Goal: Task Accomplishment & Management: Use online tool/utility

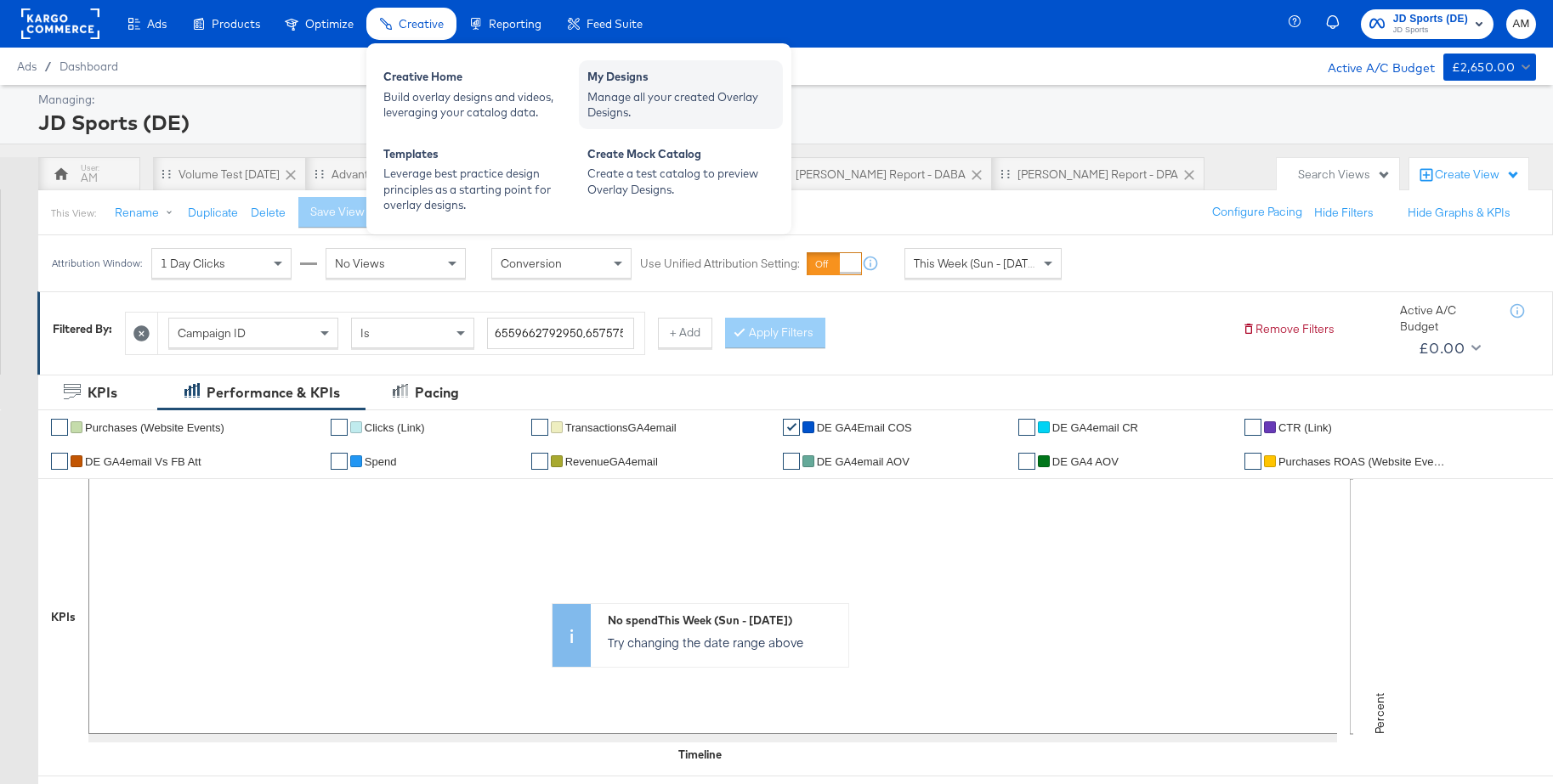
click at [628, 91] on div "Manage all your created Overlay Designs." at bounding box center [681, 104] width 187 height 32
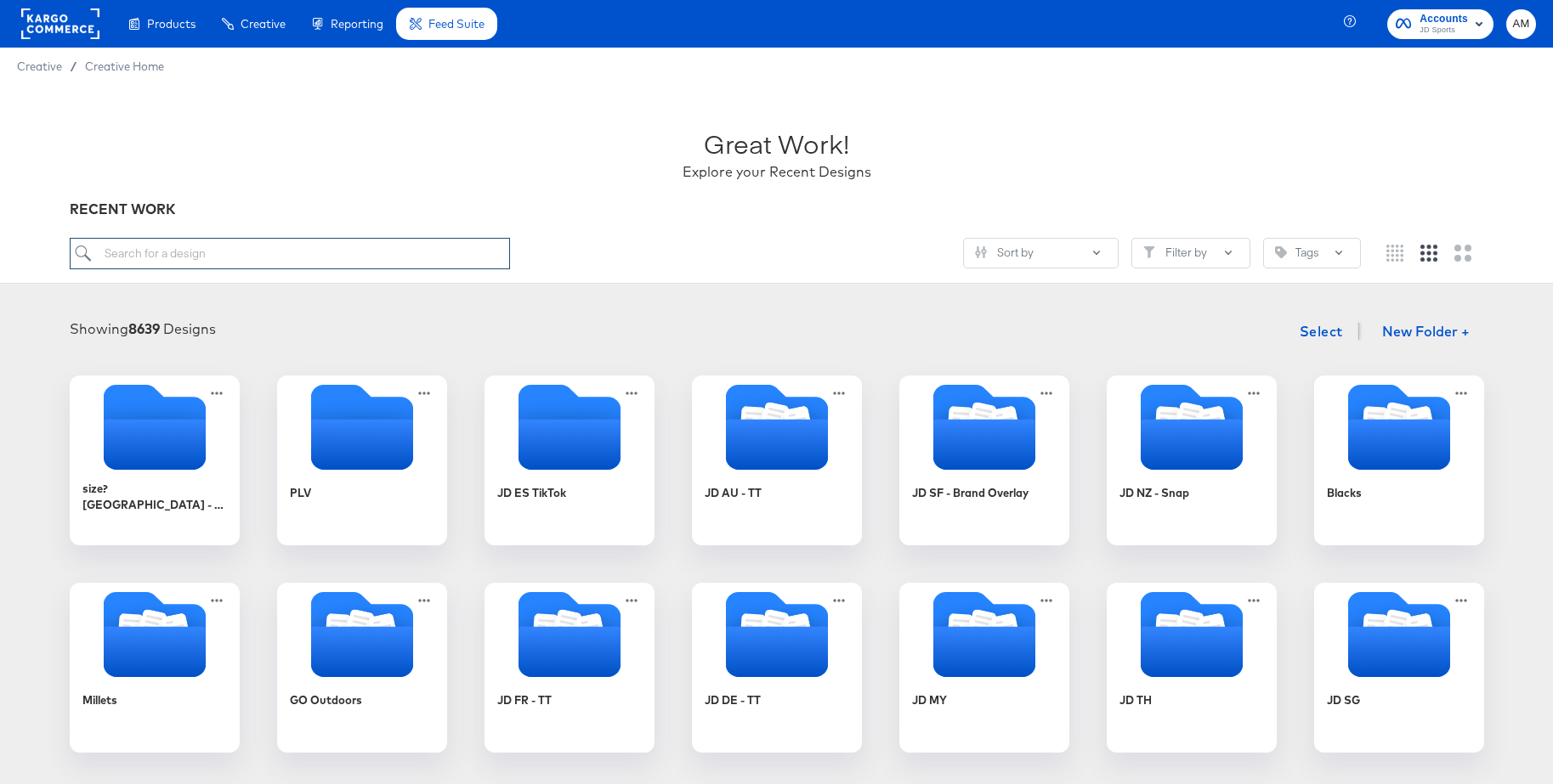
click at [124, 254] on input "search" at bounding box center [290, 253] width 440 height 32
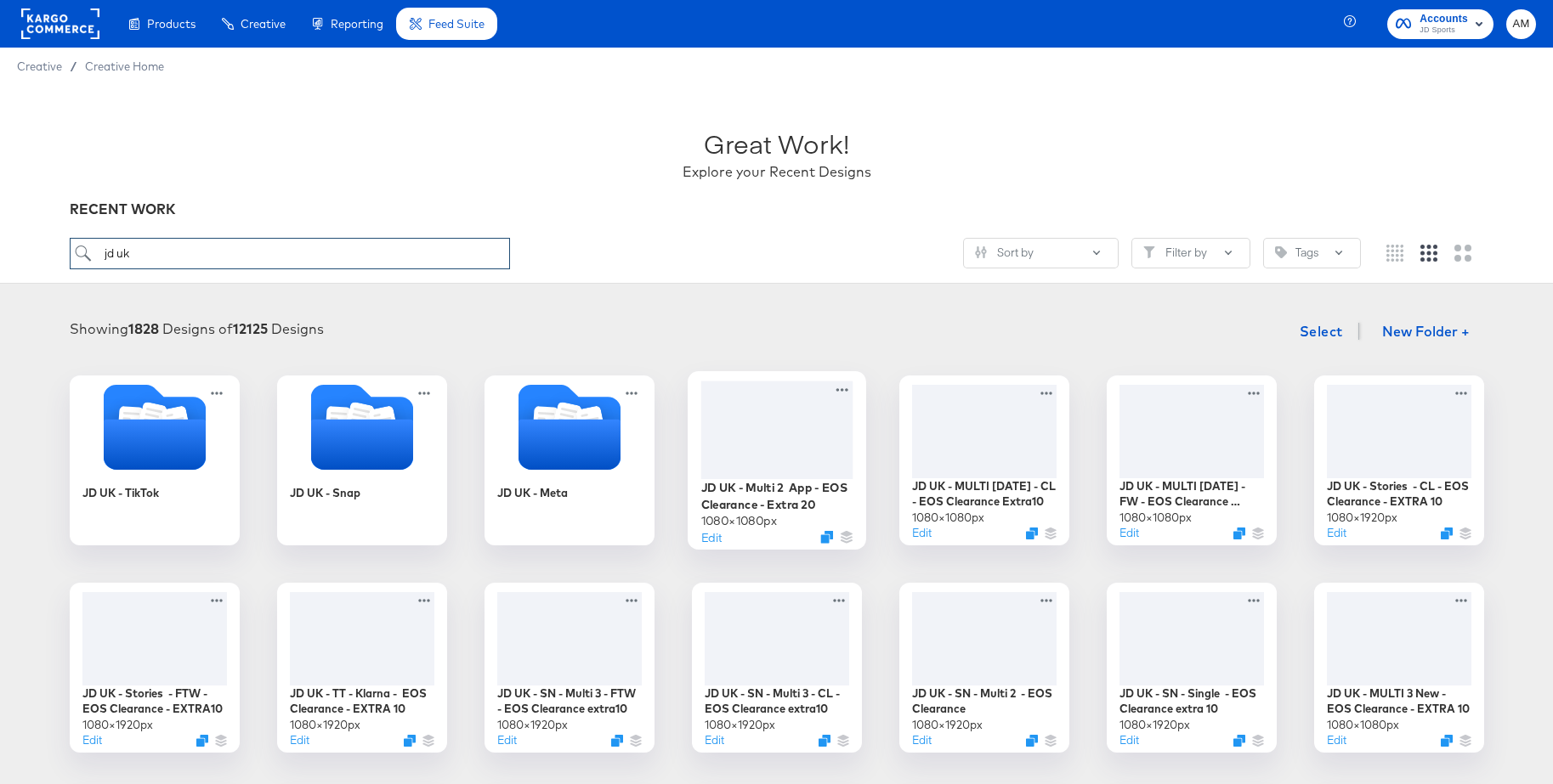
type input "jd uk"
click at [800, 432] on div at bounding box center [776, 429] width 152 height 97
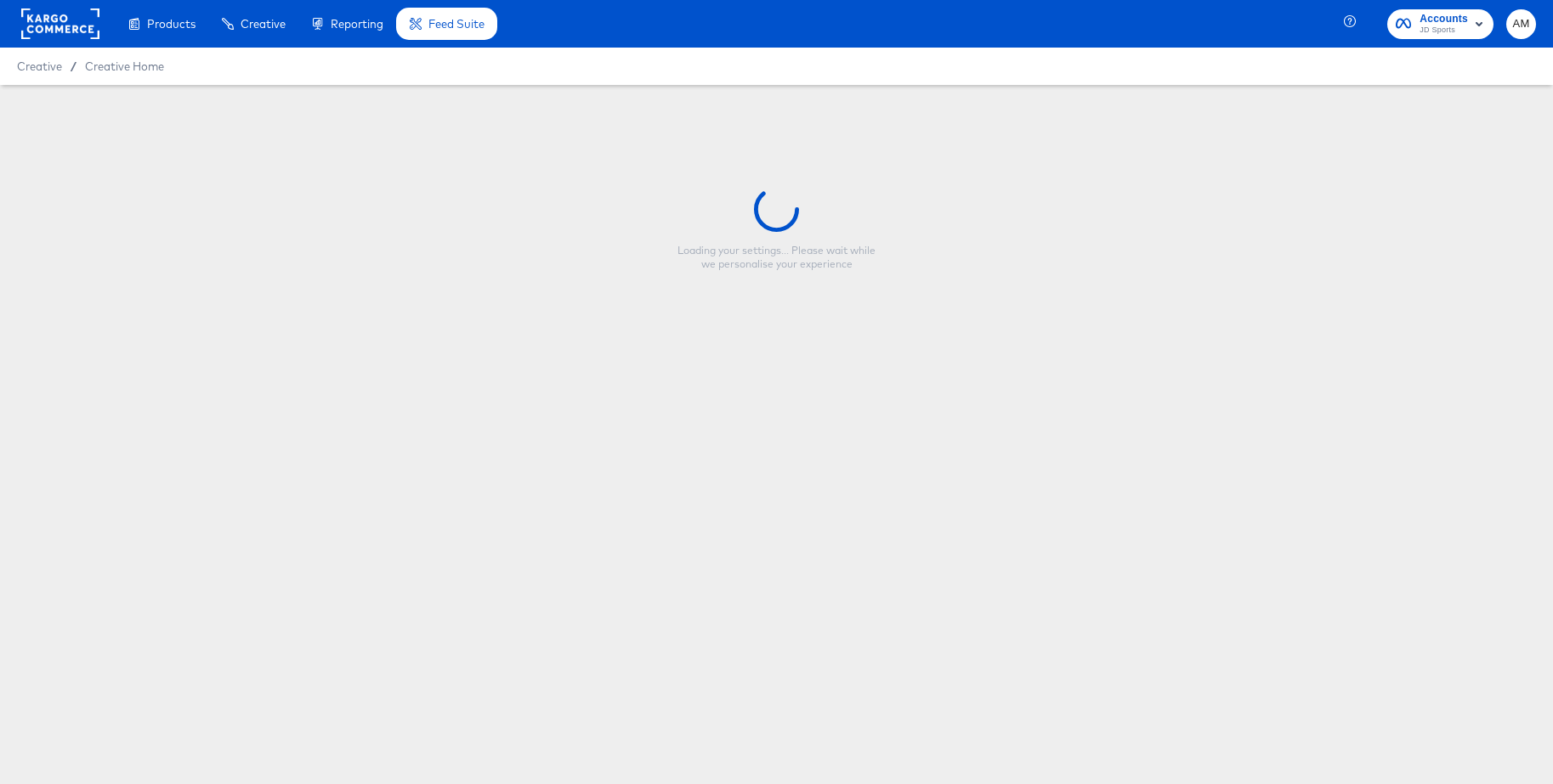
type input "JD UK - Multi 2 App - EOS Clearance - Extra 20"
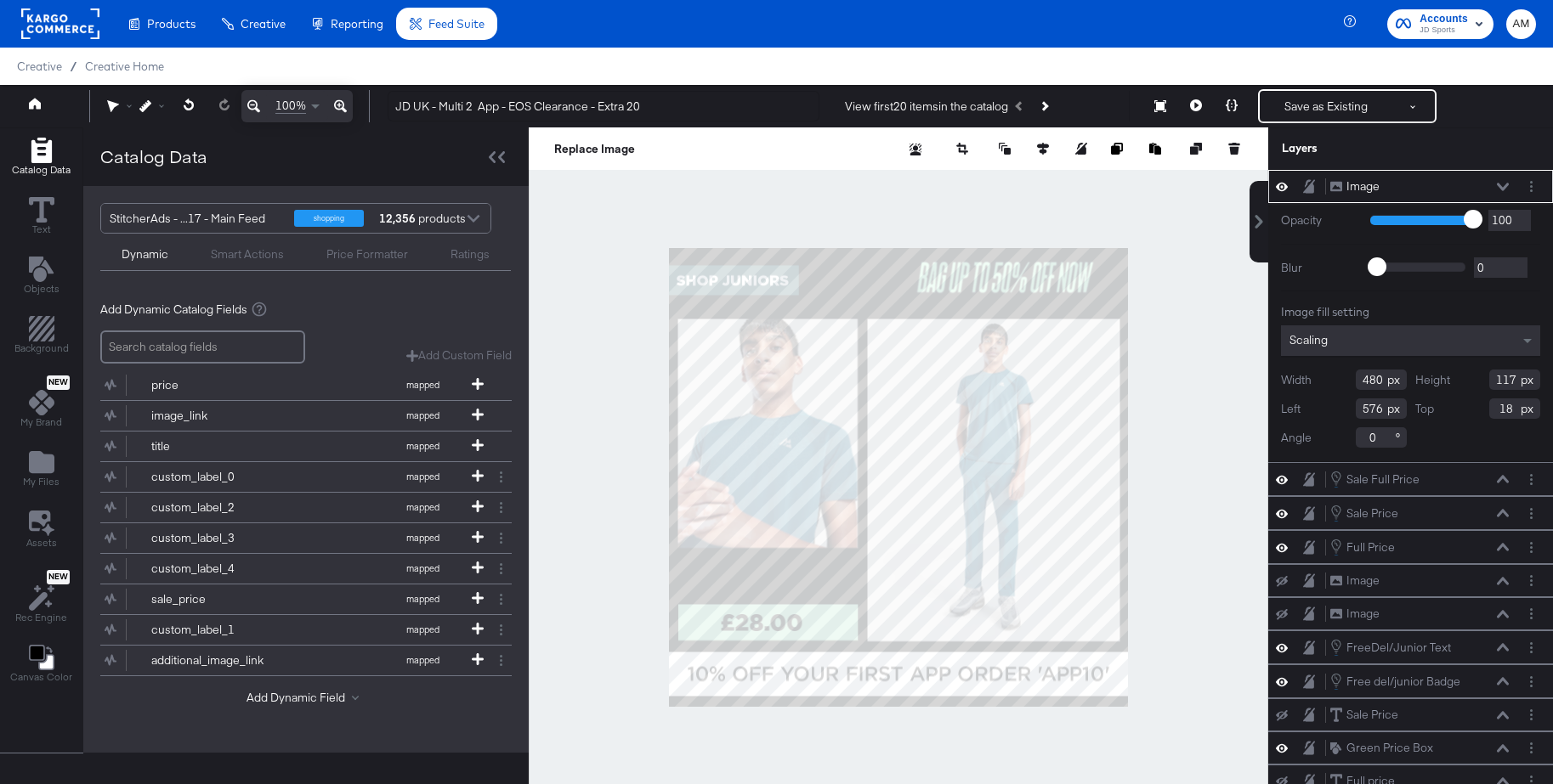
type input "425"
type input "104"
type input "402"
type input "599"
type input "88"
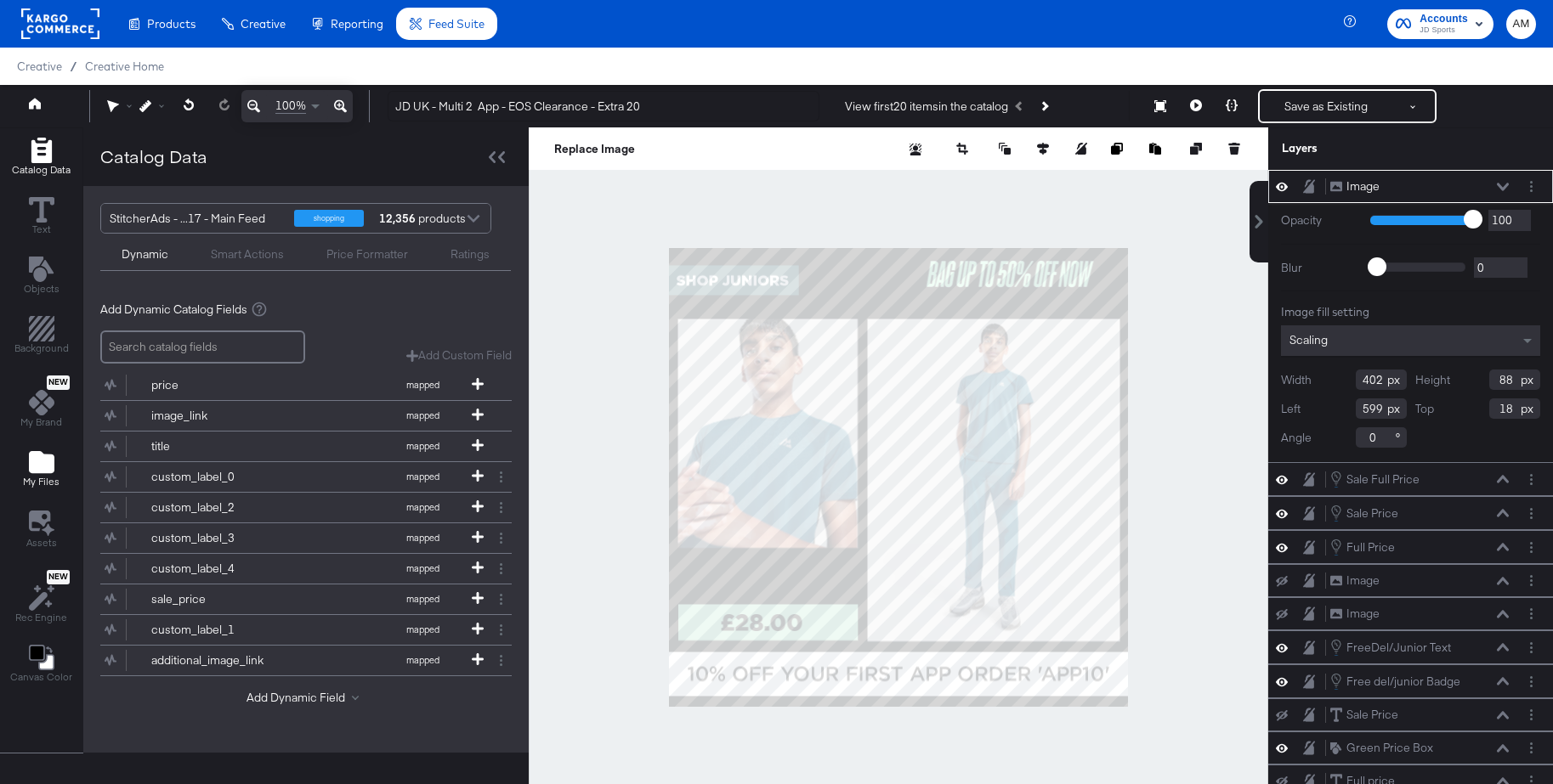
click at [38, 459] on icon "Add Files" at bounding box center [42, 463] width 26 height 22
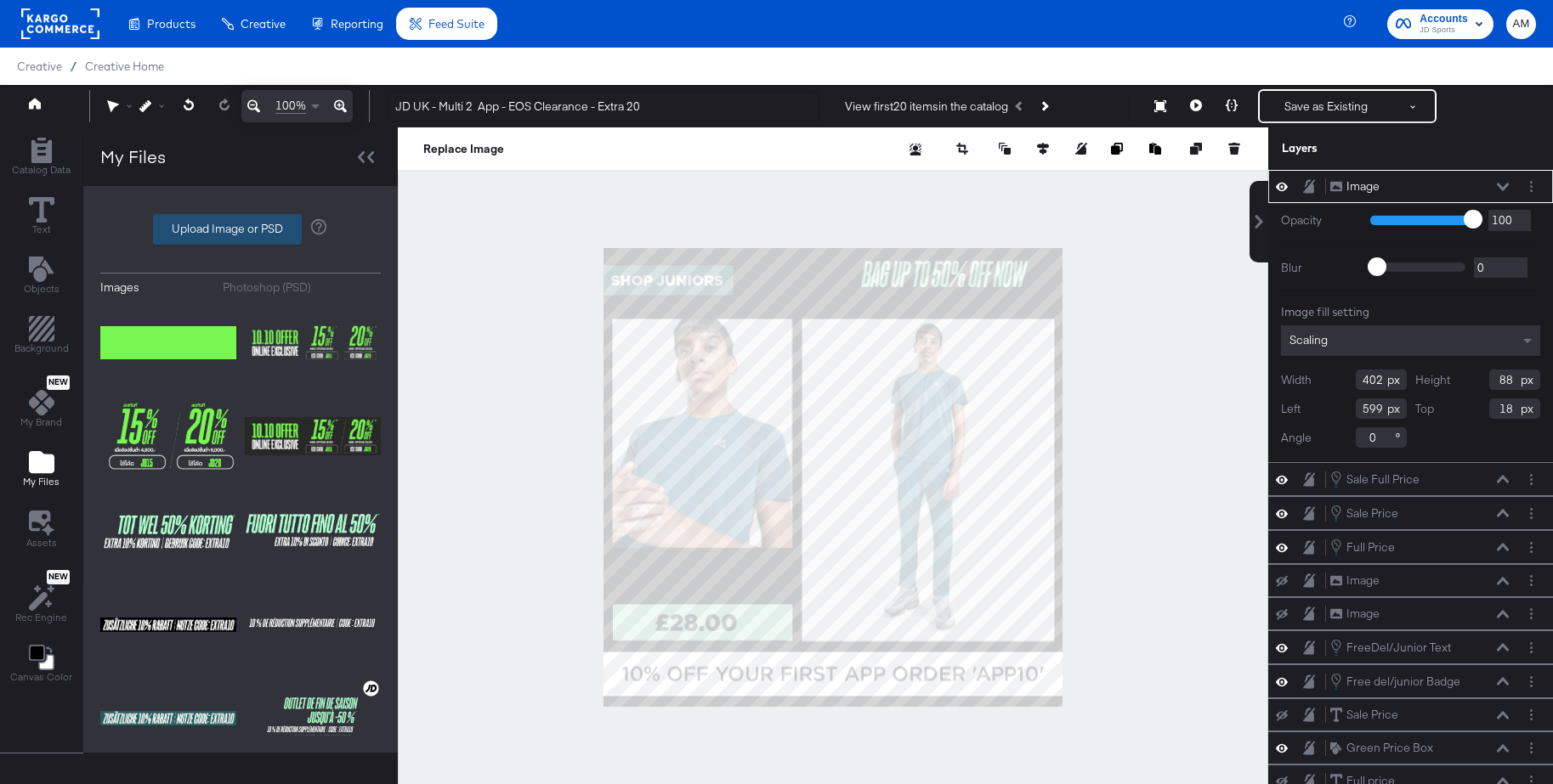
click at [199, 227] on label "Upload Image or PSD" at bounding box center [227, 229] width 147 height 29
click at [240, 229] on input "Upload Image or PSD" at bounding box center [240, 229] width 0 height 0
type input "C:\fakepath\Screenshot_2025-10-10_at_09.01.04-removebg-preview.png"
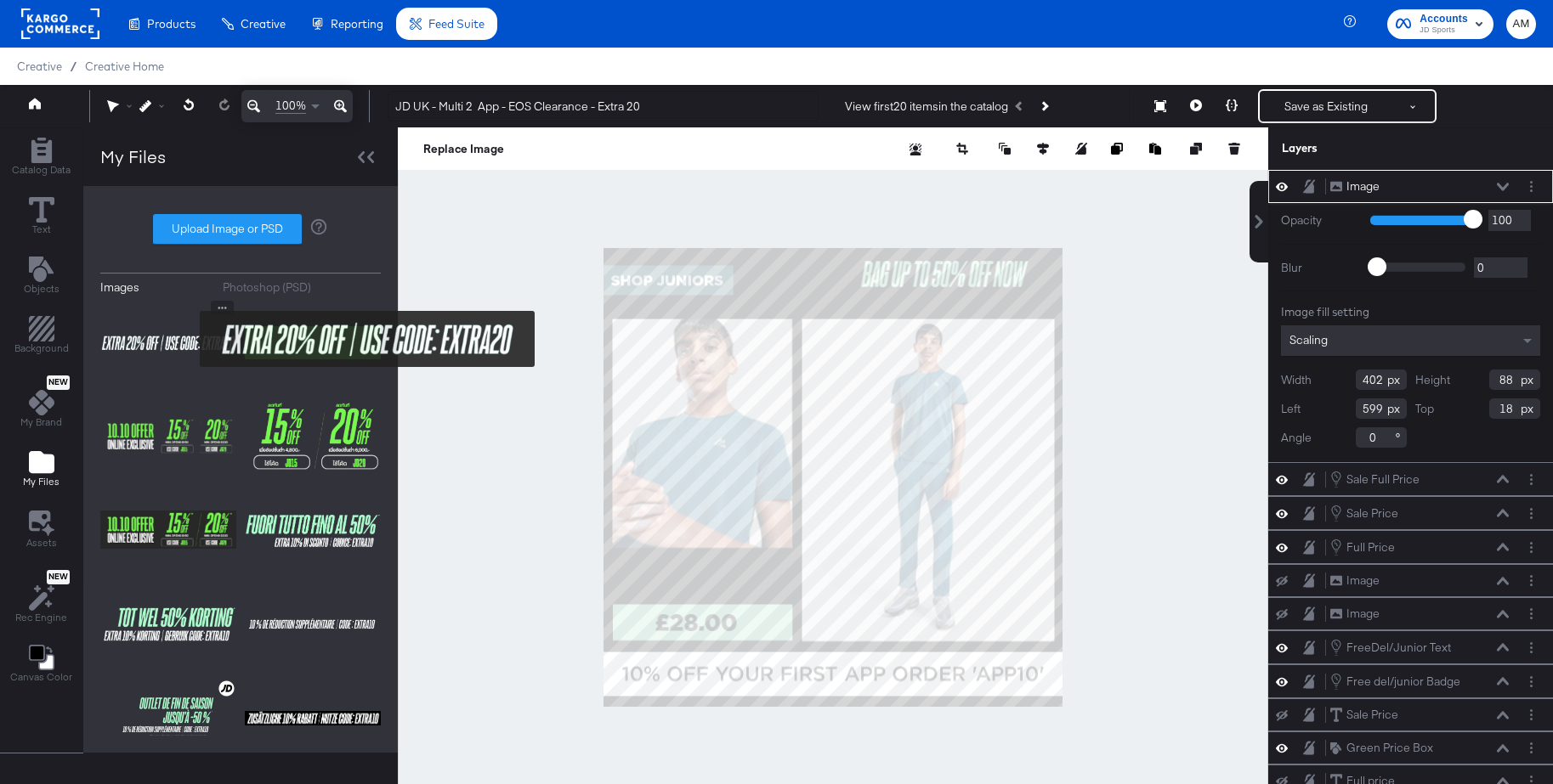
click at [189, 339] on img at bounding box center [168, 343] width 136 height 85
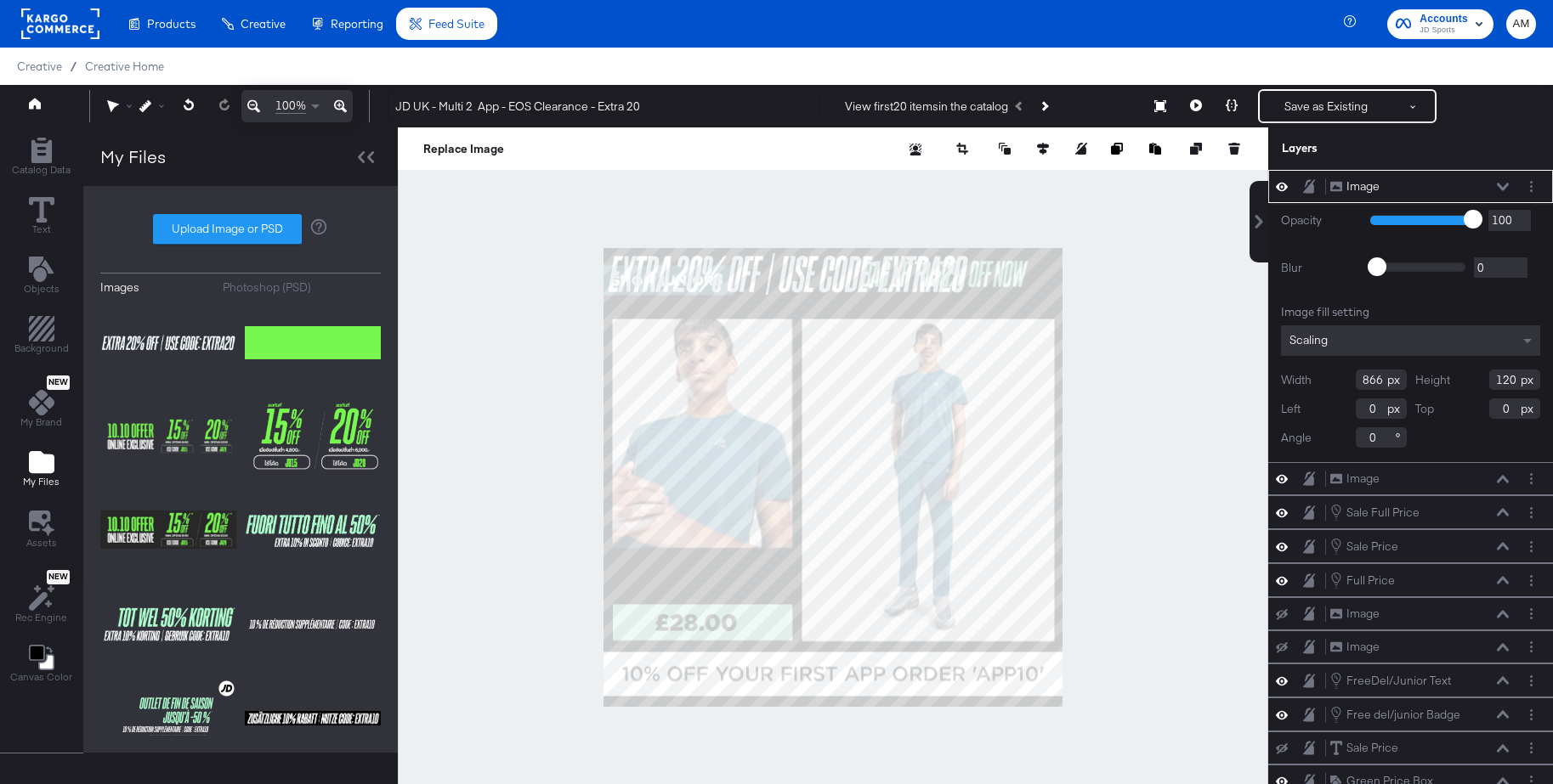
type input "195"
type input "167"
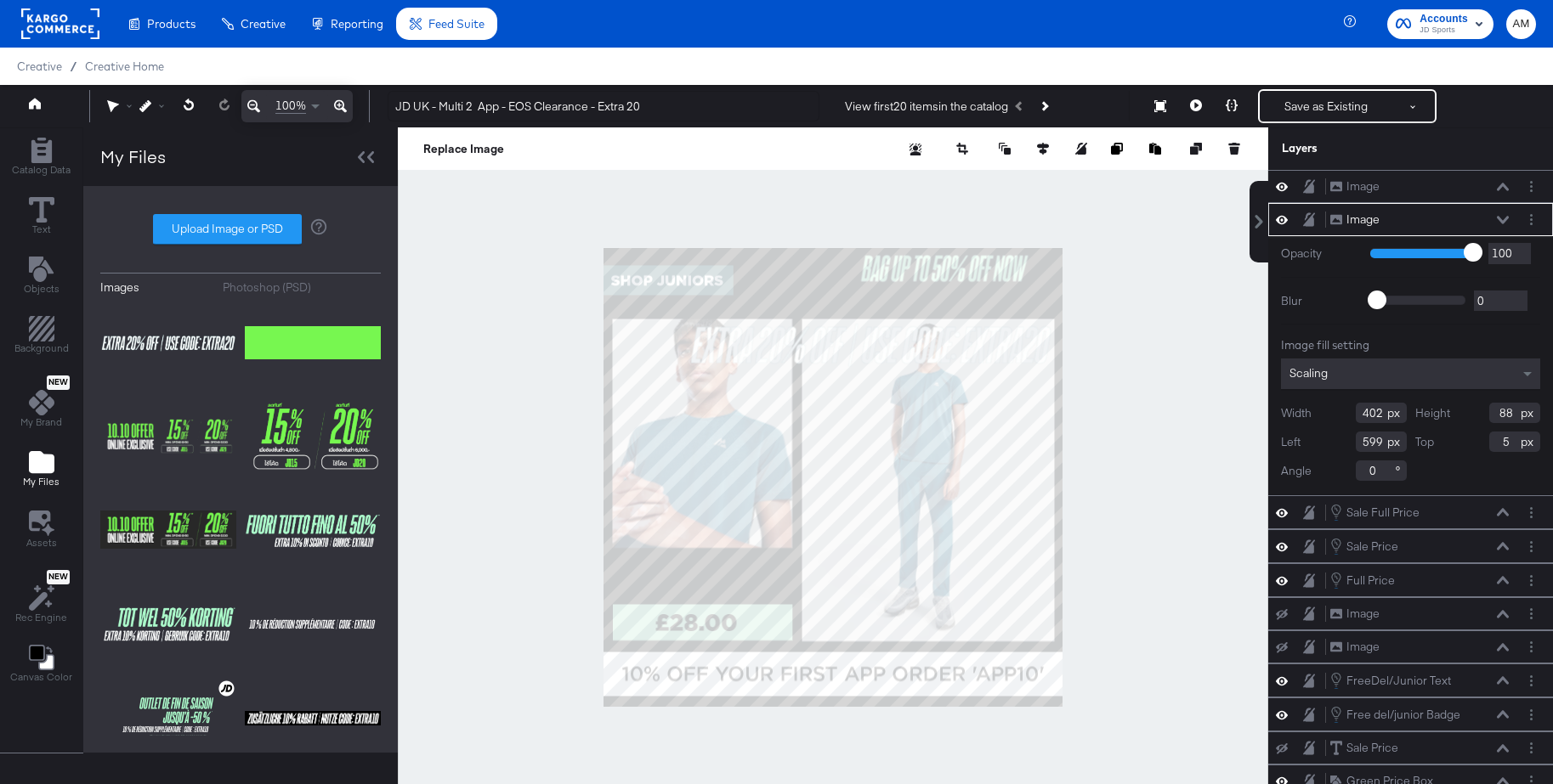
type input "4"
type input "422"
type input "92"
type input "579"
type input "0"
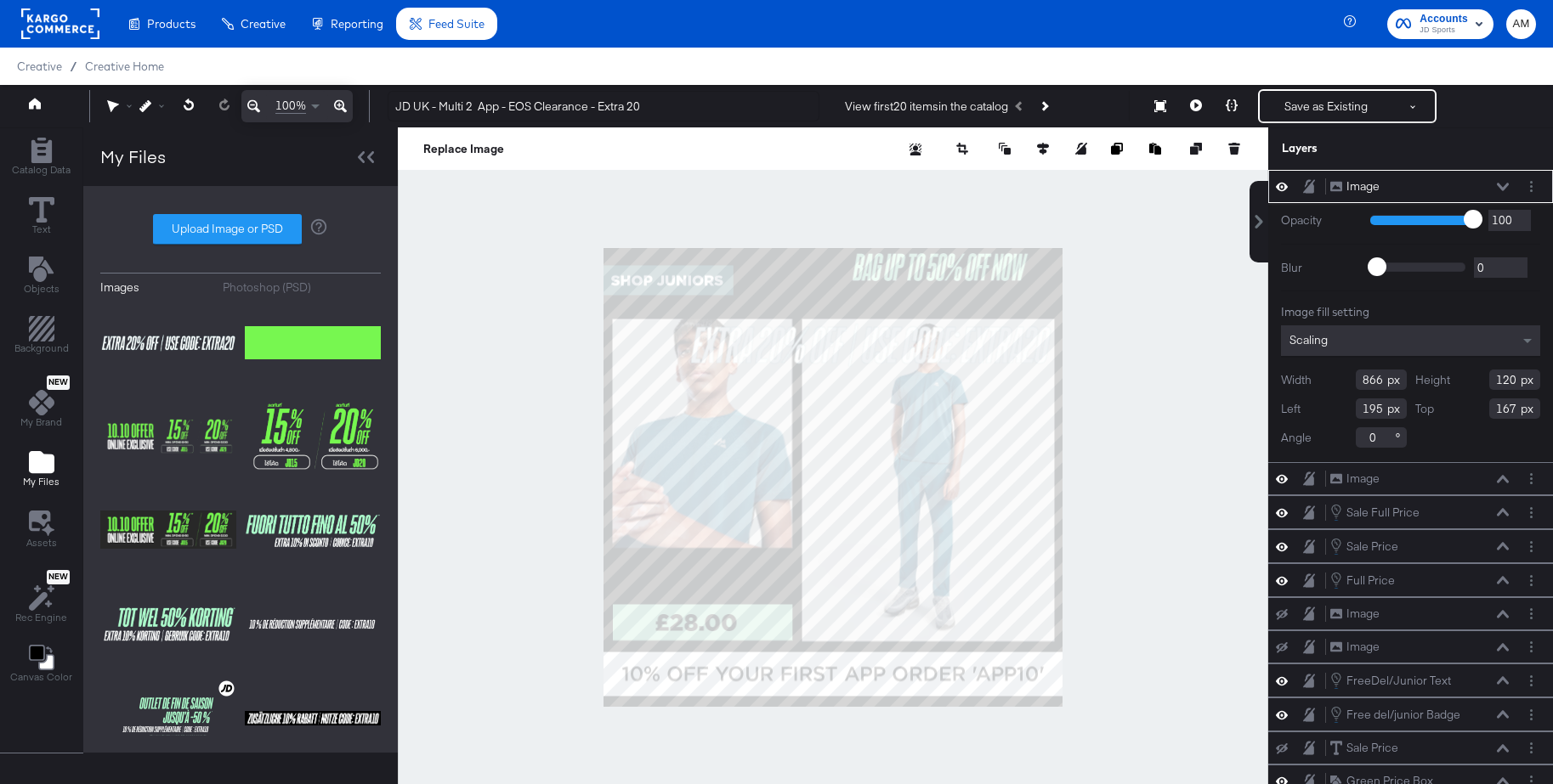
type input "563"
type input "79"
type input "498"
type input "208"
type input "508"
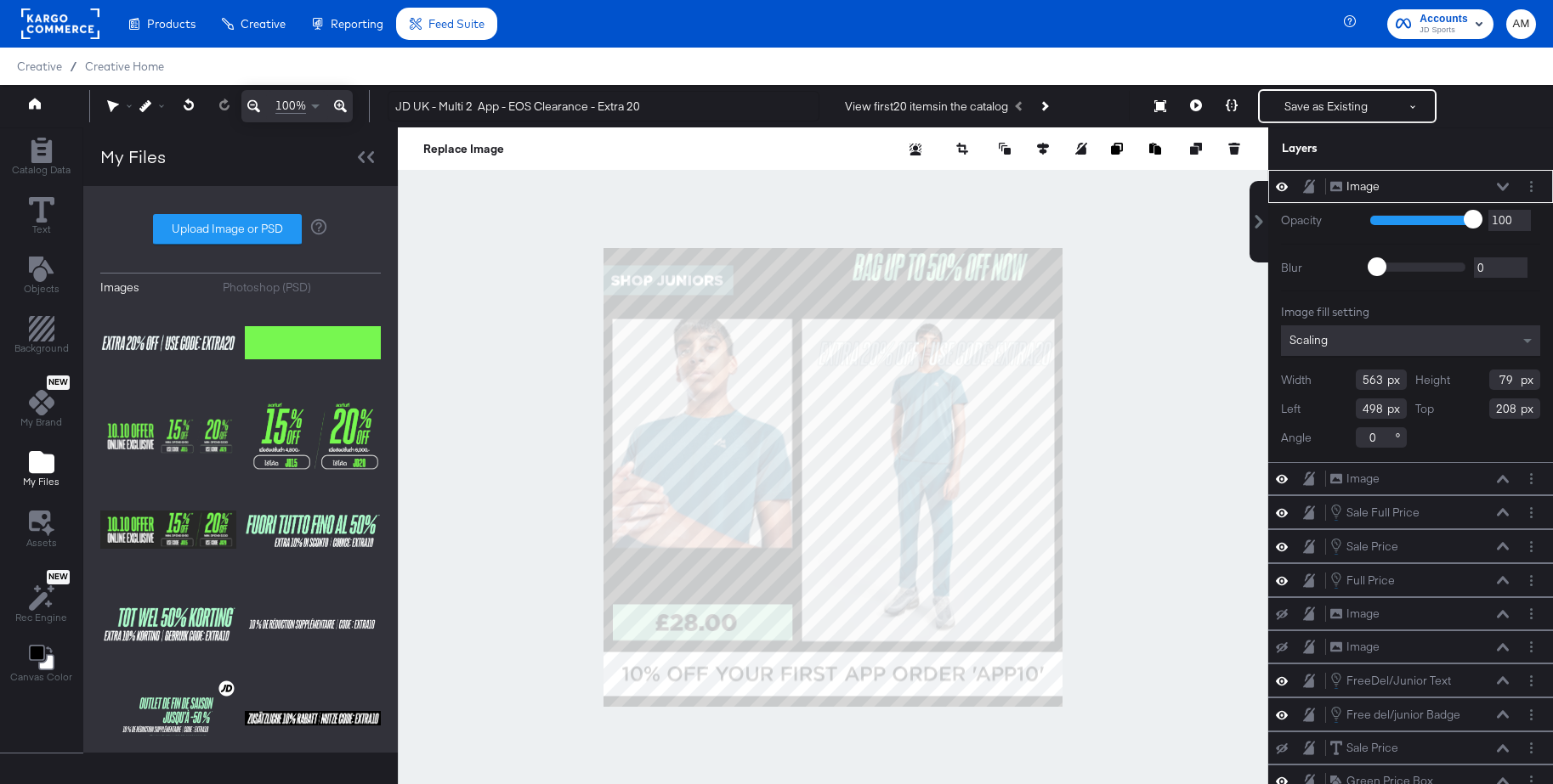
type input "198"
type input "506"
type input "85"
type input "441"
type input "61"
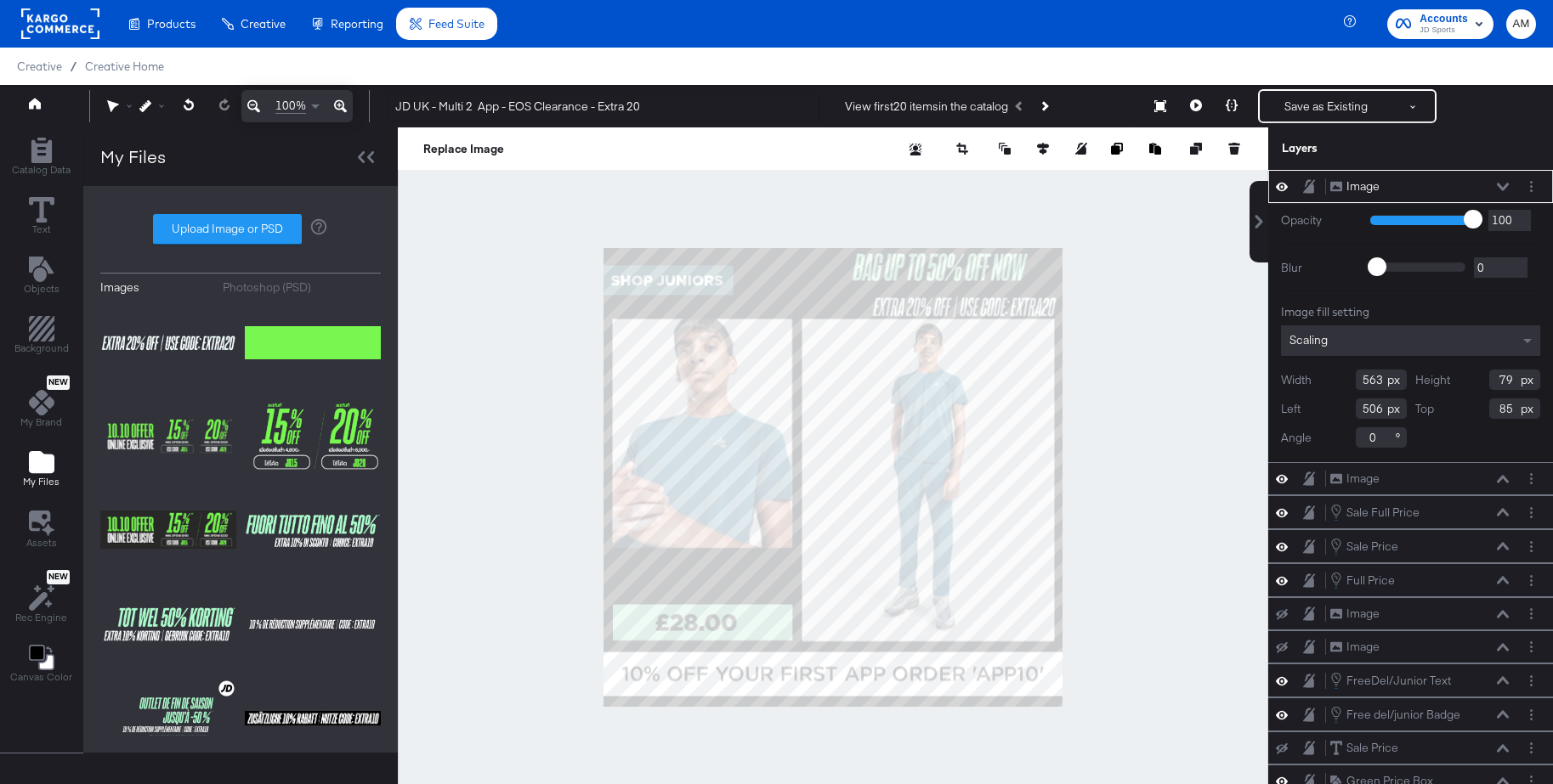
type input "628"
type input "107"
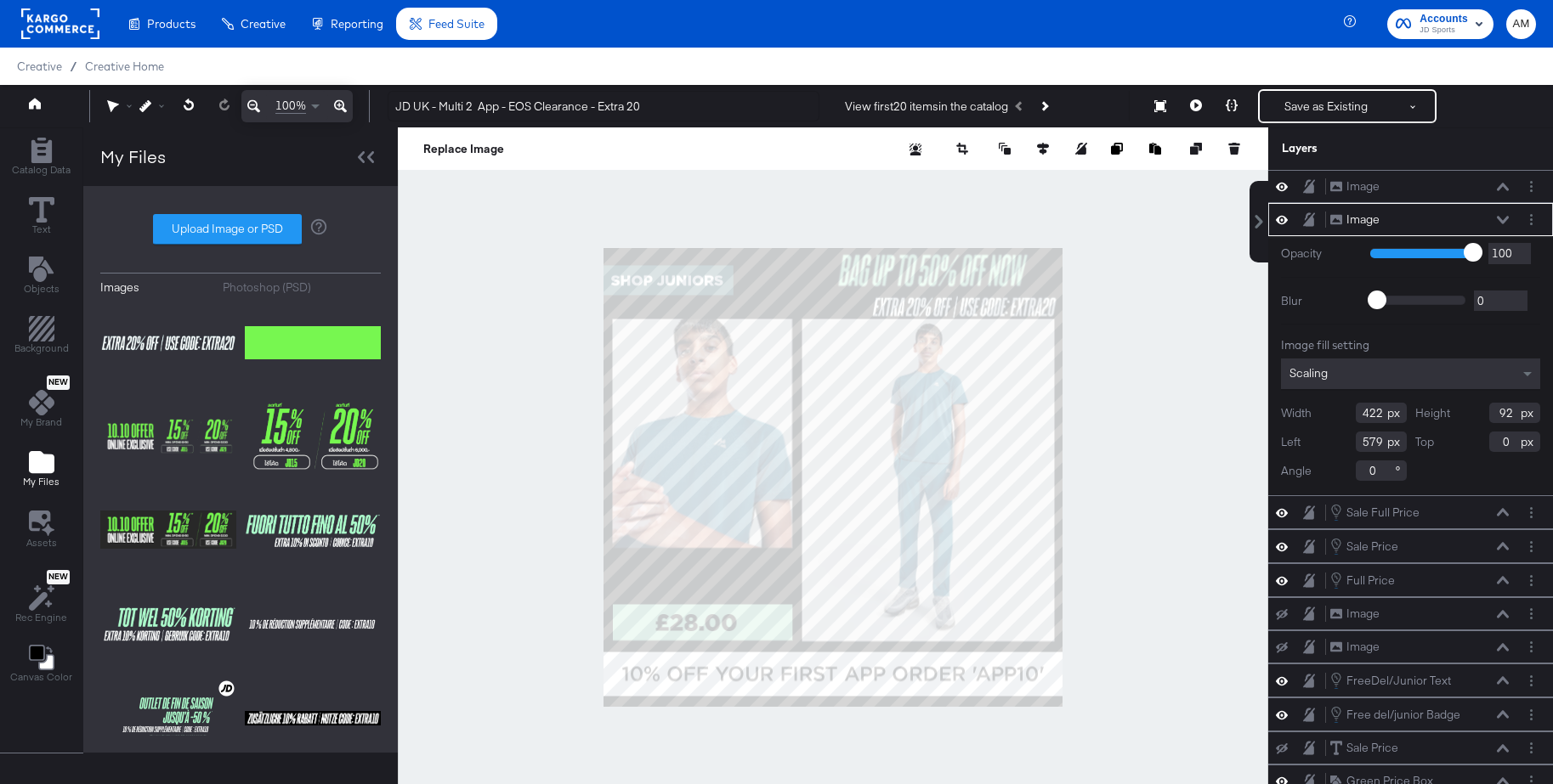
type input "457"
type input "107"
type input "544"
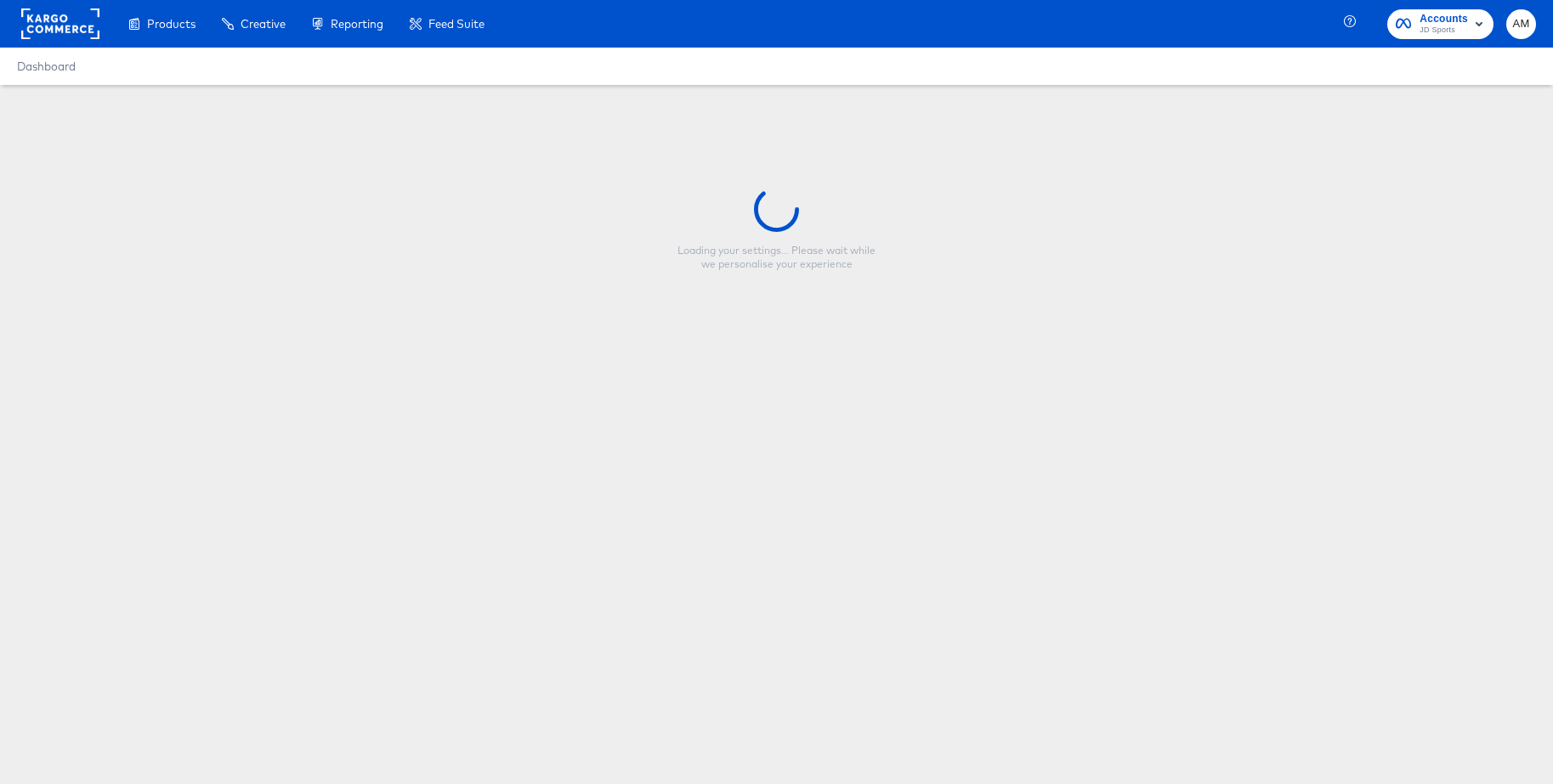
type input "JD UK - Multi 2 App - EOS Clearance - Extra 20"
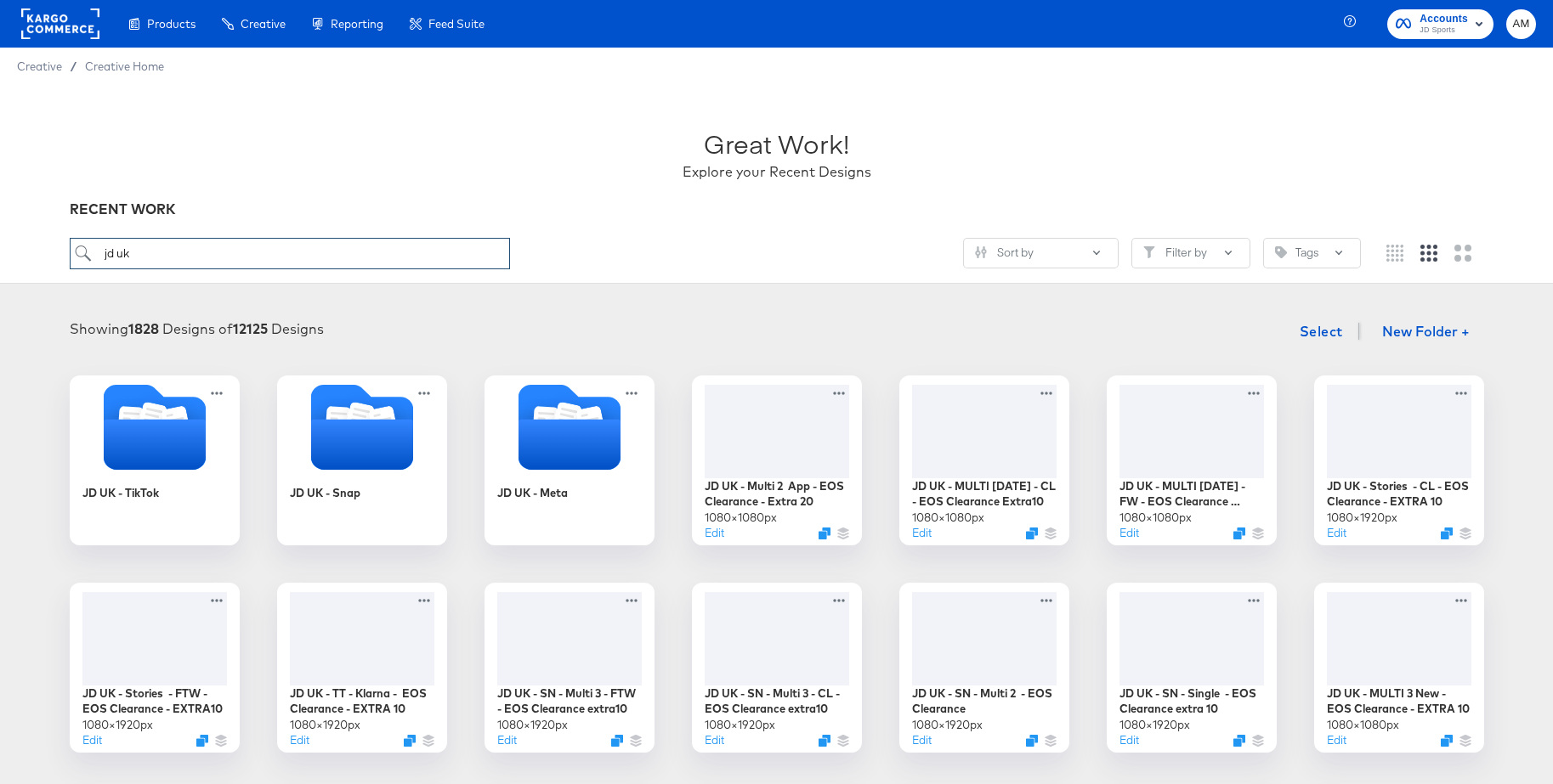
click at [175, 262] on input "jd uk" at bounding box center [290, 253] width 440 height 32
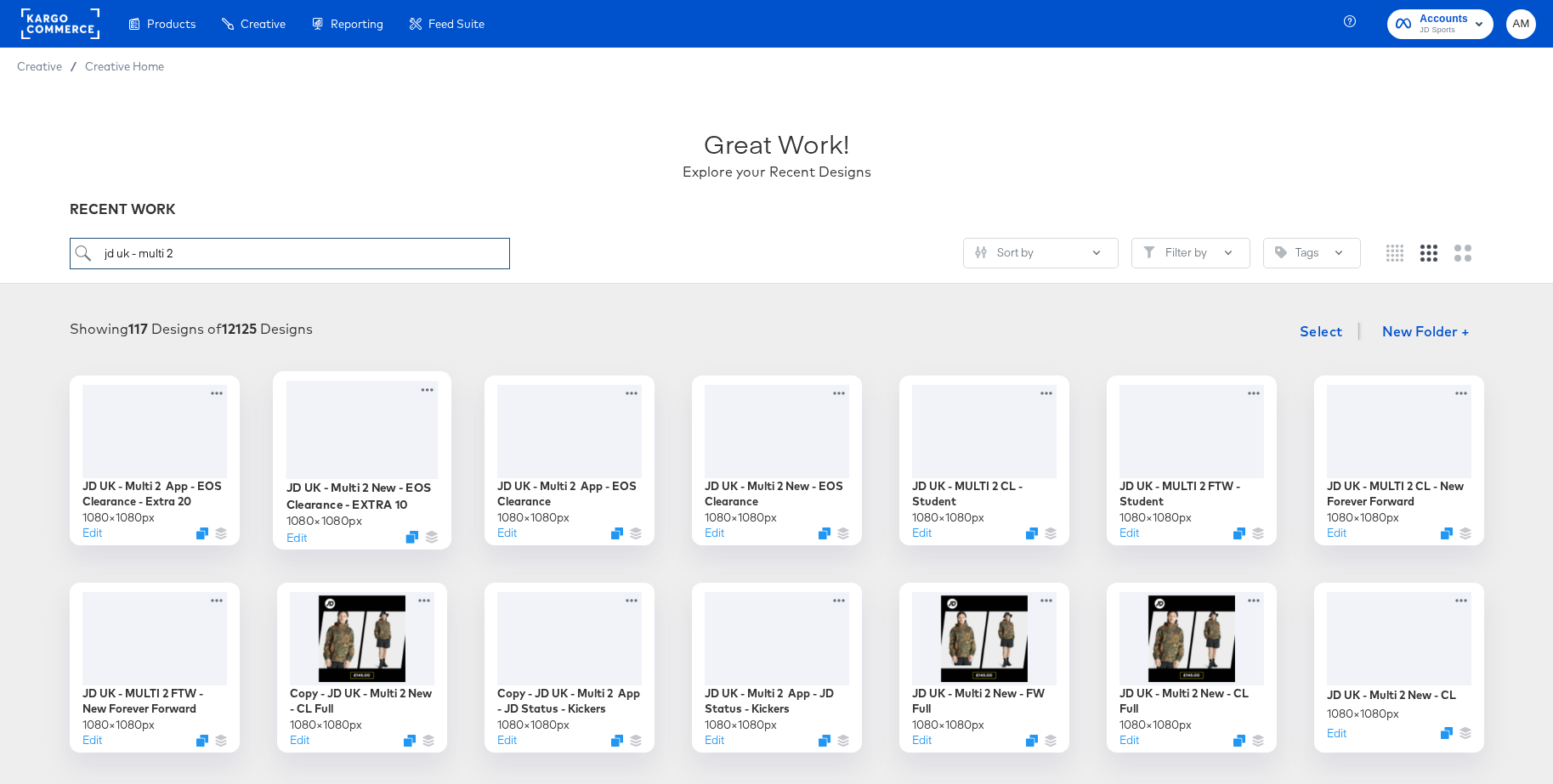
type input "jd uk - multi 2"
click at [387, 417] on div at bounding box center [362, 429] width 152 height 97
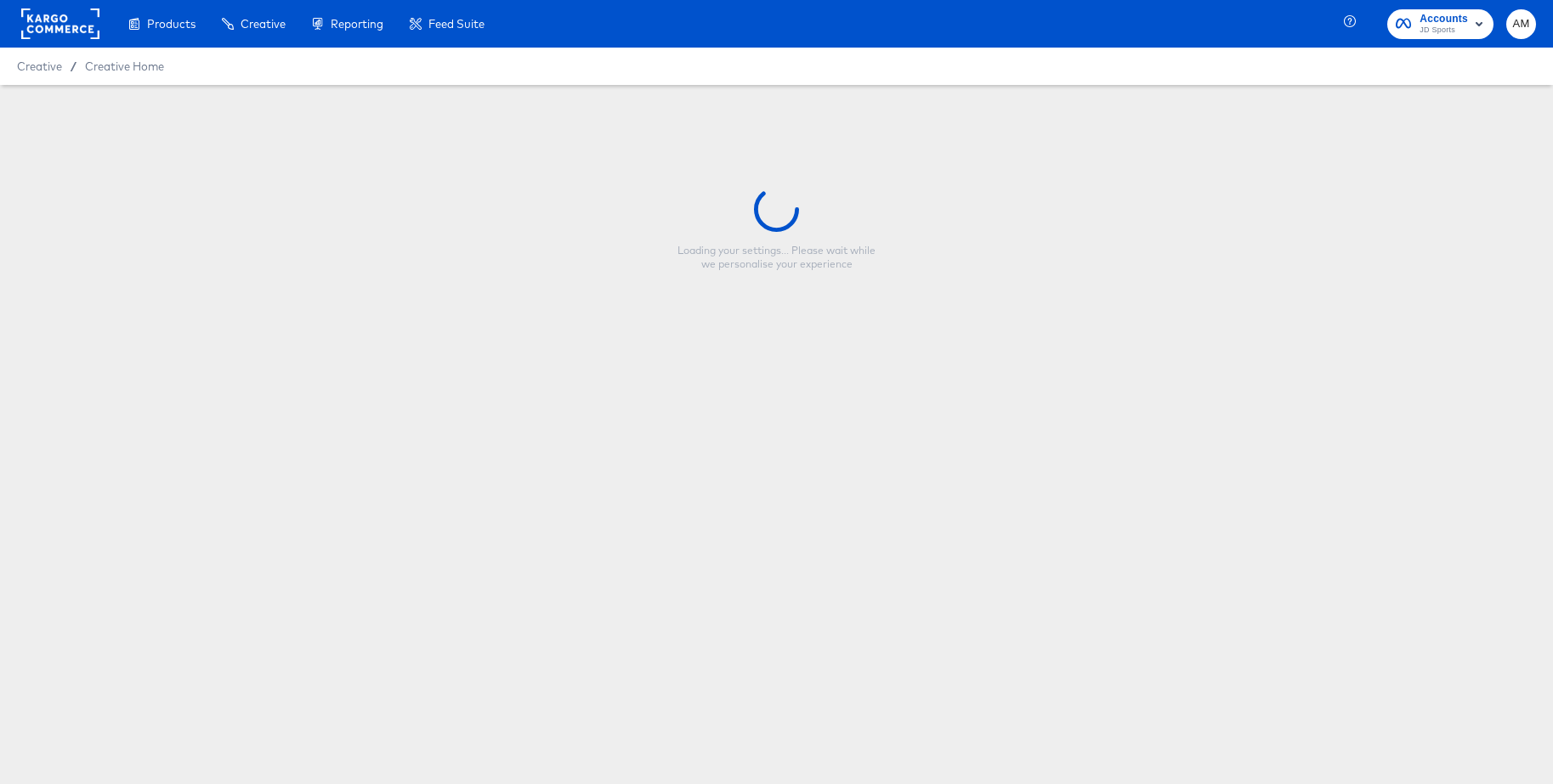
type input "JD UK - Multi 2 New - EOS Clearance - EXTRA 10"
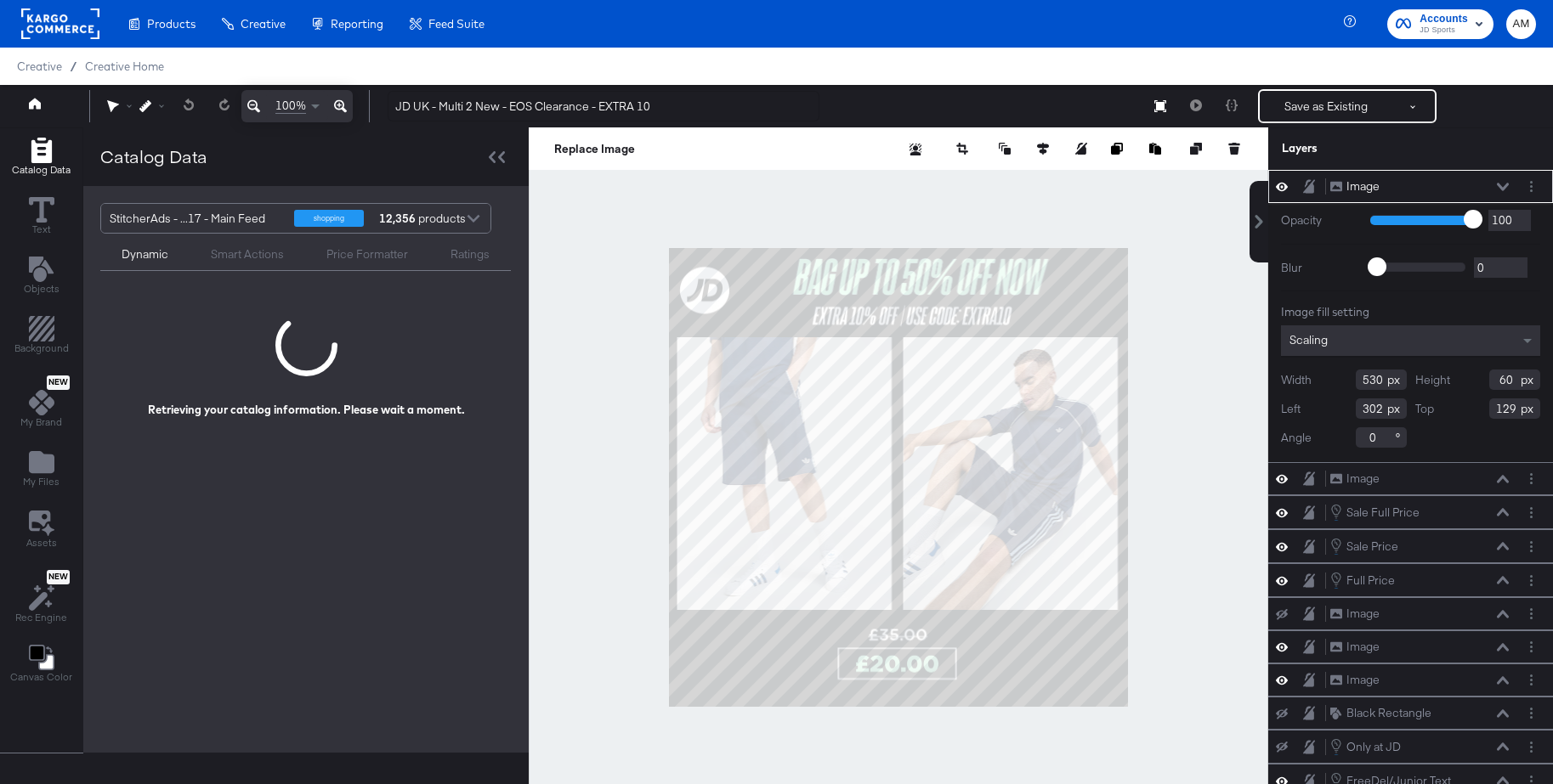
scroll to position [9, 0]
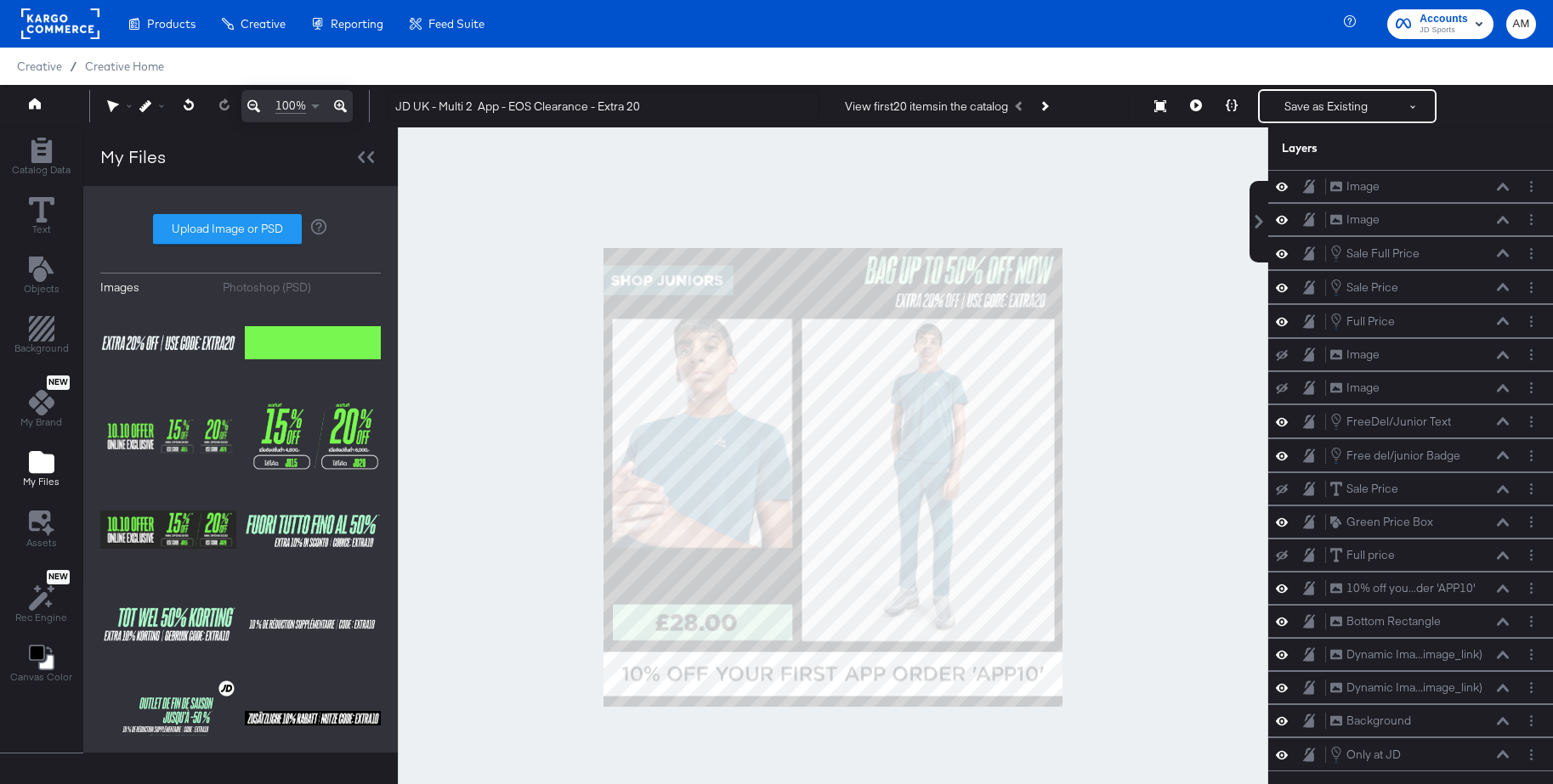
scroll to position [13, 0]
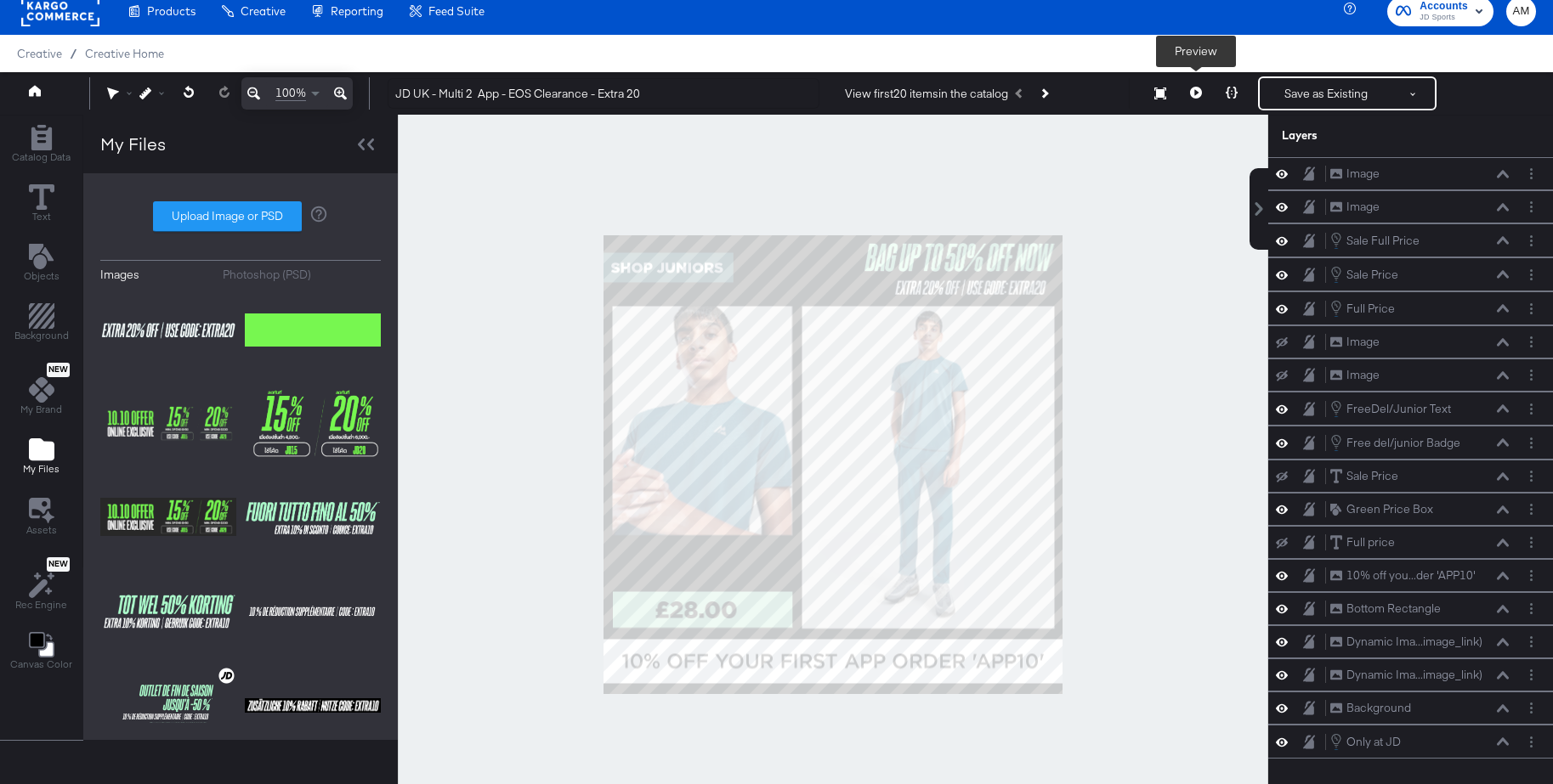
click at [1192, 93] on icon at bounding box center [1196, 92] width 12 height 12
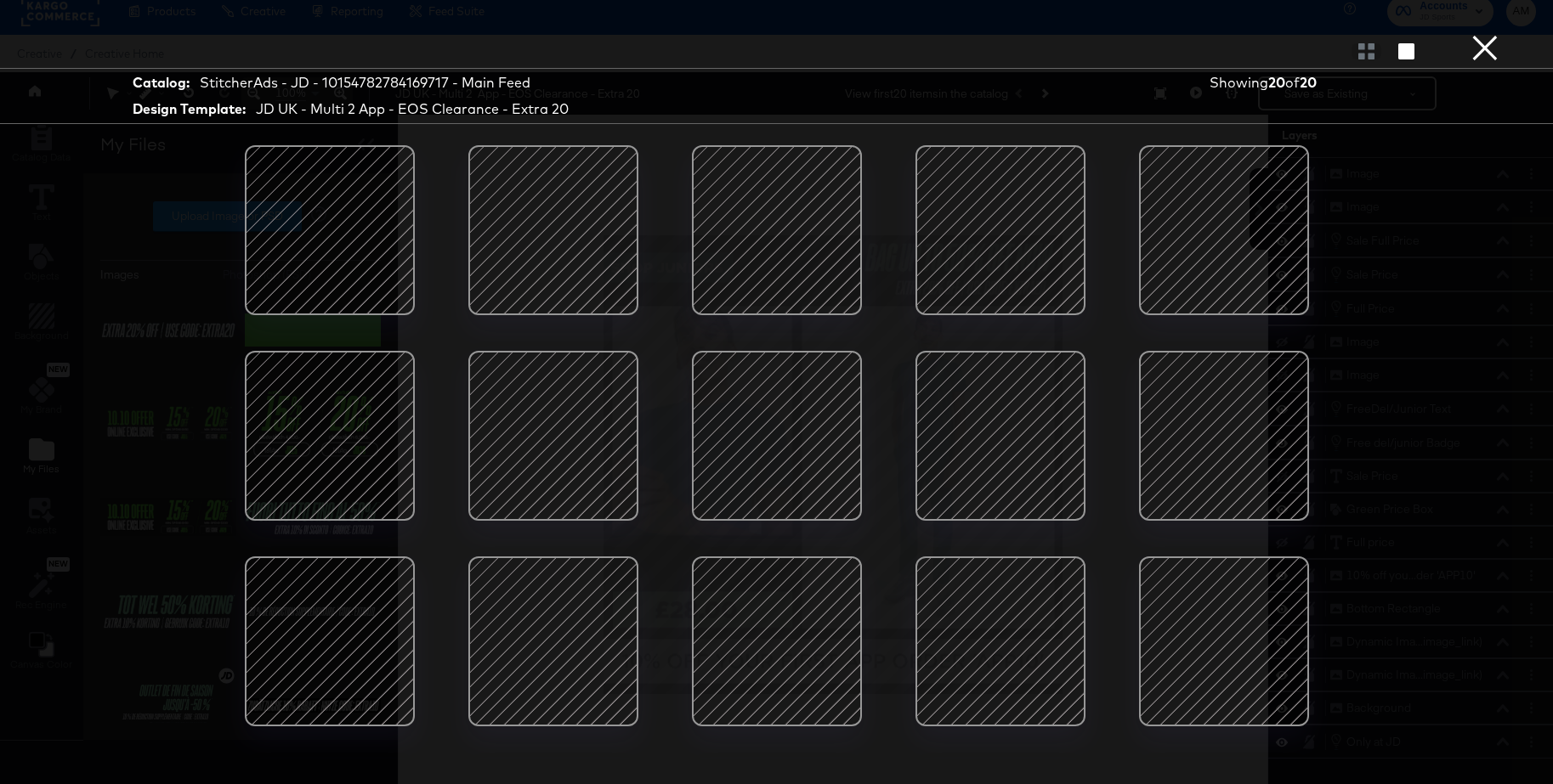
click at [340, 206] on div at bounding box center [329, 230] width 145 height 144
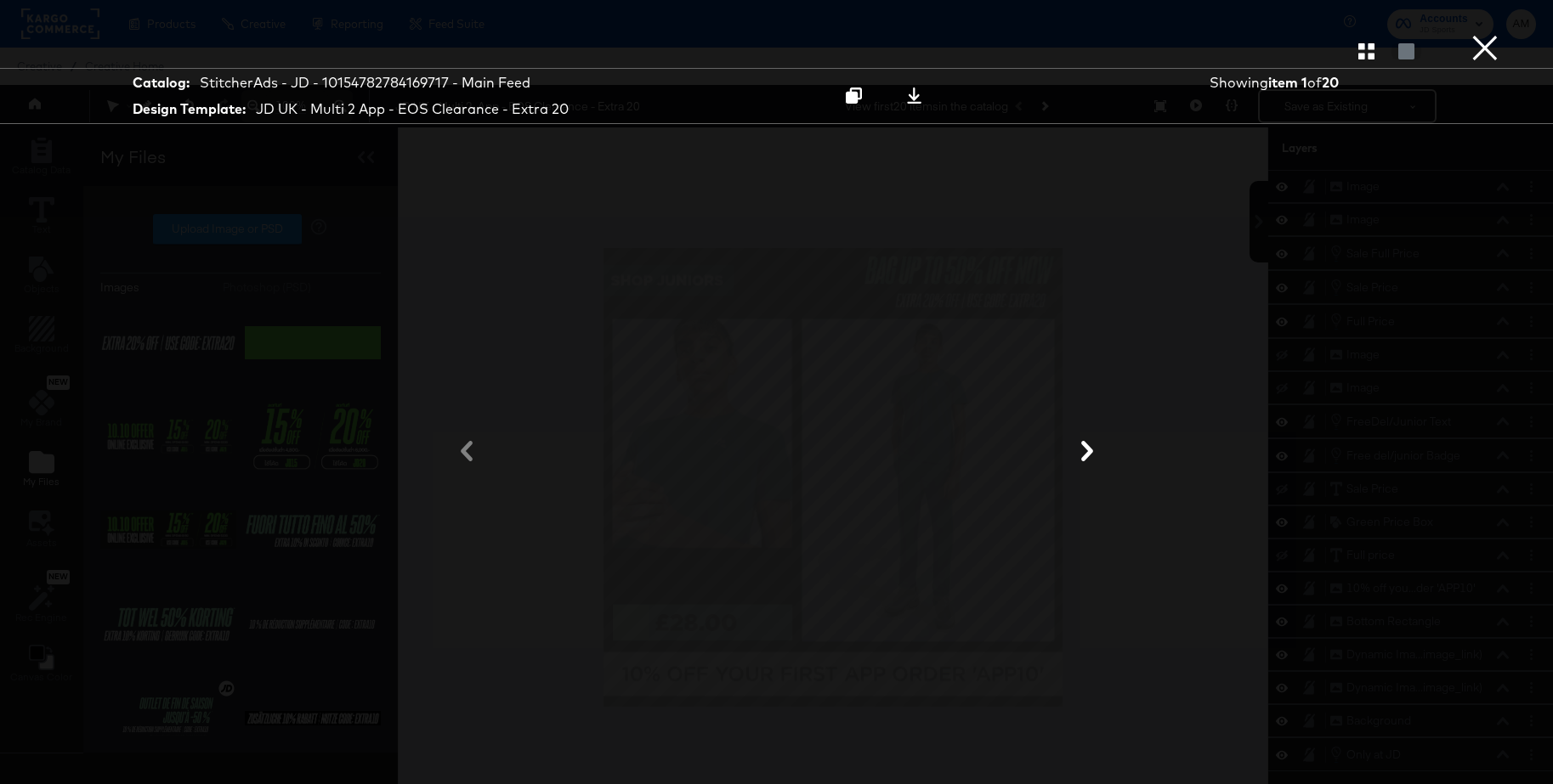
scroll to position [2, 0]
click at [1087, 451] on icon at bounding box center [1087, 451] width 21 height 21
click at [1086, 451] on icon at bounding box center [1087, 451] width 21 height 21
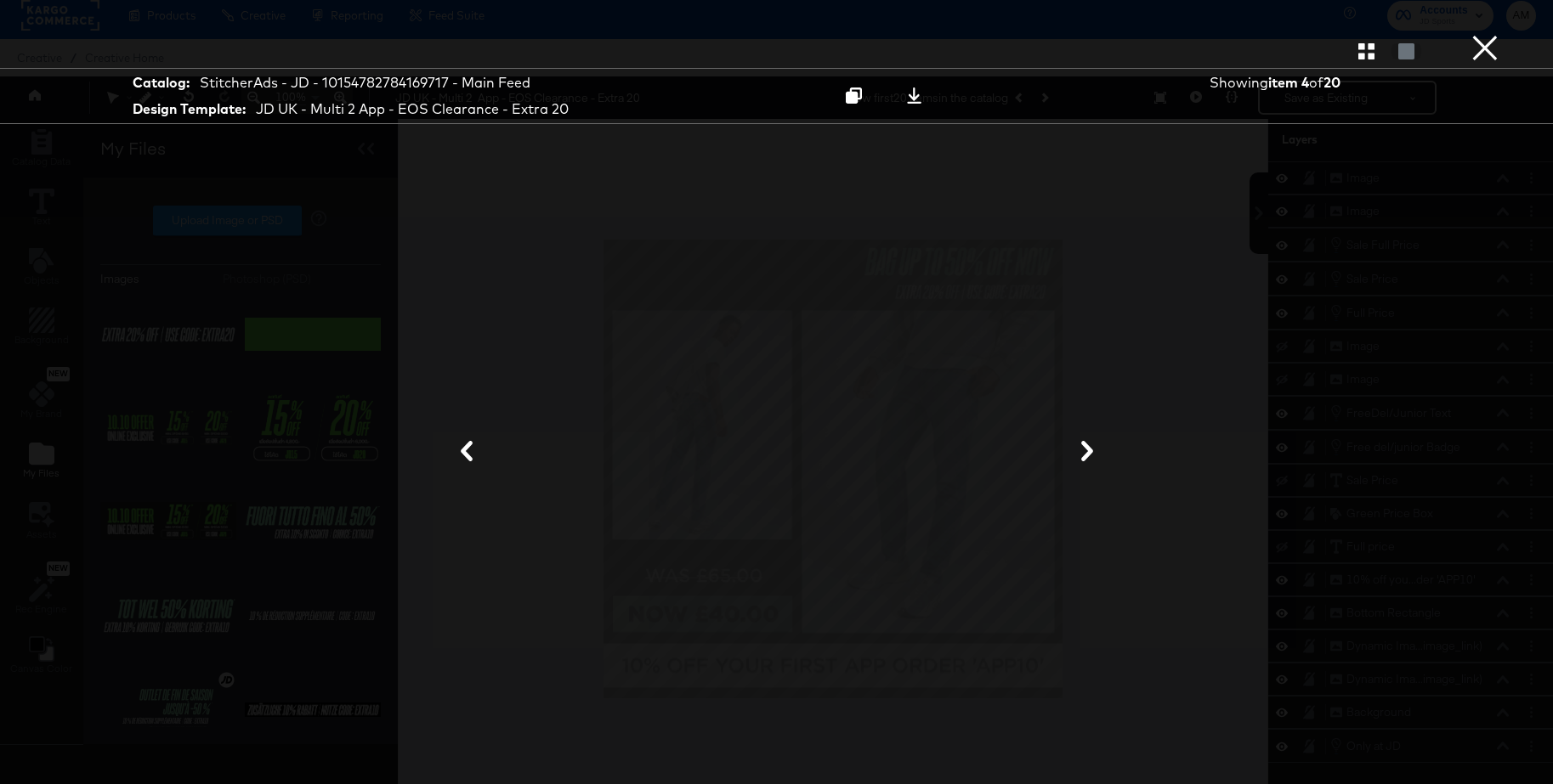
scroll to position [8, 0]
click at [1475, 34] on button "×" at bounding box center [1485, 17] width 34 height 34
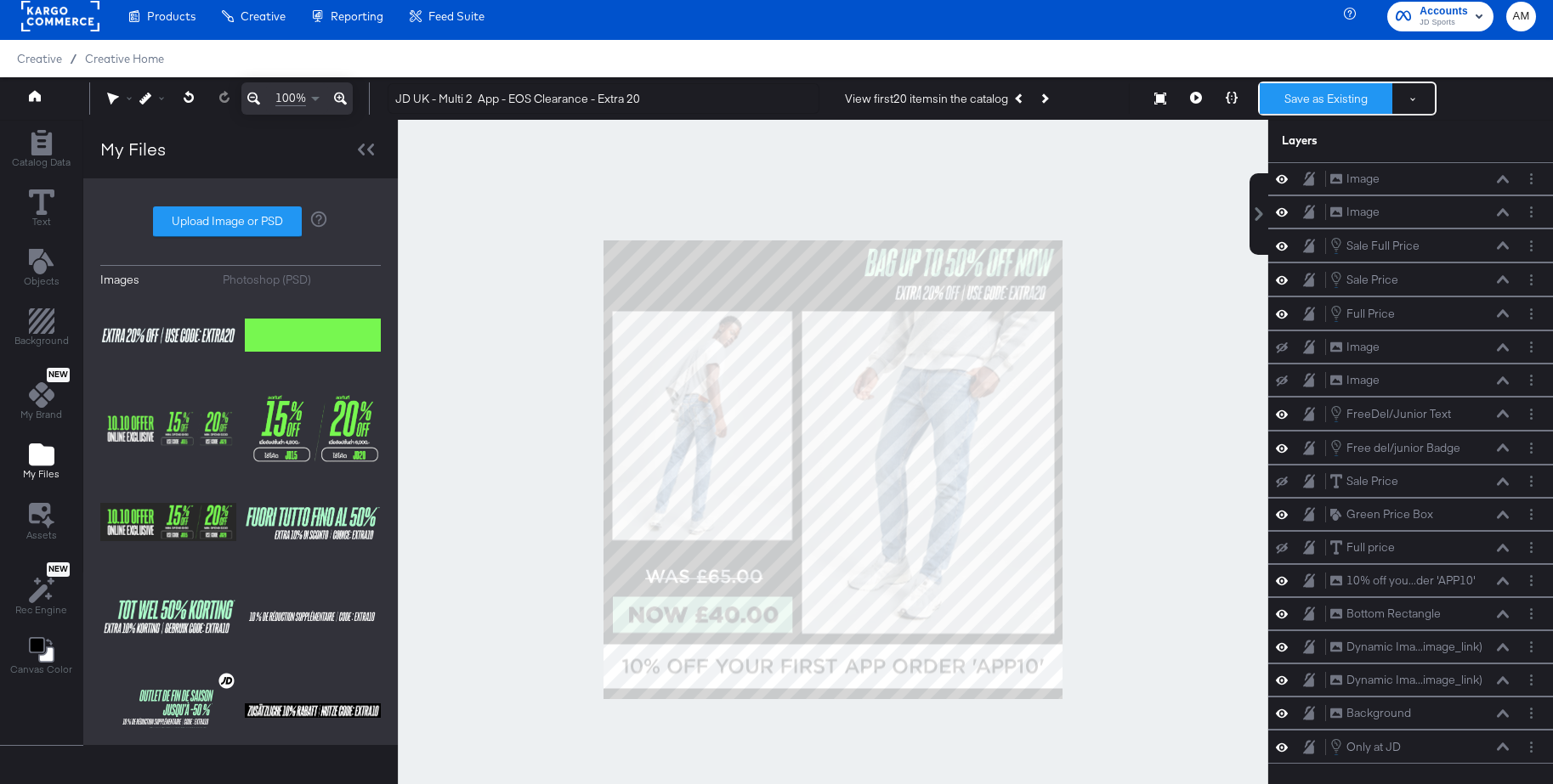
click at [1303, 108] on button "Save as Existing" at bounding box center [1326, 98] width 133 height 31
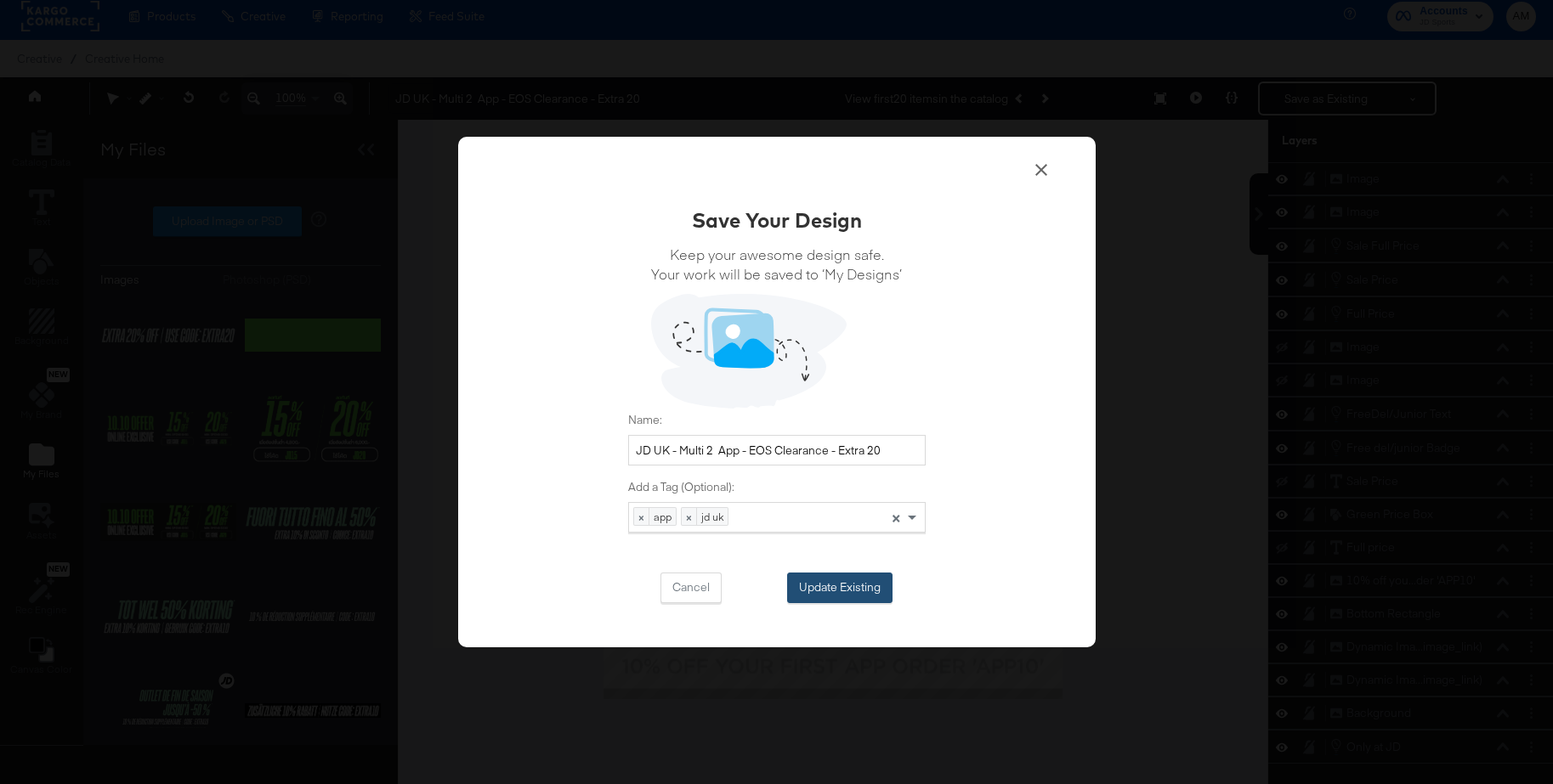
click at [841, 592] on button "Update Existing" at bounding box center [839, 588] width 105 height 31
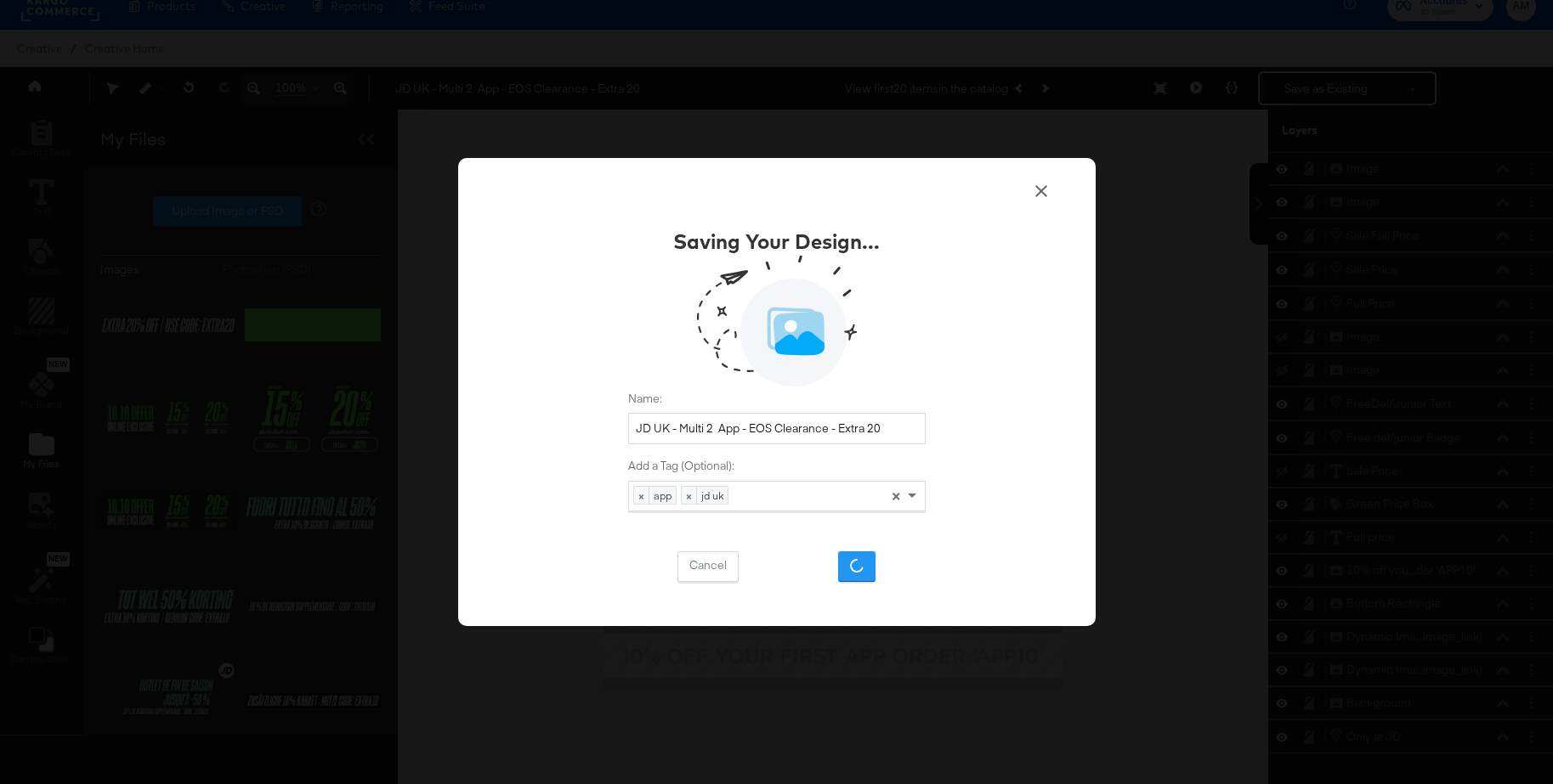
scroll to position [24, 0]
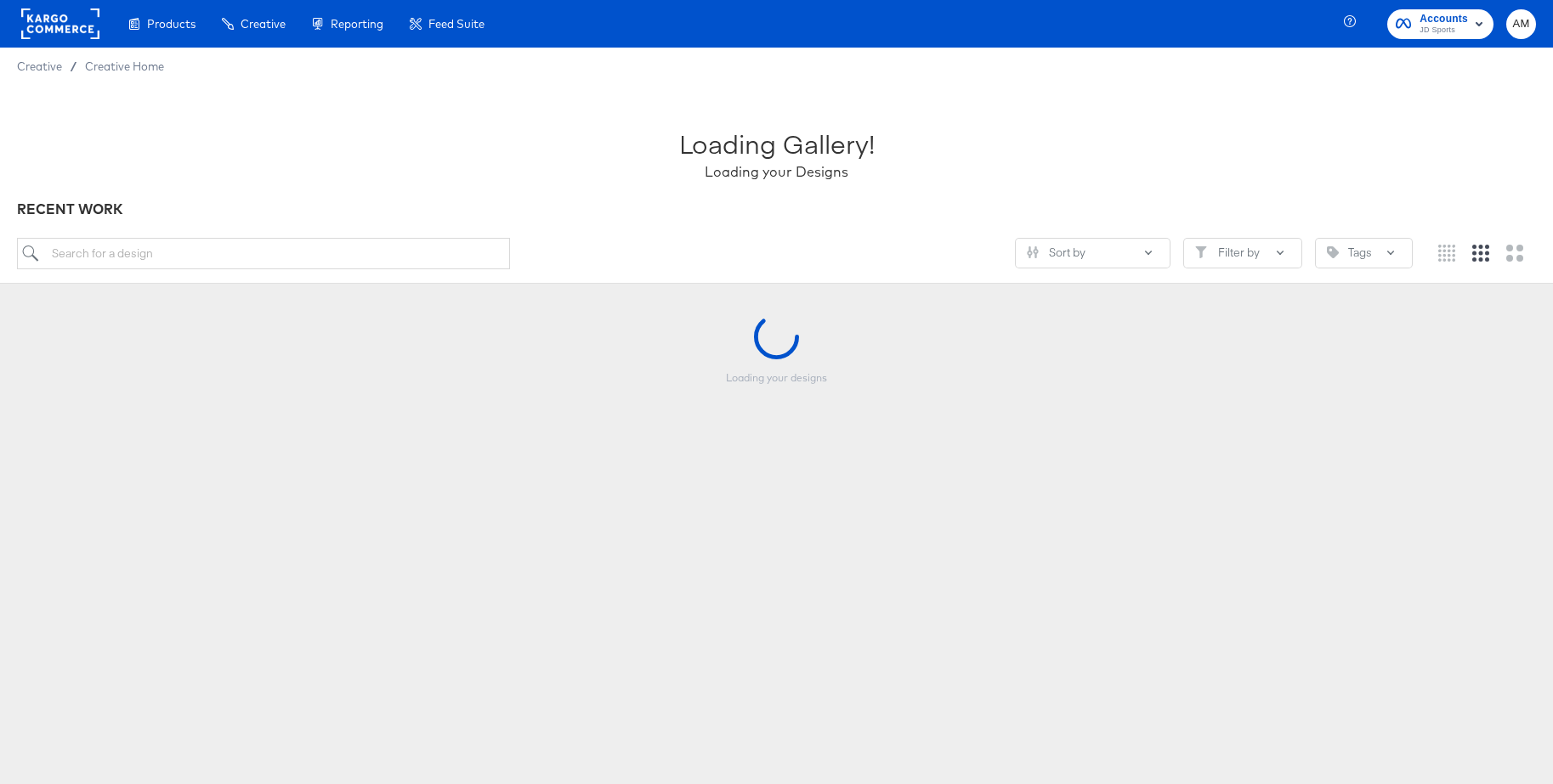
scroll to position [5, 0]
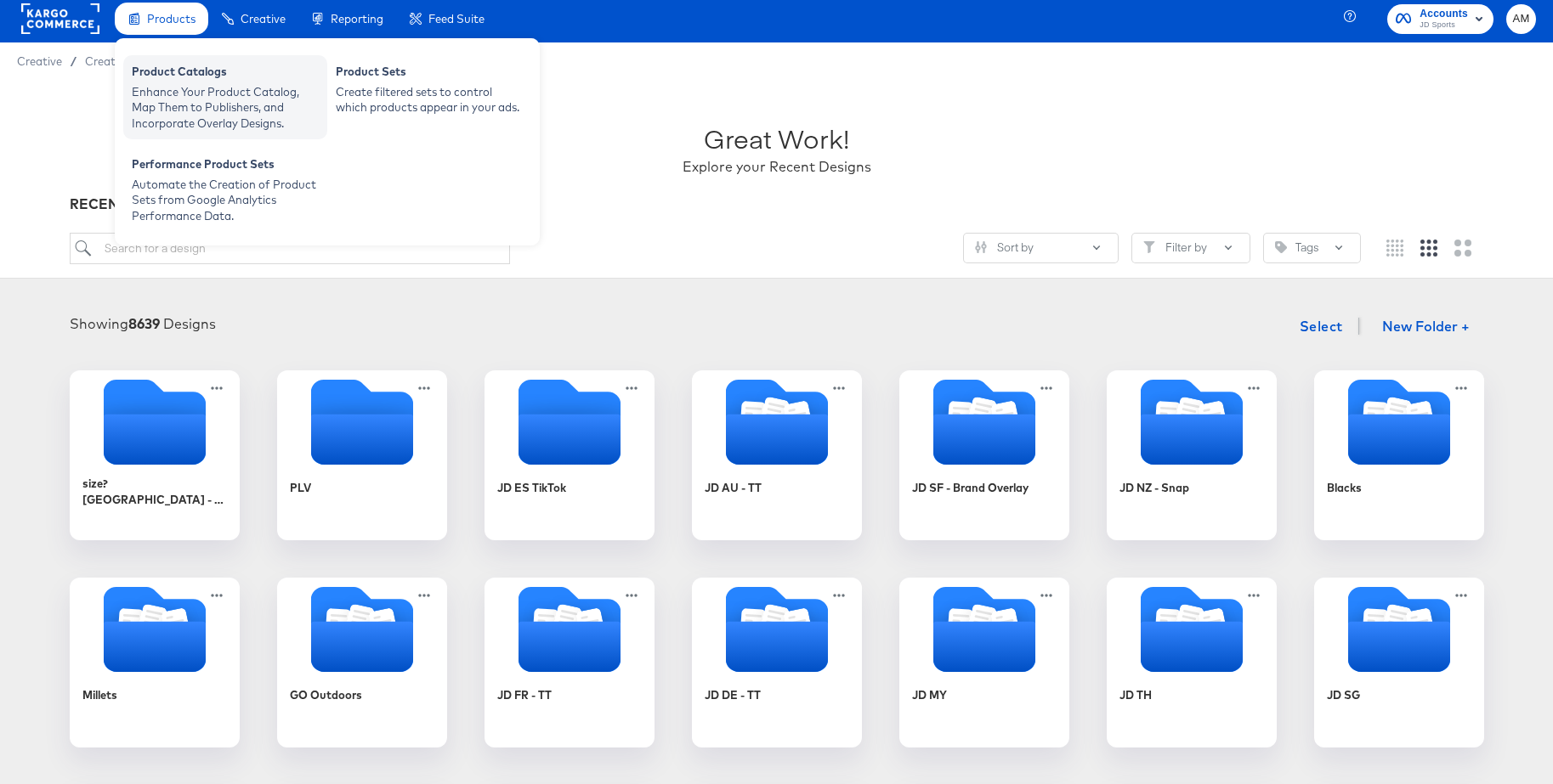
click at [189, 73] on div "Product Catalogs" at bounding box center [225, 74] width 187 height 21
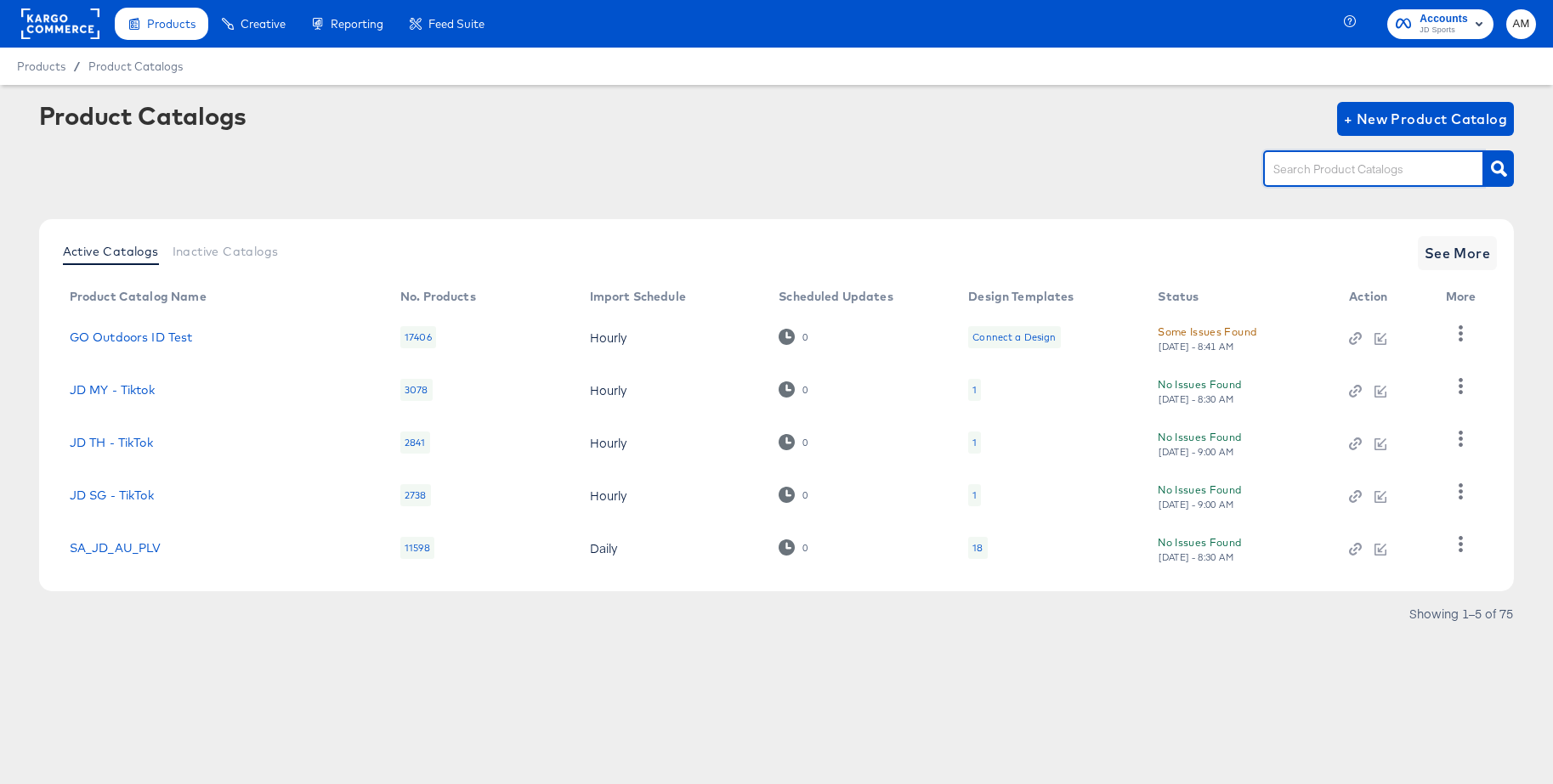
click at [1296, 172] on input "text" at bounding box center [1361, 169] width 181 height 20
type input "main"
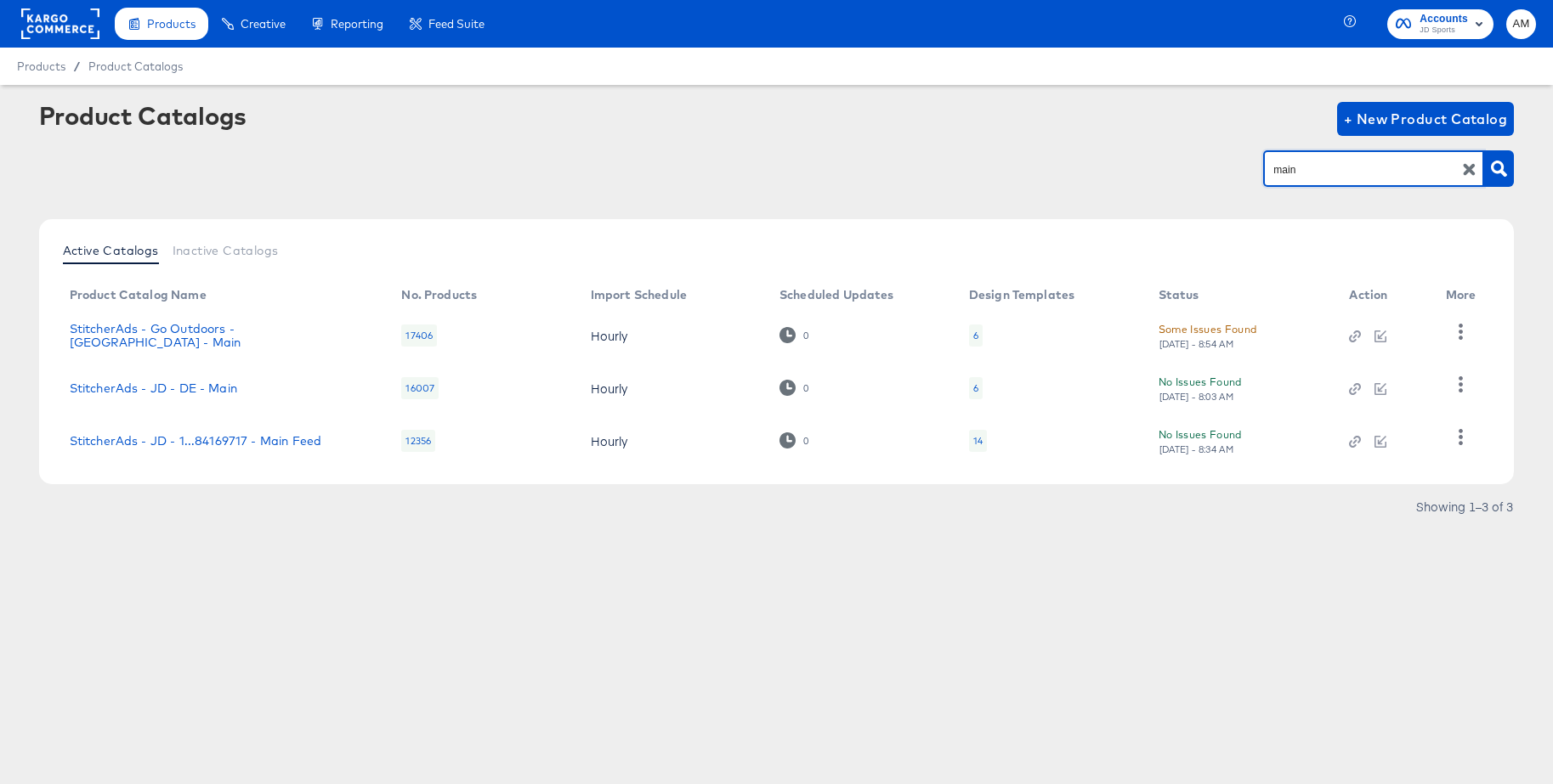
click at [977, 440] on div "14" at bounding box center [977, 441] width 9 height 14
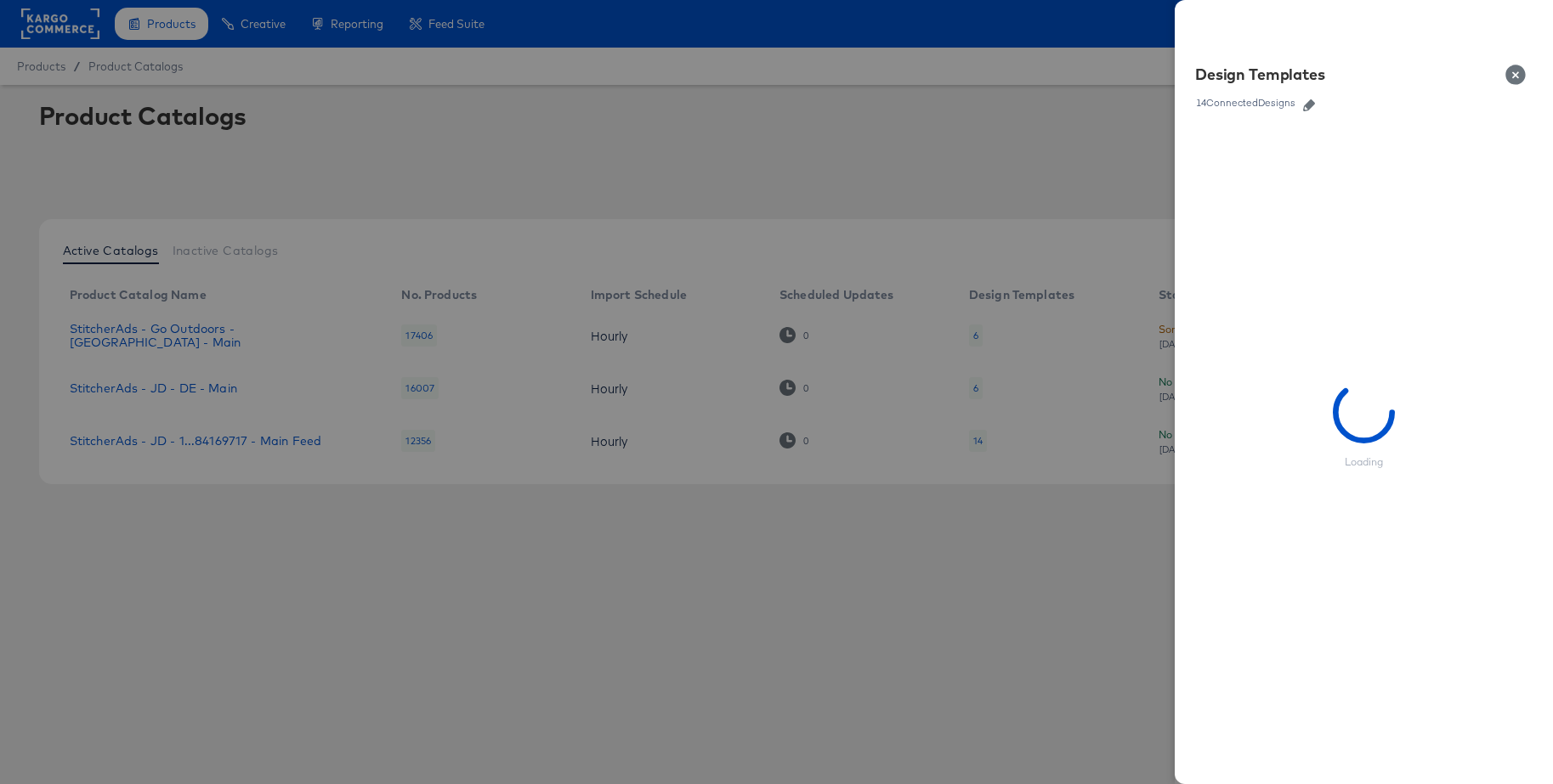
click at [1312, 109] on icon "button" at bounding box center [1309, 105] width 12 height 12
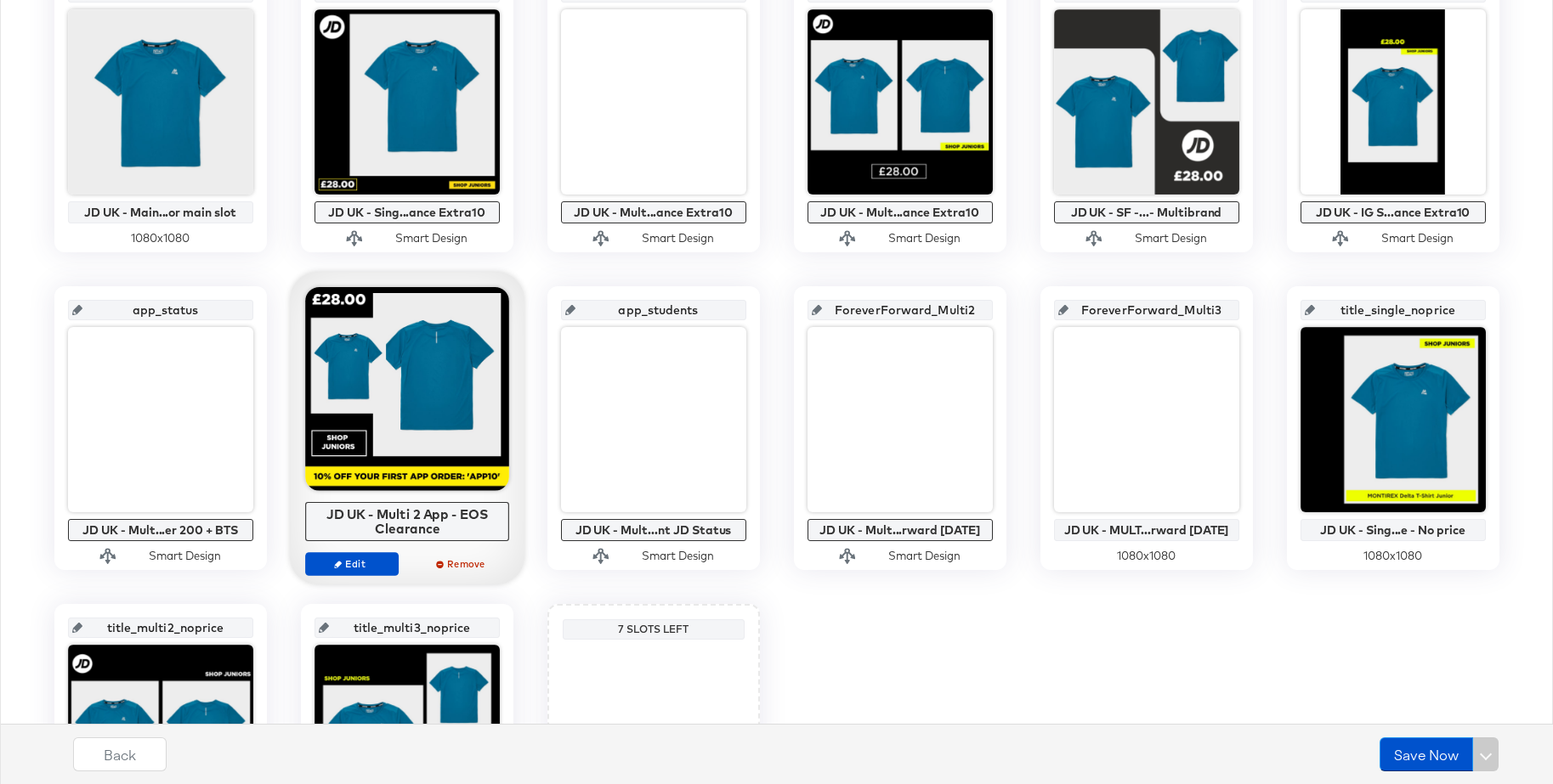
scroll to position [446, 0]
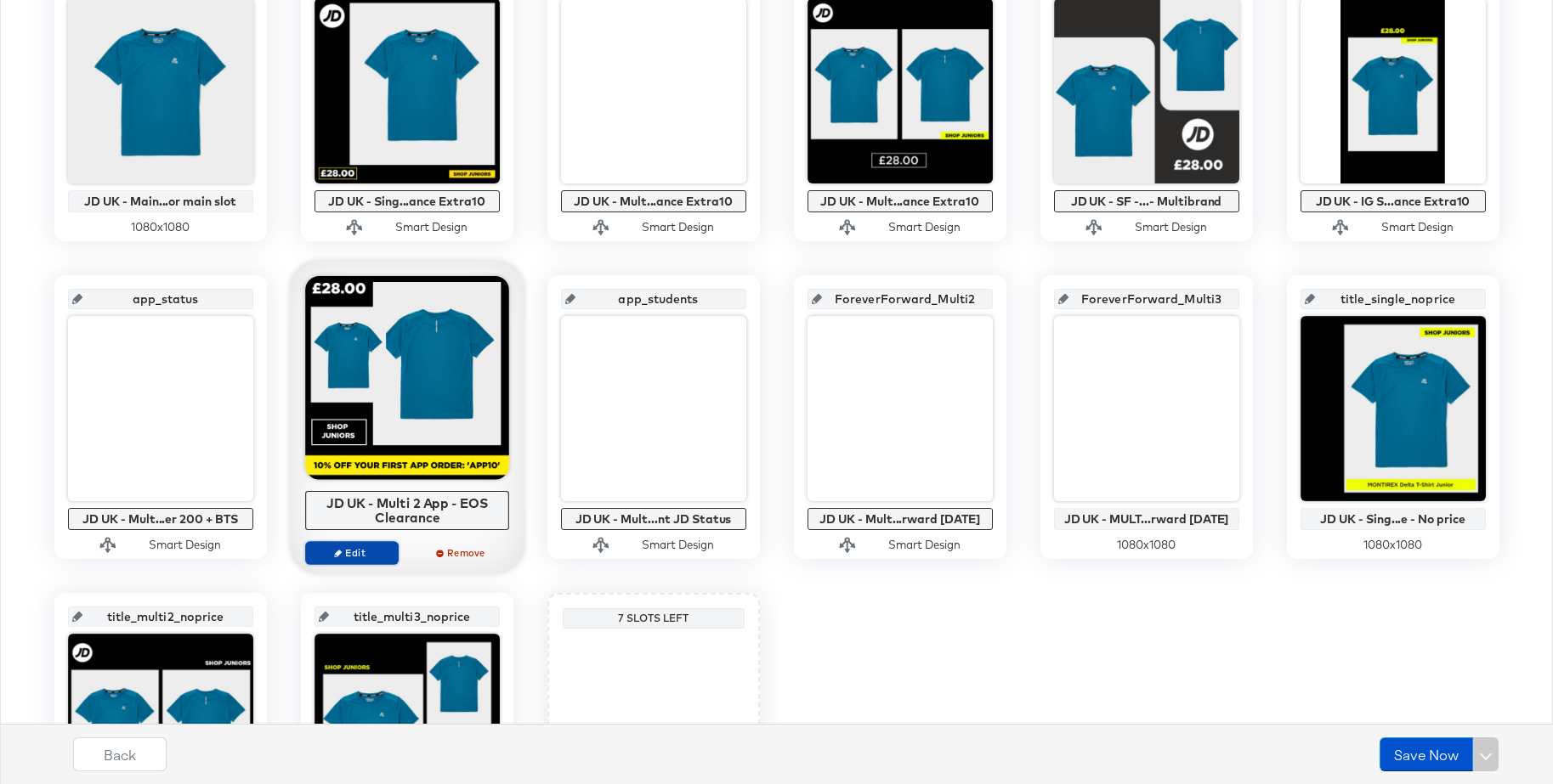
click at [330, 553] on span "Edit" at bounding box center [351, 552] width 78 height 13
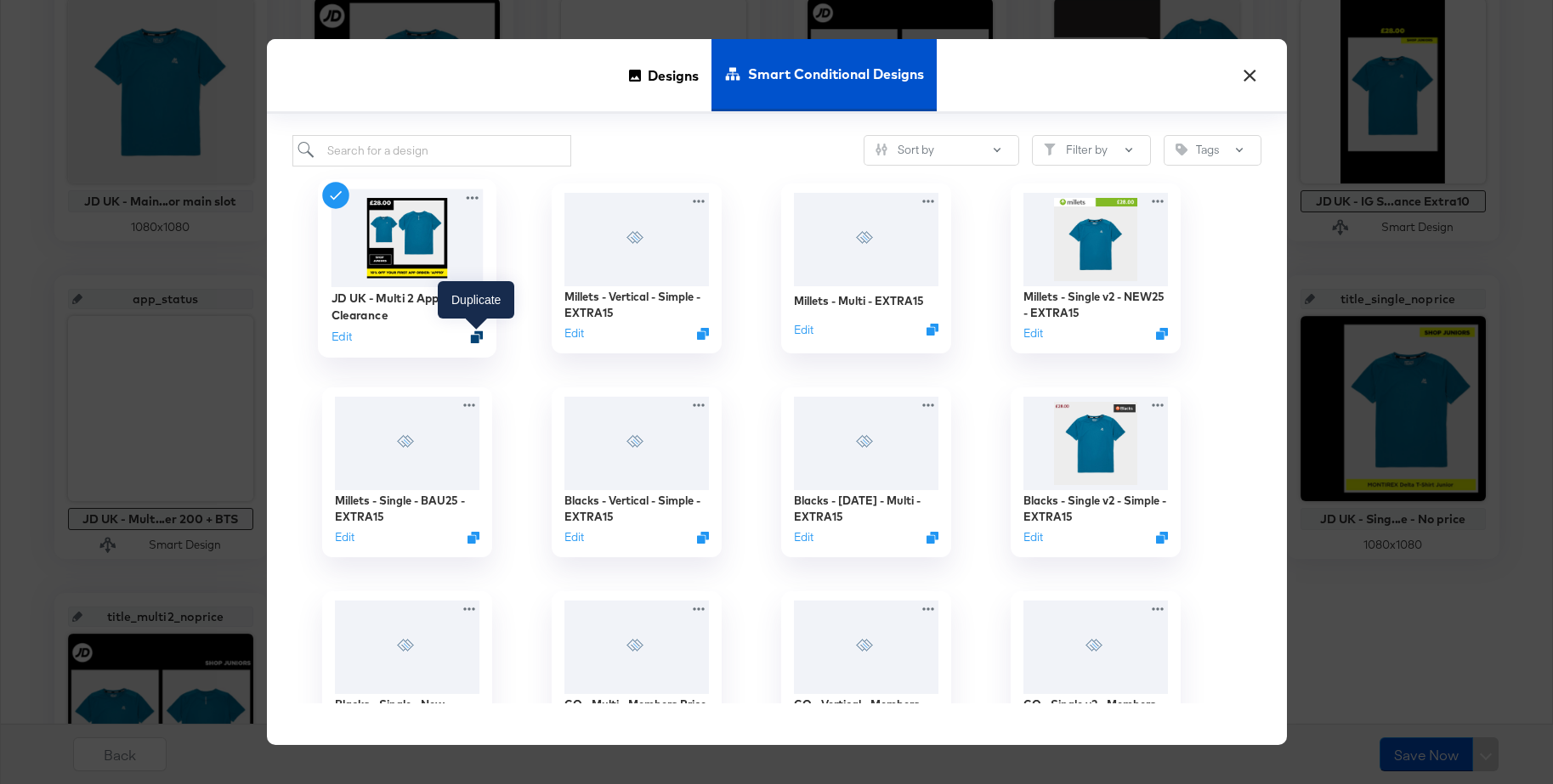
click at [475, 342] on icon "Duplicate" at bounding box center [476, 337] width 13 height 13
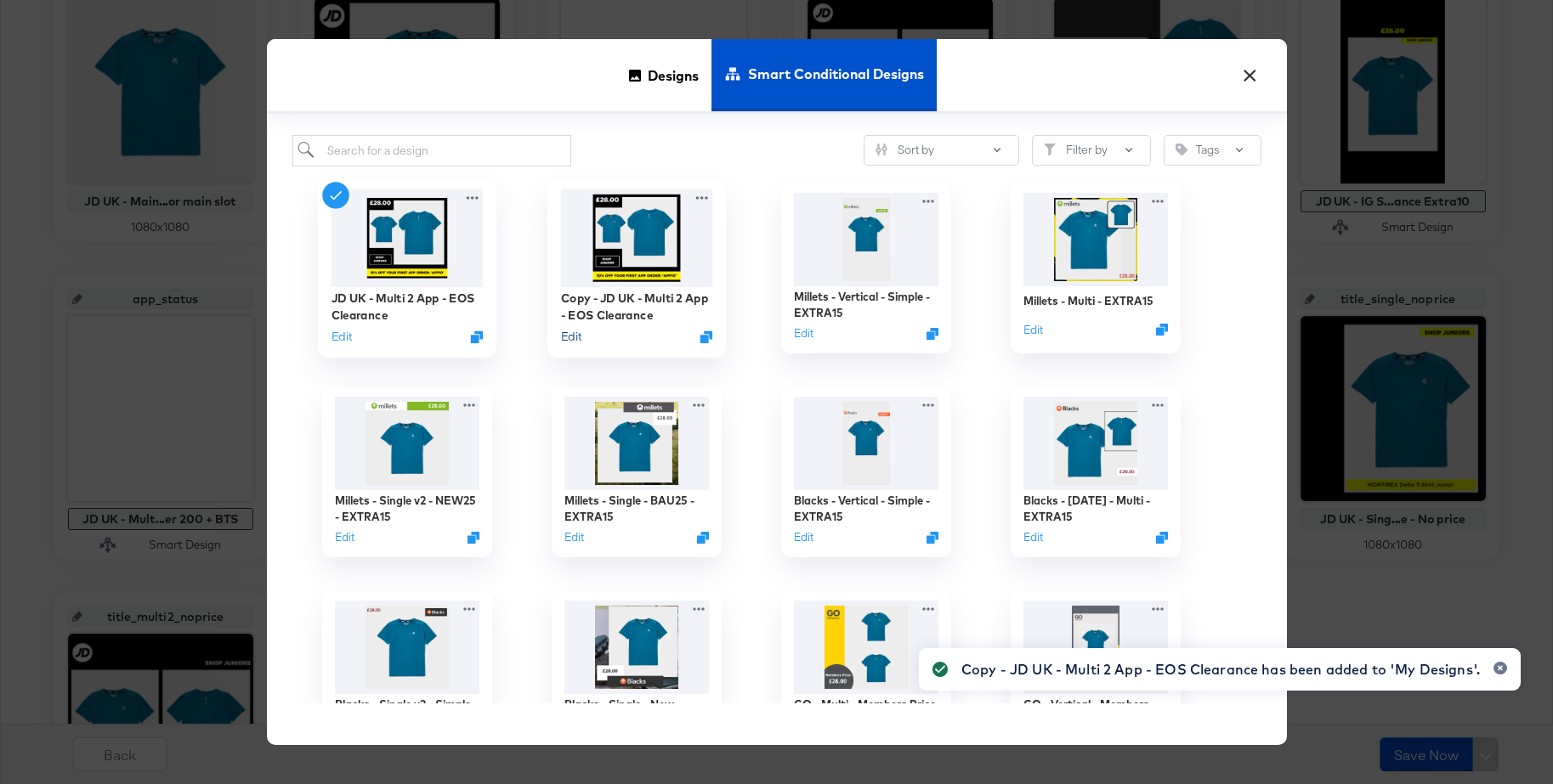
click at [576, 336] on button "Edit" at bounding box center [570, 336] width 21 height 16
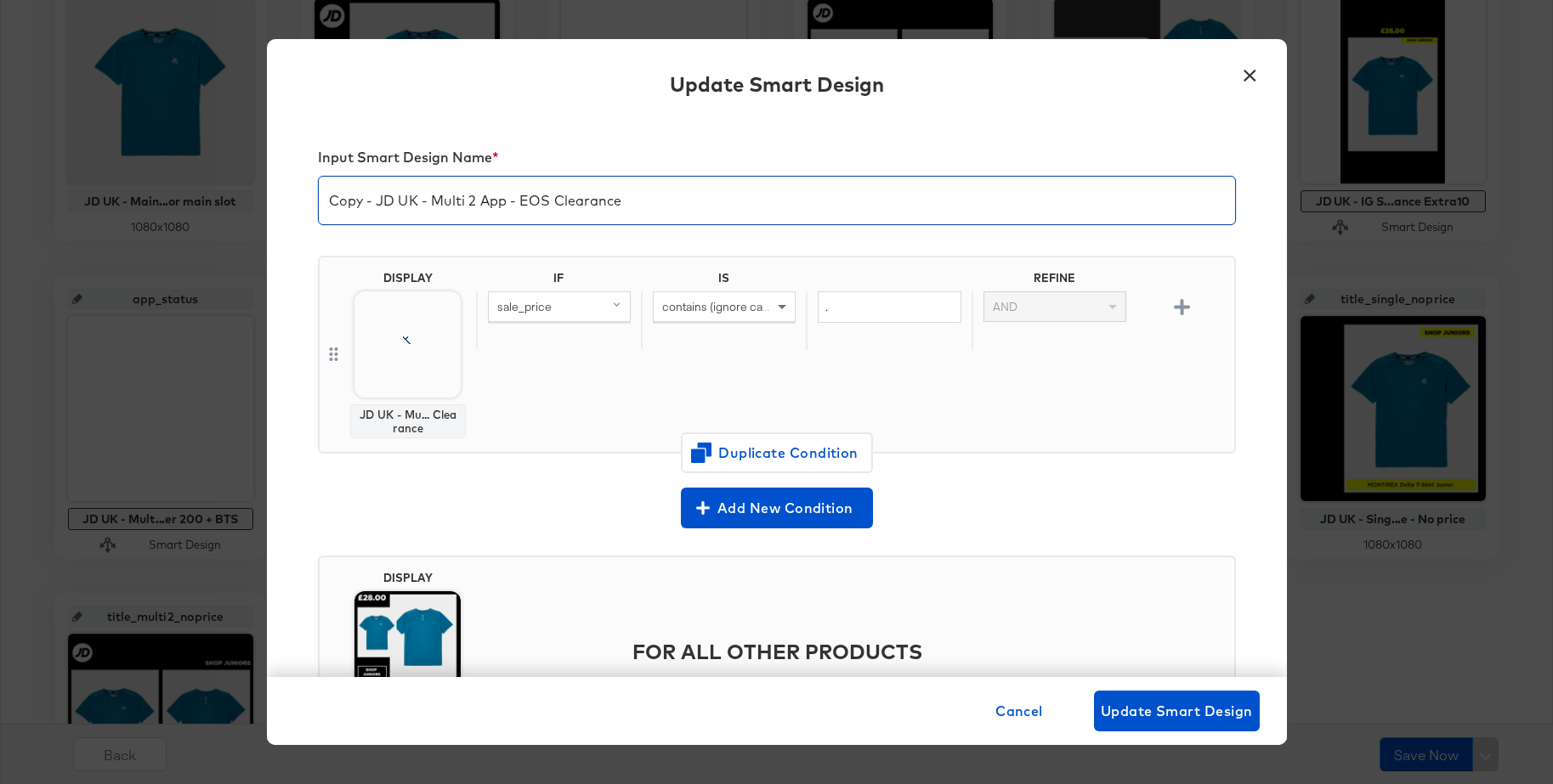
drag, startPoint x: 378, startPoint y: 203, endPoint x: 339, endPoint y: 201, distance: 39.1
click at [307, 197] on div "Input Smart Design Name * Copy - JD UK - Multi 2 App - EOS Clearance DISPLAY JD…" at bounding box center [776, 398] width 1020 height 559
click at [630, 203] on input "JD UK - Multi 2 App - EOS Clearance" at bounding box center [776, 194] width 916 height 48
type input "JD UK - Multi 2 App - EOS Clearance Extra 20%"
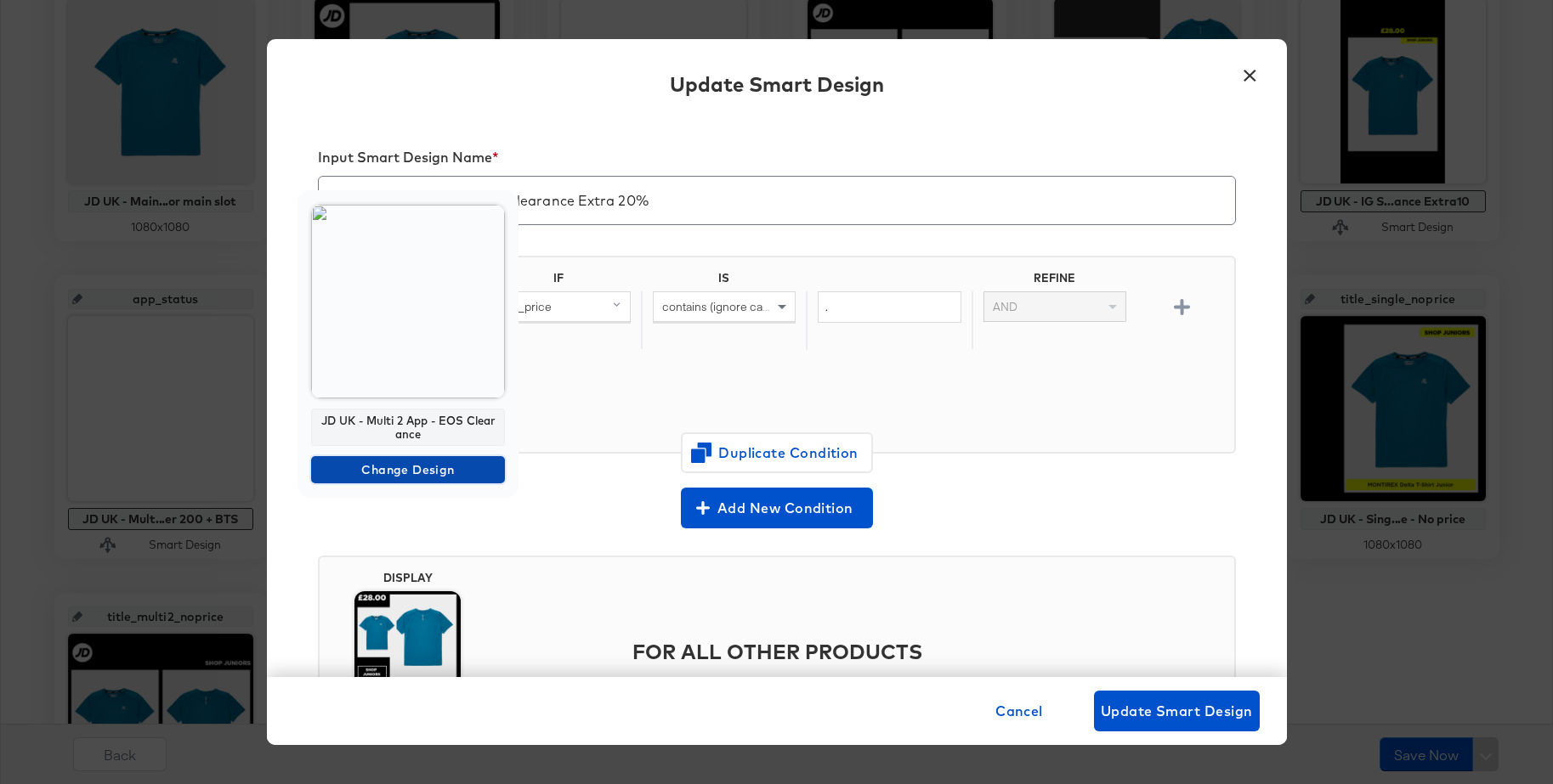
click at [354, 473] on span "Change Design" at bounding box center [408, 470] width 180 height 21
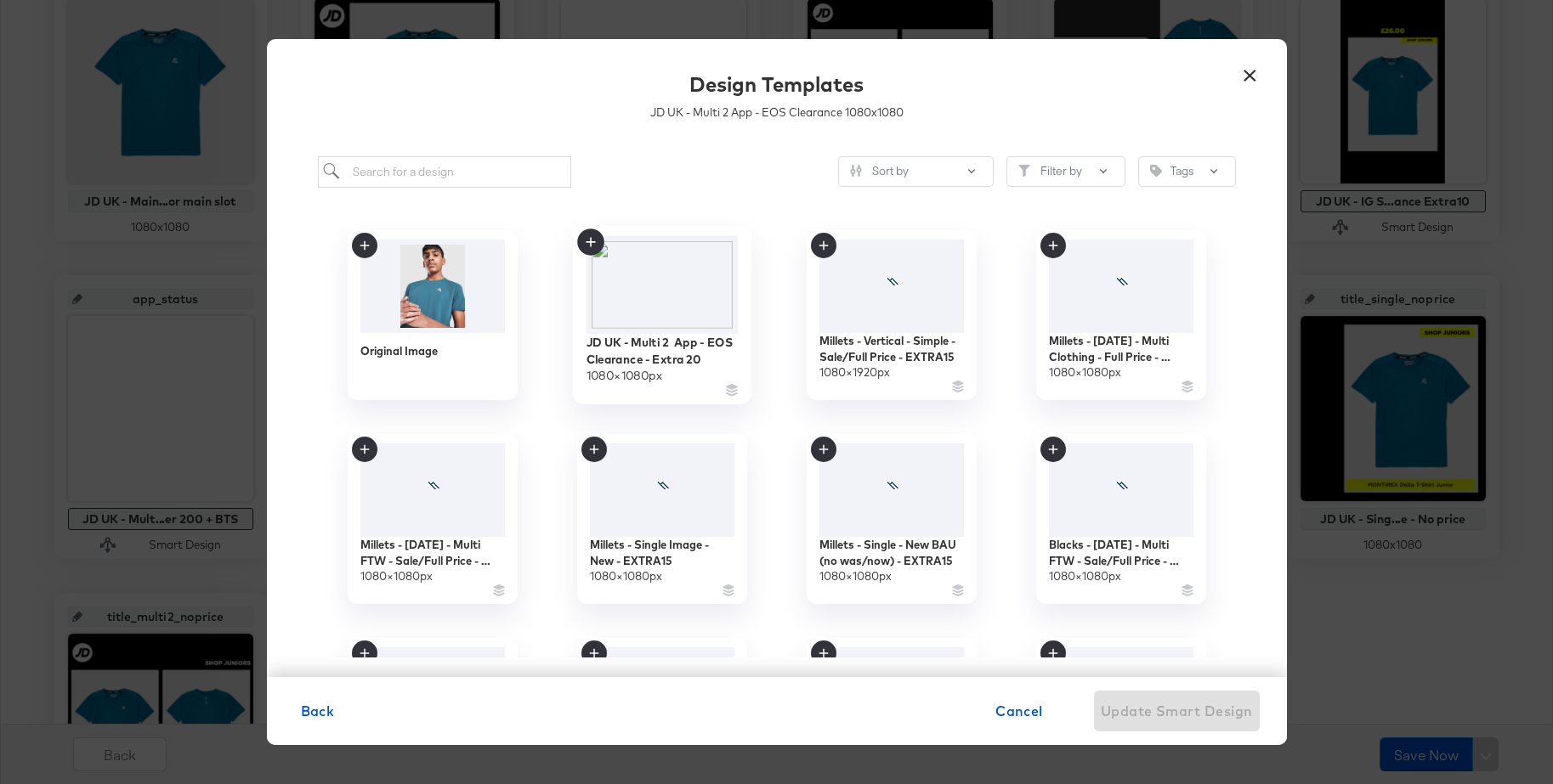
click at [655, 284] on img at bounding box center [662, 284] width 152 height 97
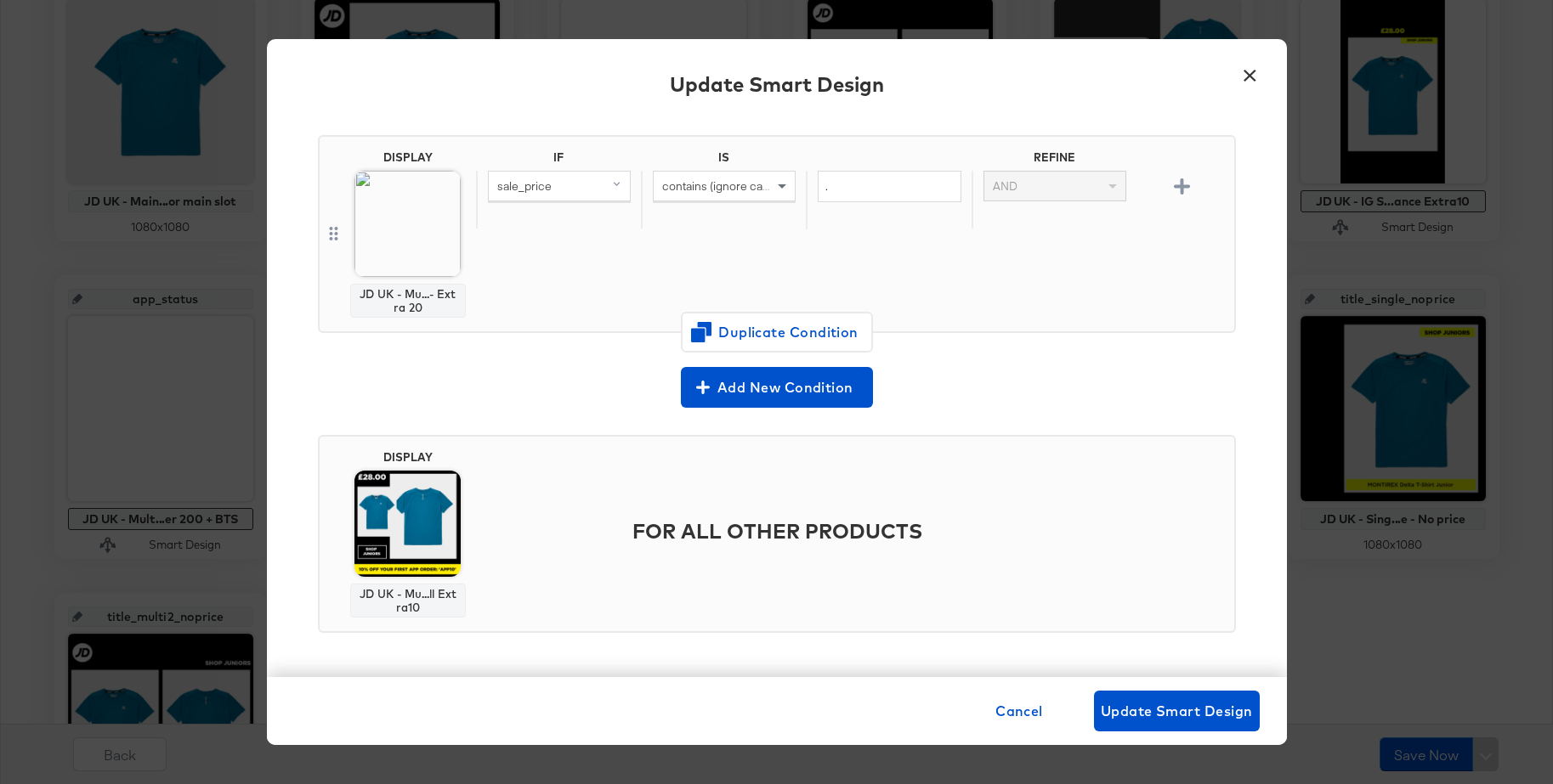
scroll to position [118, 0]
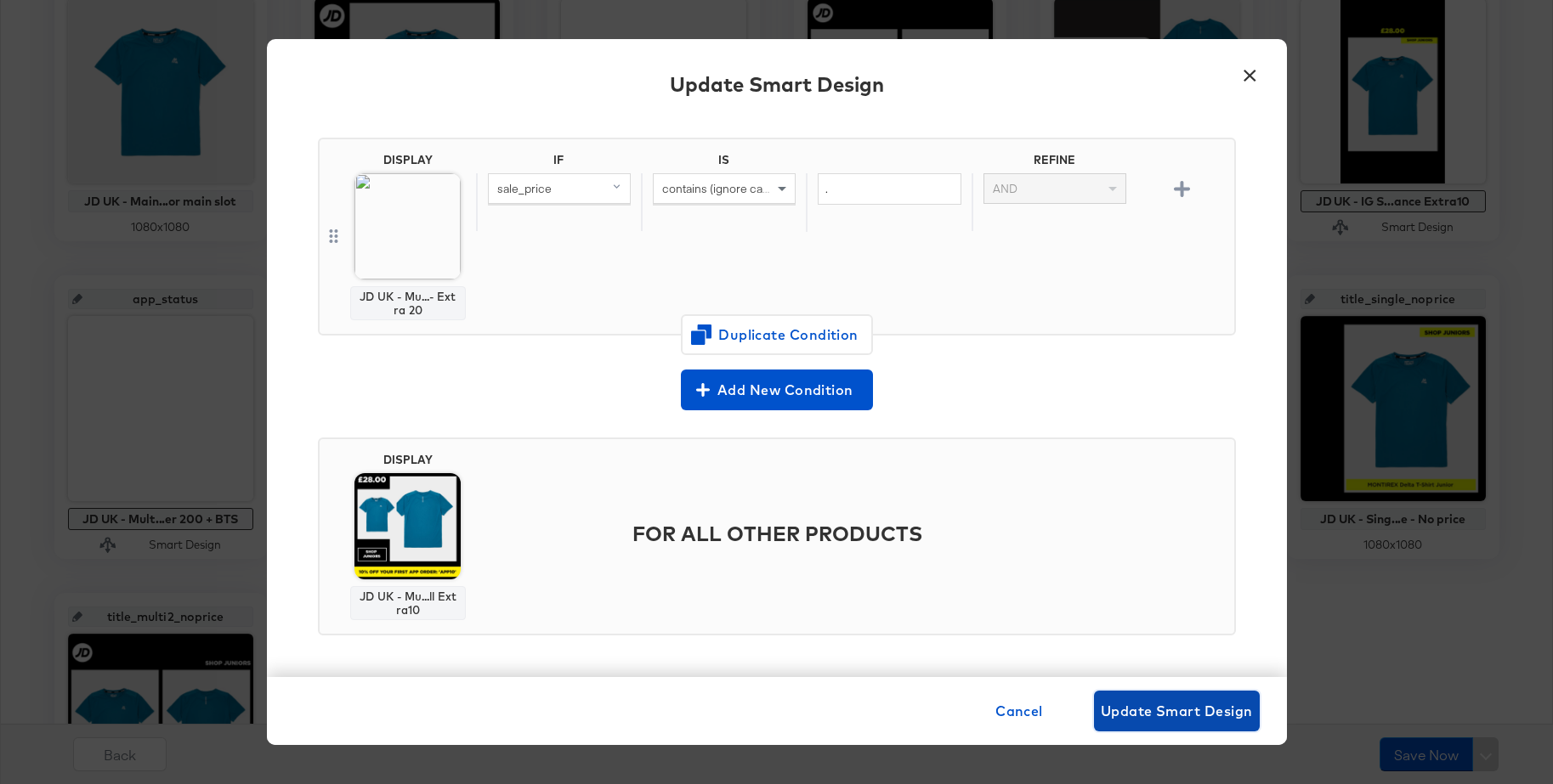
drag, startPoint x: 1138, startPoint y: 706, endPoint x: 1149, endPoint y: 663, distance: 44.4
click at [1137, 706] on span "Update Smart Design" at bounding box center [1177, 711] width 152 height 24
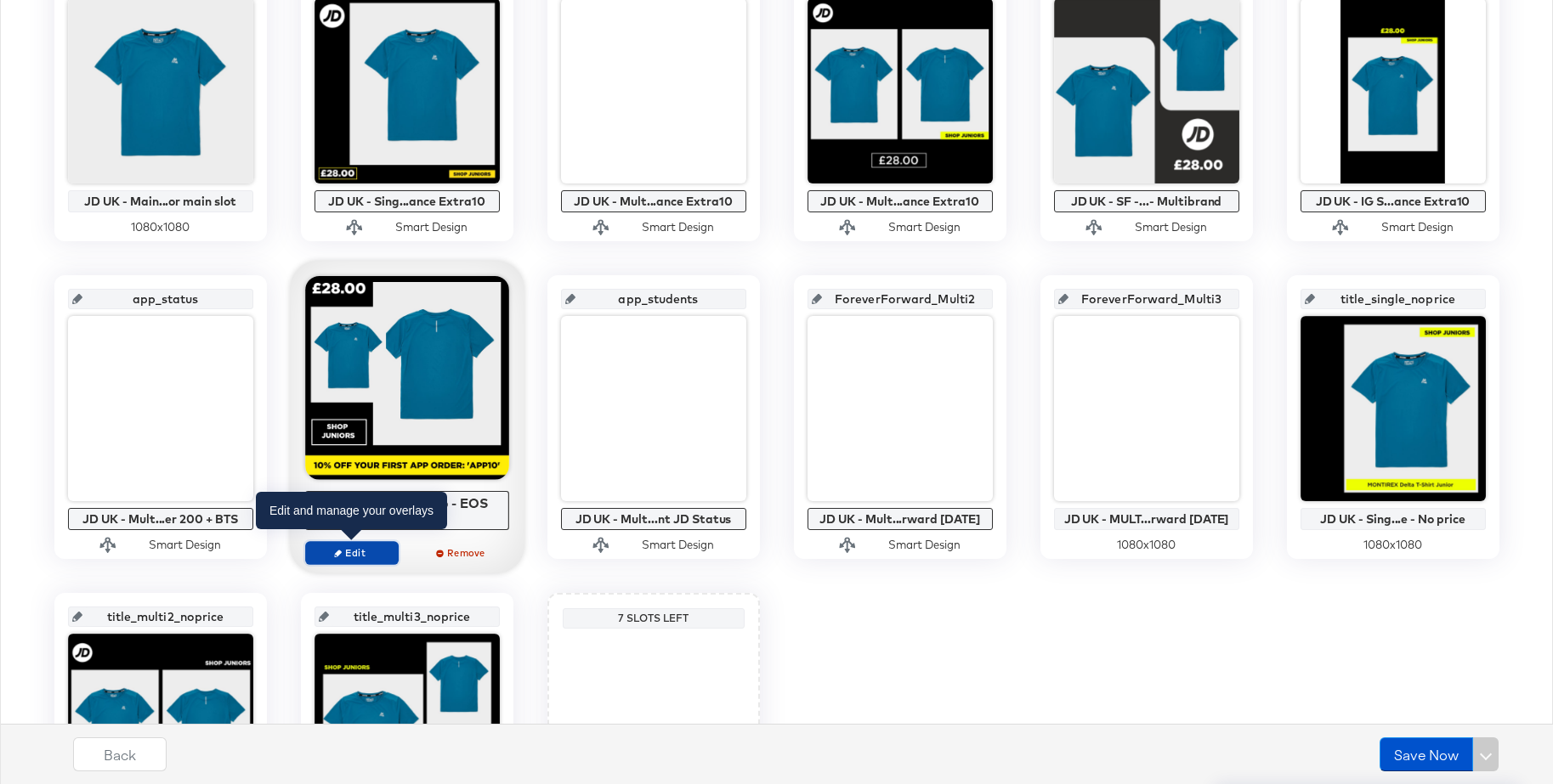
click at [321, 549] on span "Edit" at bounding box center [351, 552] width 78 height 13
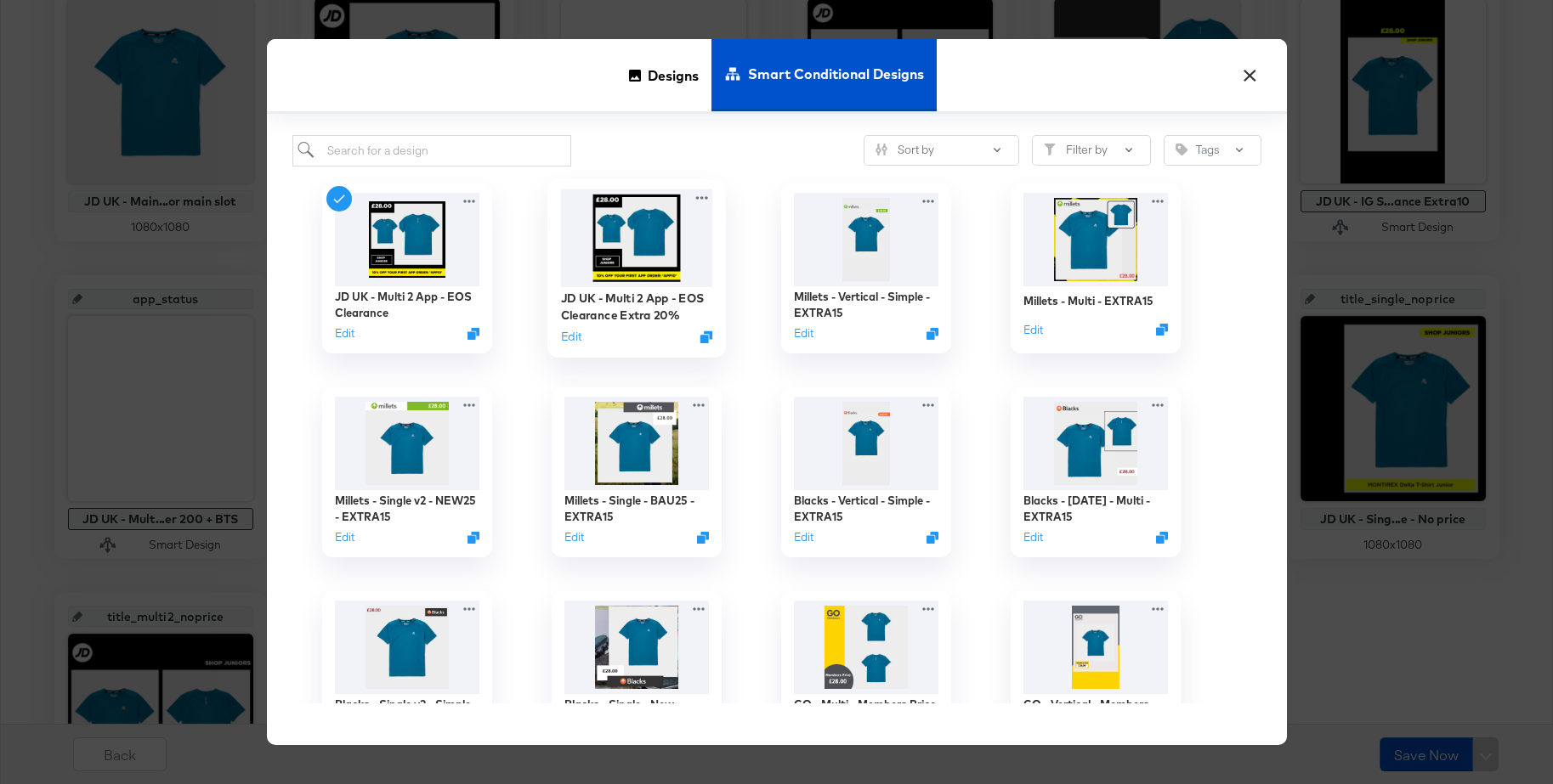
click at [640, 245] on img at bounding box center [636, 238] width 152 height 97
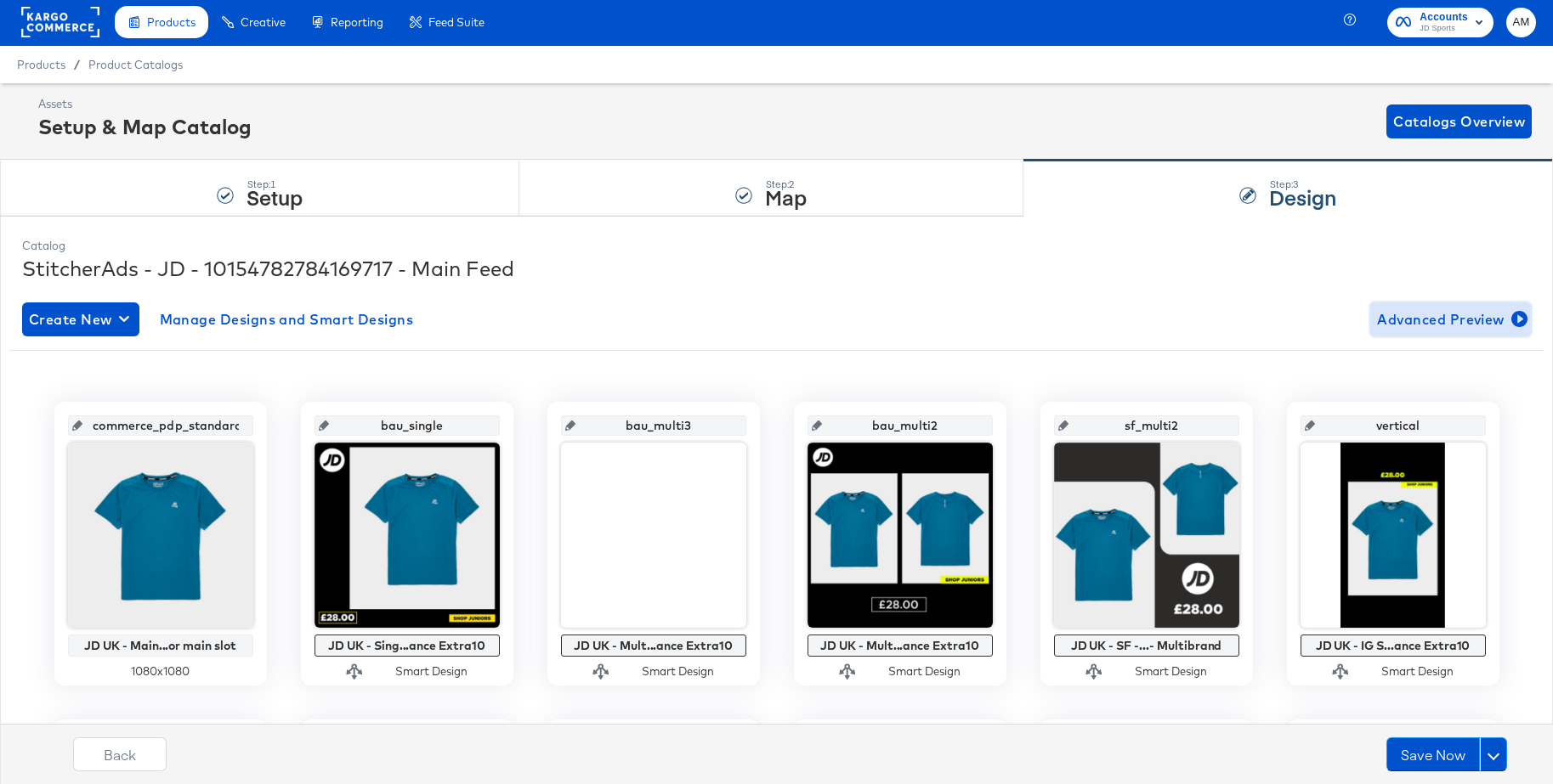
click at [1450, 311] on span "Advanced Preview" at bounding box center [1450, 320] width 147 height 24
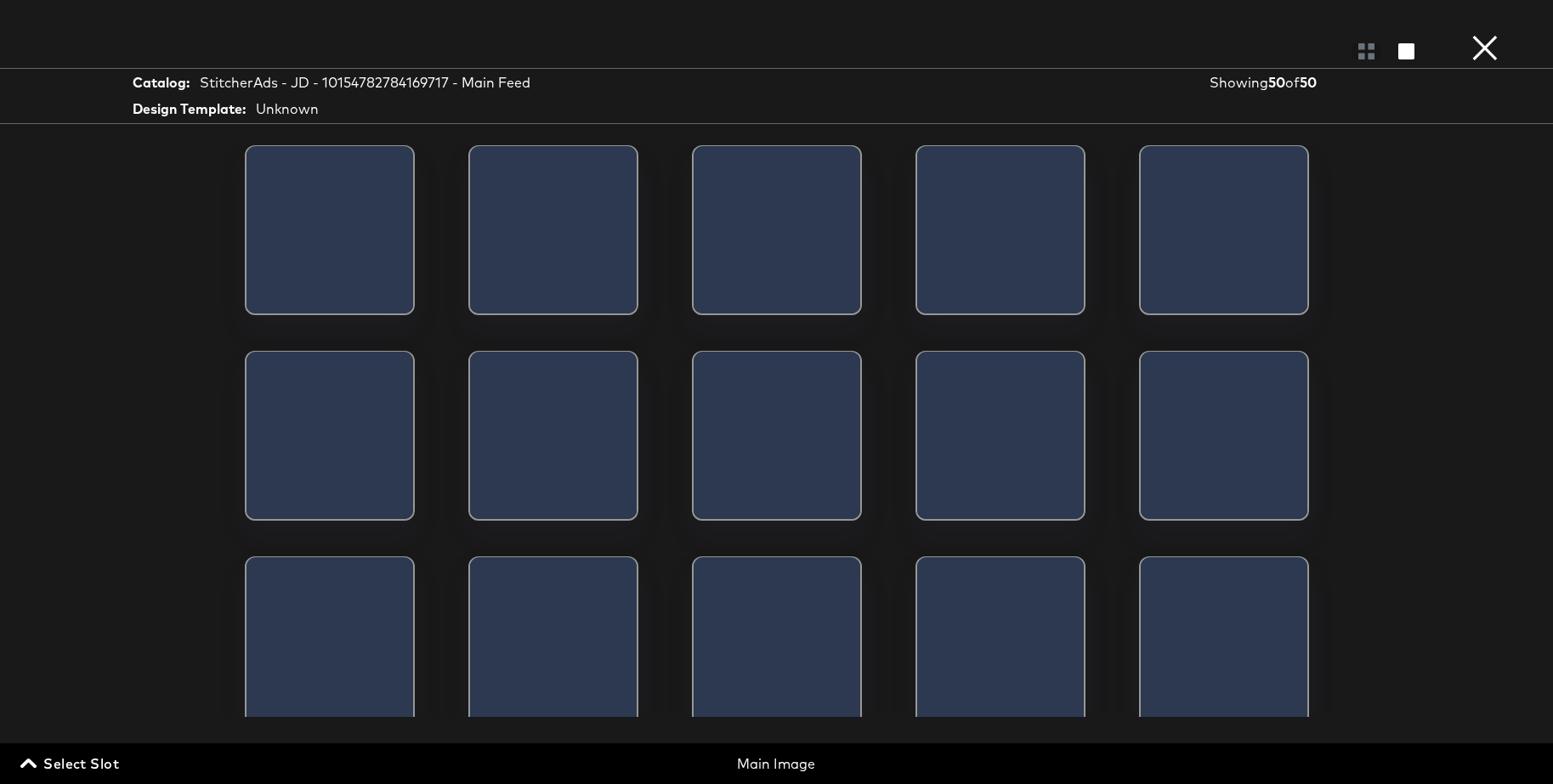
scroll to position [3, 0]
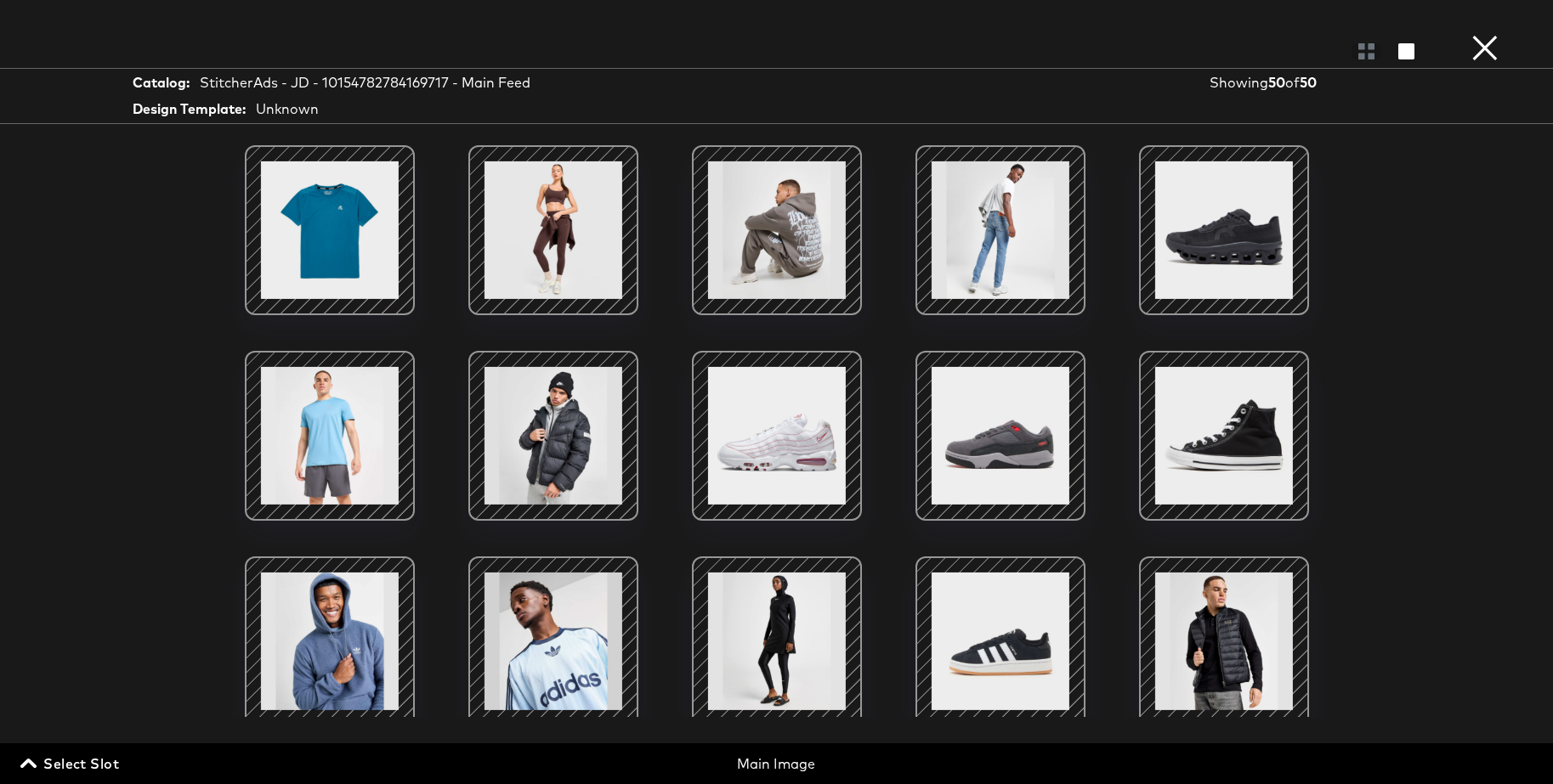
click at [70, 762] on span "Select Slot" at bounding box center [71, 764] width 95 height 24
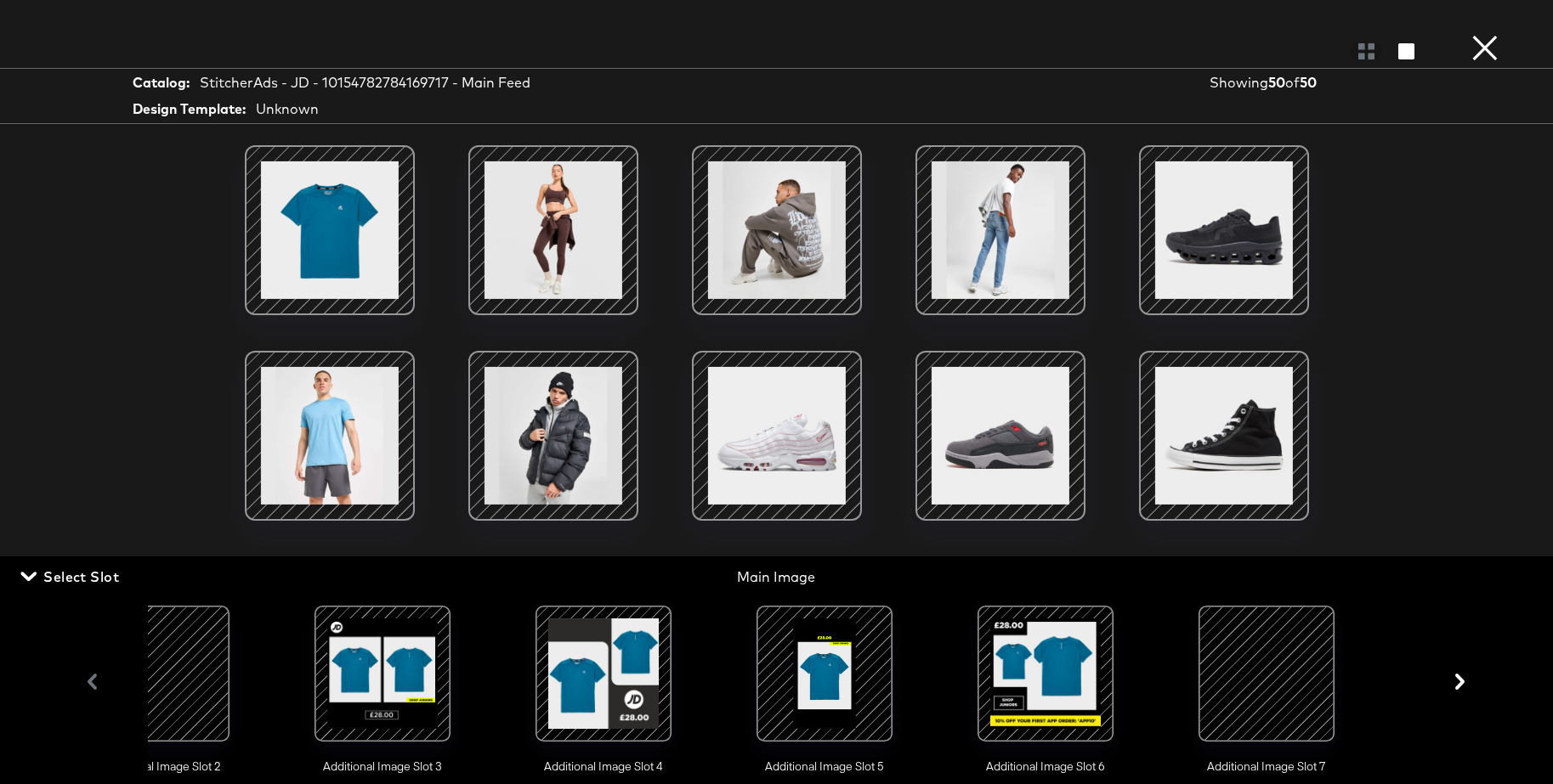
scroll to position [0, 581]
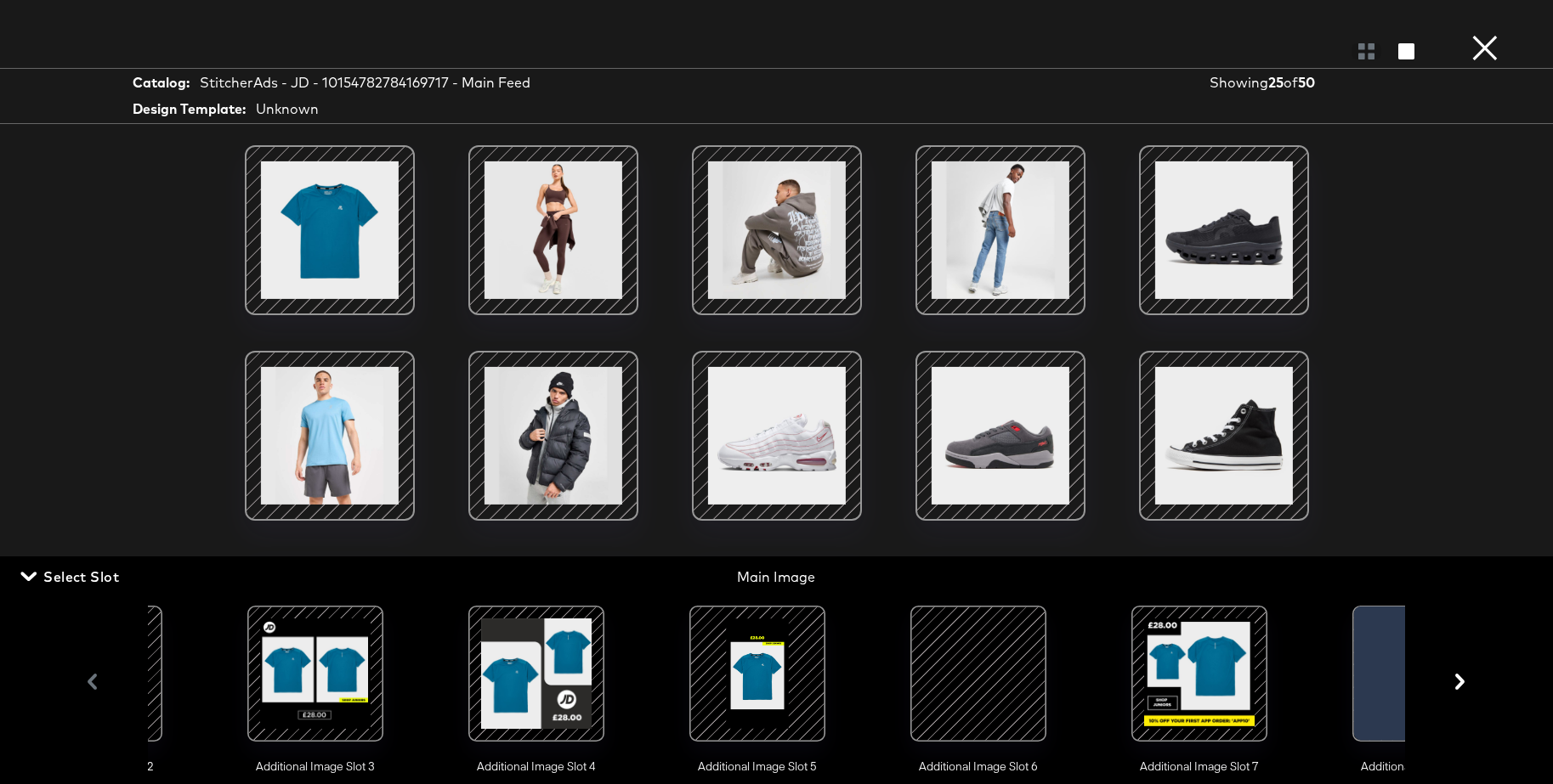
click at [1220, 671] on div at bounding box center [1199, 674] width 115 height 115
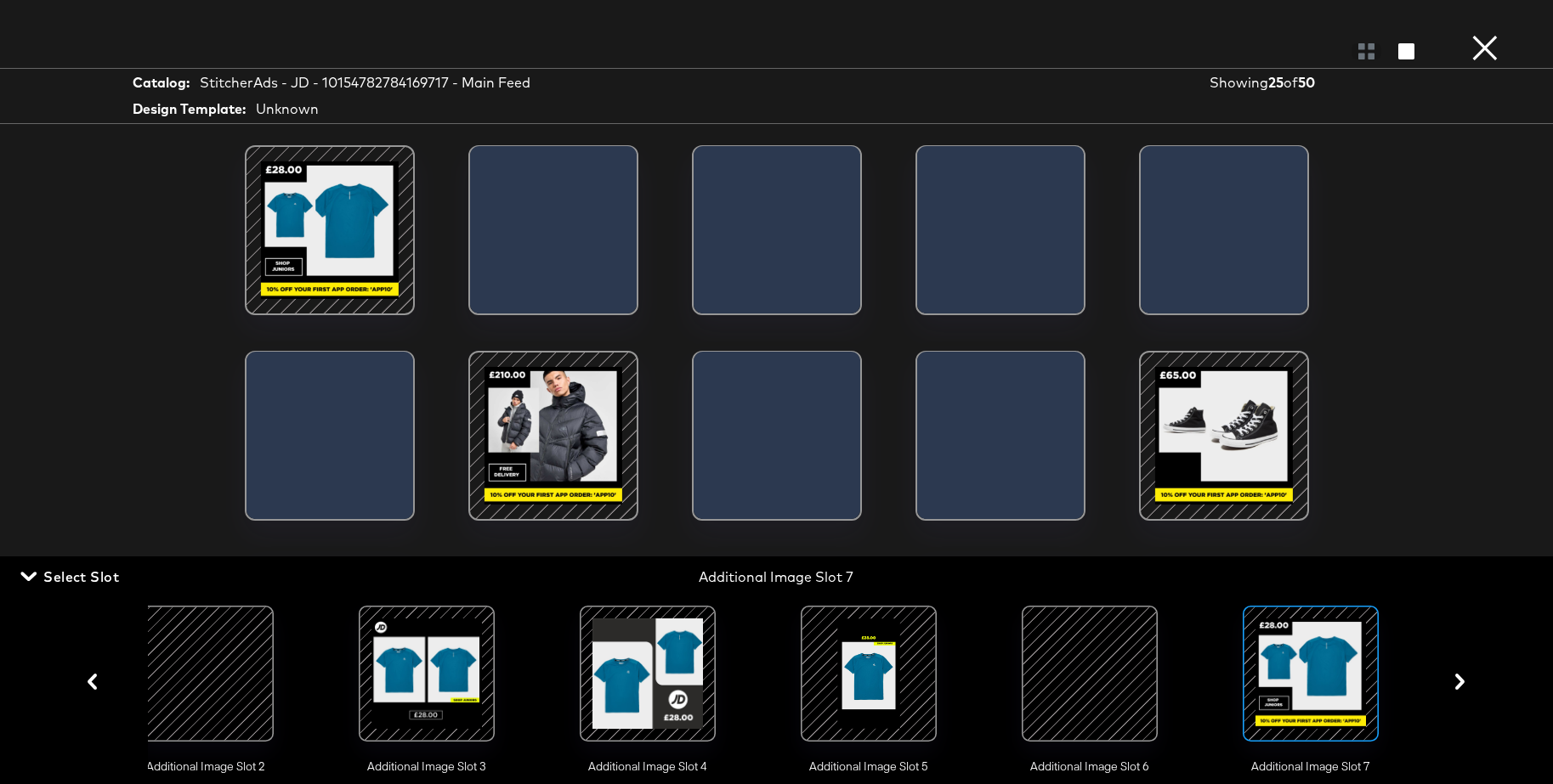
scroll to position [0, 459]
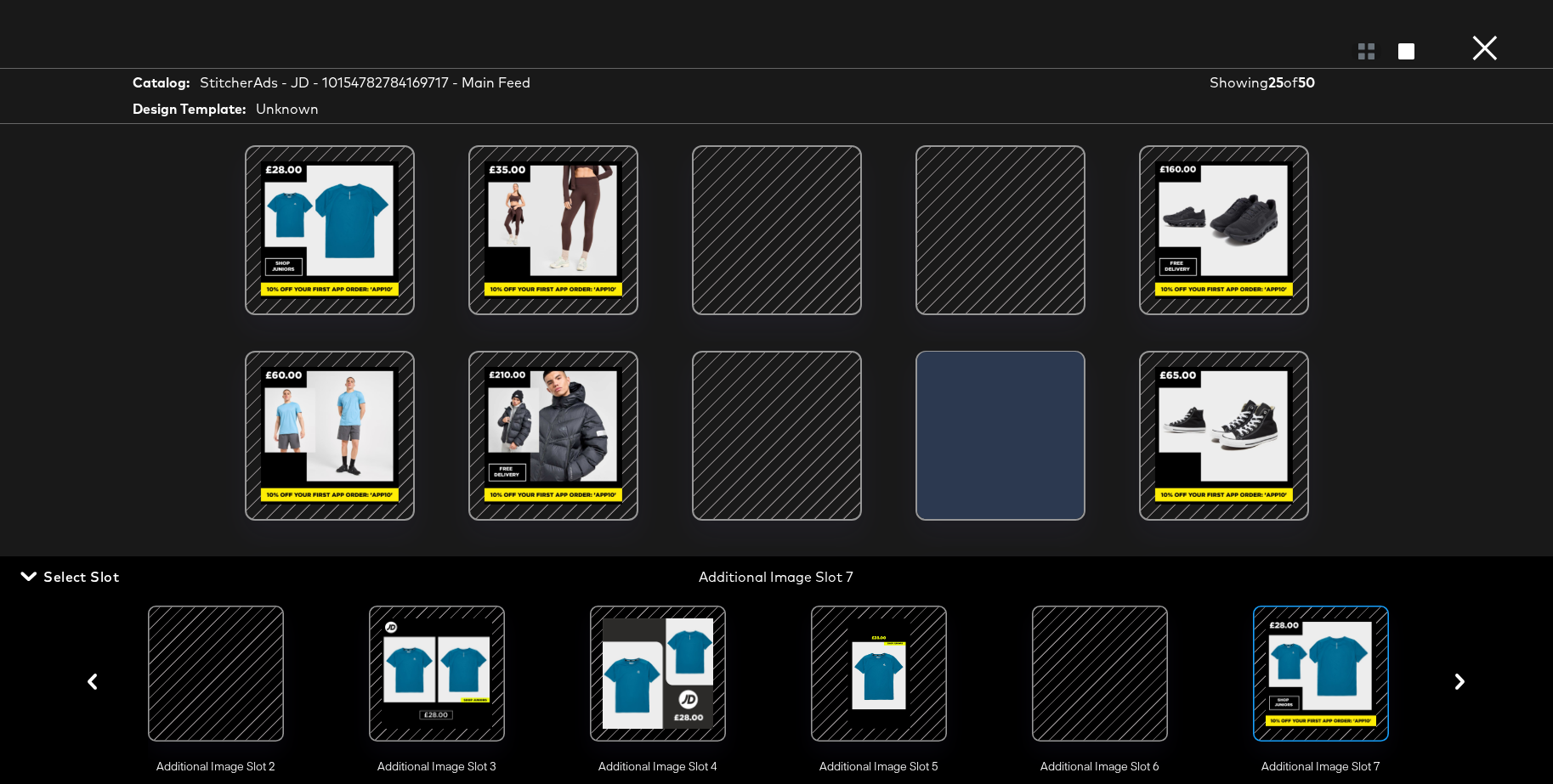
click at [524, 224] on div at bounding box center [553, 230] width 145 height 144
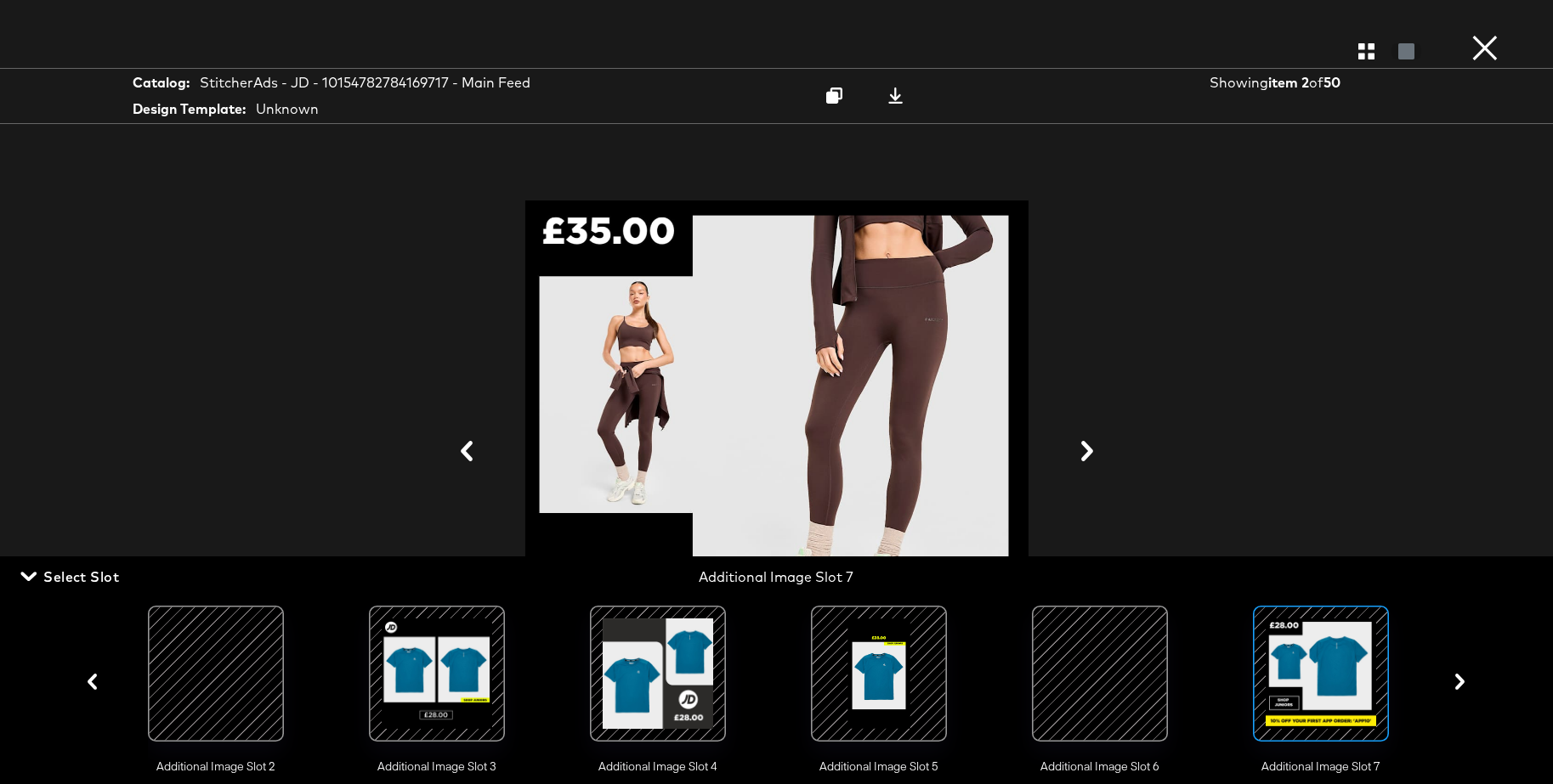
drag, startPoint x: 56, startPoint y: 580, endPoint x: 499, endPoint y: 531, distance: 445.7
click at [56, 580] on span "Select Slot" at bounding box center [71, 577] width 95 height 24
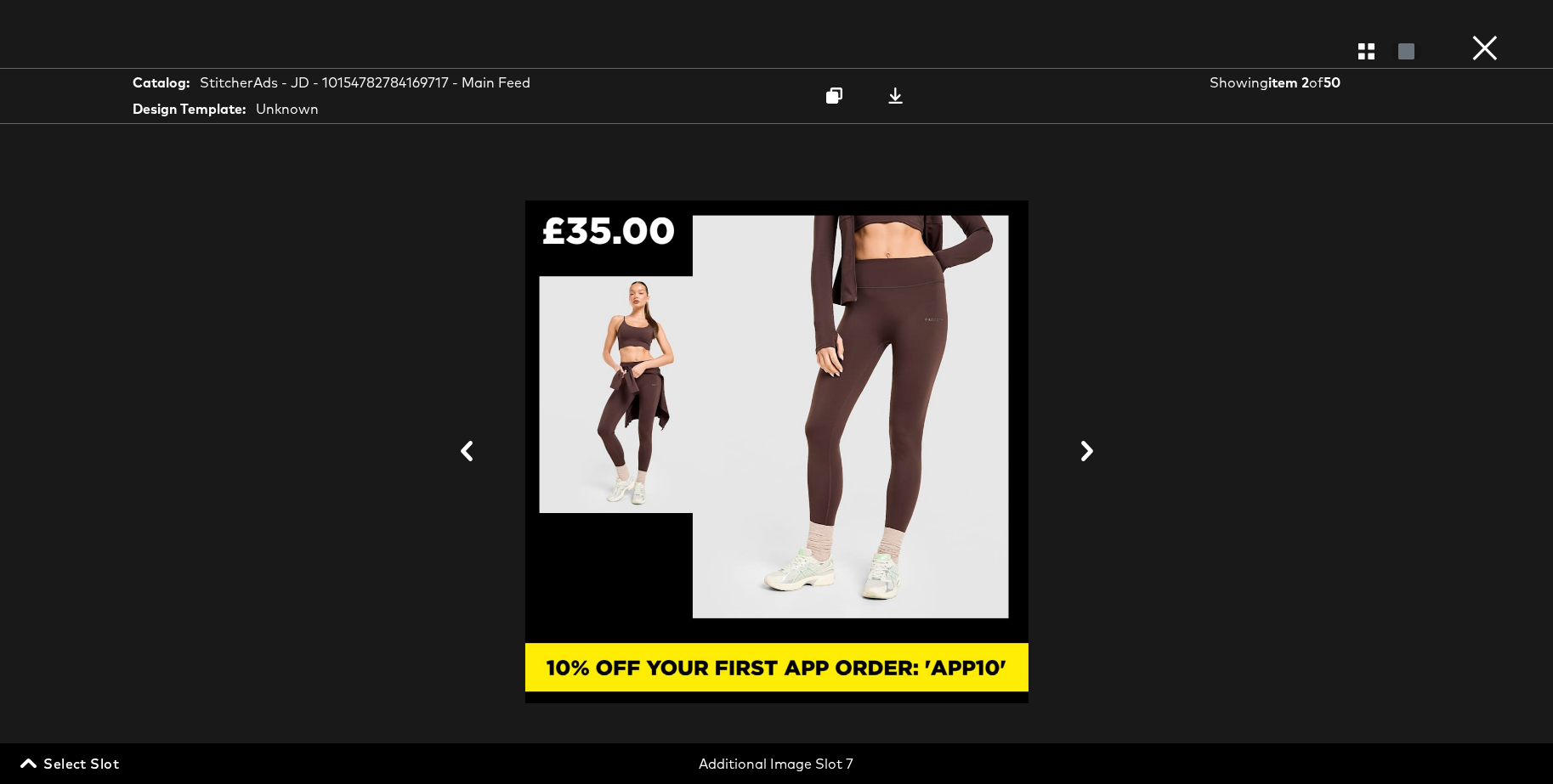
click at [1089, 453] on icon at bounding box center [1087, 451] width 12 height 21
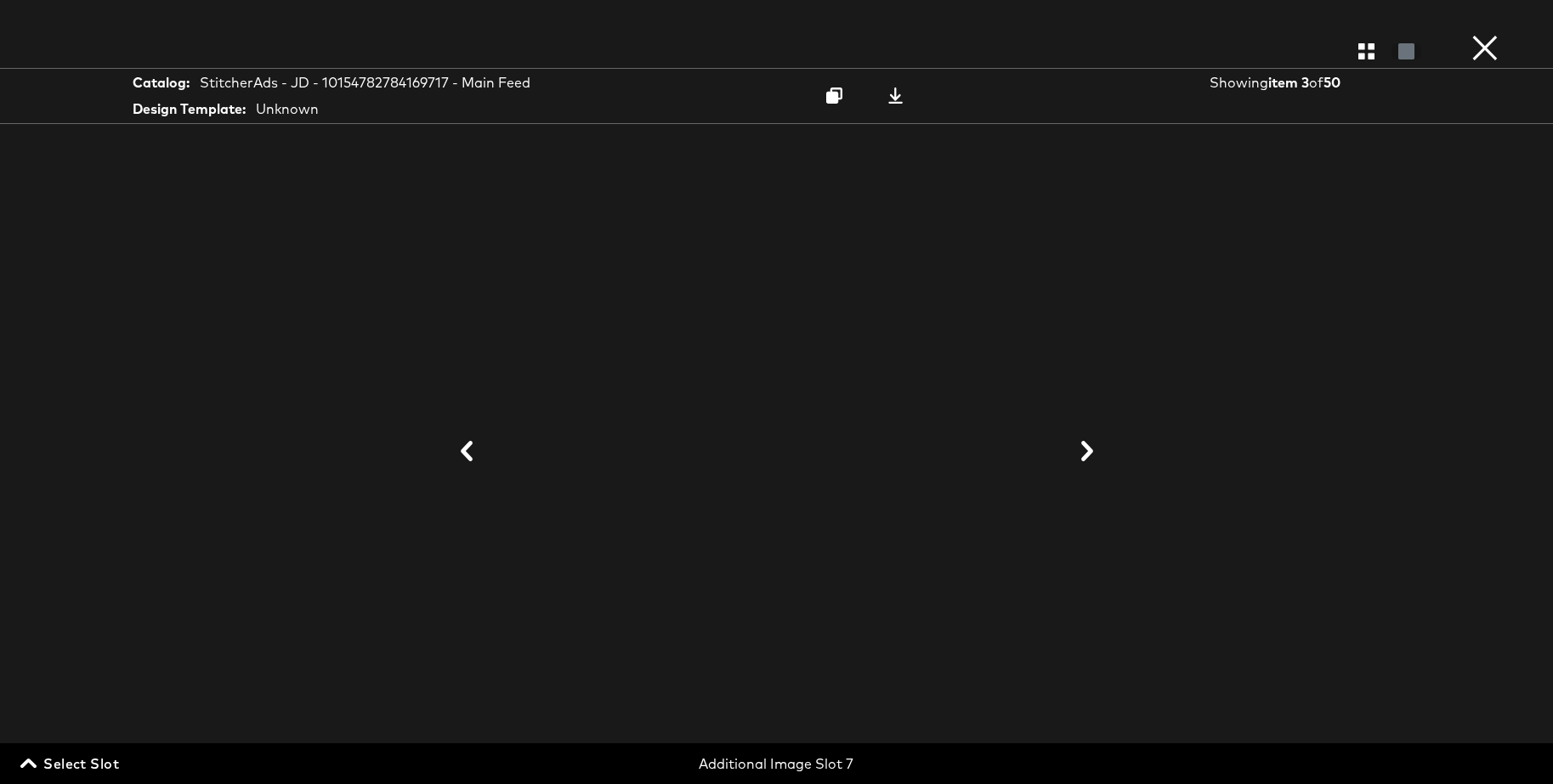
click at [1088, 451] on icon at bounding box center [1087, 451] width 12 height 21
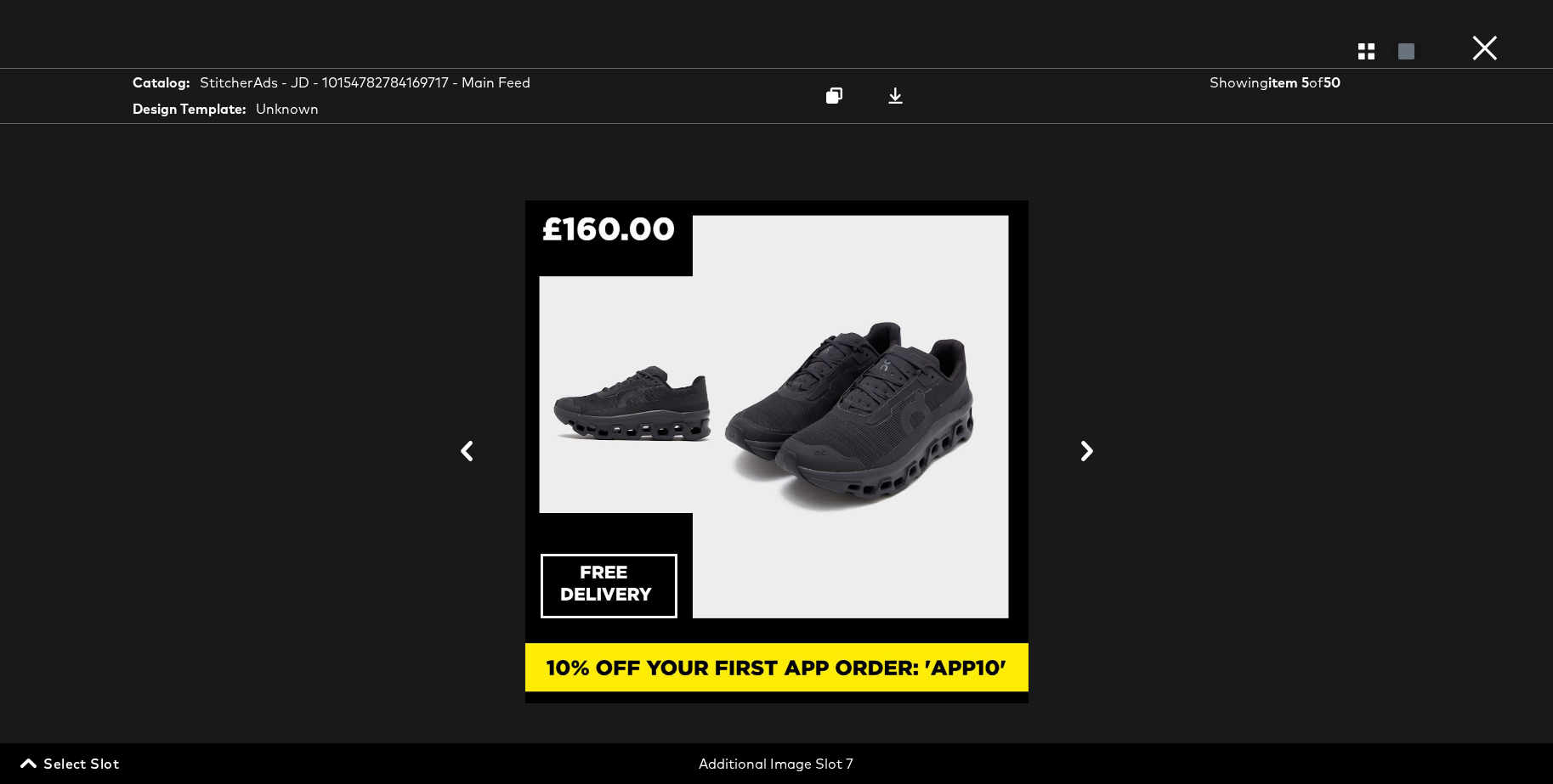
click at [1088, 451] on icon at bounding box center [1087, 451] width 12 height 21
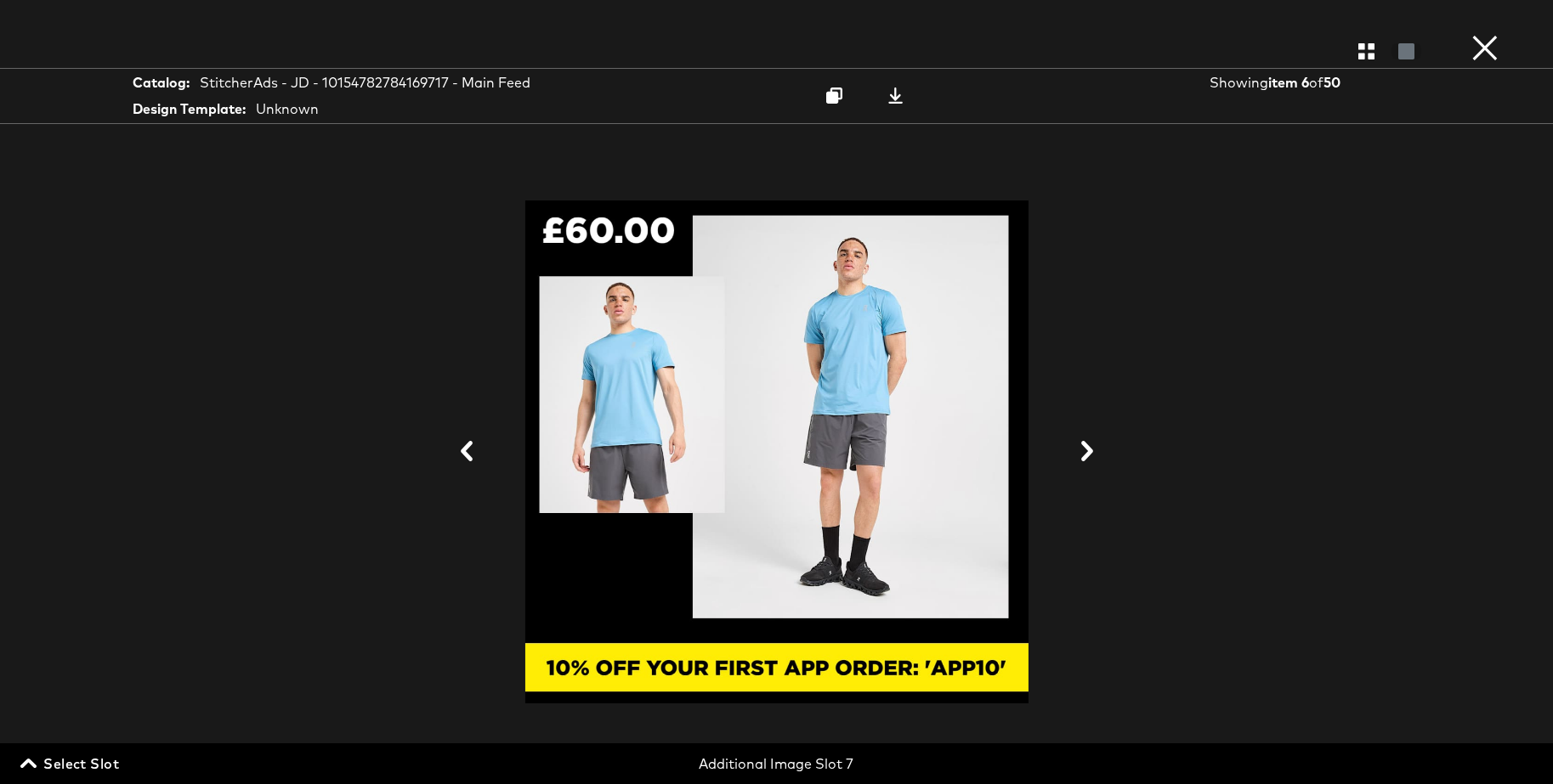
click at [1088, 451] on icon at bounding box center [1087, 451] width 12 height 21
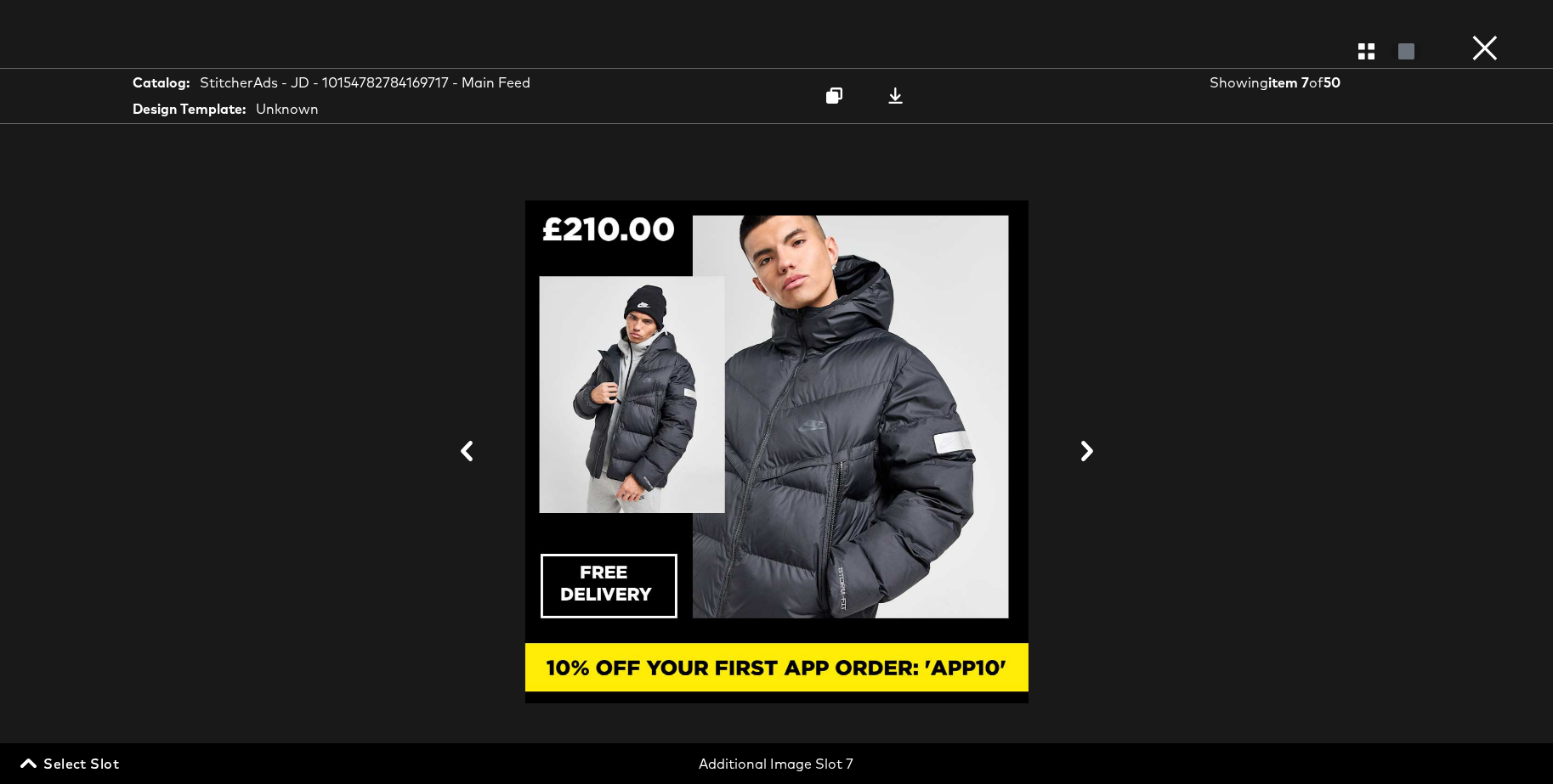
click at [1088, 451] on icon at bounding box center [1087, 451] width 12 height 21
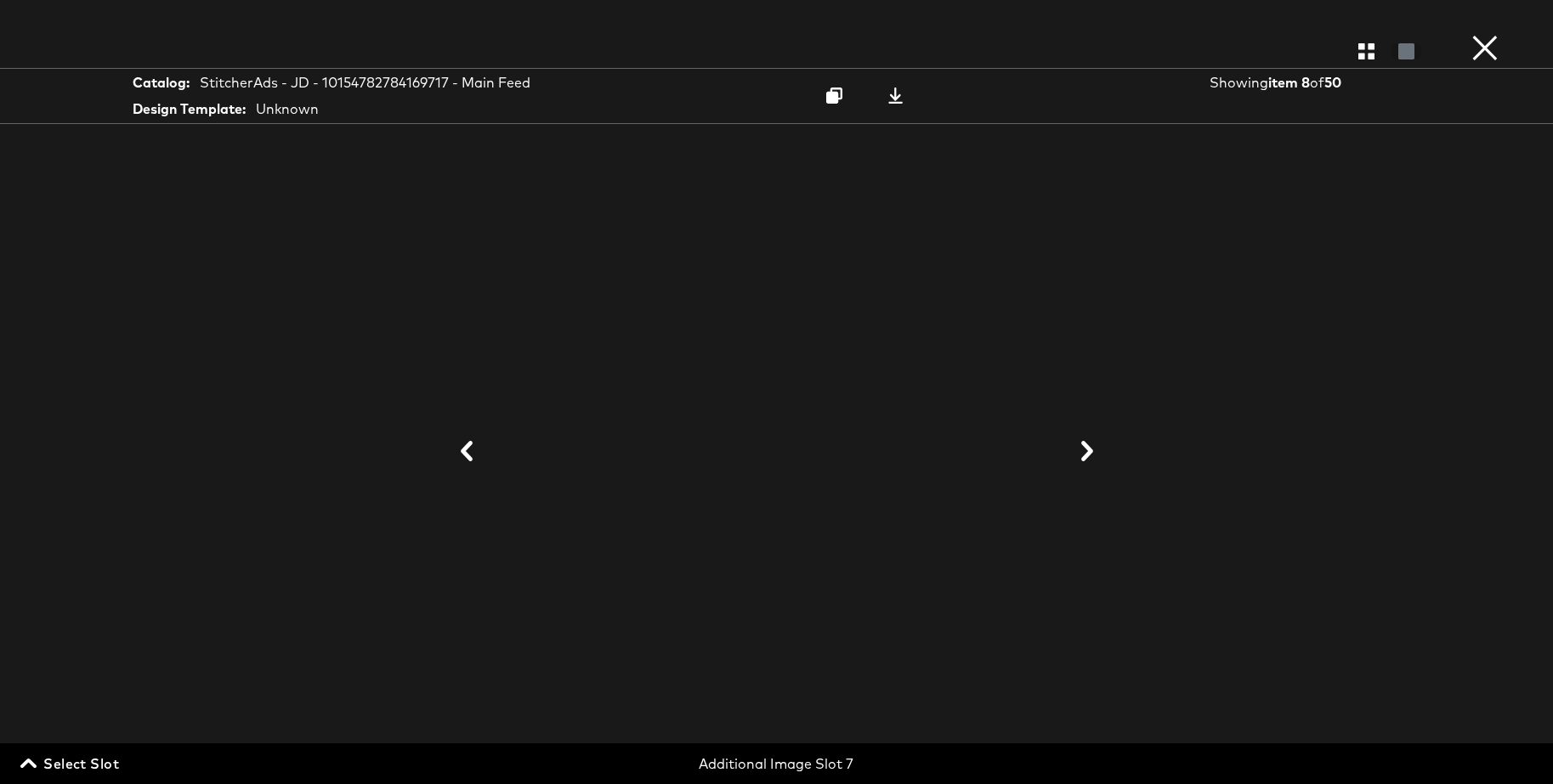
click at [1202, 297] on div at bounding box center [776, 452] width 1275 height 615
click at [1486, 34] on button "×" at bounding box center [1485, 17] width 34 height 34
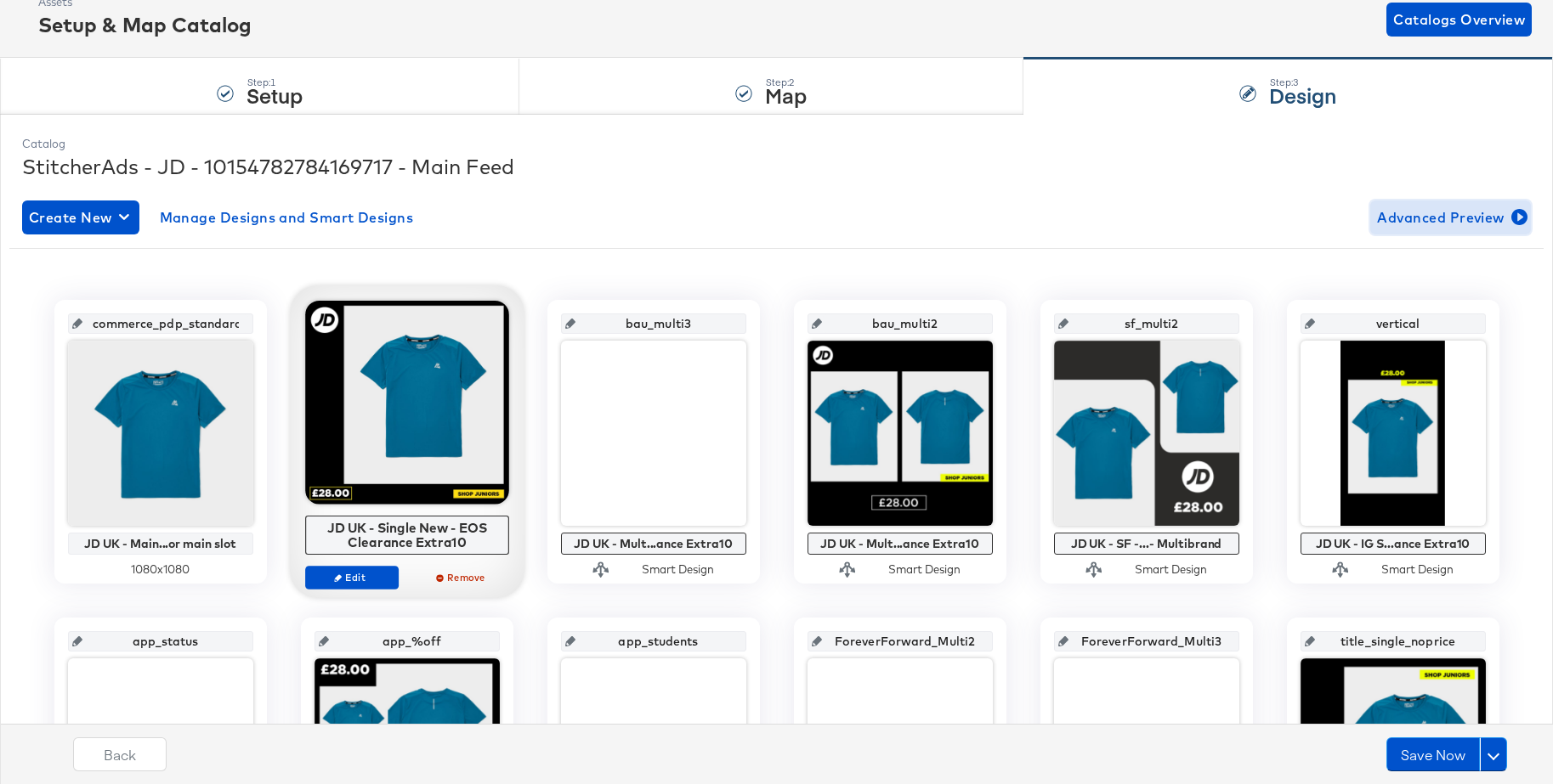
scroll to position [172, 0]
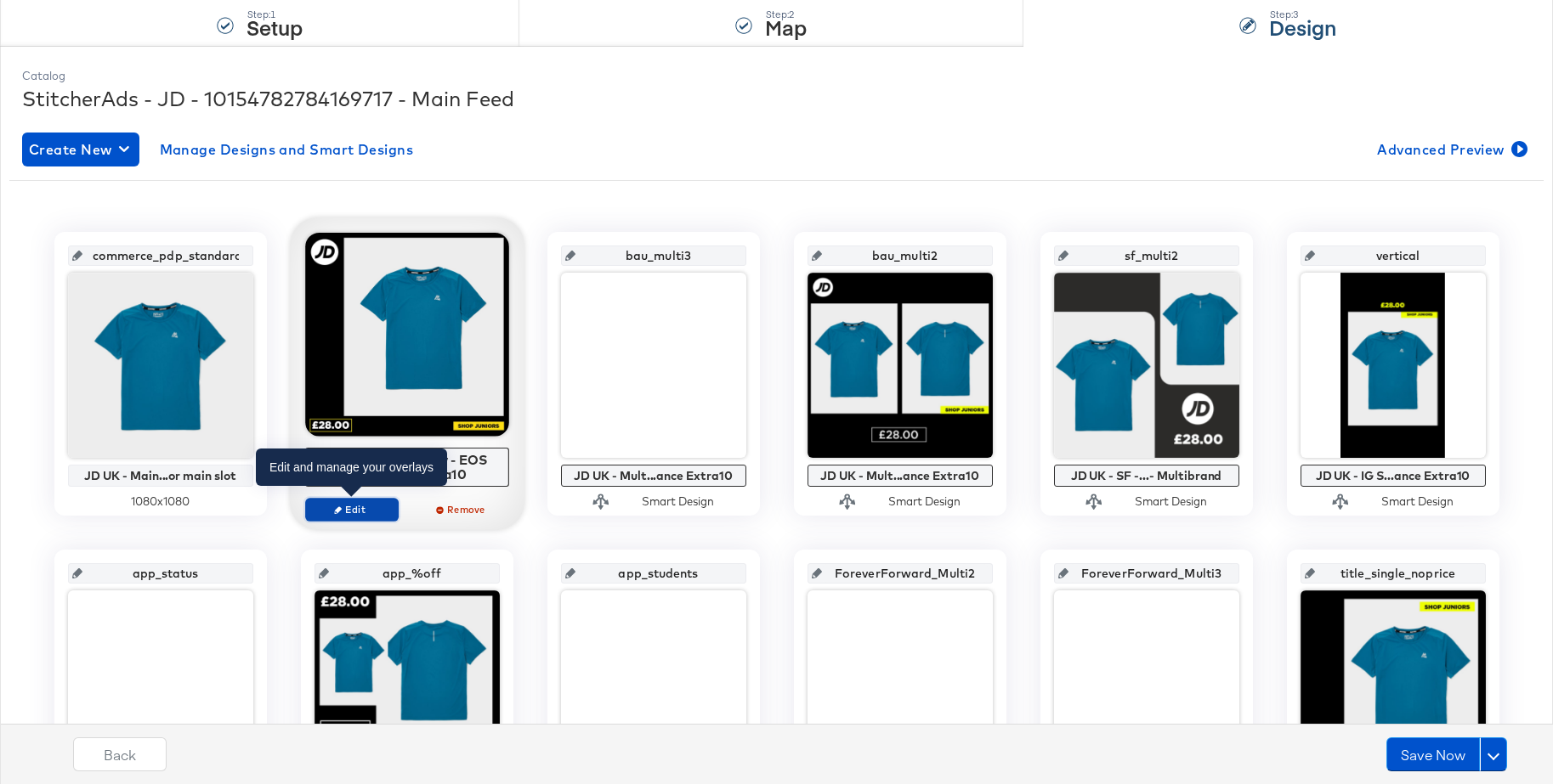
click at [360, 513] on span "Edit" at bounding box center [351, 509] width 78 height 13
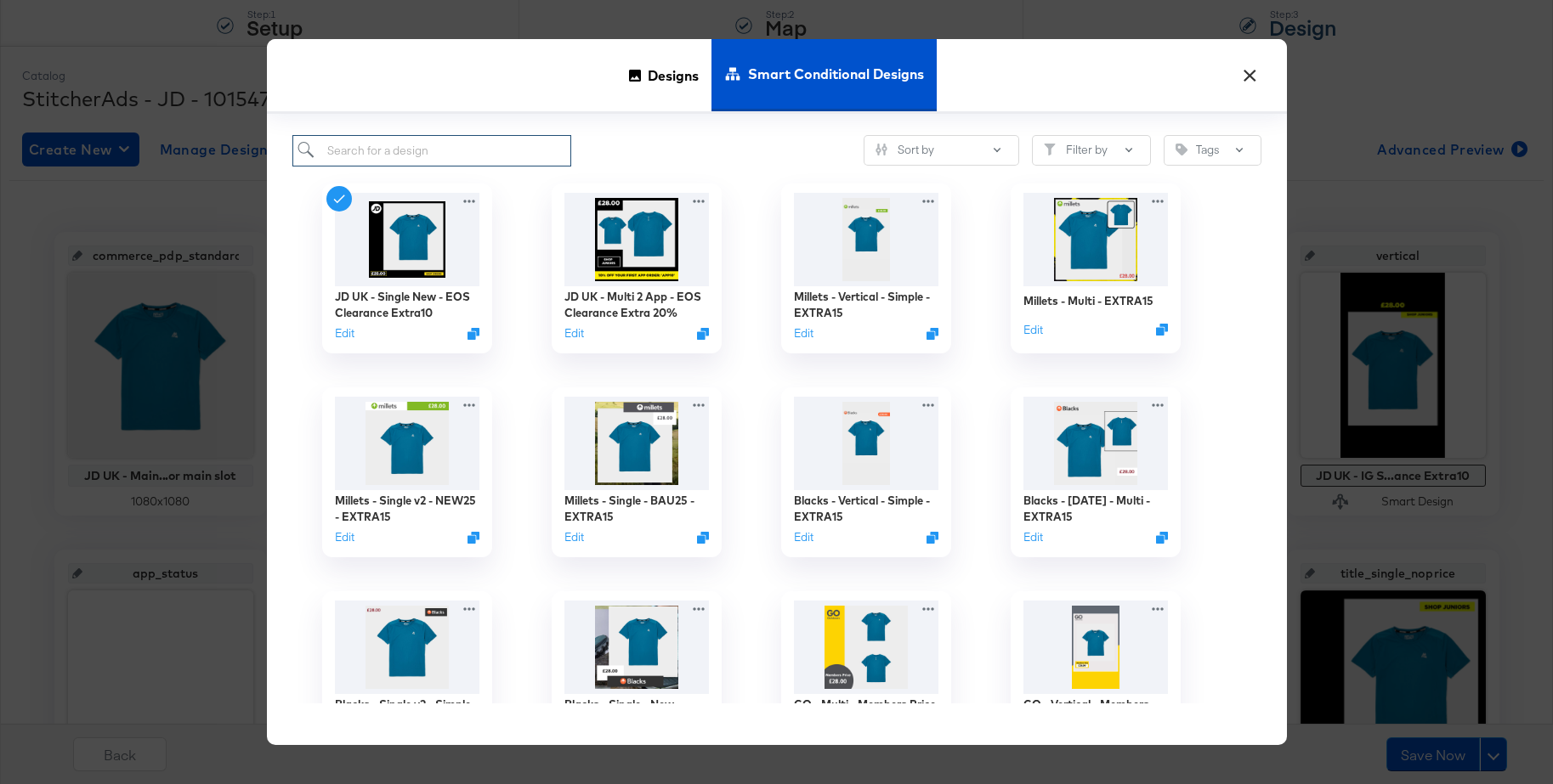
click at [423, 148] on input "search" at bounding box center [432, 150] width 280 height 32
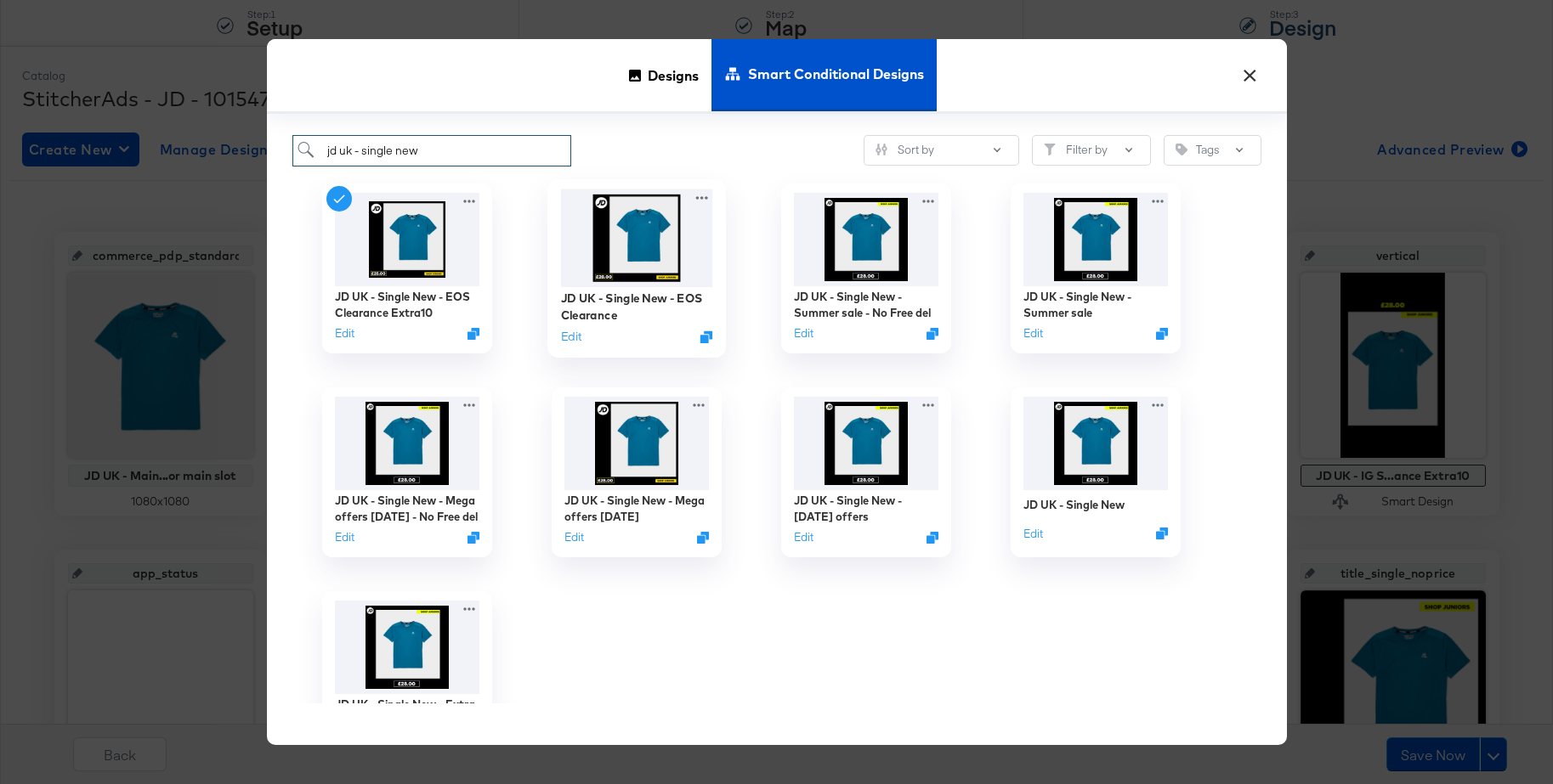
type input "jd uk - single new"
click at [623, 238] on img at bounding box center [636, 238] width 152 height 97
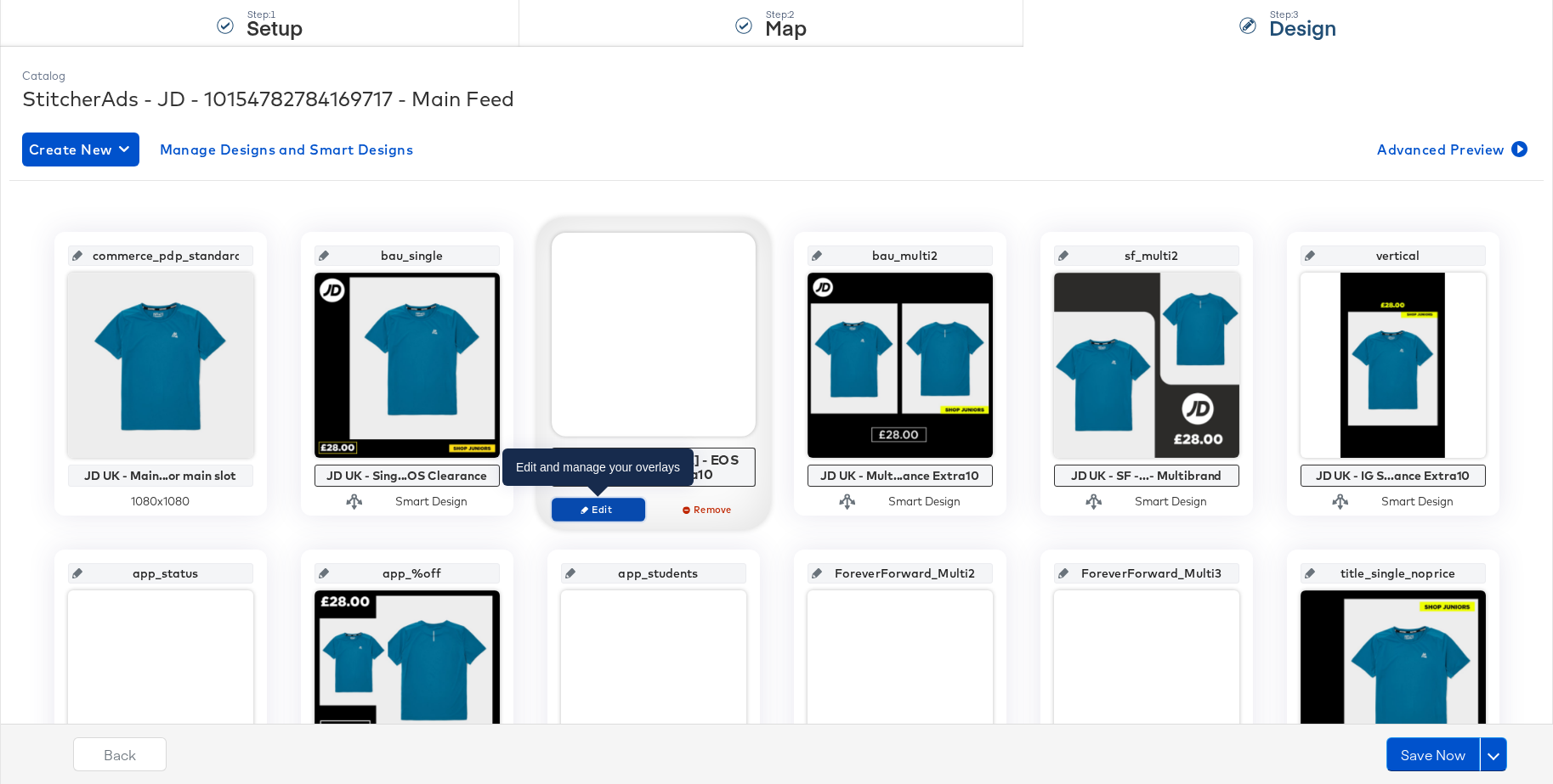
click at [620, 515] on span "Edit" at bounding box center [597, 509] width 78 height 13
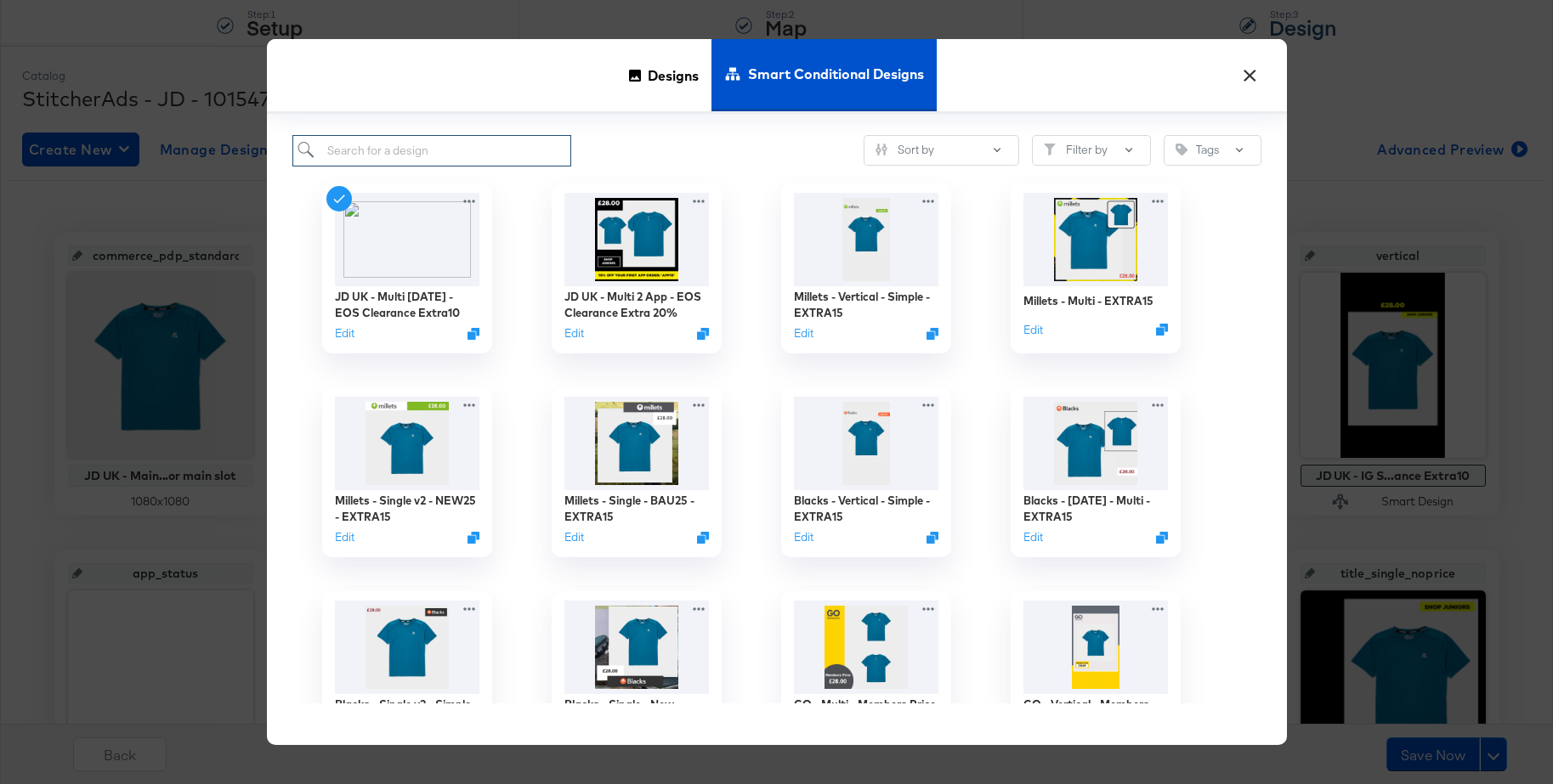
click at [376, 156] on input "search" at bounding box center [432, 150] width 280 height 32
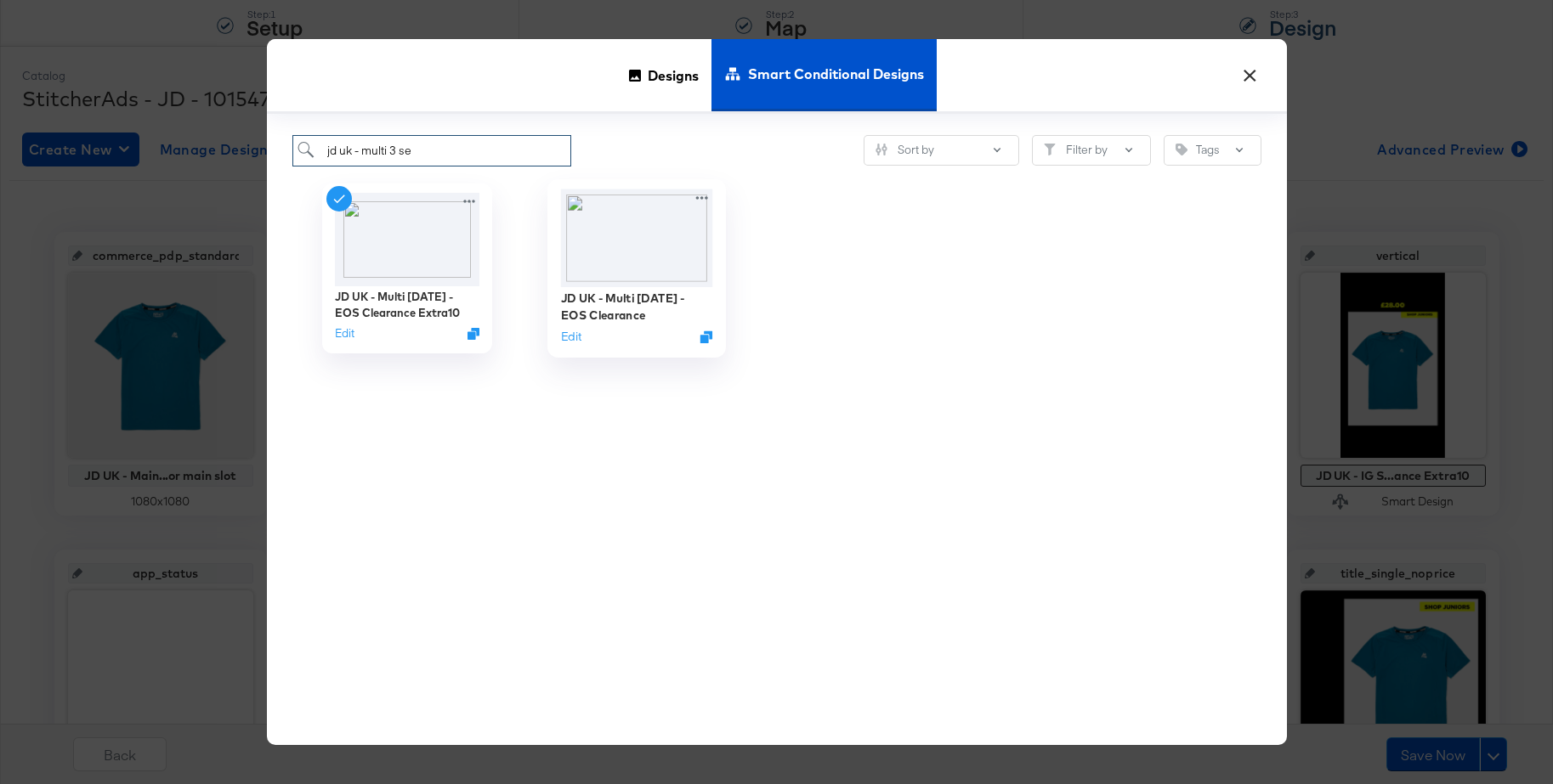
type input "jd uk - multi 3 se"
click at [626, 249] on img at bounding box center [636, 238] width 152 height 97
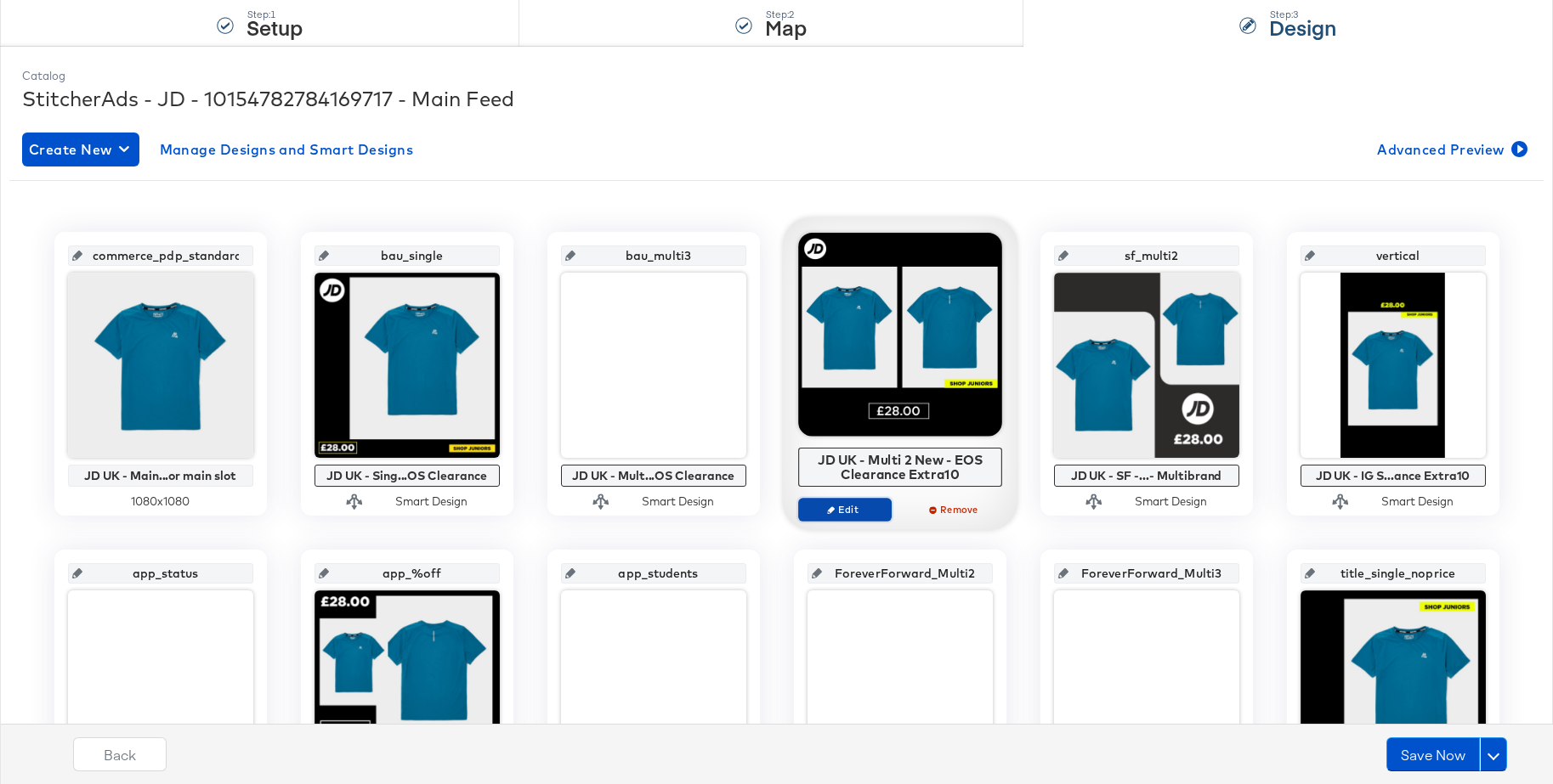
click at [840, 505] on span "Edit" at bounding box center [843, 509] width 78 height 13
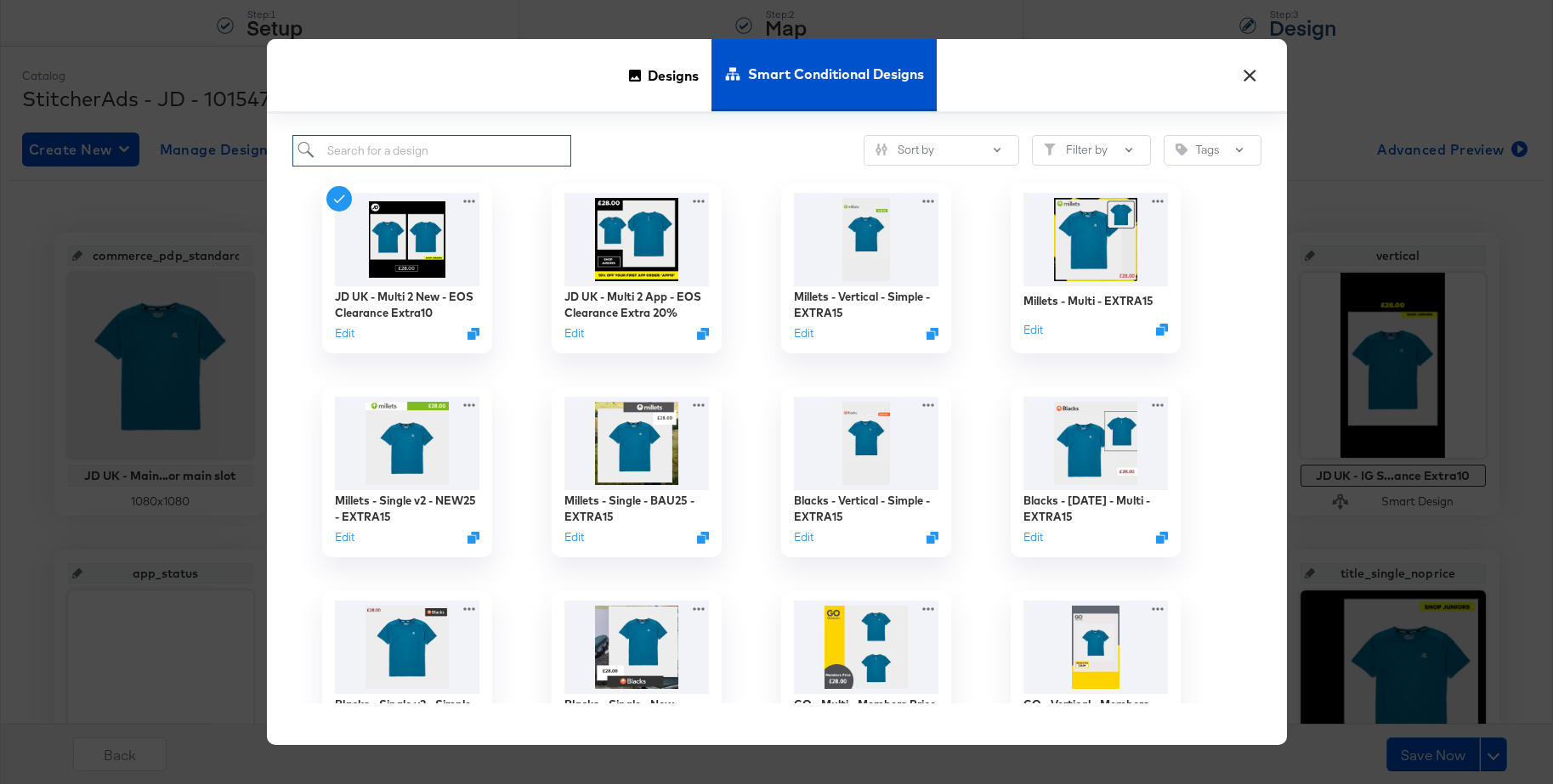
click at [357, 150] on input "search" at bounding box center [432, 150] width 280 height 32
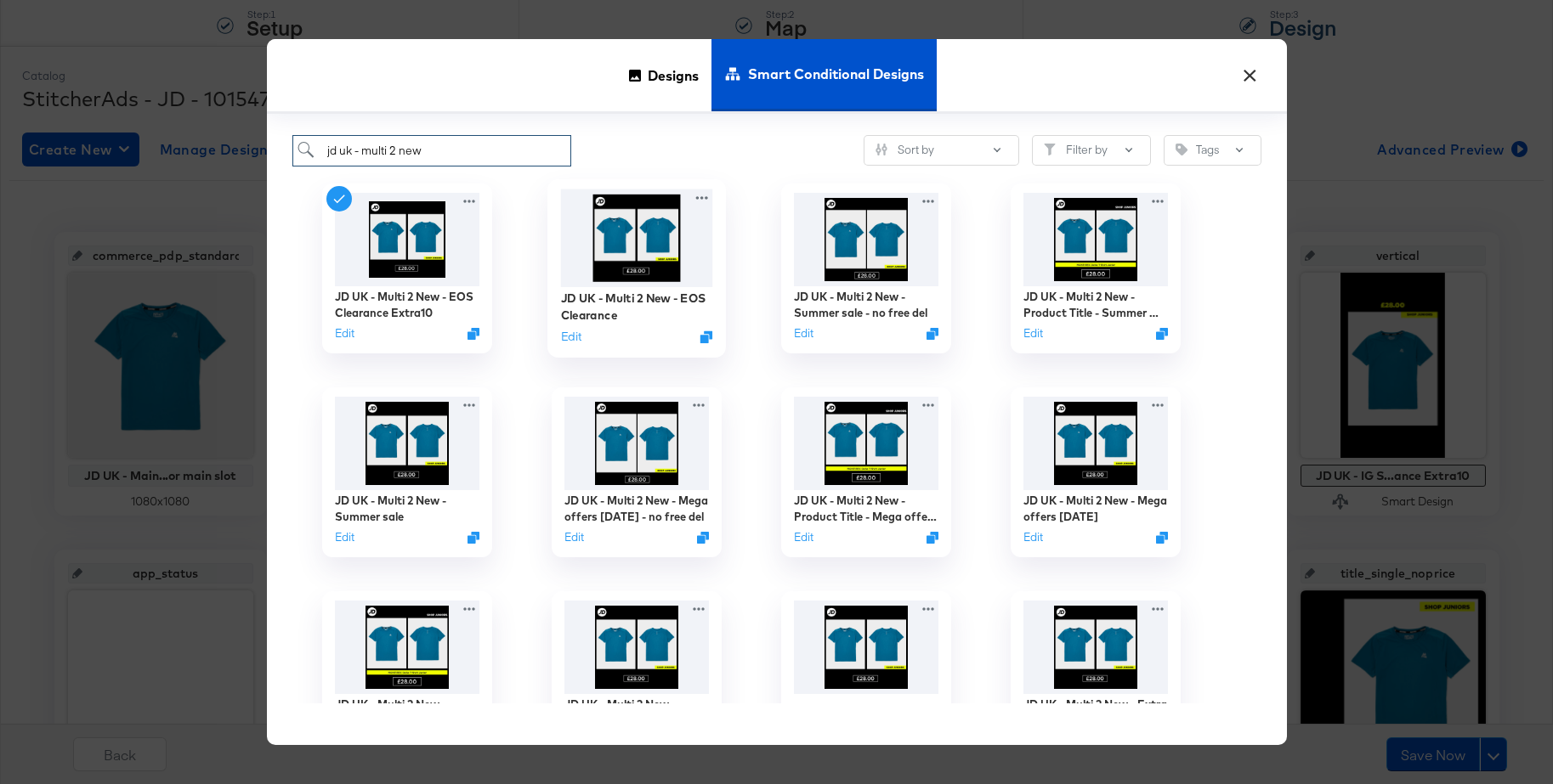
type input "jd uk - multi 2 new"
click at [626, 228] on img at bounding box center [636, 238] width 152 height 97
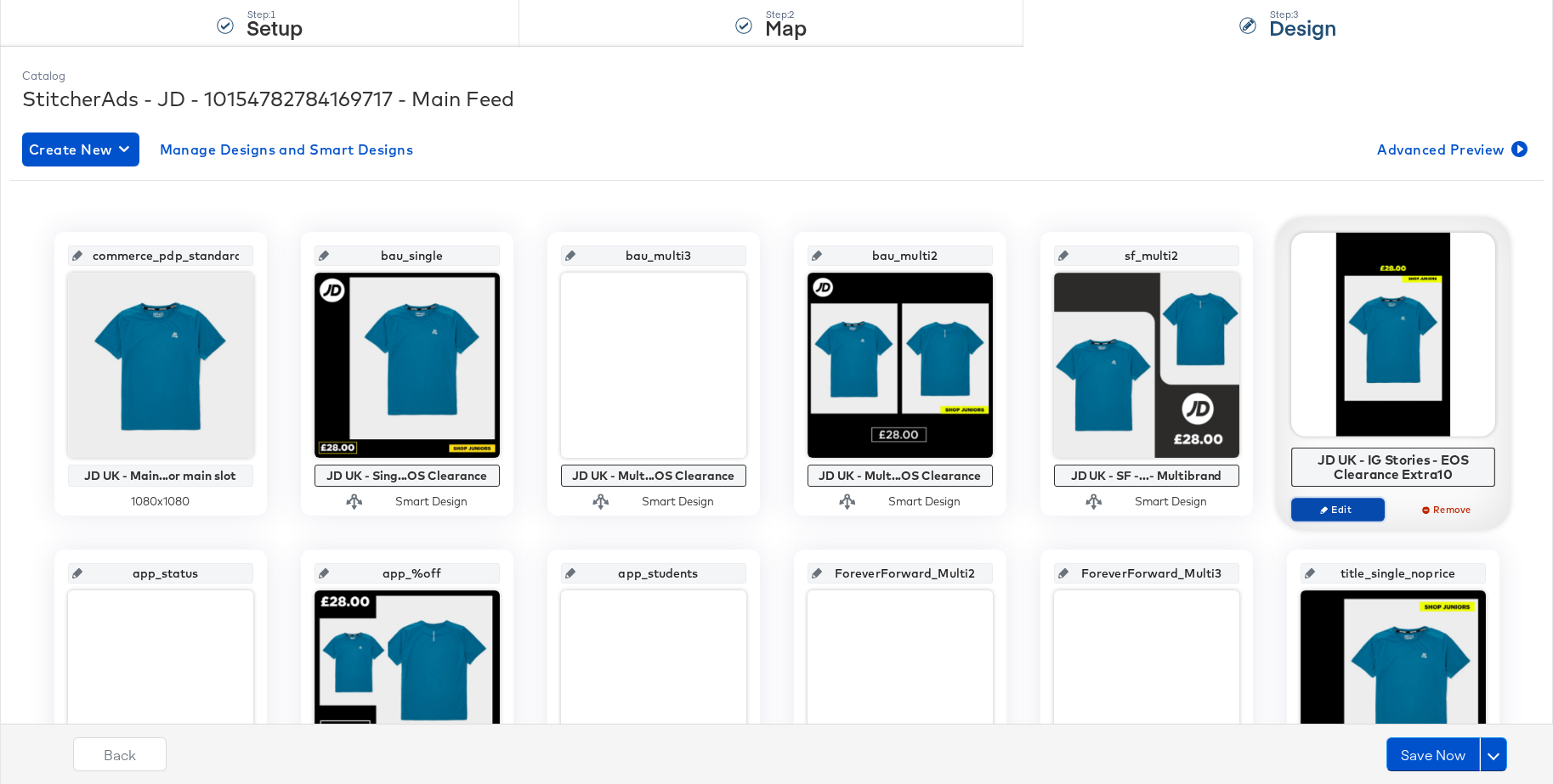
click at [1347, 508] on span "Edit" at bounding box center [1337, 509] width 78 height 13
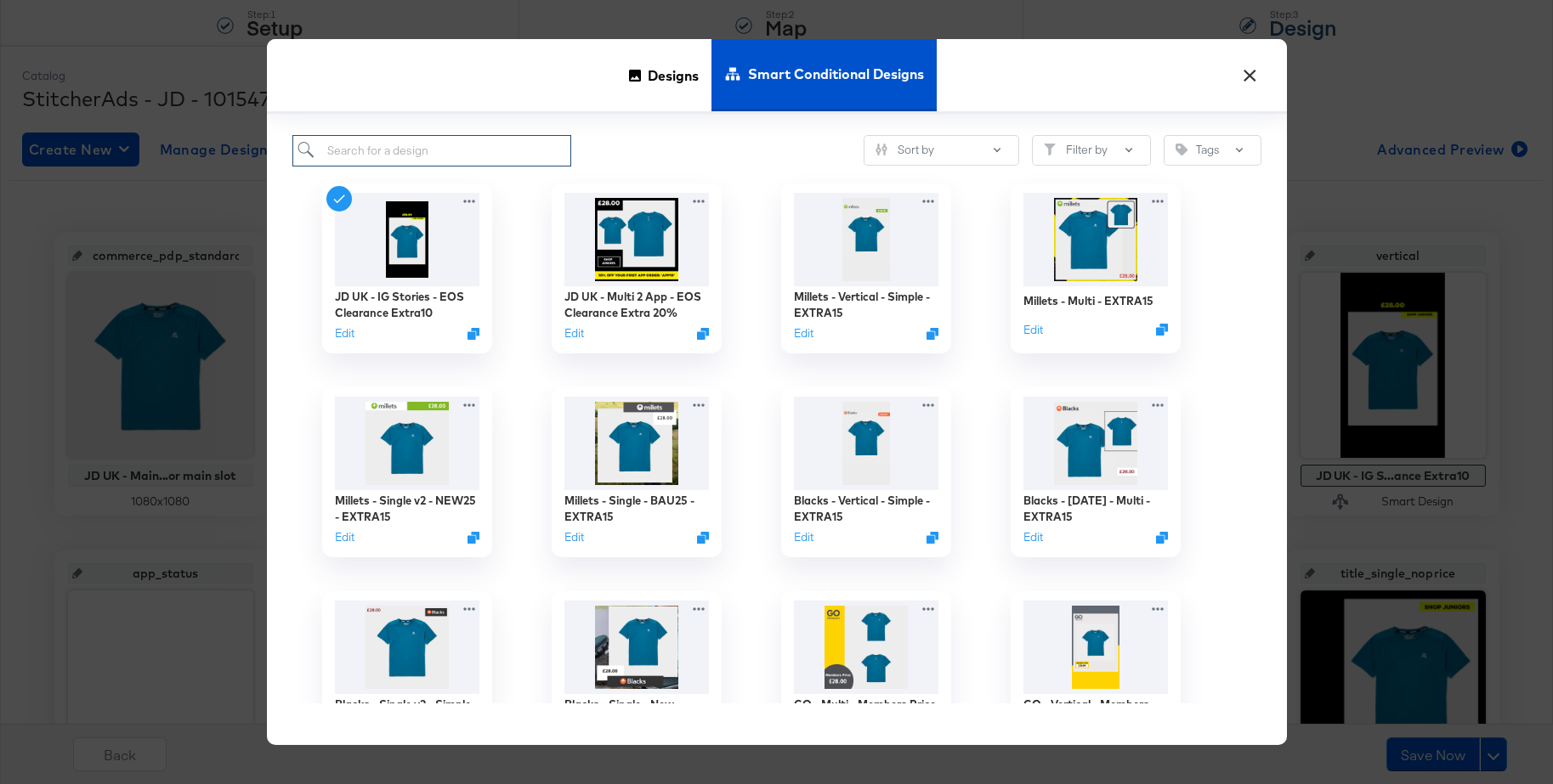
click at [434, 157] on input "search" at bounding box center [432, 150] width 280 height 32
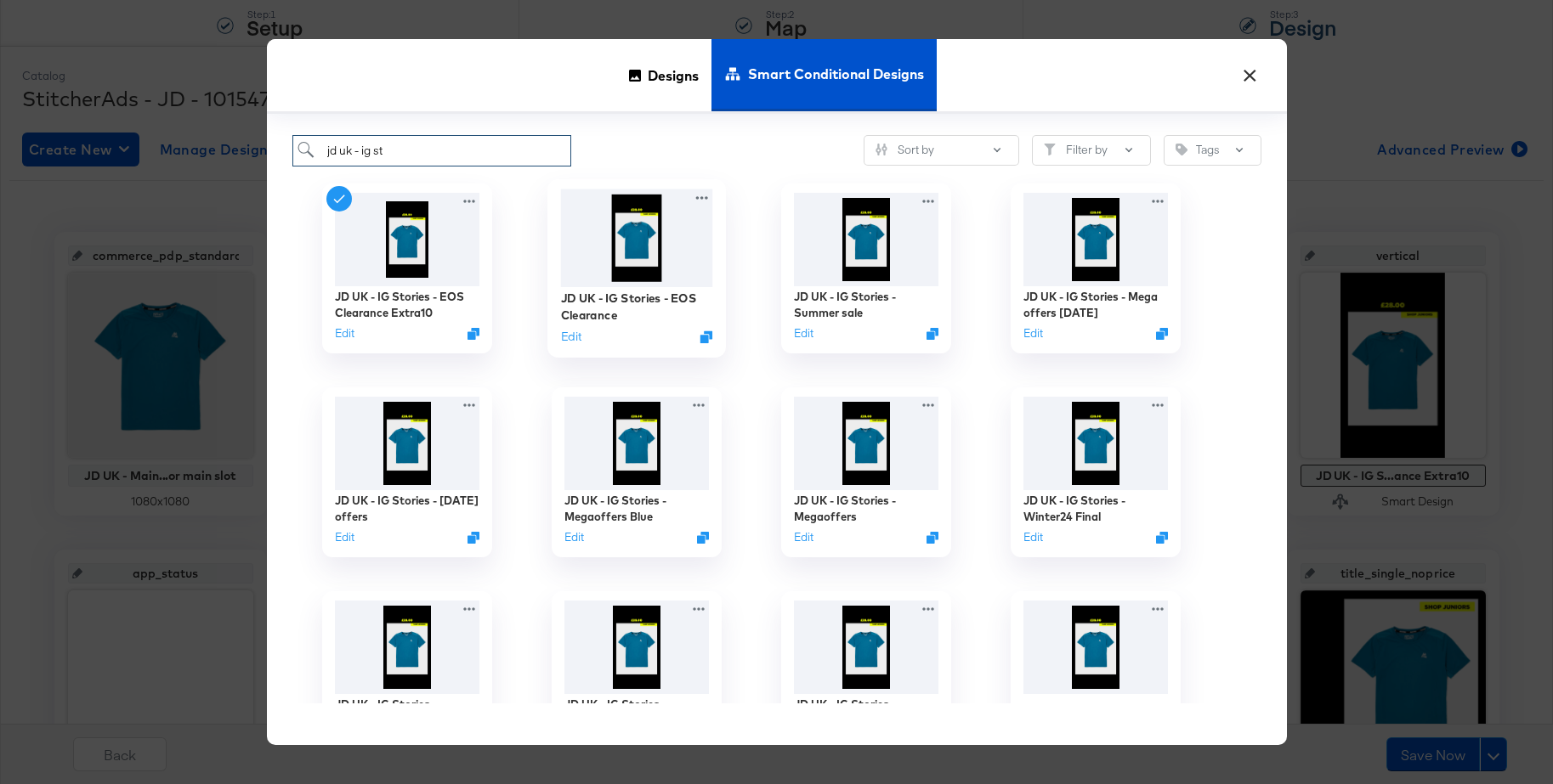
type input "jd uk - ig st"
click at [630, 245] on img at bounding box center [636, 238] width 152 height 97
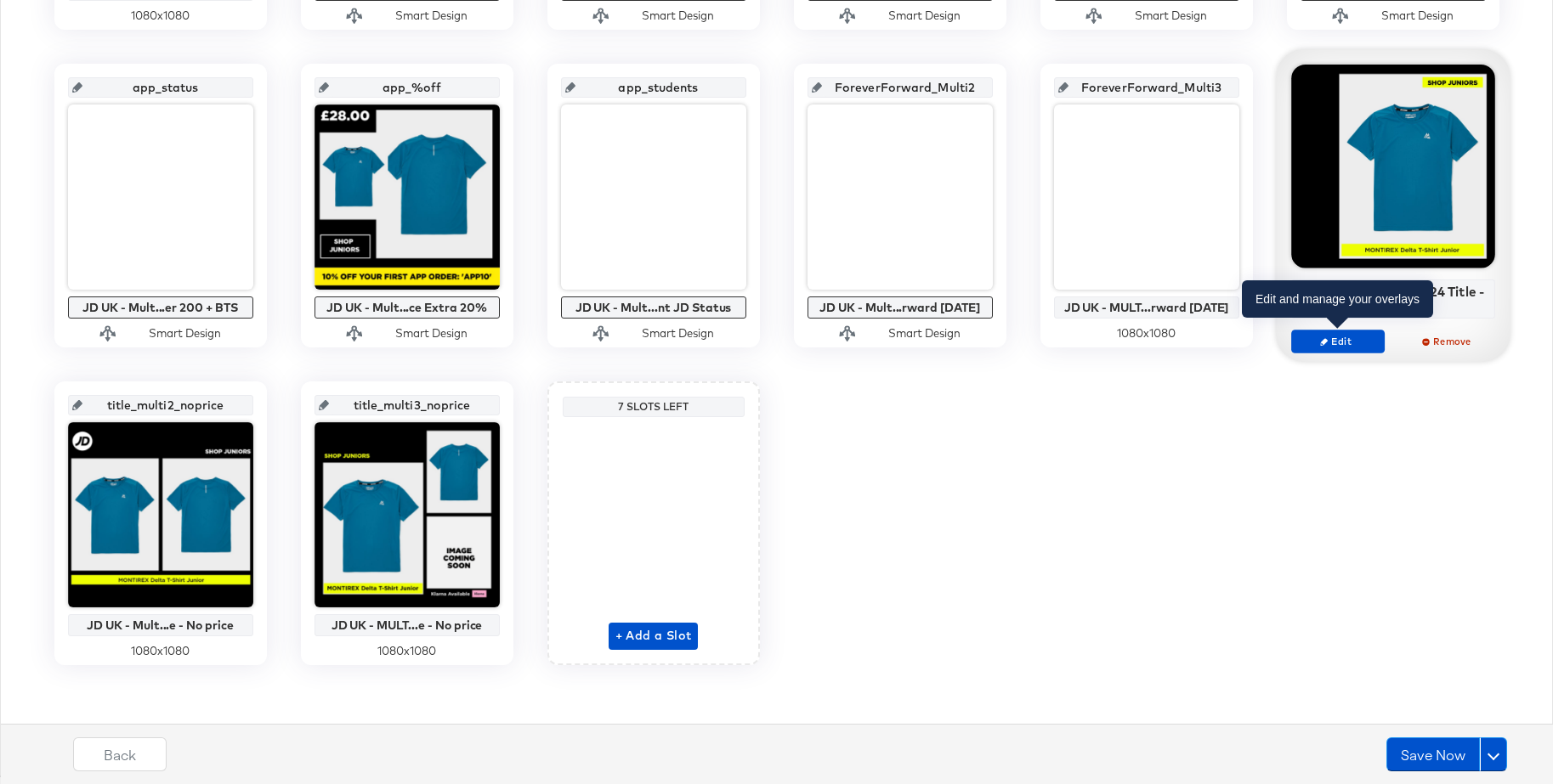
scroll to position [662, 0]
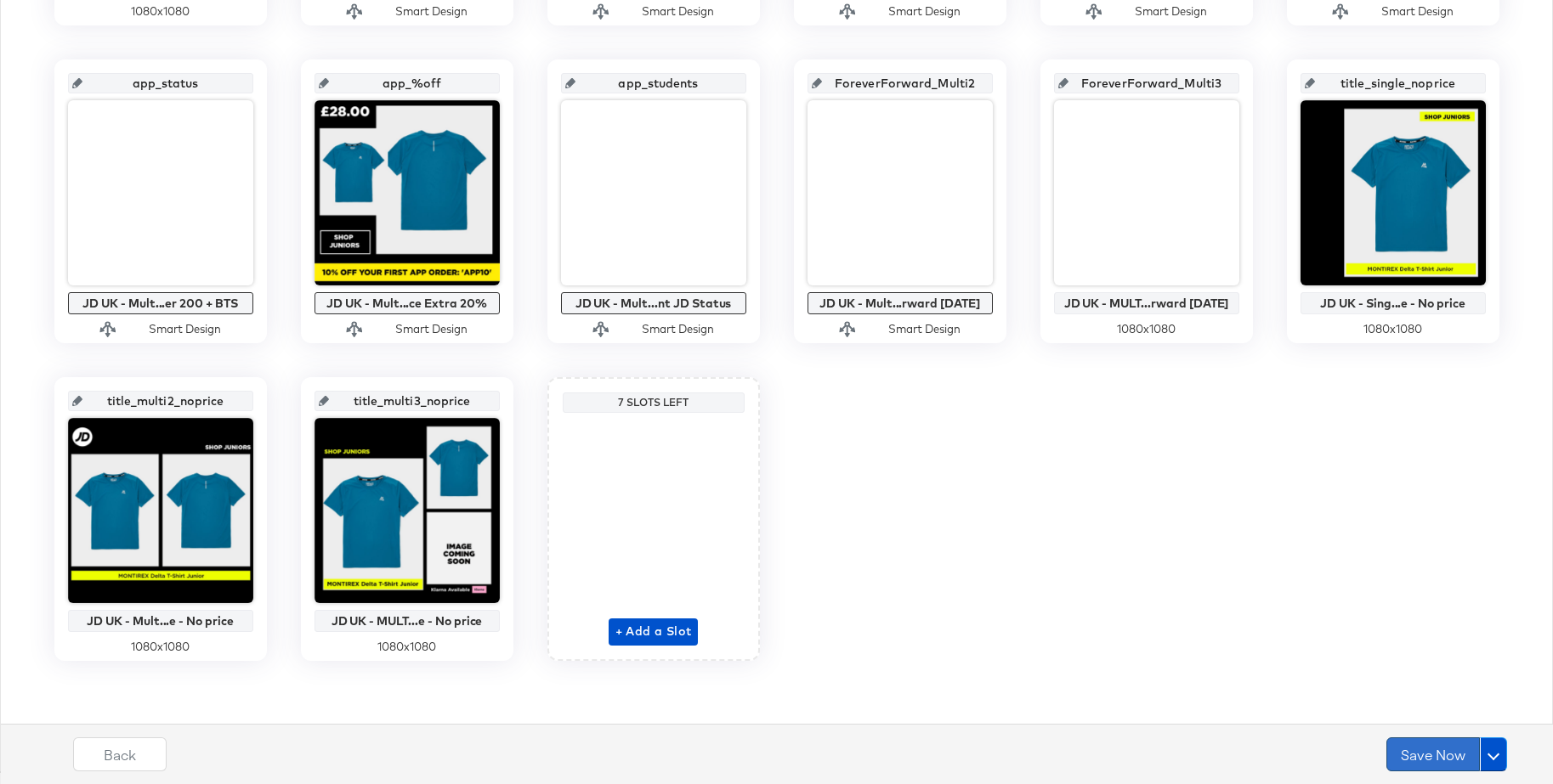
click at [1427, 756] on button "Save Now" at bounding box center [1432, 755] width 93 height 34
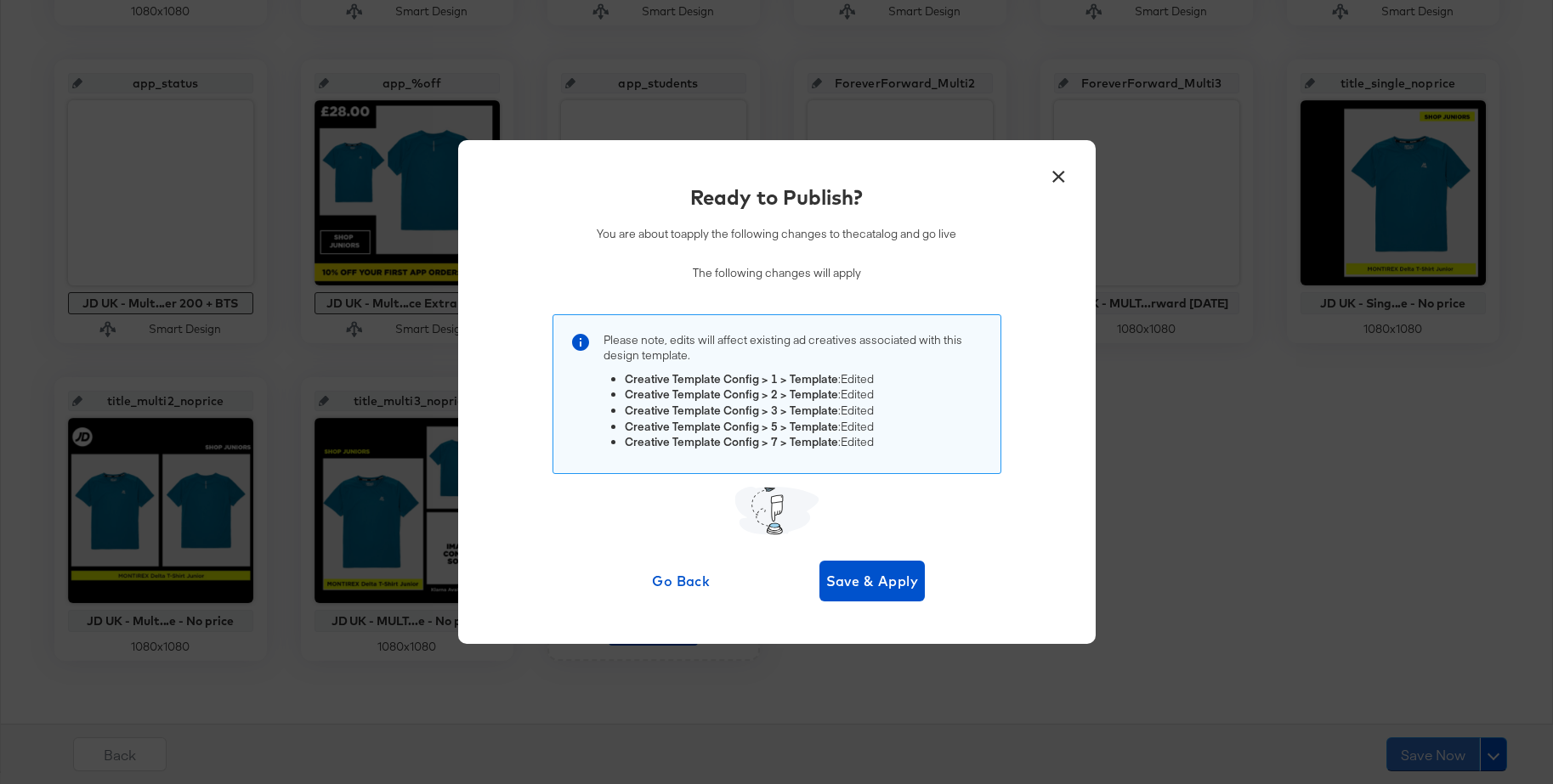
scroll to position [0, 0]
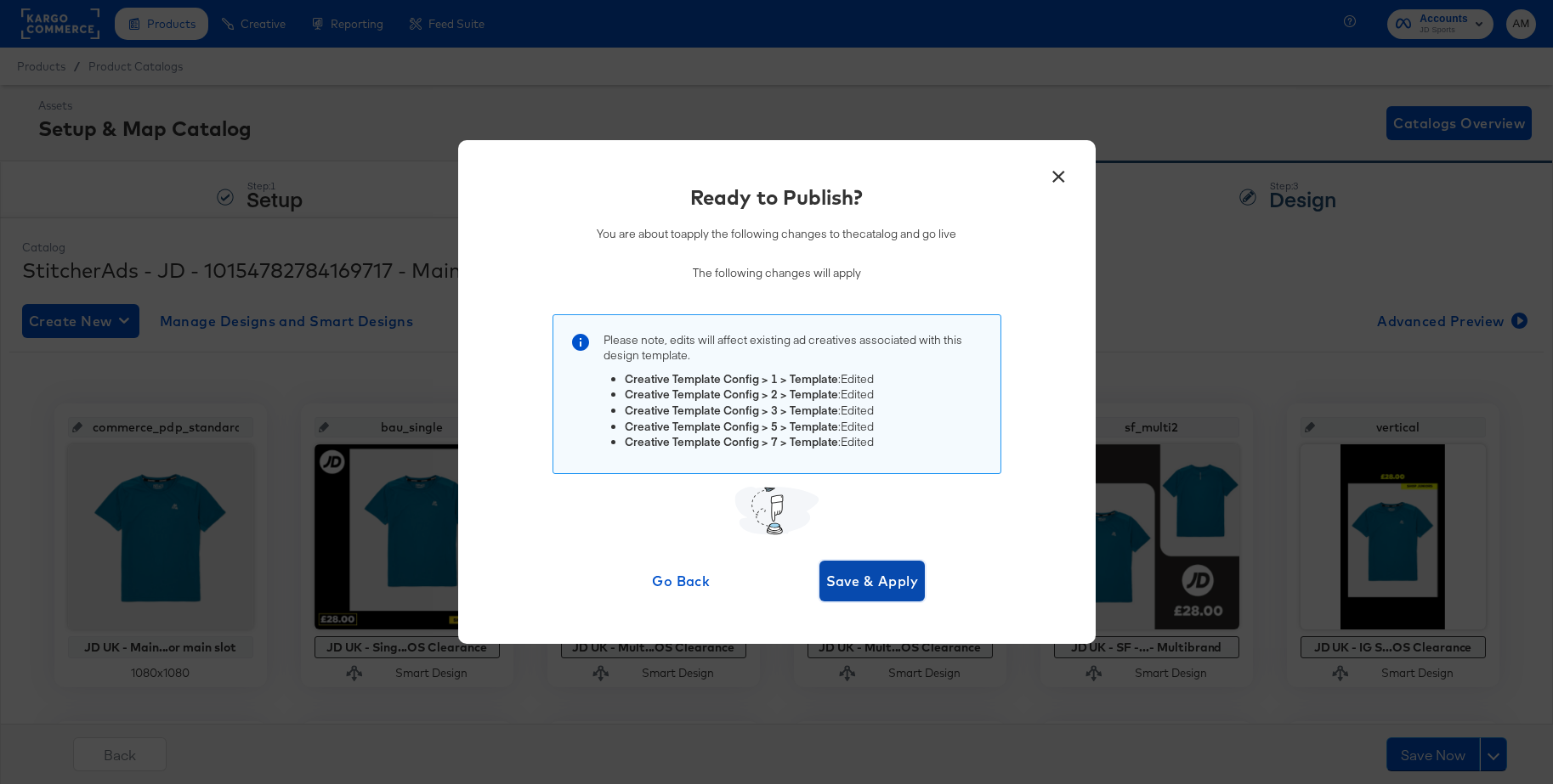
click at [876, 584] on span "Save & Apply" at bounding box center [872, 581] width 92 height 24
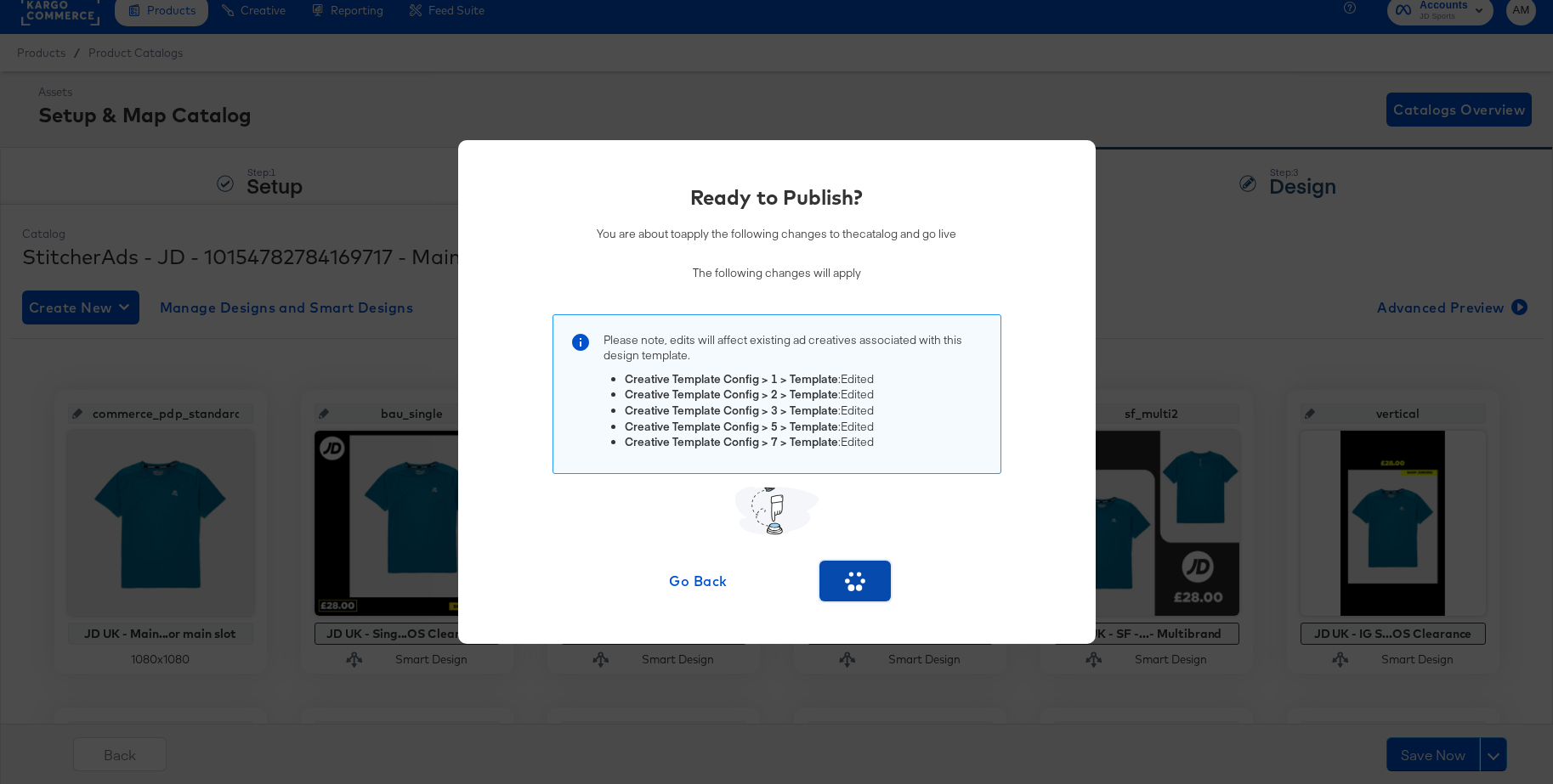
scroll to position [15, 0]
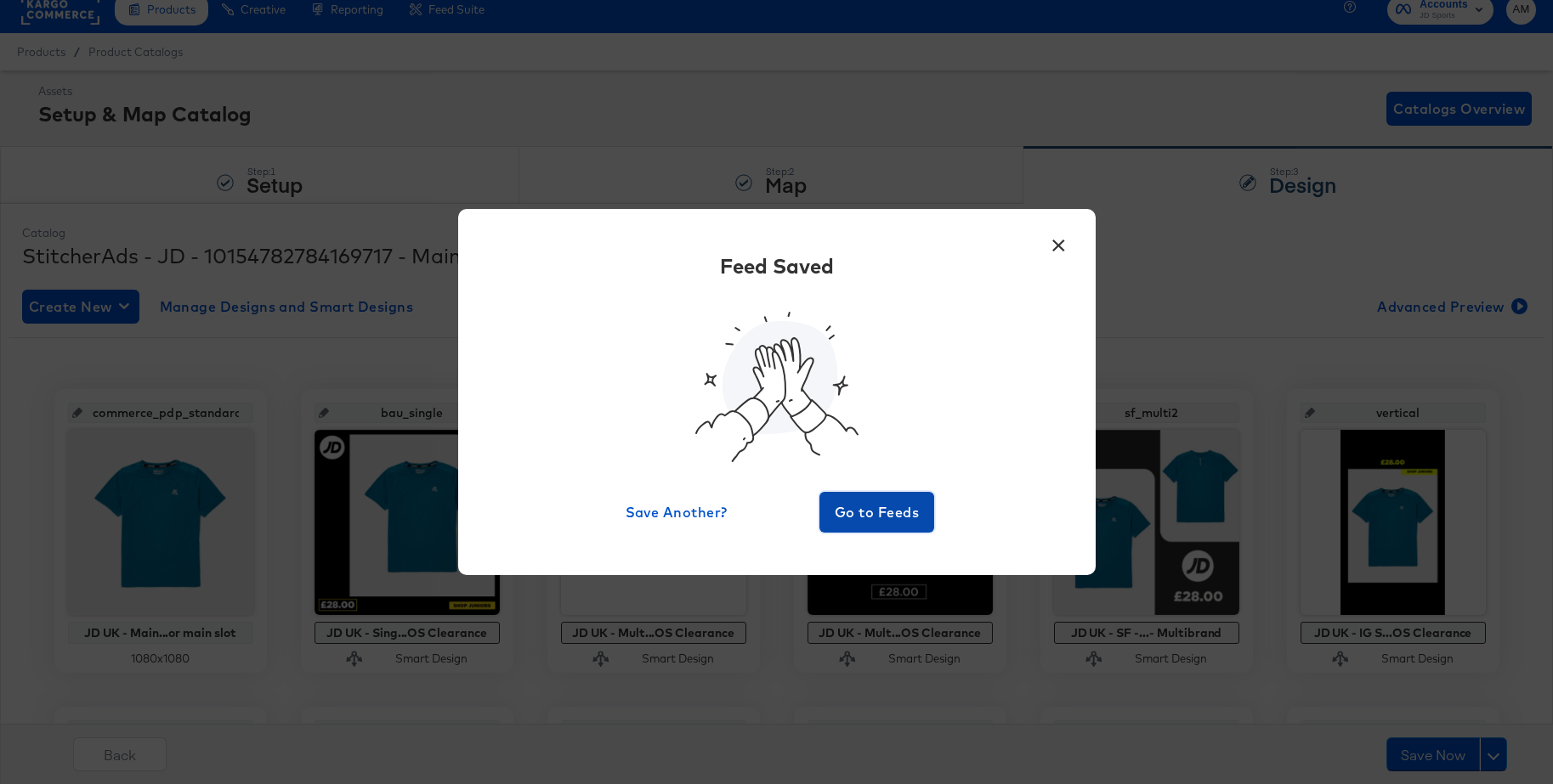
click at [895, 509] on span "Go to Feeds" at bounding box center [877, 512] width 102 height 24
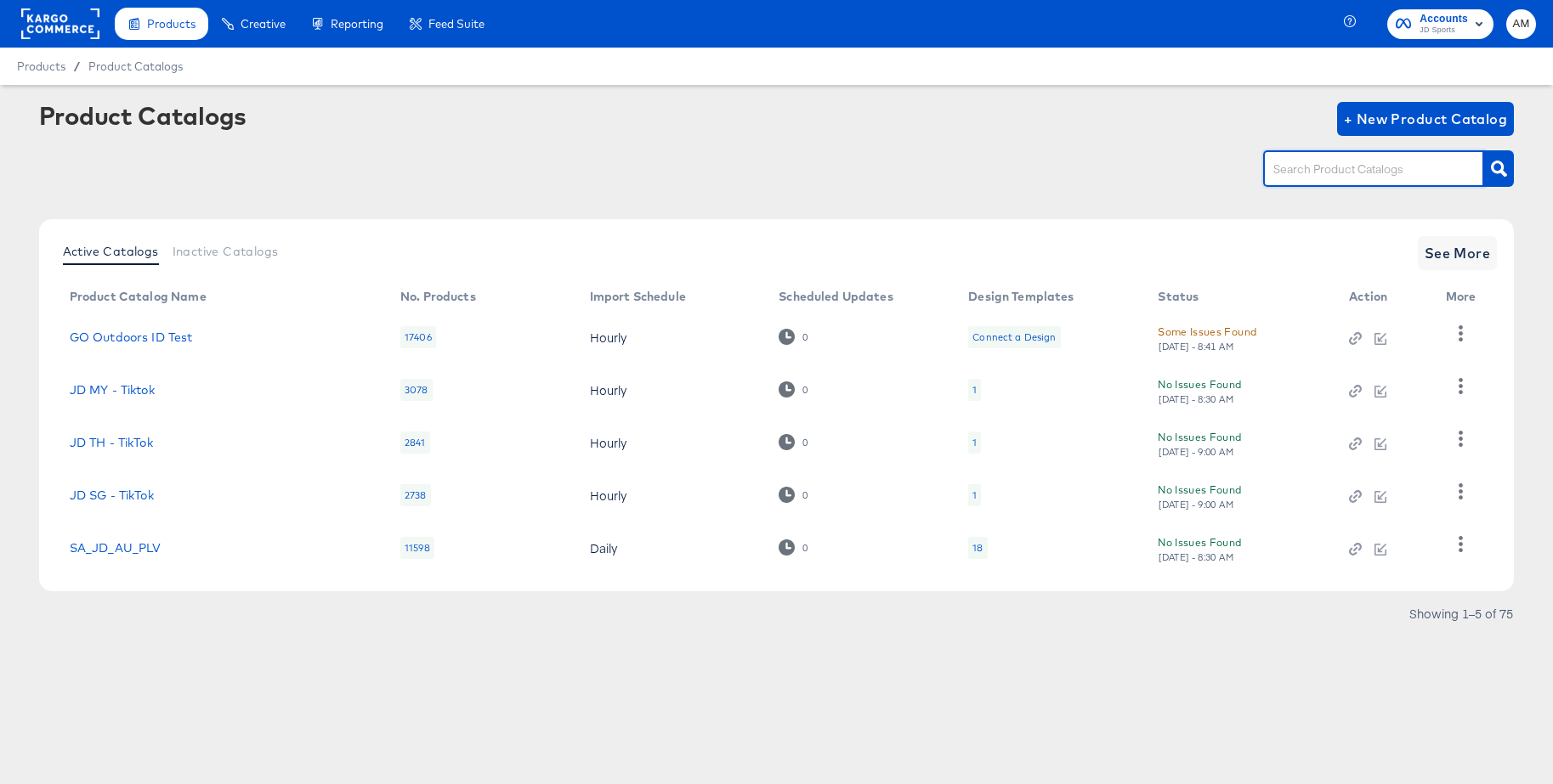
click at [1301, 179] on input "text" at bounding box center [1361, 169] width 181 height 20
type input "s"
type input "uk - snap"
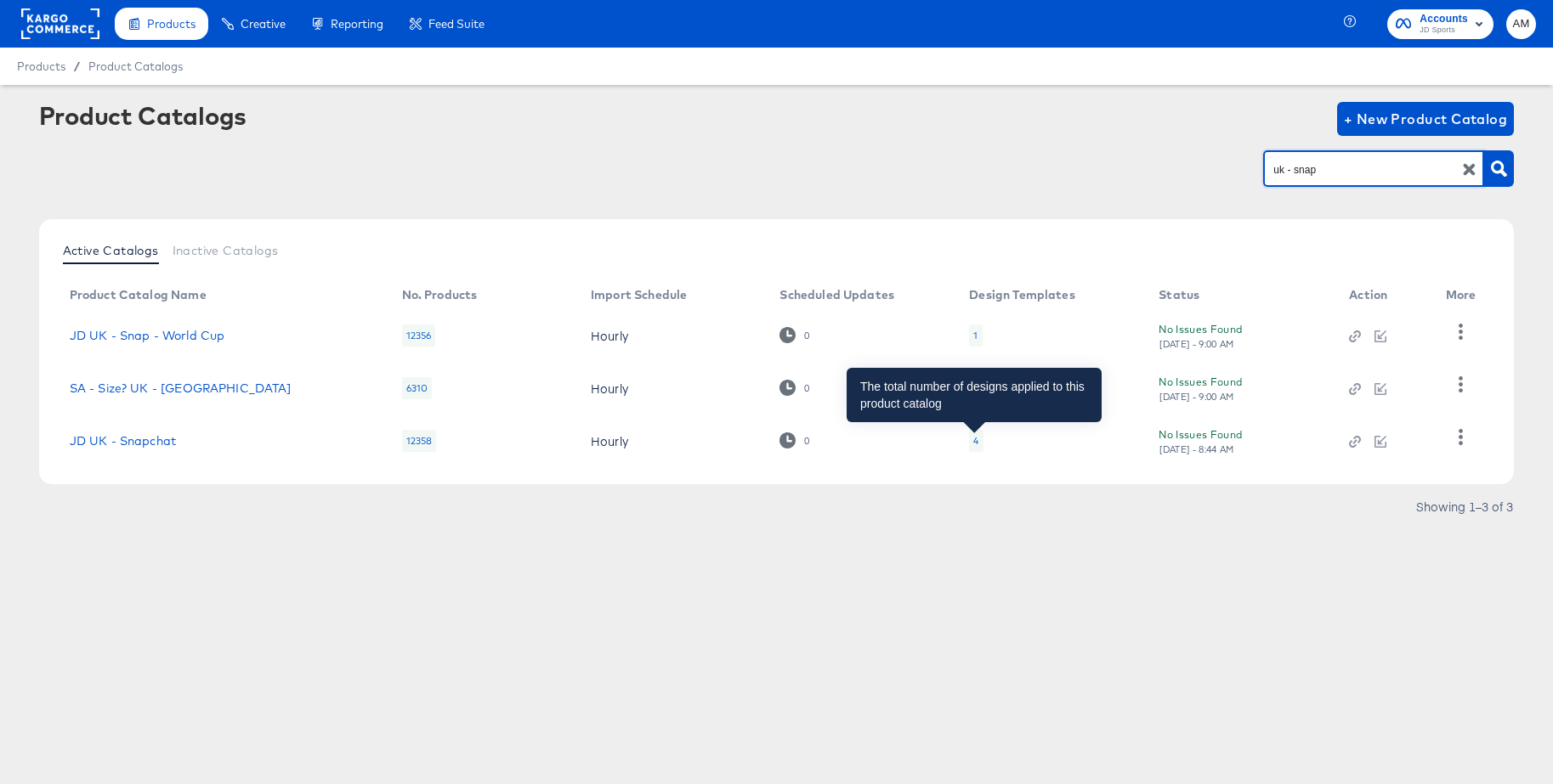
click at [977, 442] on div "4" at bounding box center [976, 441] width 5 height 14
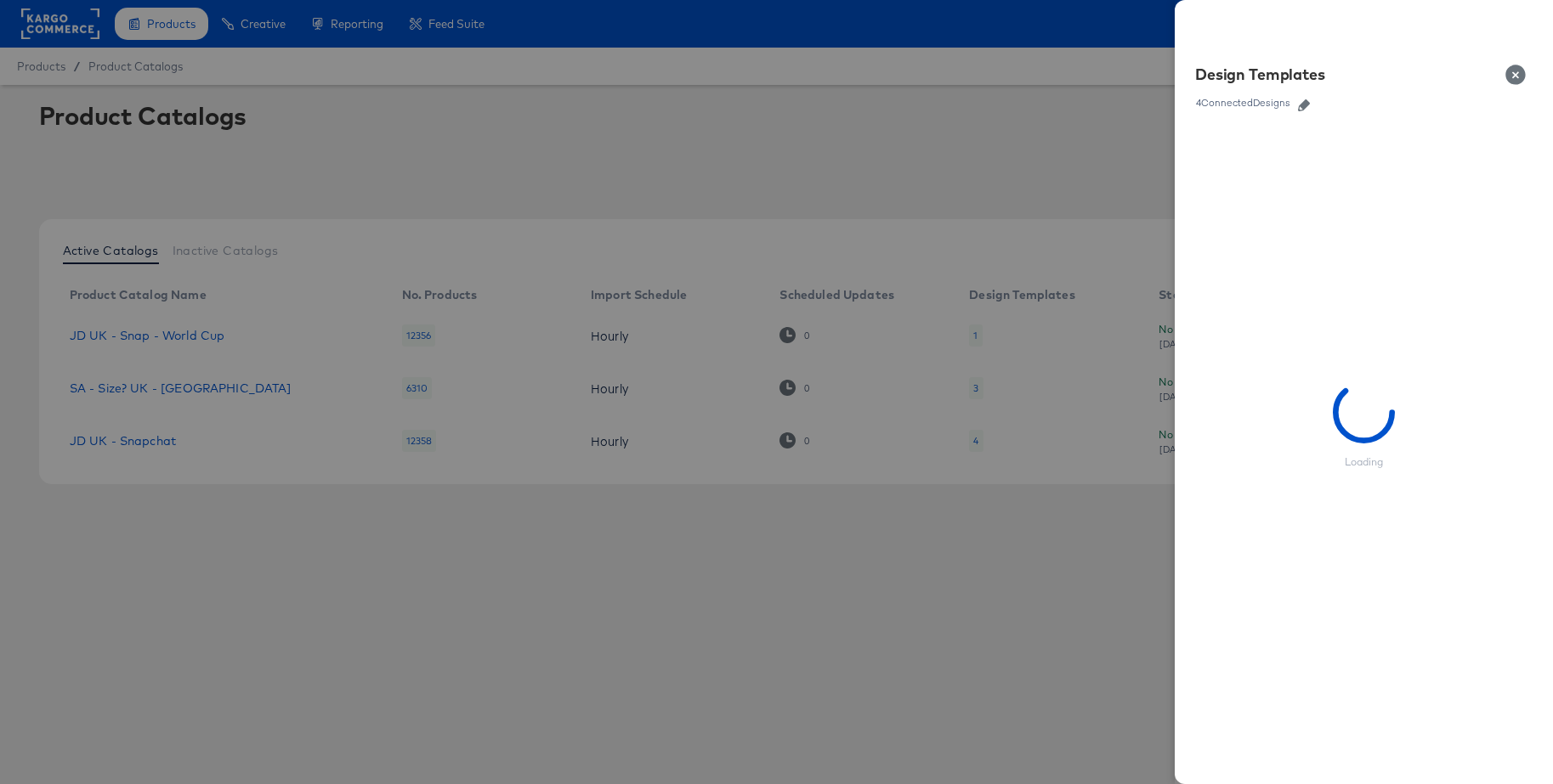
click at [1306, 105] on icon "button" at bounding box center [1304, 105] width 12 height 12
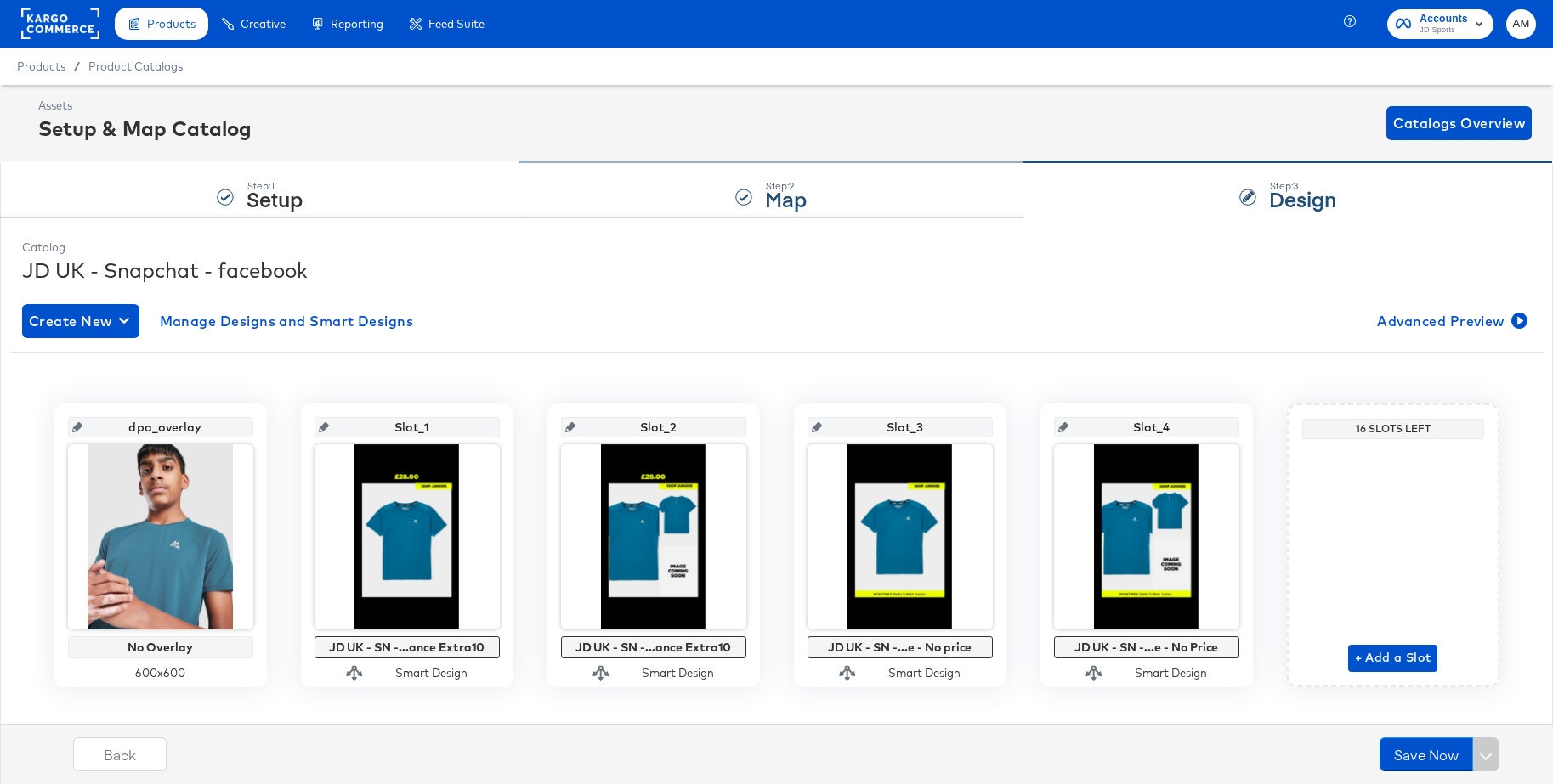
scroll to position [27, 0]
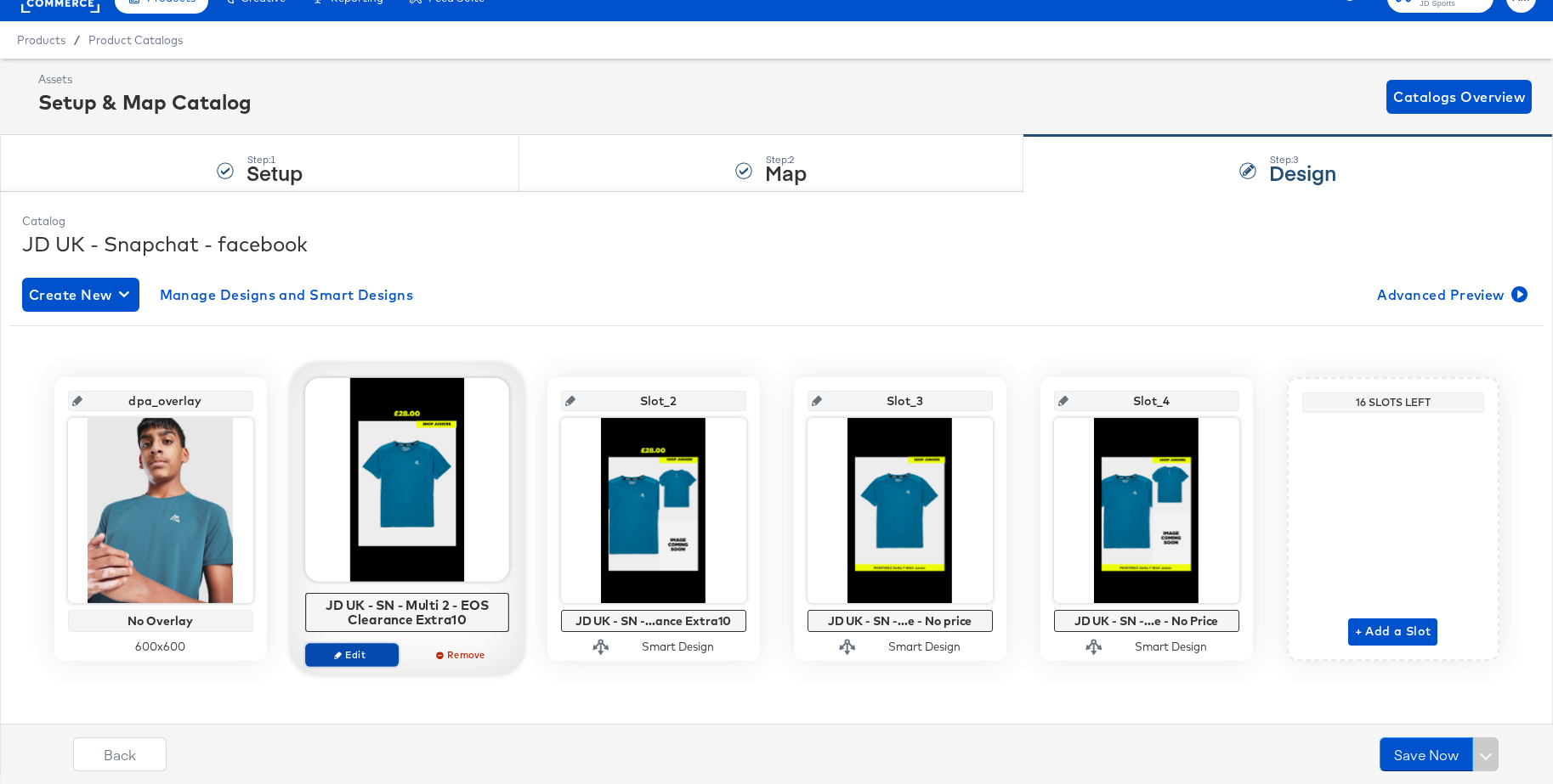
click at [343, 651] on span "Edit" at bounding box center [351, 654] width 78 height 13
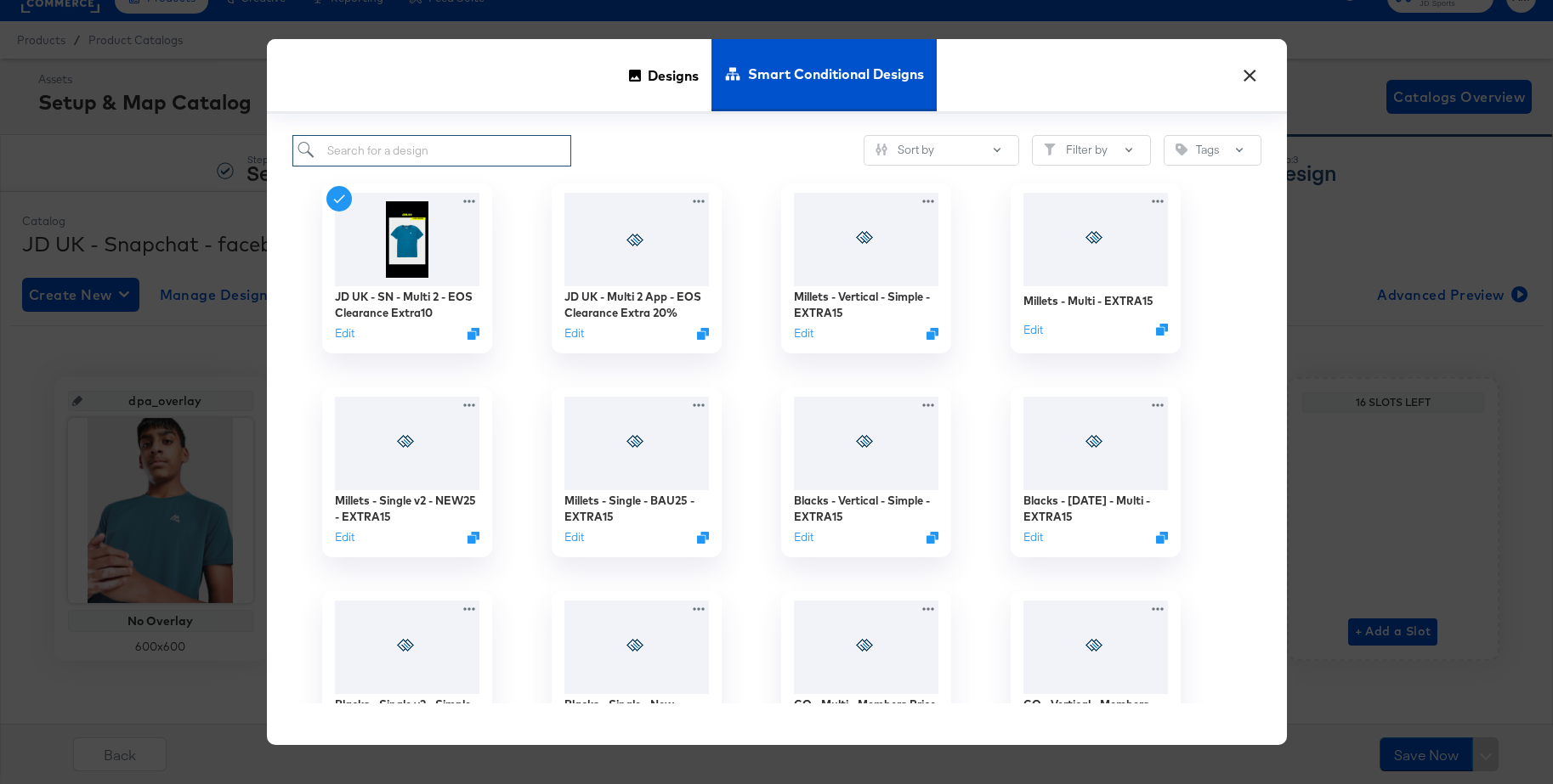
click at [402, 149] on input "search" at bounding box center [432, 150] width 280 height 32
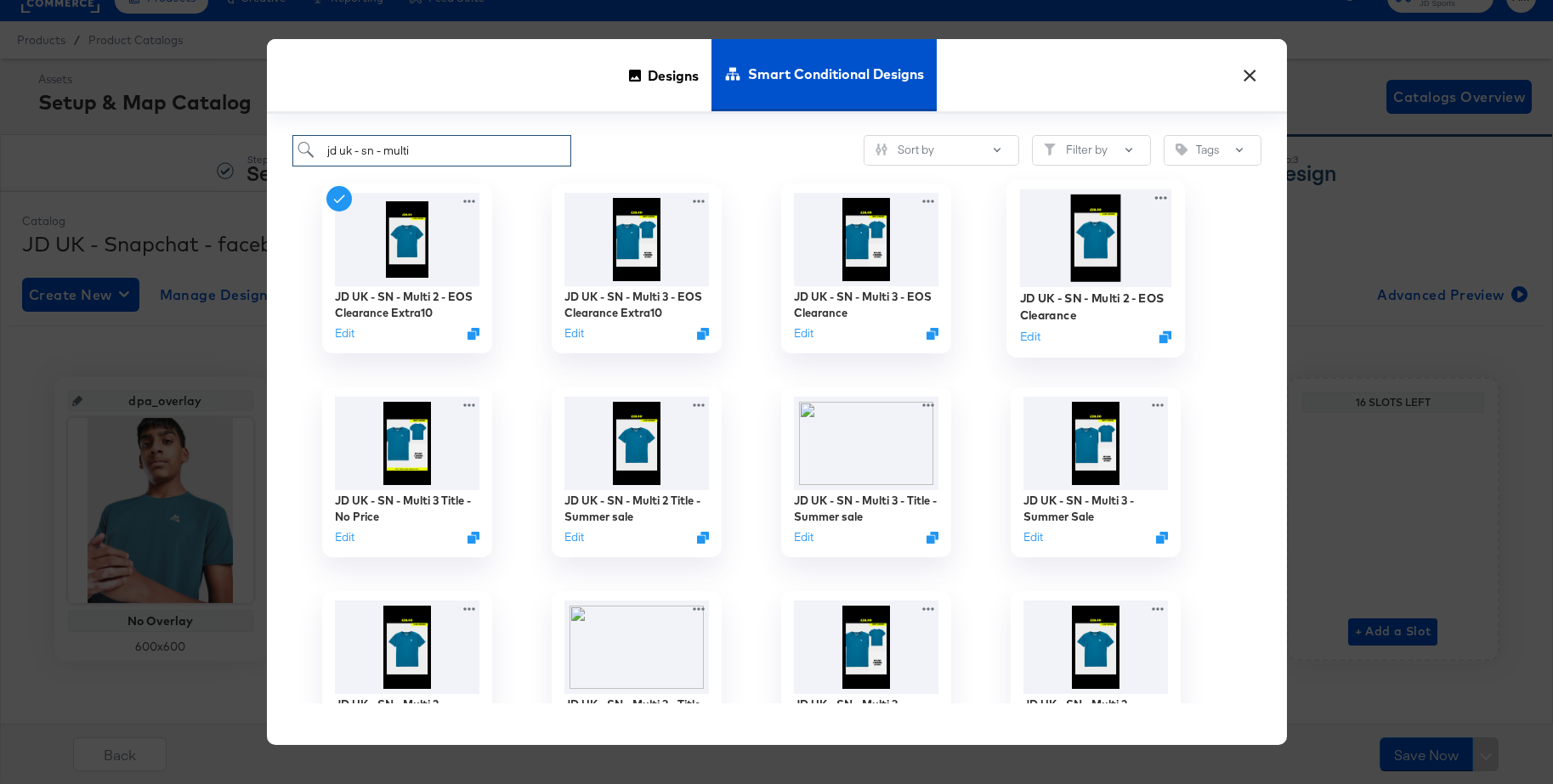
type input "jd uk - sn - multi"
click at [1091, 245] on img at bounding box center [1095, 238] width 152 height 97
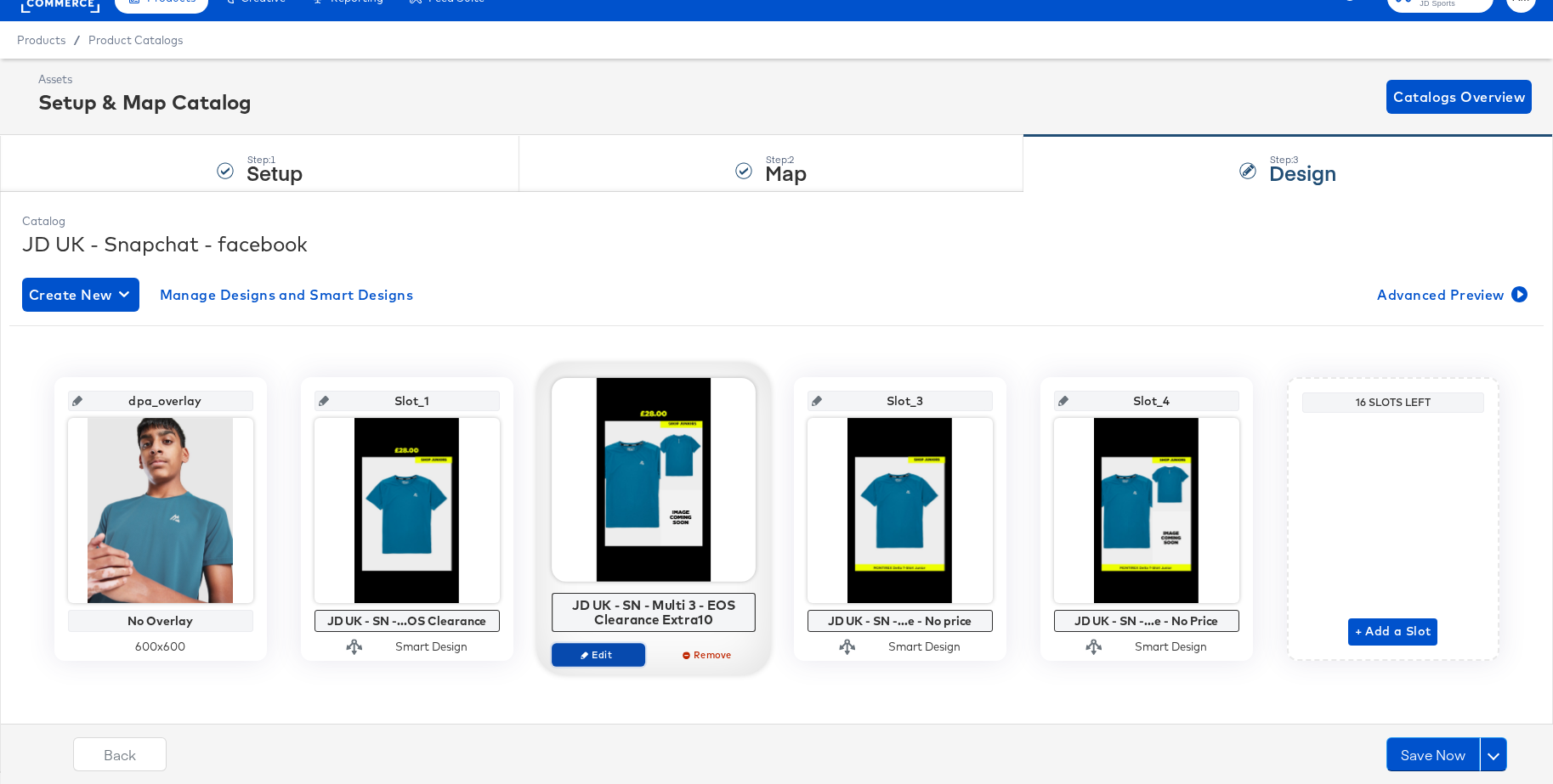
click at [596, 656] on span "Edit" at bounding box center [597, 654] width 78 height 13
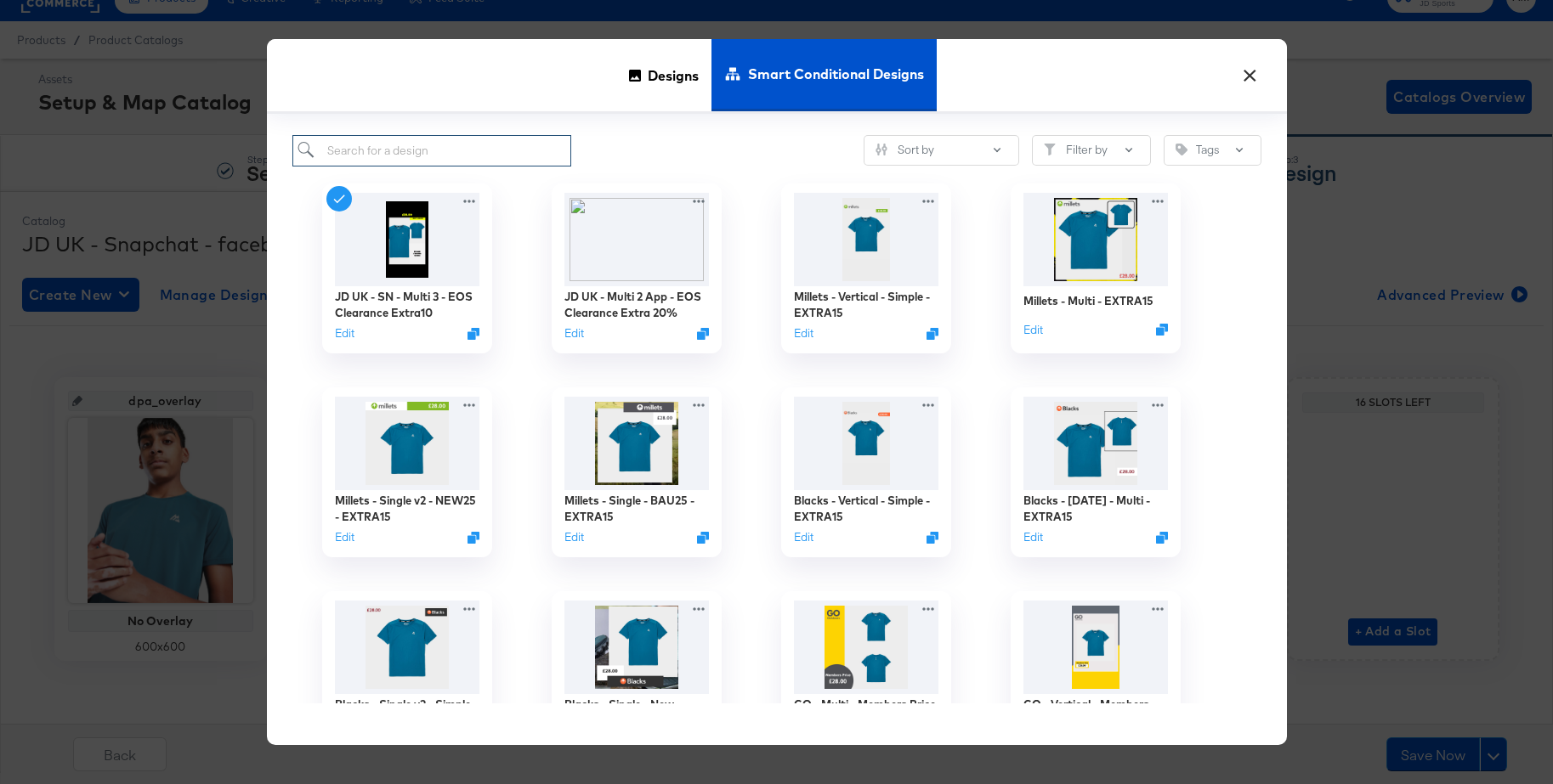
click at [378, 146] on input "search" at bounding box center [432, 150] width 280 height 32
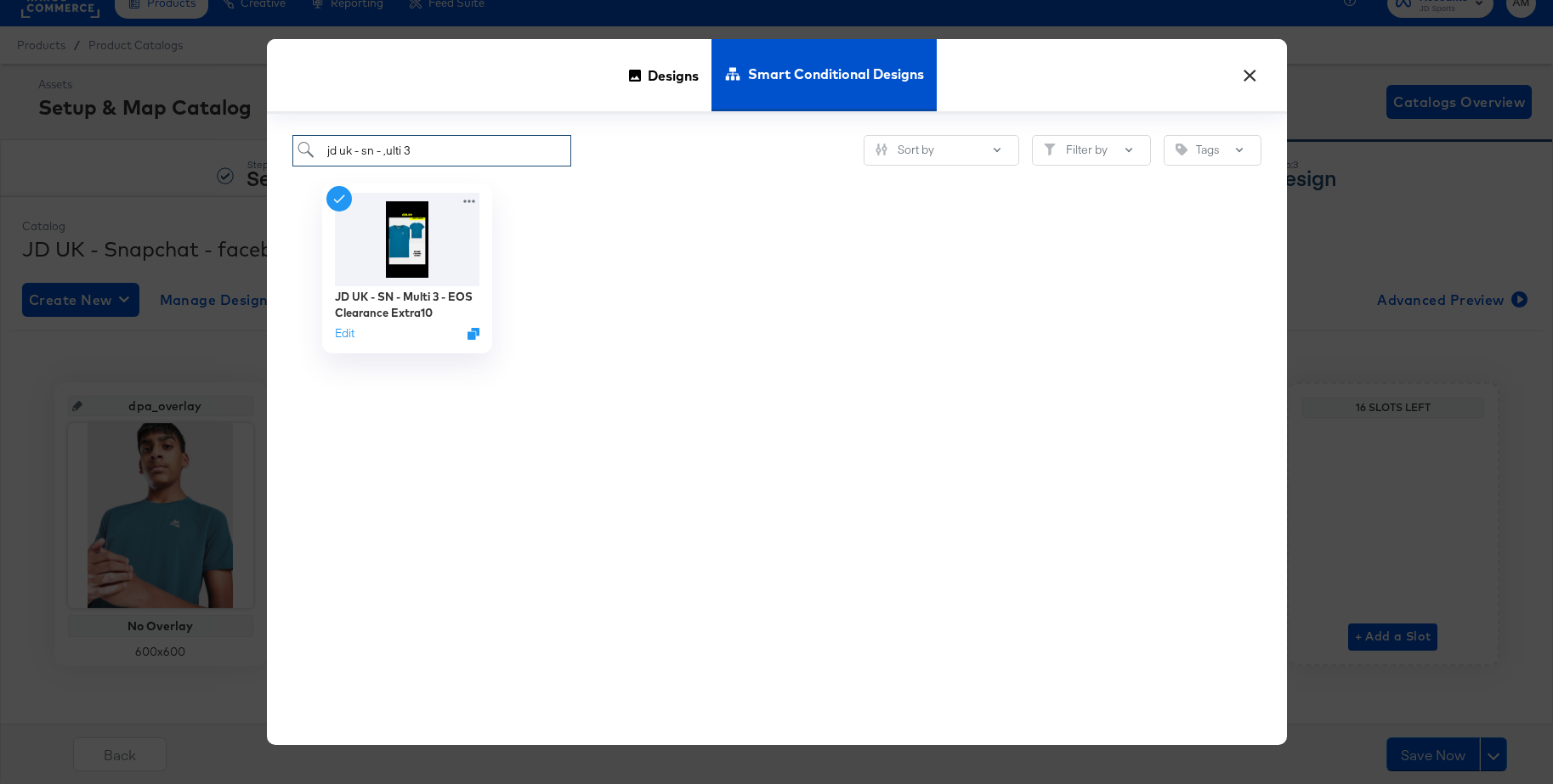
click at [387, 154] on input "jd uk - sn - ,ulti 3" at bounding box center [432, 150] width 280 height 32
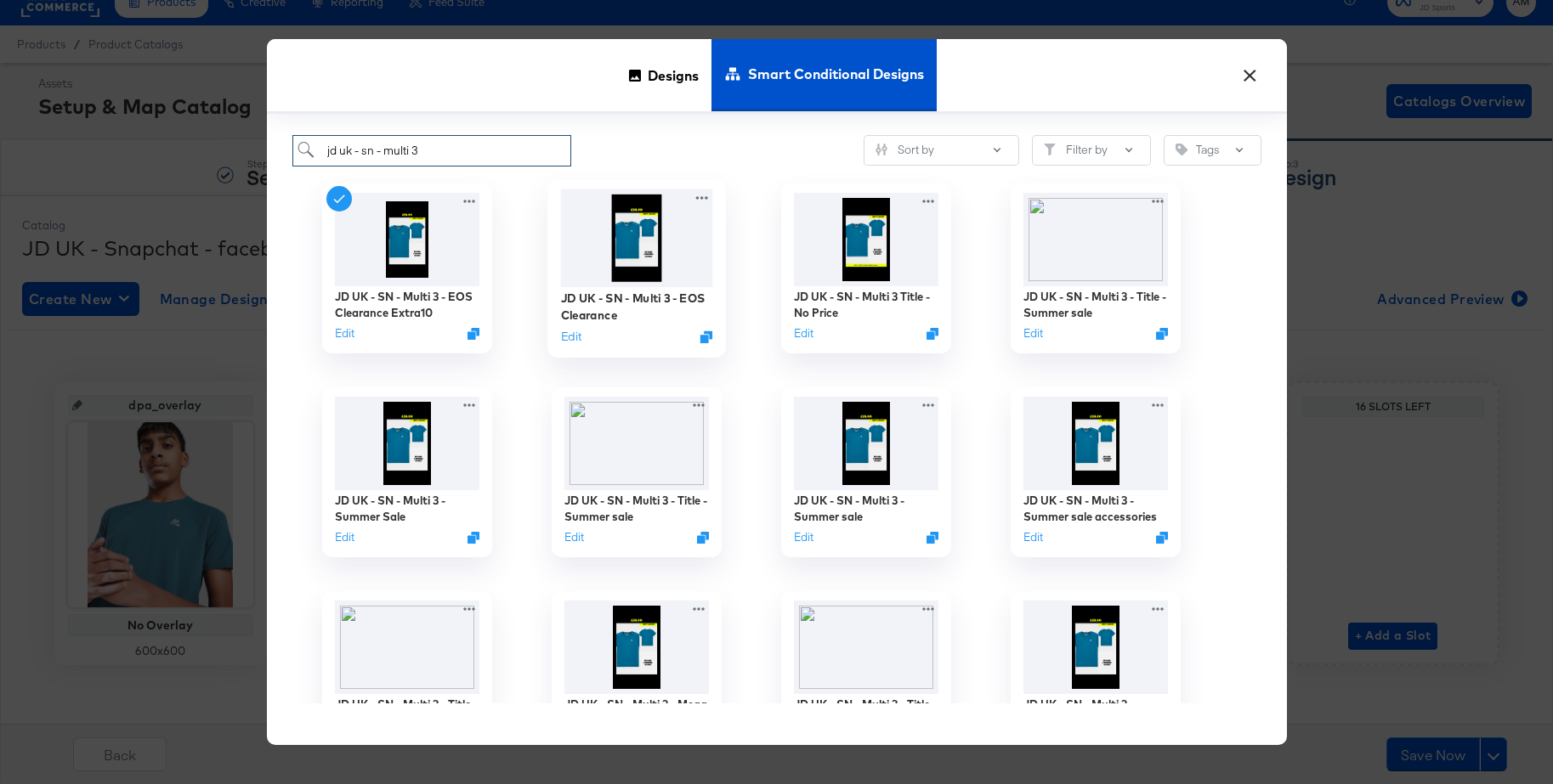
type input "jd uk - sn - multi 3"
click at [629, 232] on img at bounding box center [636, 238] width 152 height 97
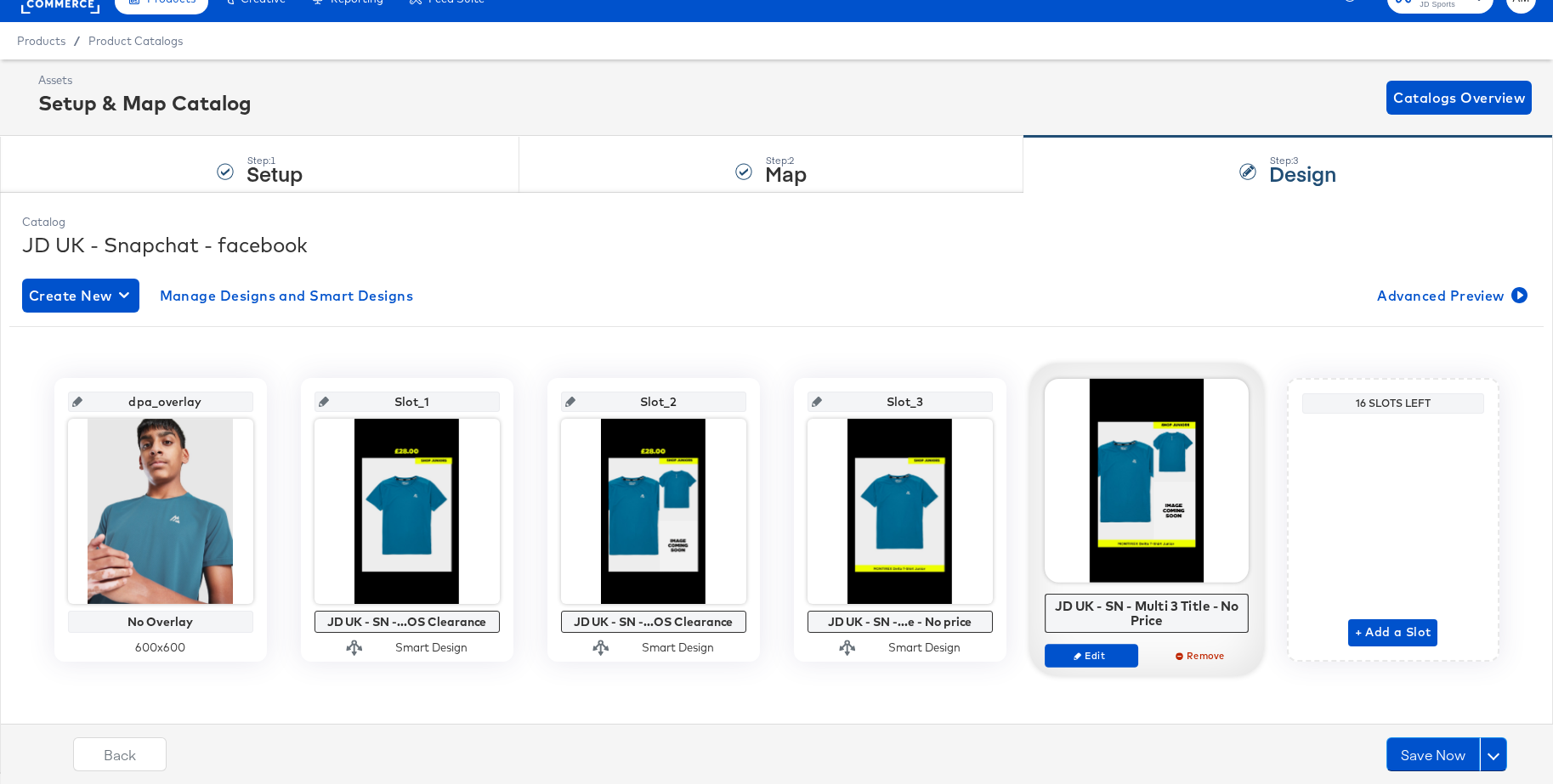
scroll to position [27, 0]
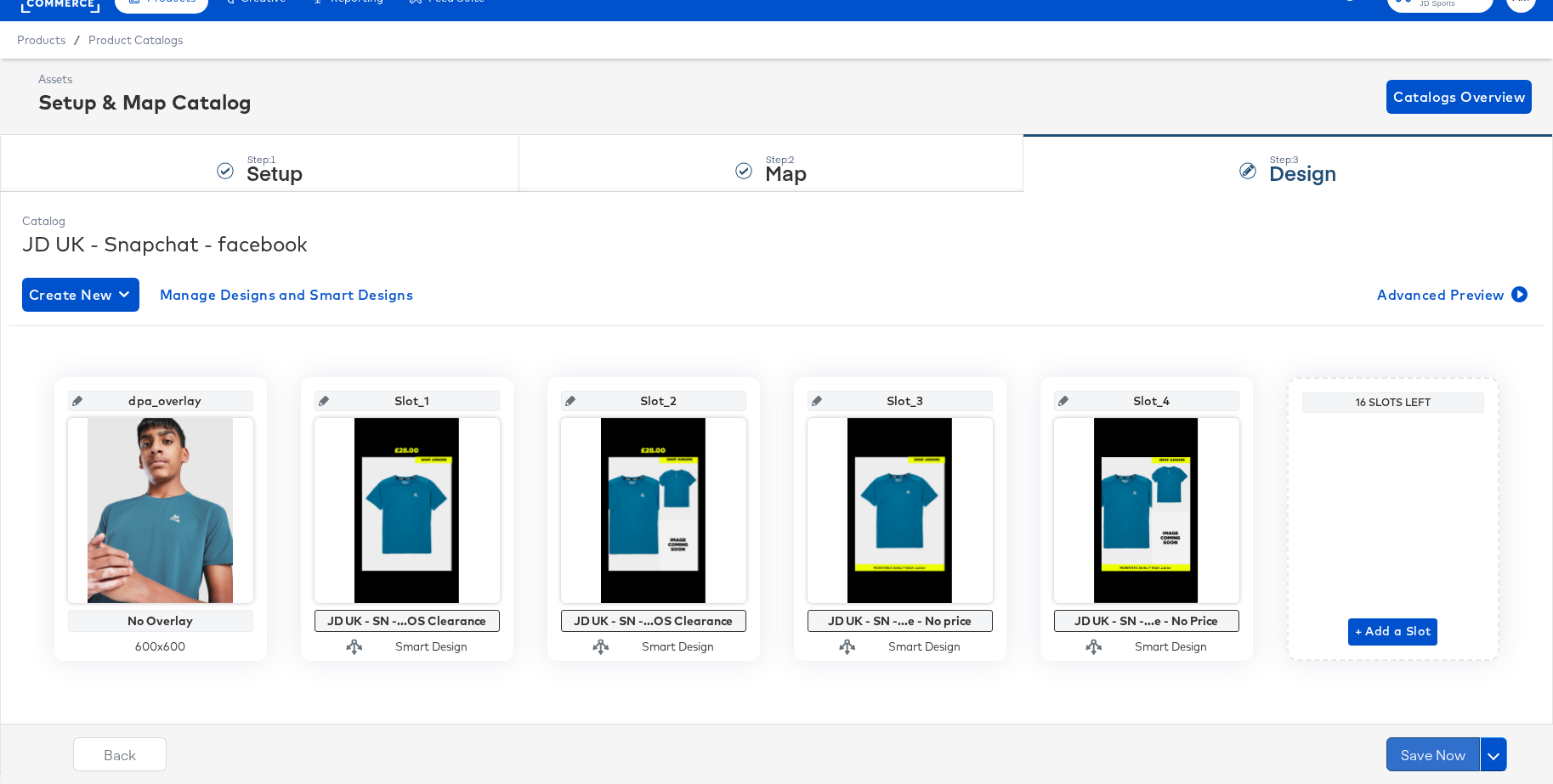
click at [1449, 749] on button "Save Now" at bounding box center [1432, 755] width 93 height 34
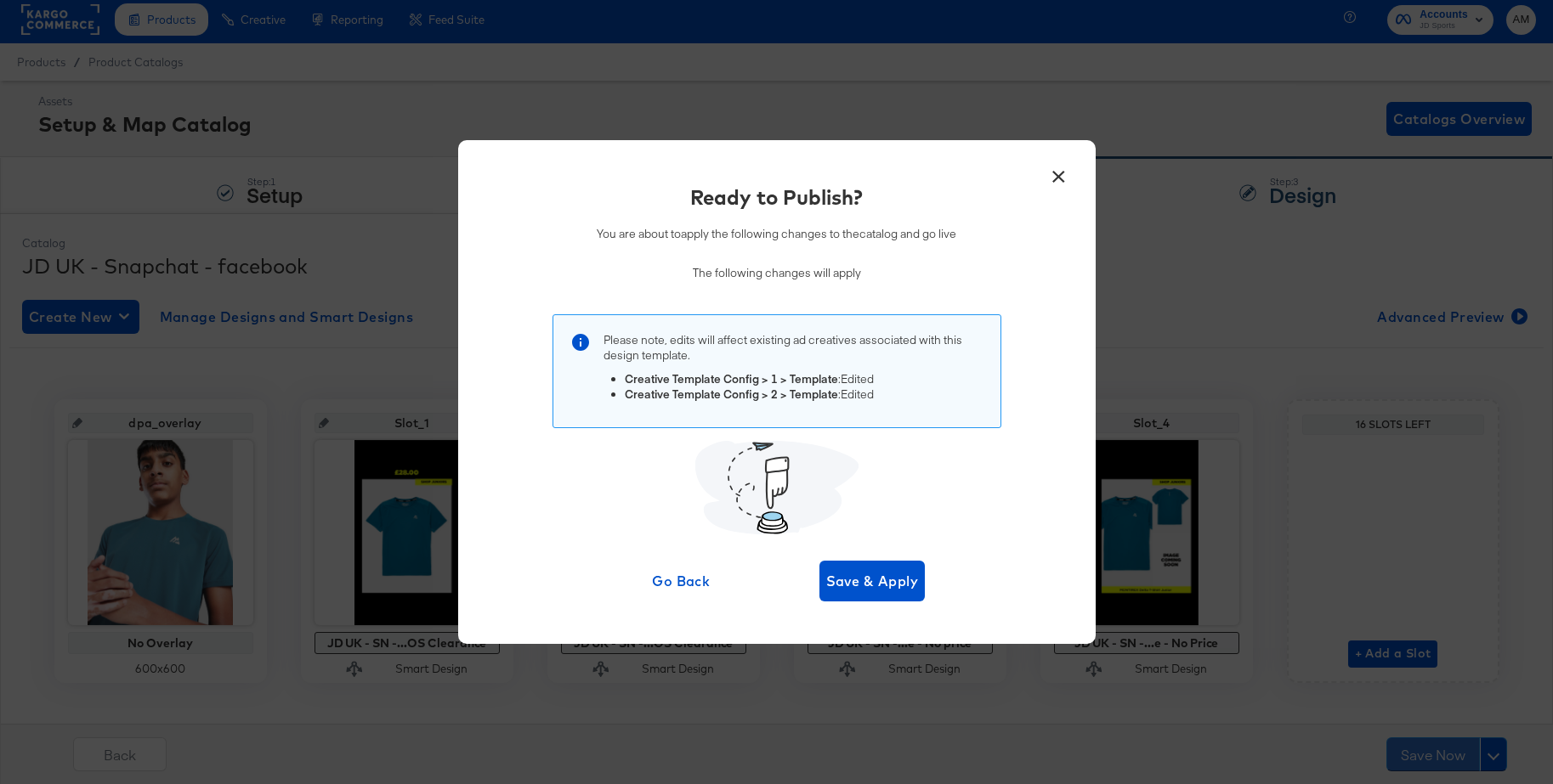
scroll to position [6, 0]
click at [884, 579] on span "Save & Apply" at bounding box center [872, 581] width 92 height 24
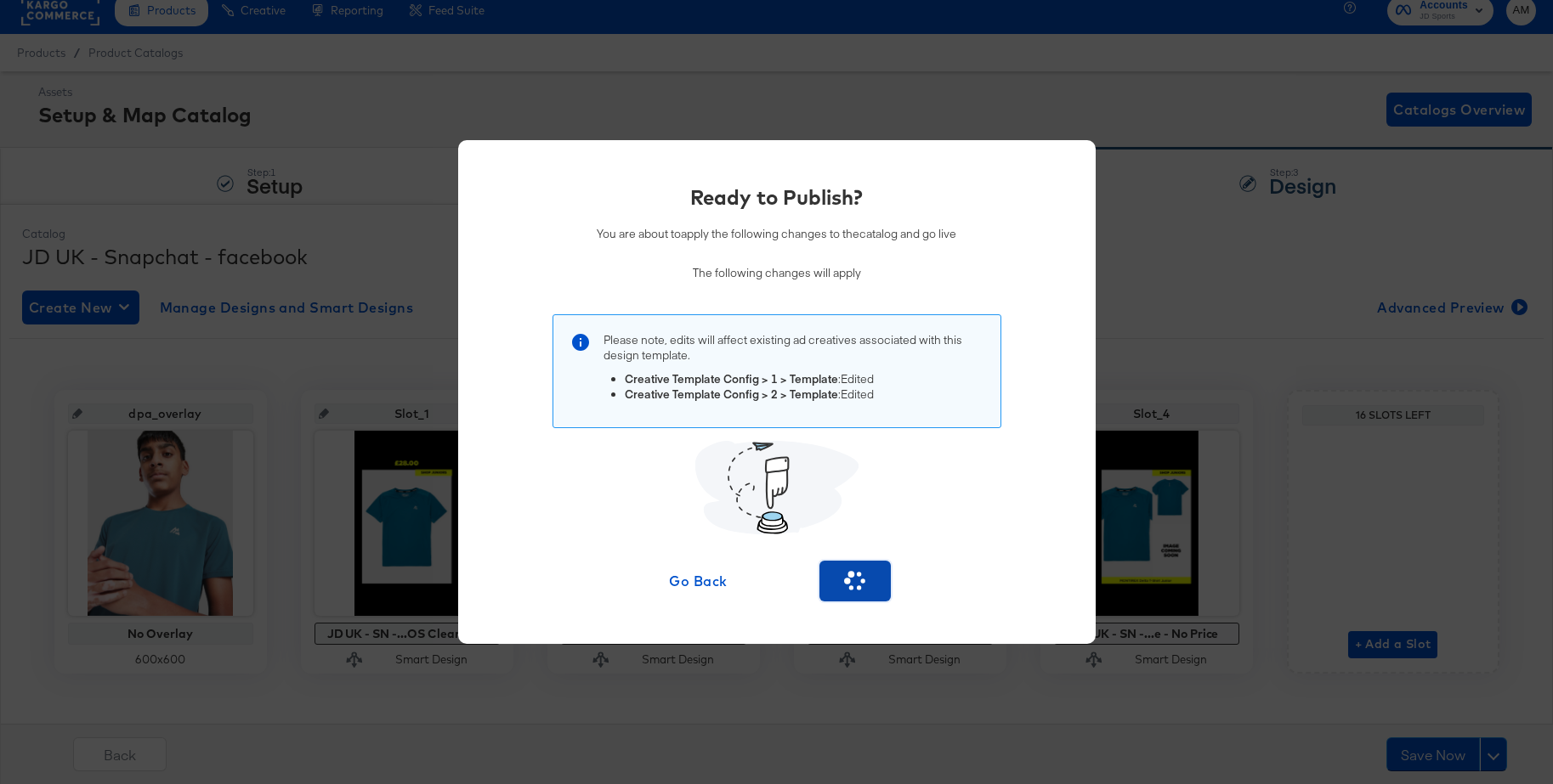
scroll to position [15, 0]
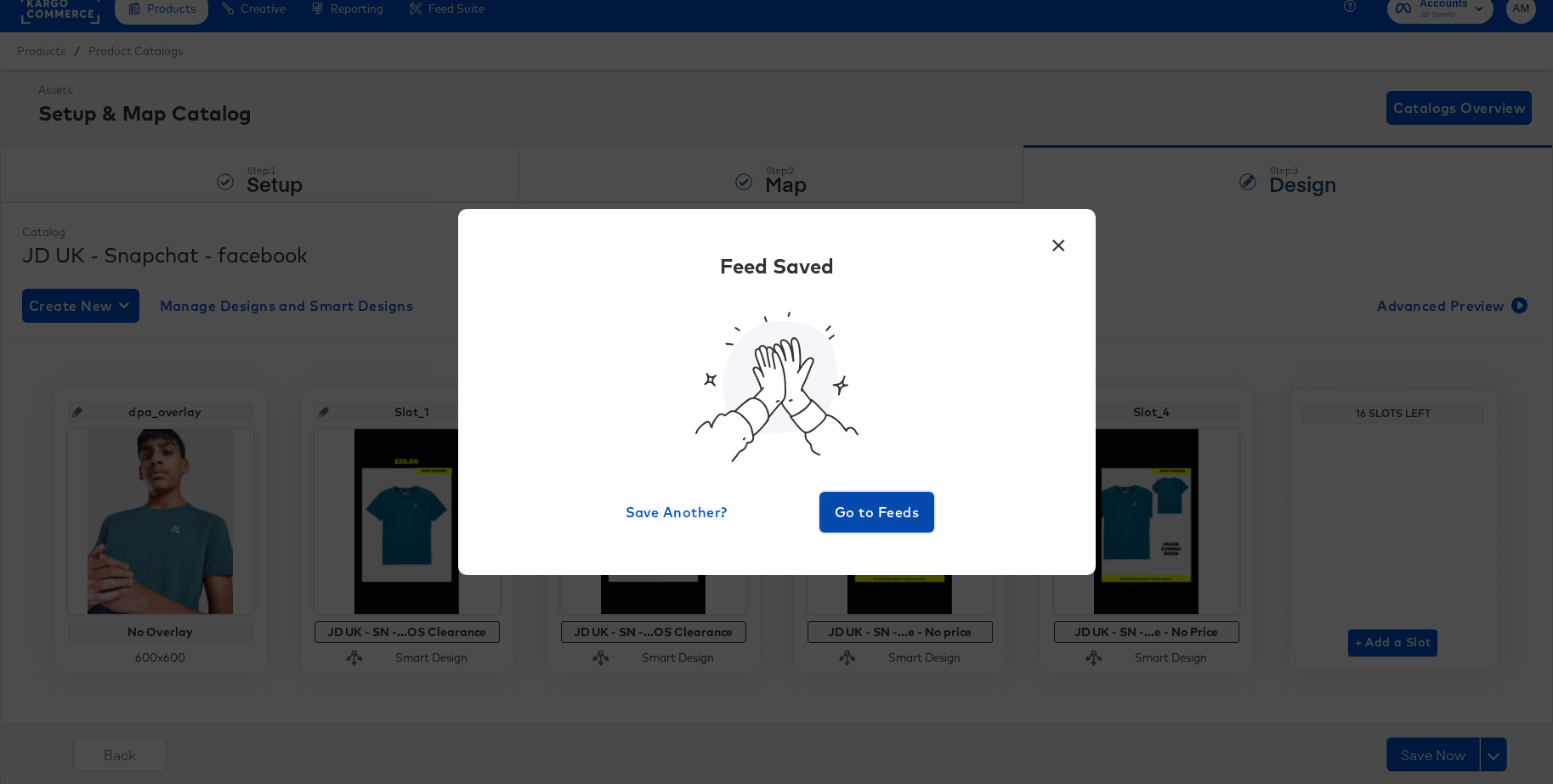
click at [876, 518] on span "Go to Feeds" at bounding box center [877, 512] width 102 height 24
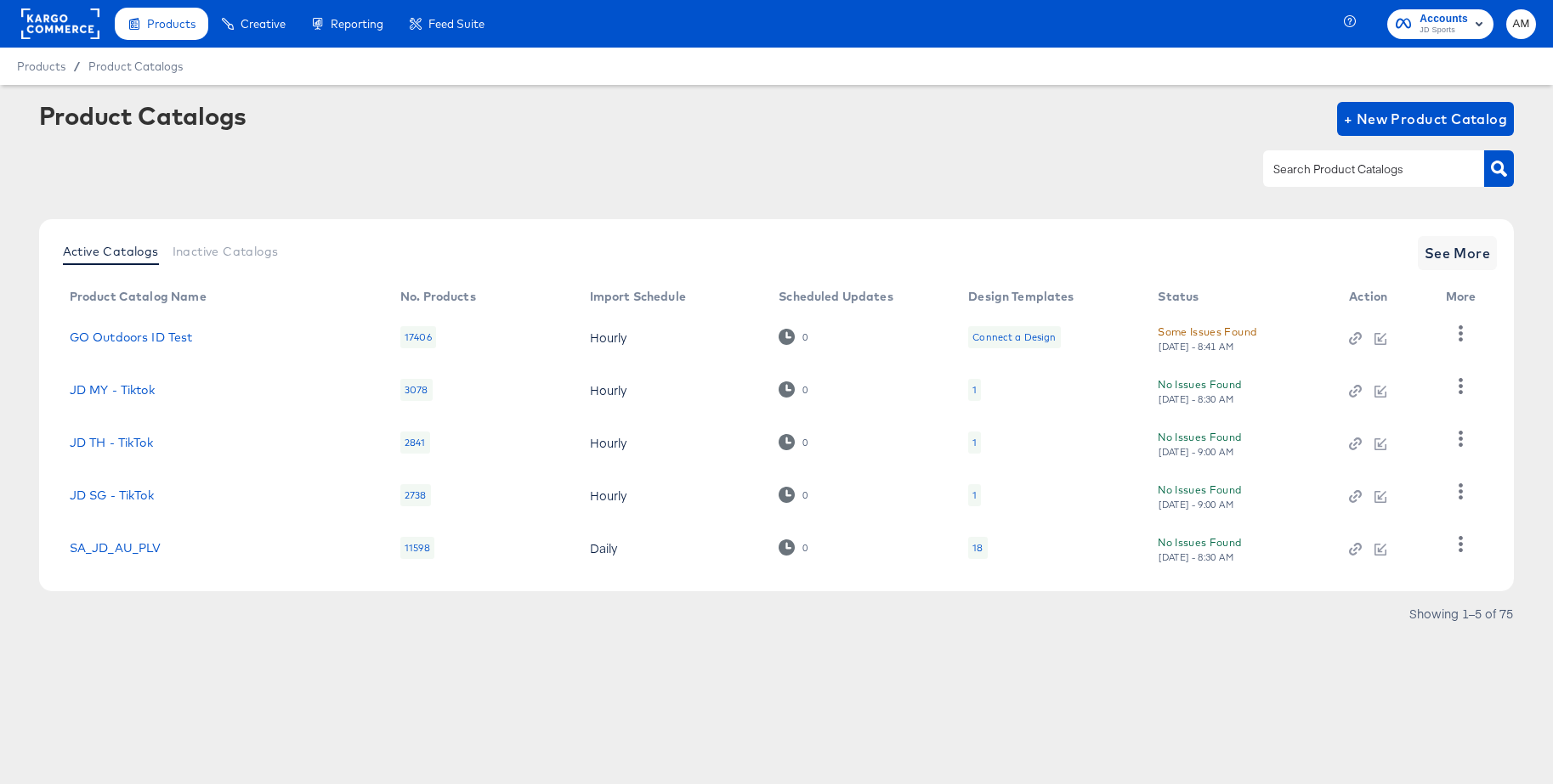
click at [1342, 176] on input "text" at bounding box center [1361, 169] width 181 height 20
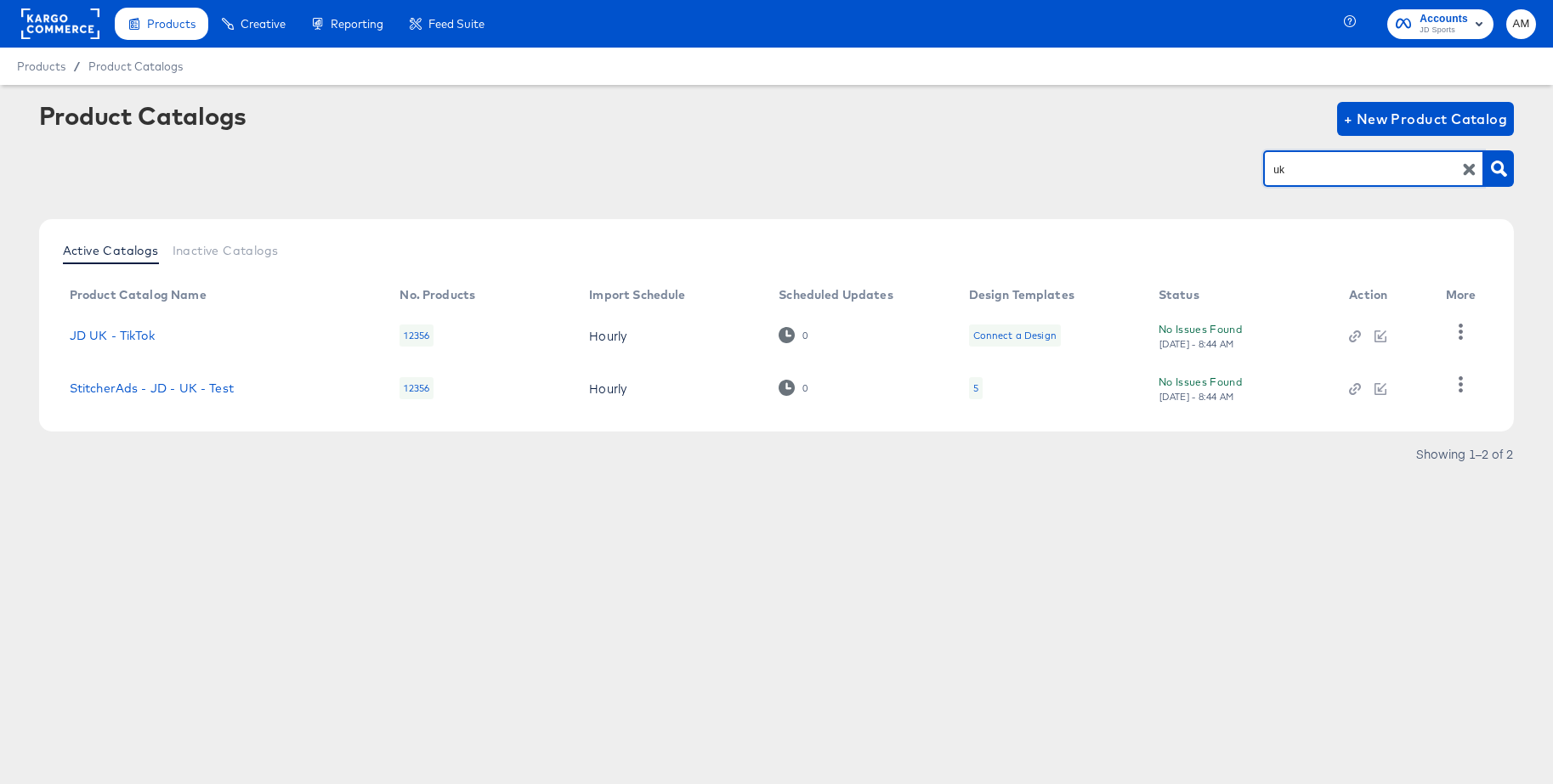
type input "uk"
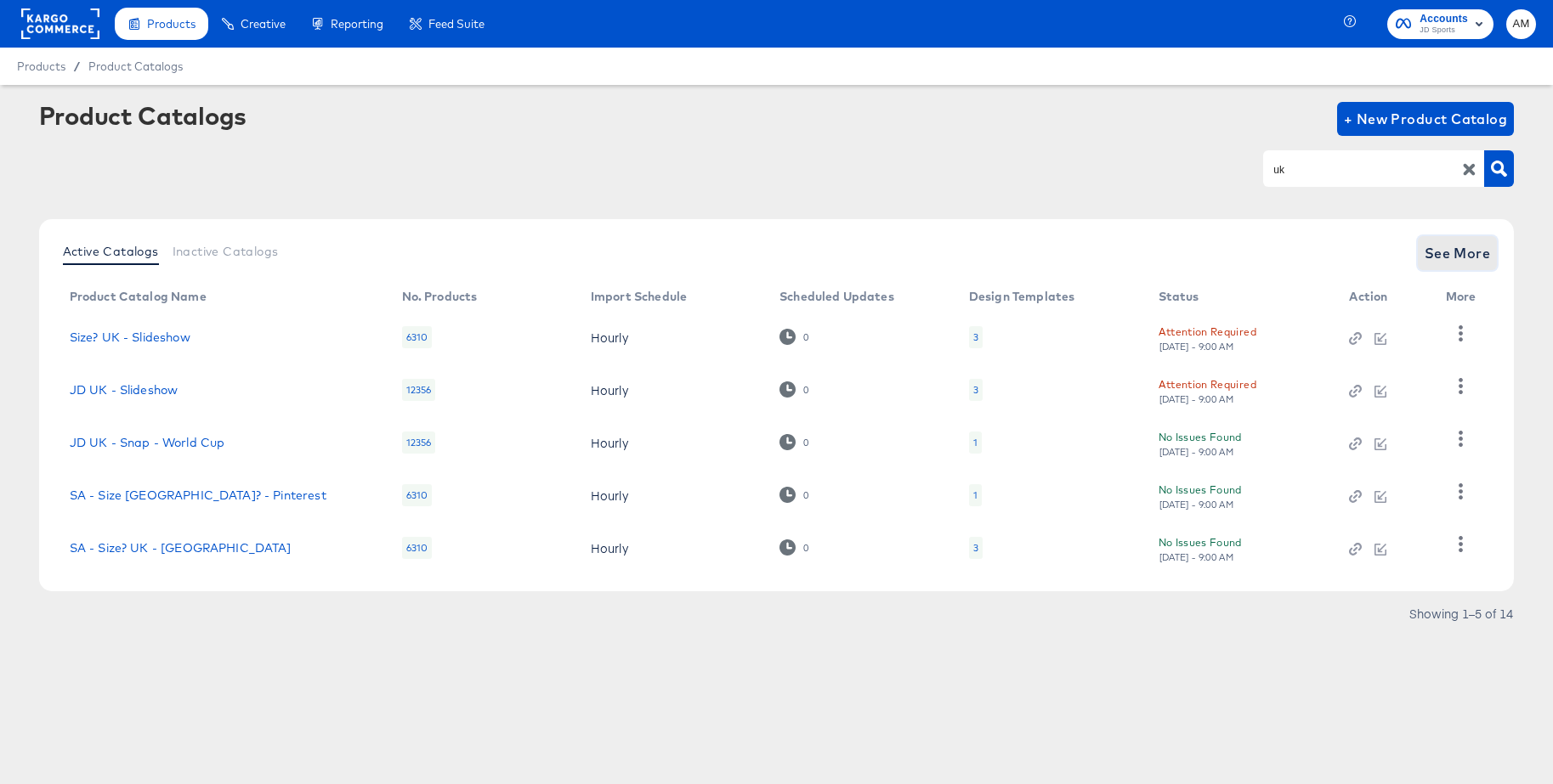
click at [1429, 241] on span "See More" at bounding box center [1458, 253] width 67 height 24
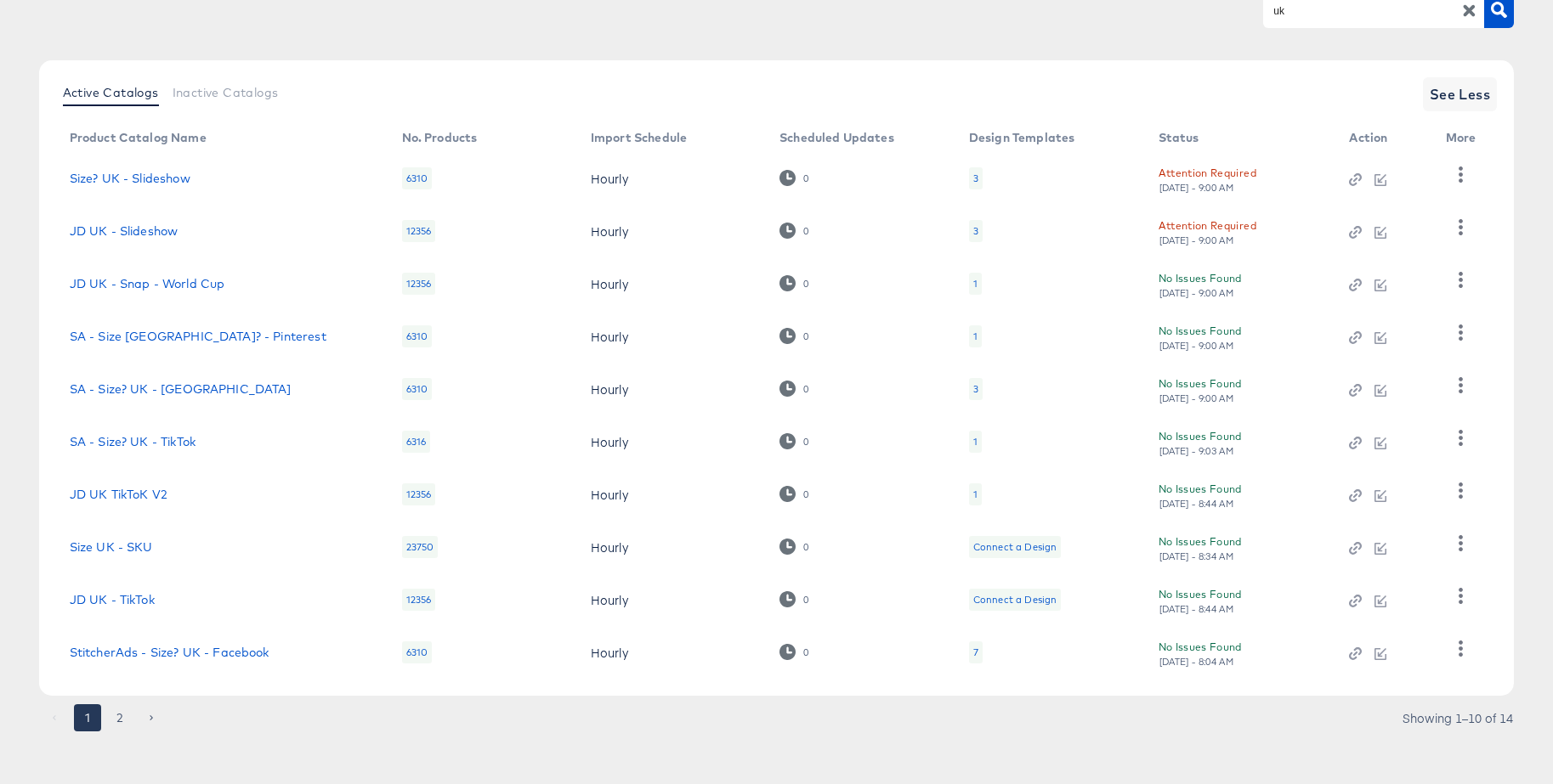
scroll to position [156, 0]
click at [976, 498] on div "1" at bounding box center [975, 498] width 4 height 14
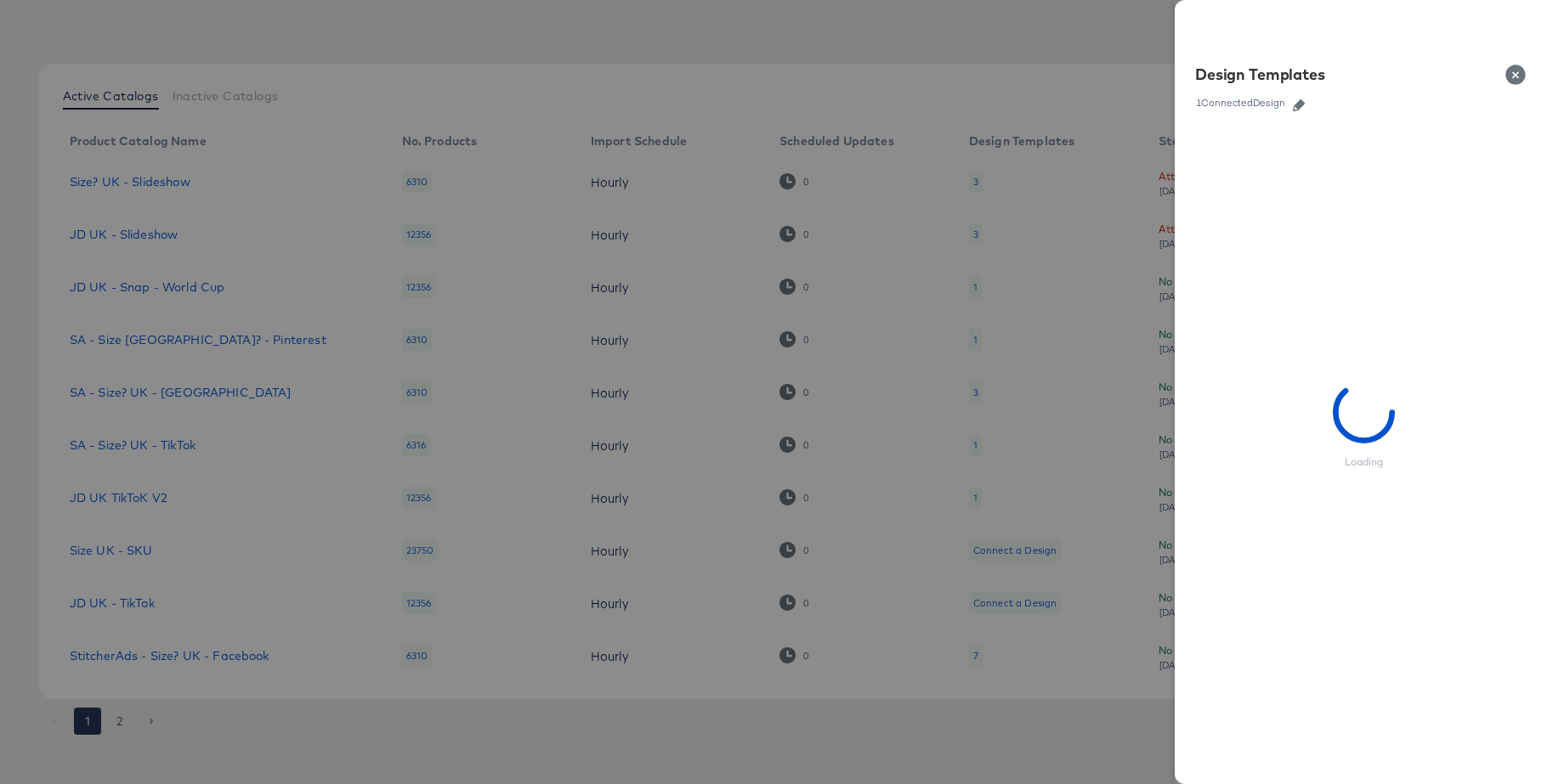
scroll to position [156, 0]
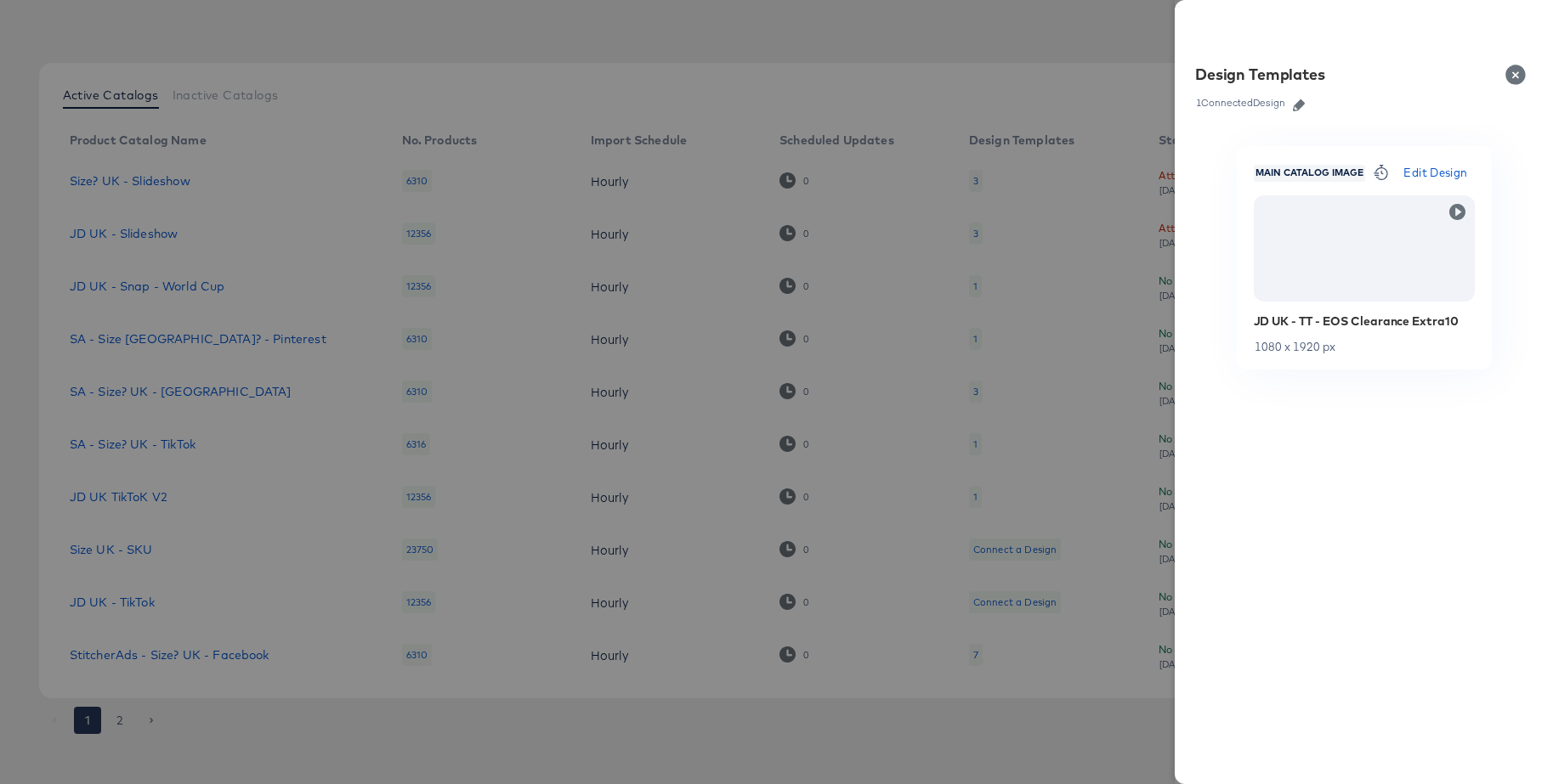
click at [1302, 108] on icon "button" at bounding box center [1299, 105] width 12 height 12
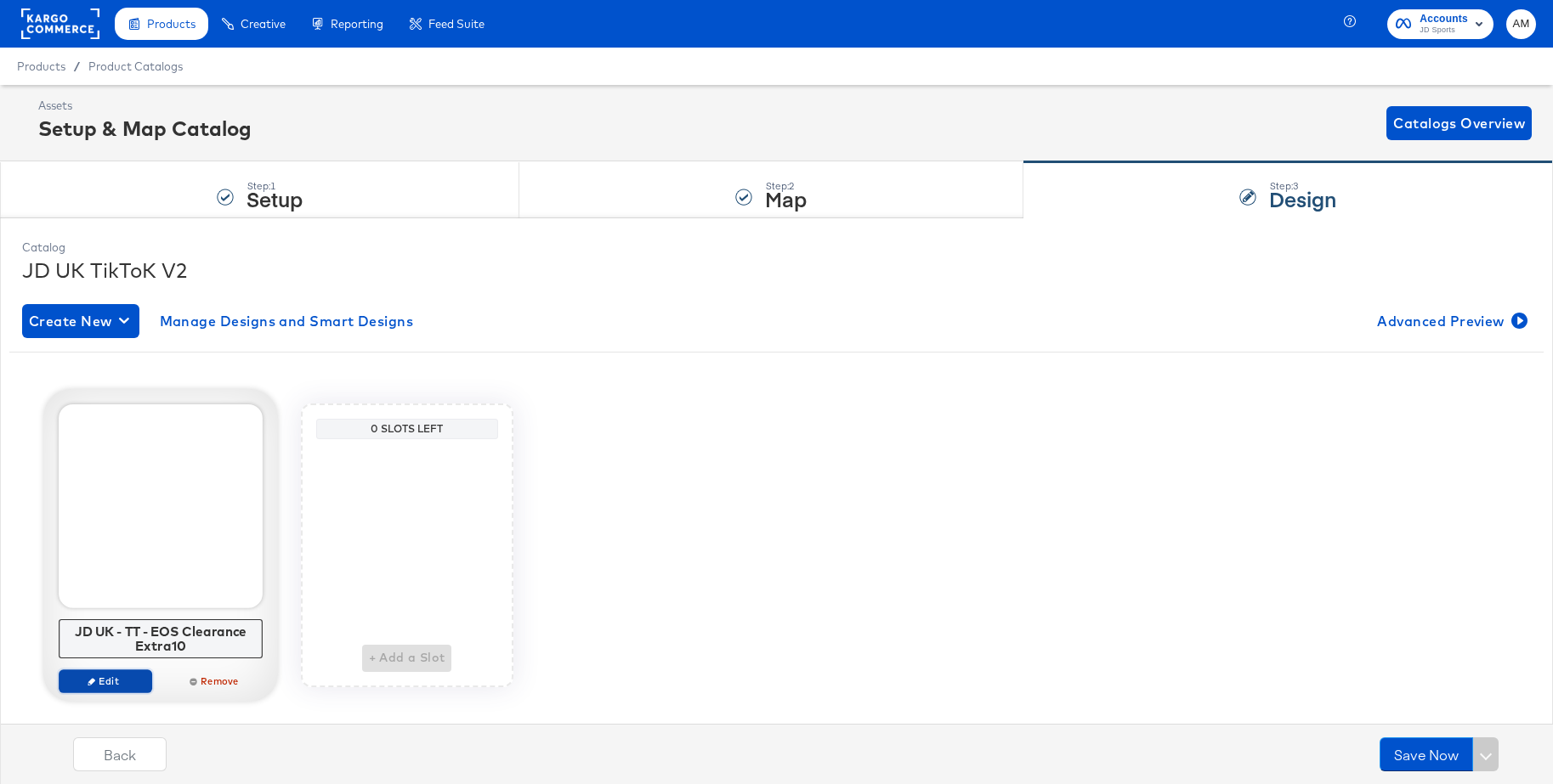
click at [88, 682] on icon "button" at bounding box center [91, 681] width 8 height 8
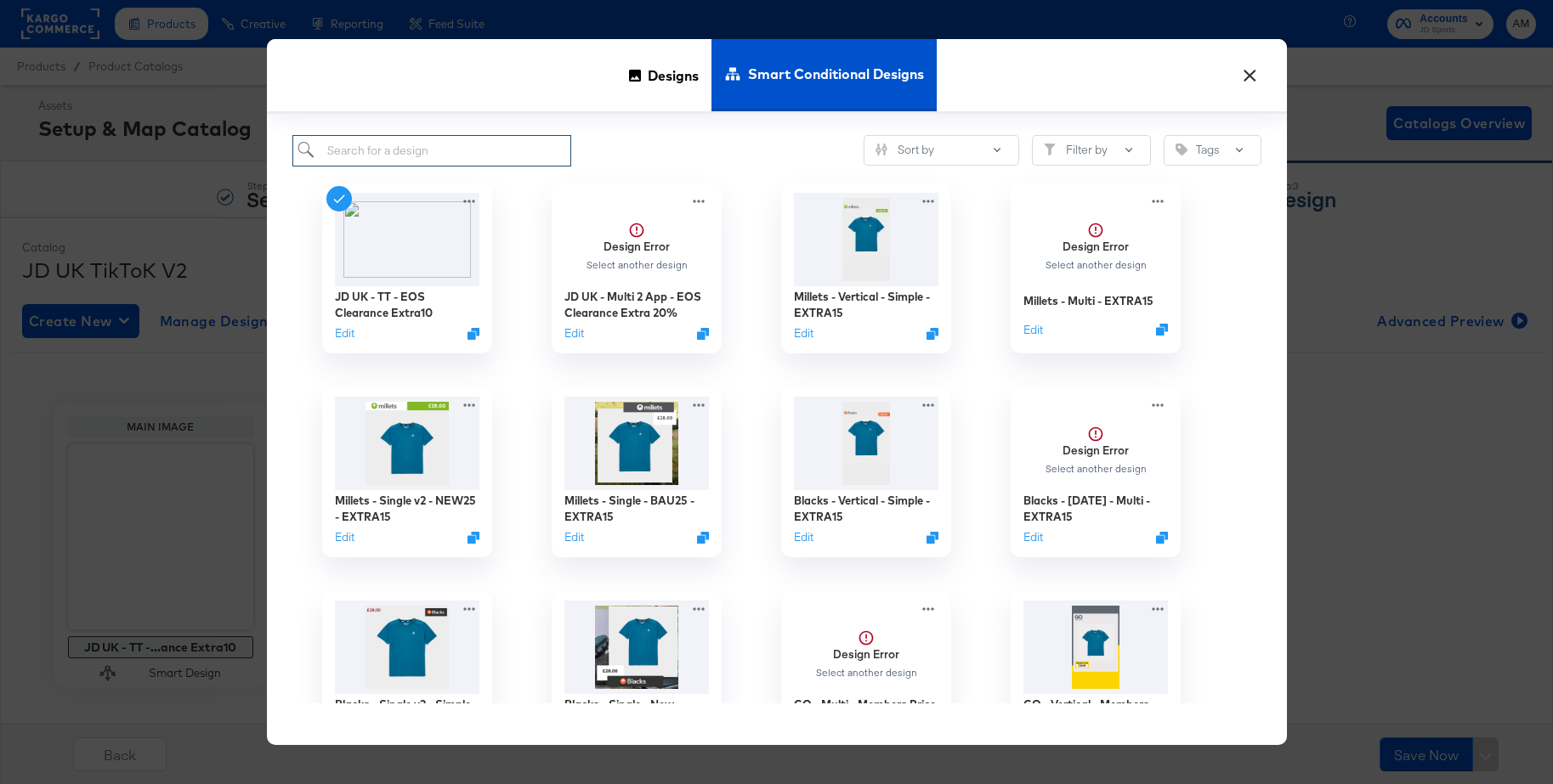
click at [391, 160] on input "search" at bounding box center [432, 150] width 280 height 32
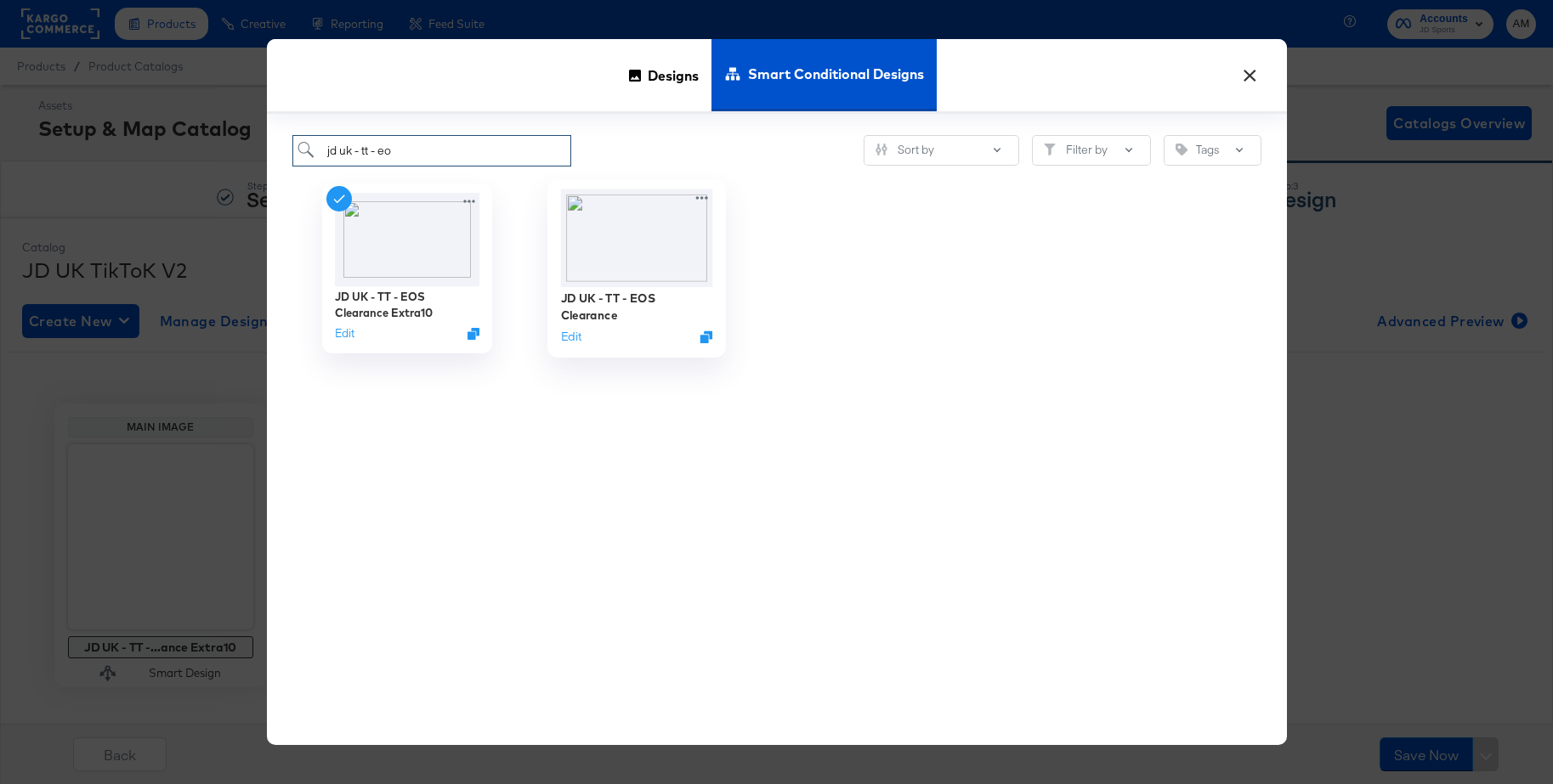
type input "jd uk - tt - eo"
click at [639, 227] on img at bounding box center [636, 238] width 152 height 97
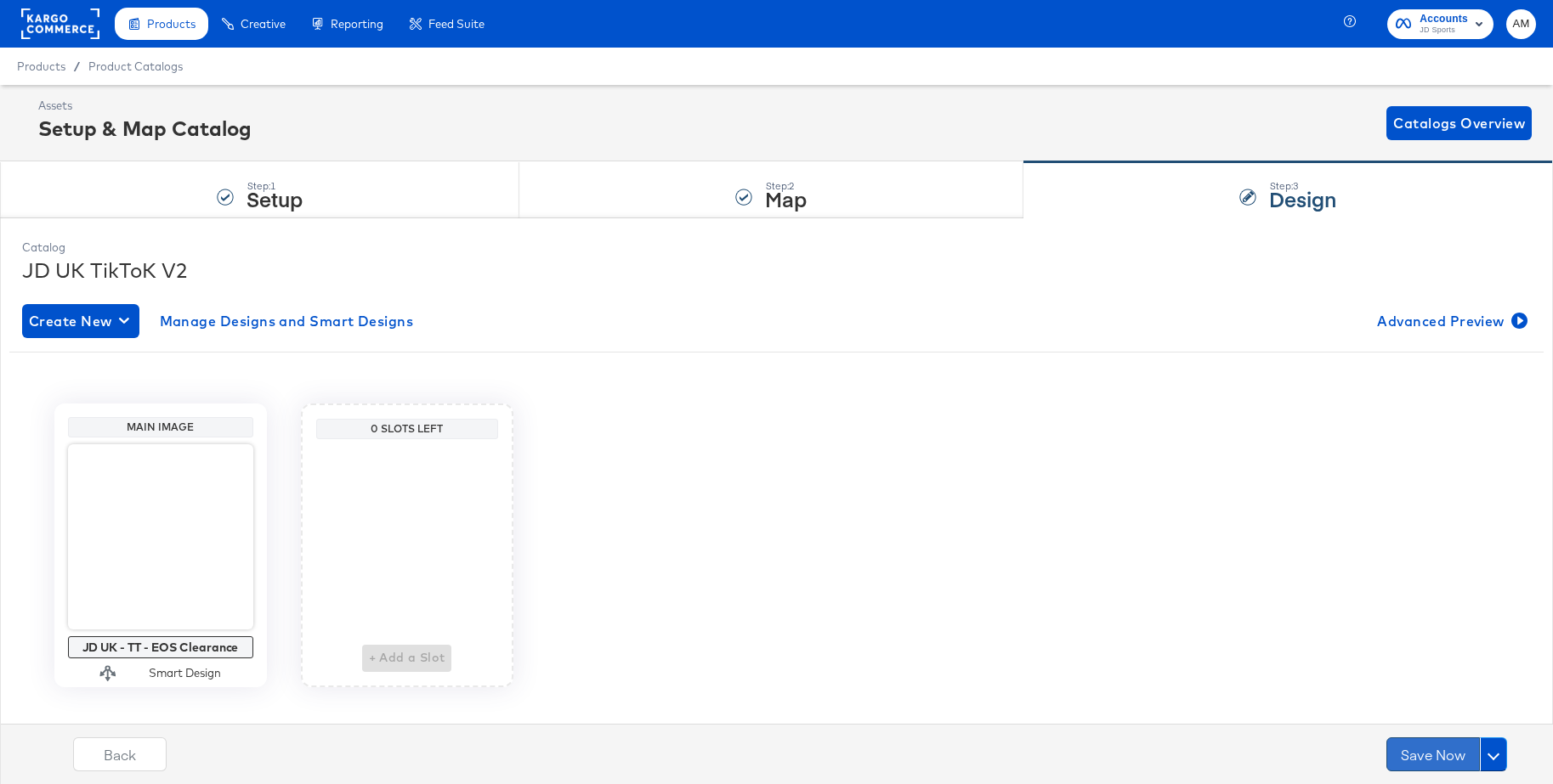
click at [1415, 756] on button "Save Now" at bounding box center [1432, 755] width 93 height 34
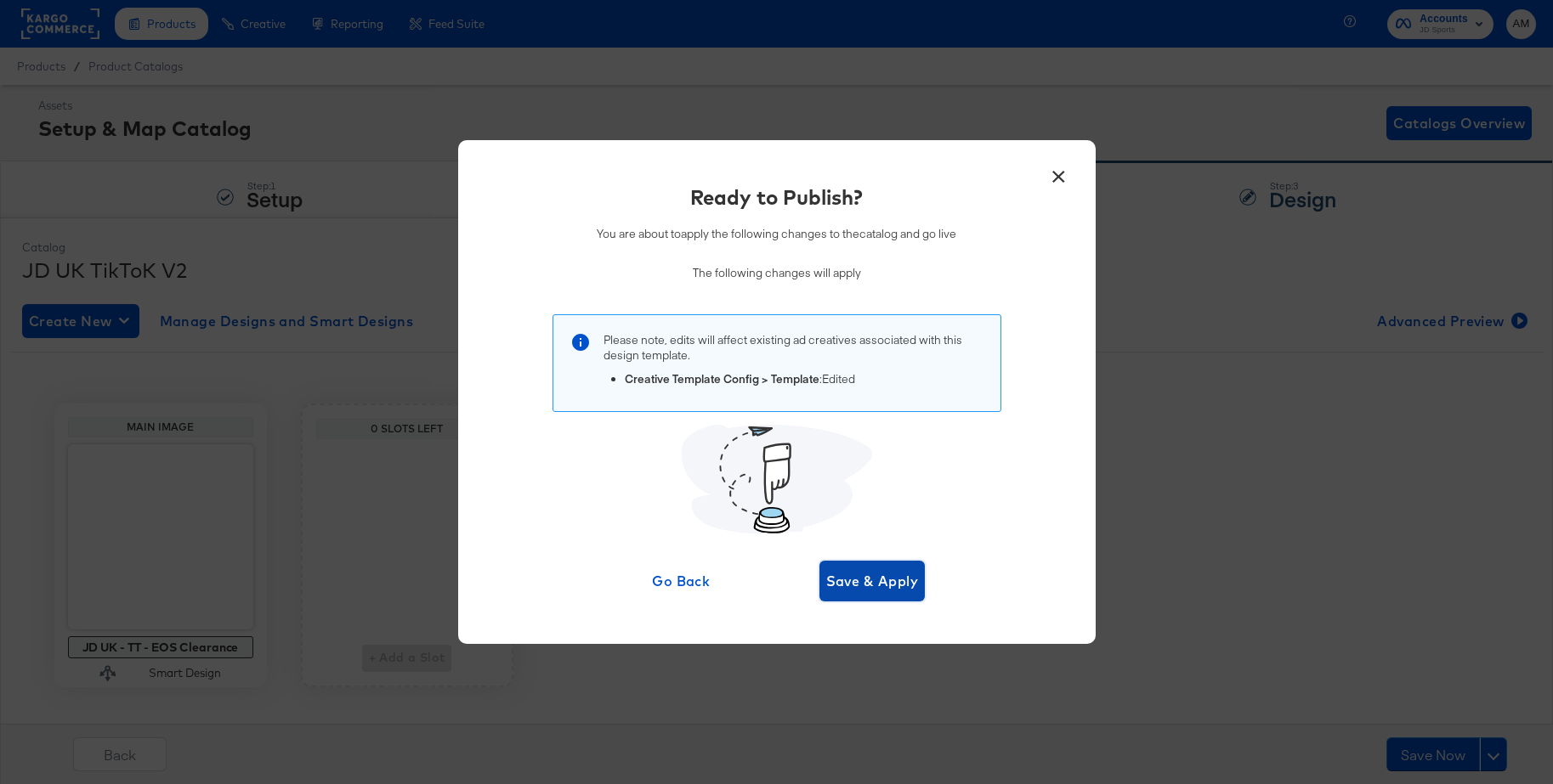
click at [875, 570] on span "Save & Apply" at bounding box center [872, 581] width 92 height 24
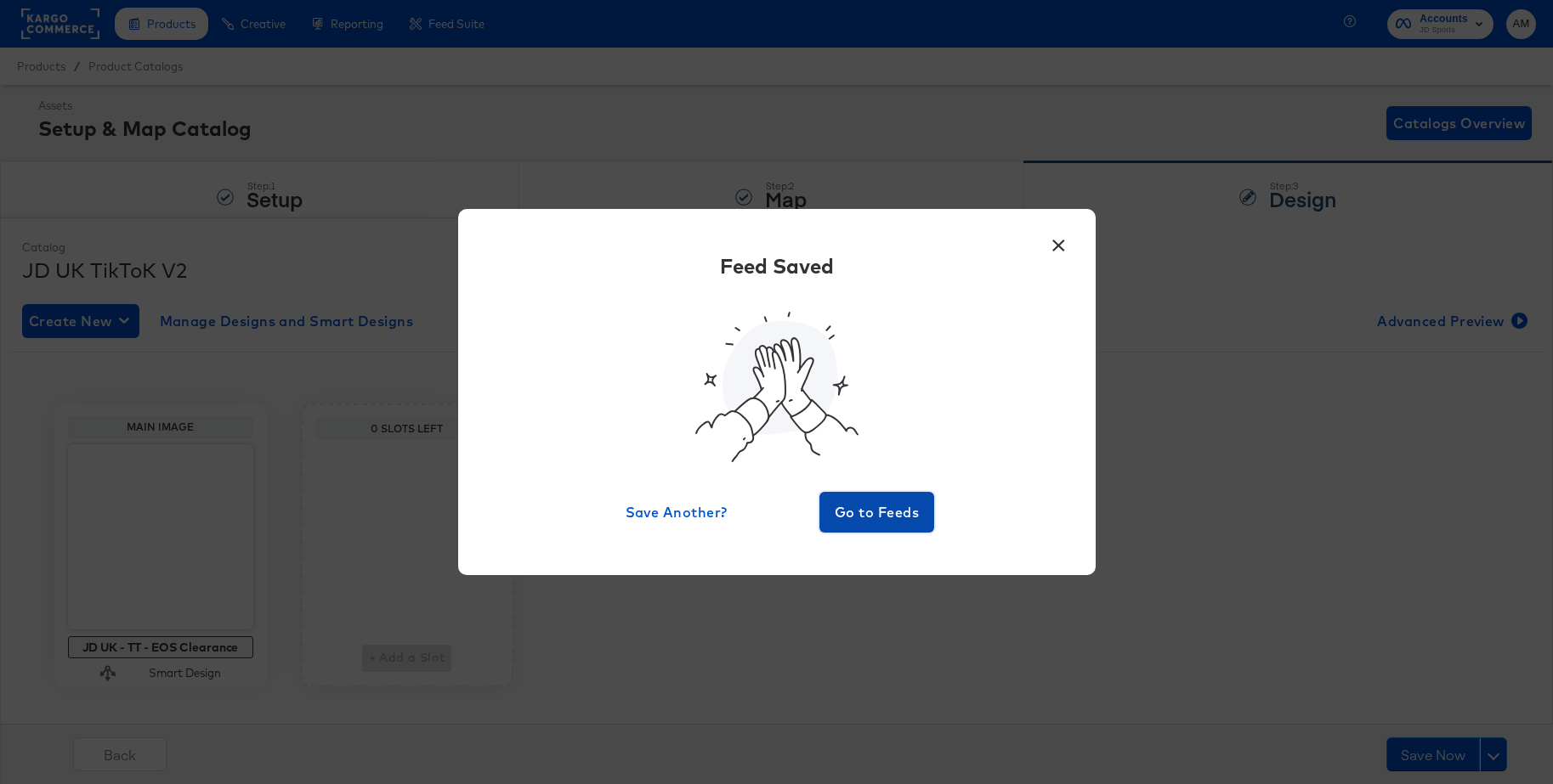
click at [879, 516] on span "Go to Feeds" at bounding box center [877, 512] width 102 height 24
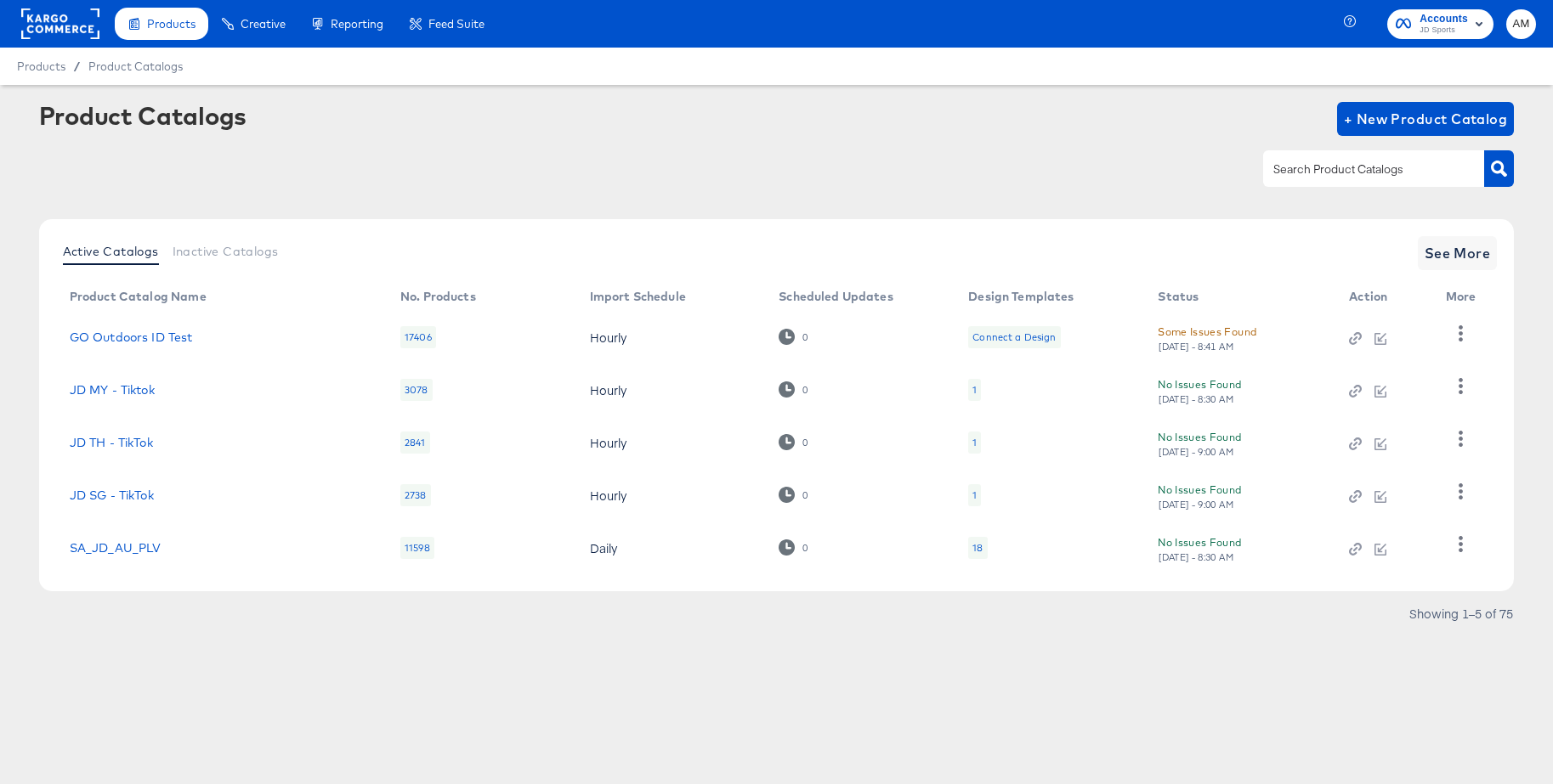
click at [55, 15] on rect at bounding box center [60, 24] width 78 height 31
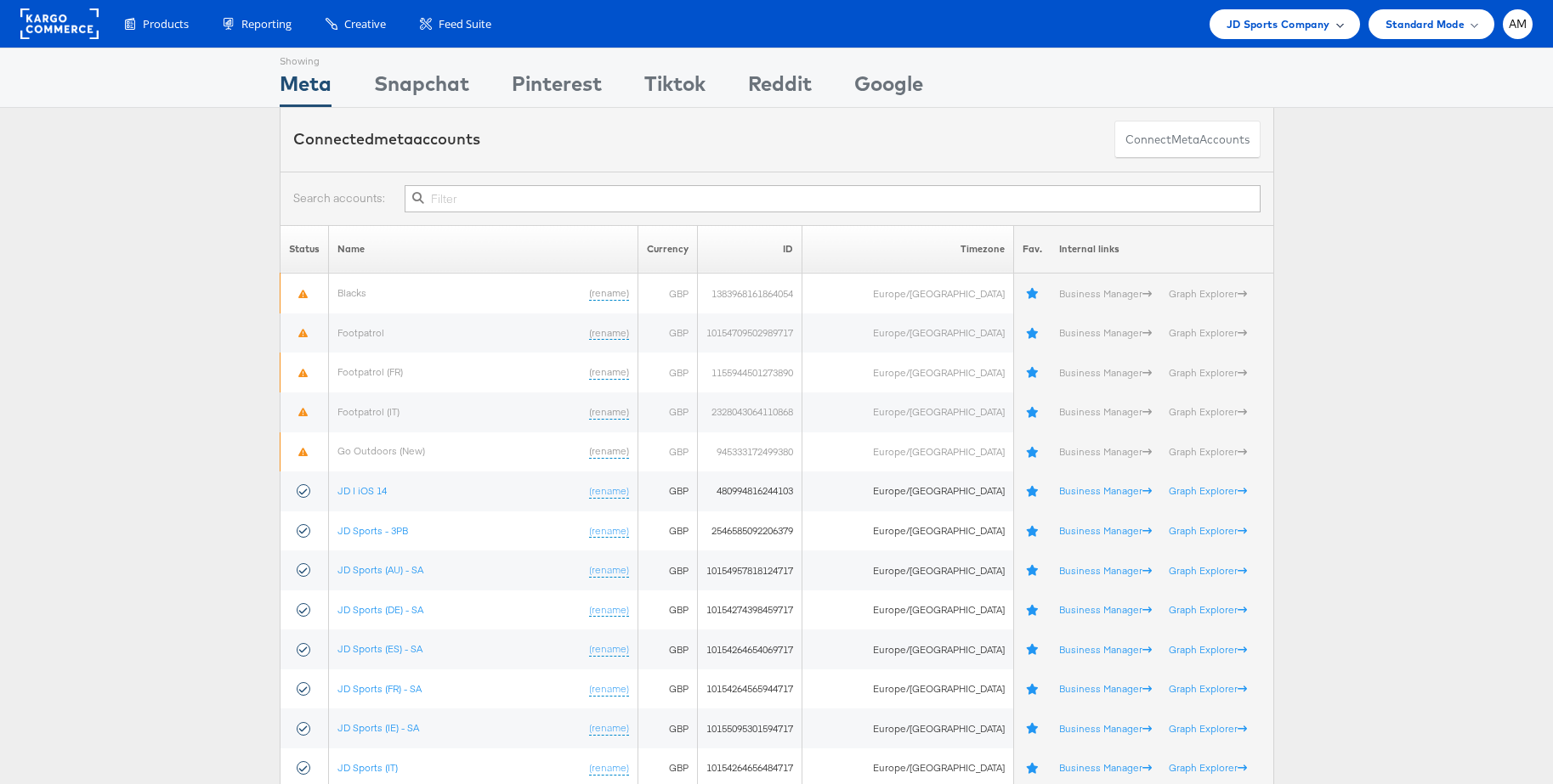
click at [1267, 31] on span "JD Sports Company" at bounding box center [1278, 24] width 103 height 18
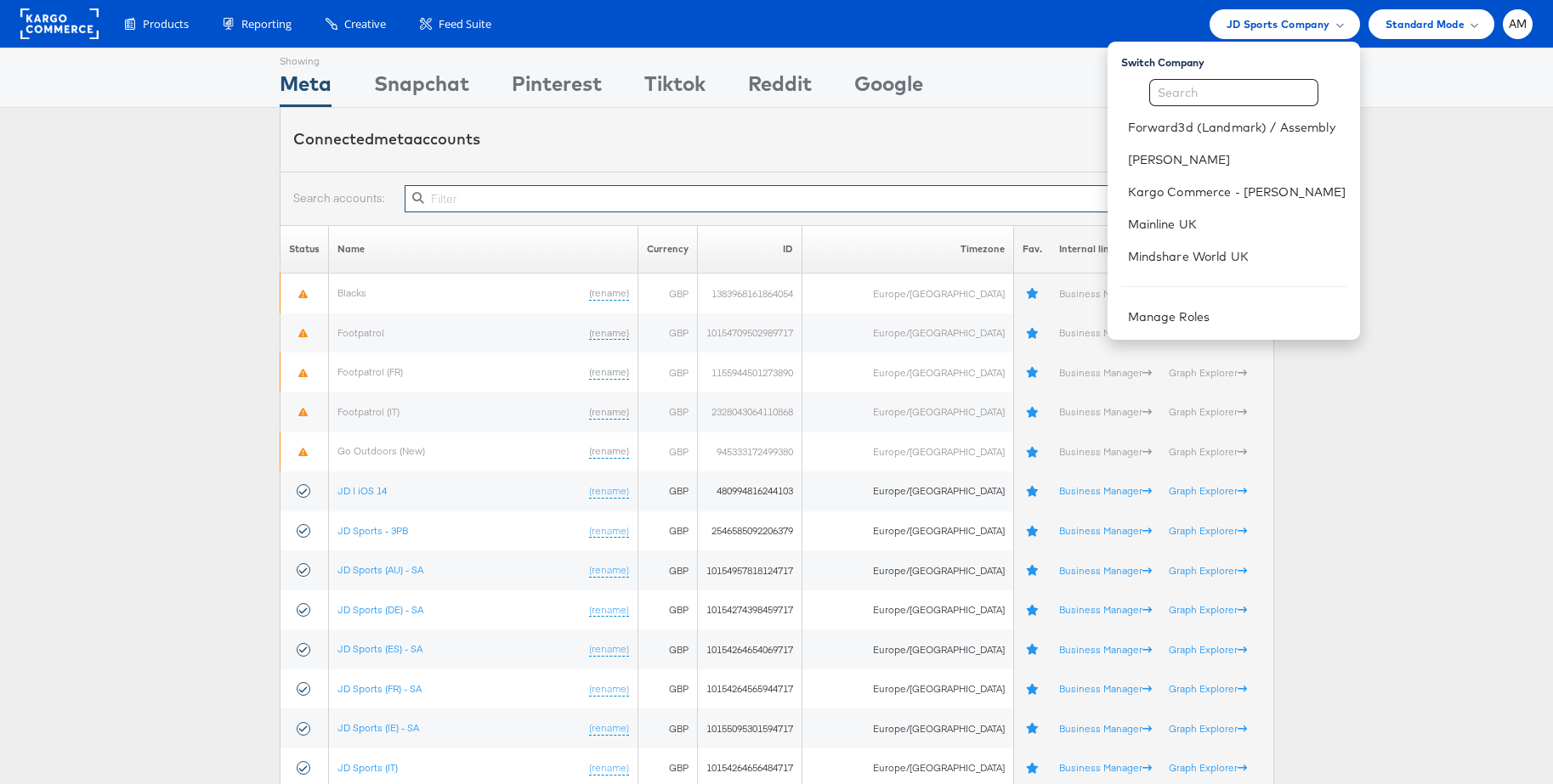
click at [512, 203] on input "text" at bounding box center [832, 199] width 855 height 27
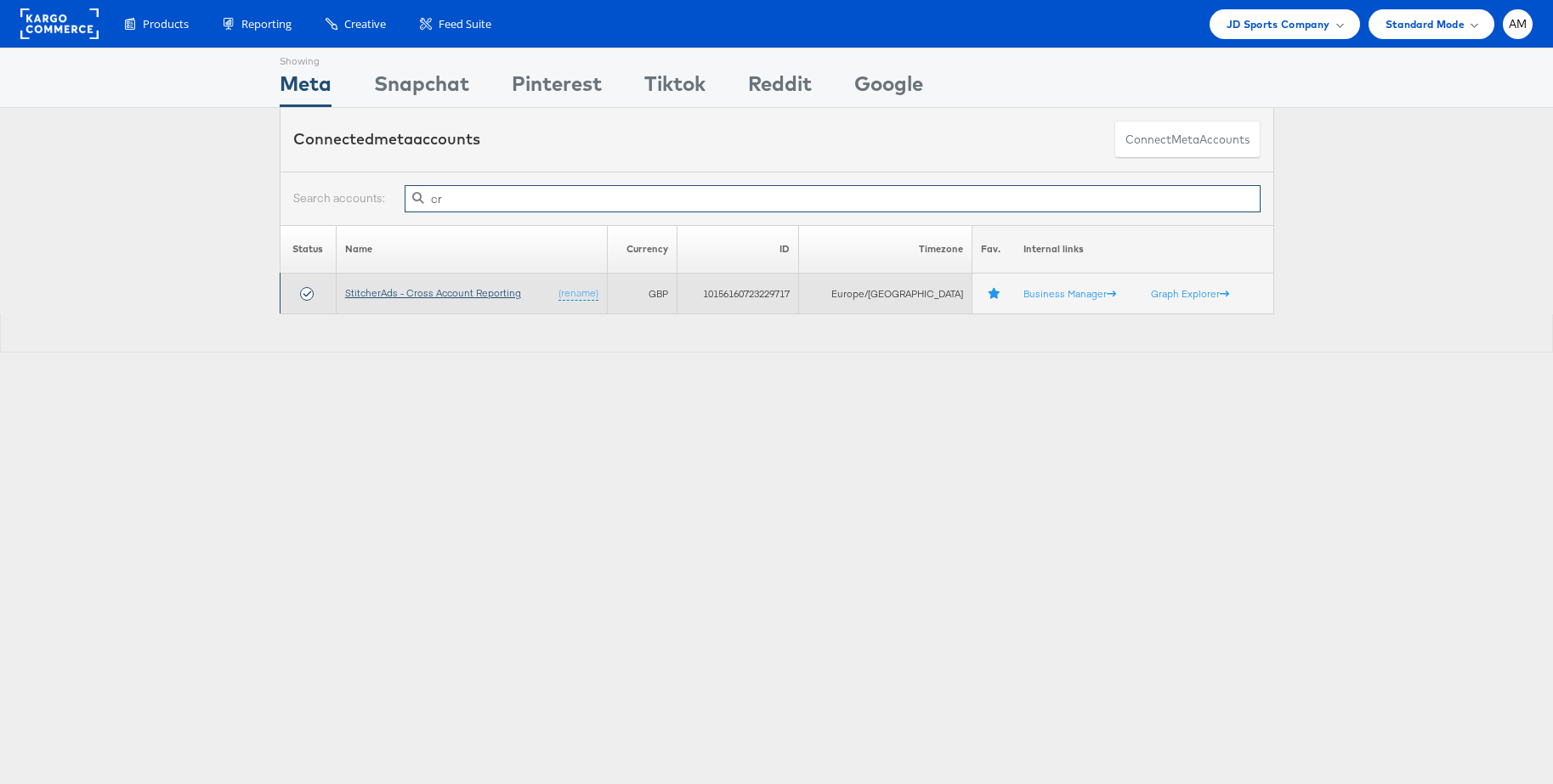
type input "cr"
click at [453, 290] on link "StitcherAds - Cross Account Reporting" at bounding box center [434, 292] width 176 height 13
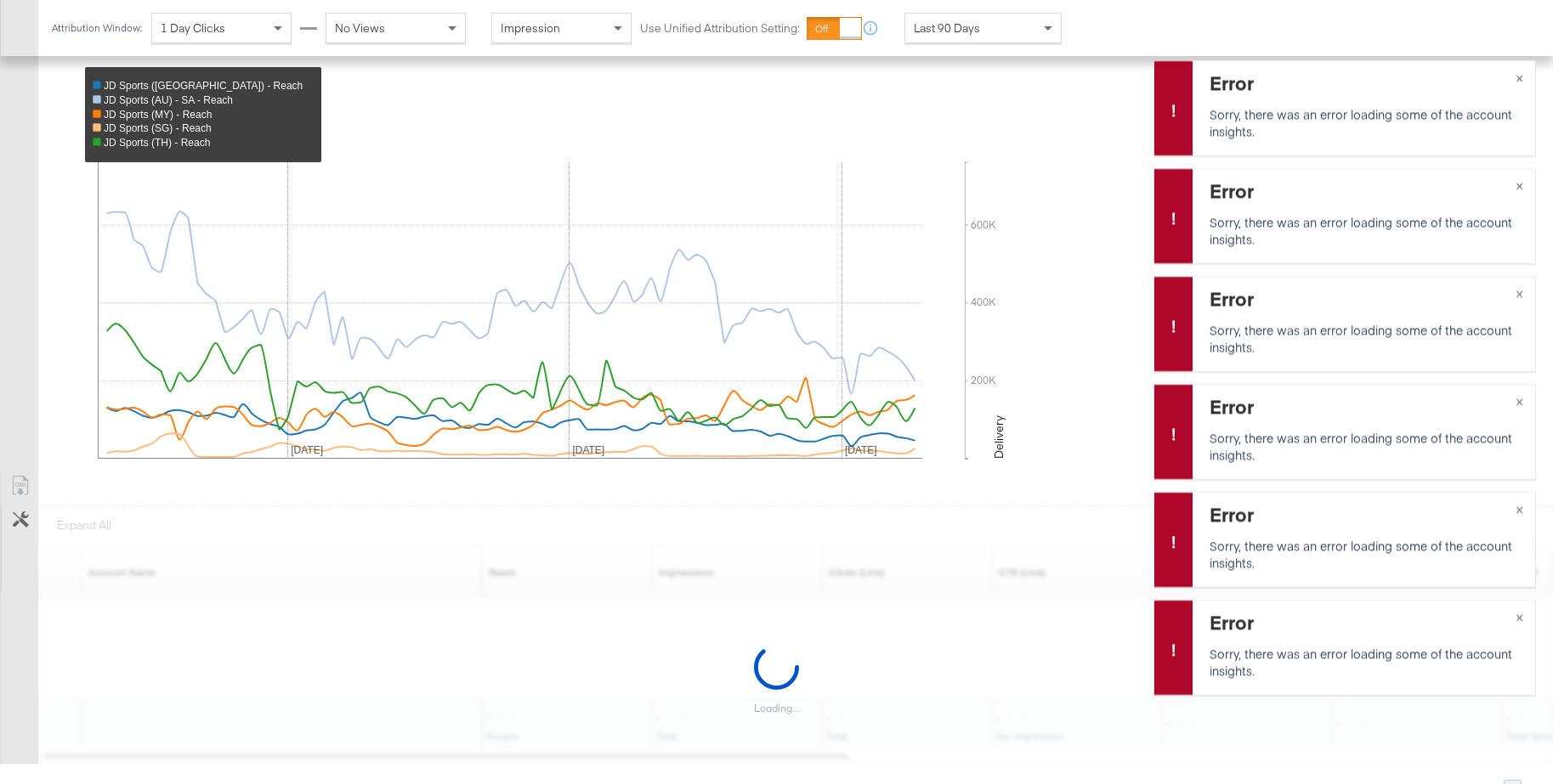
scroll to position [583, 0]
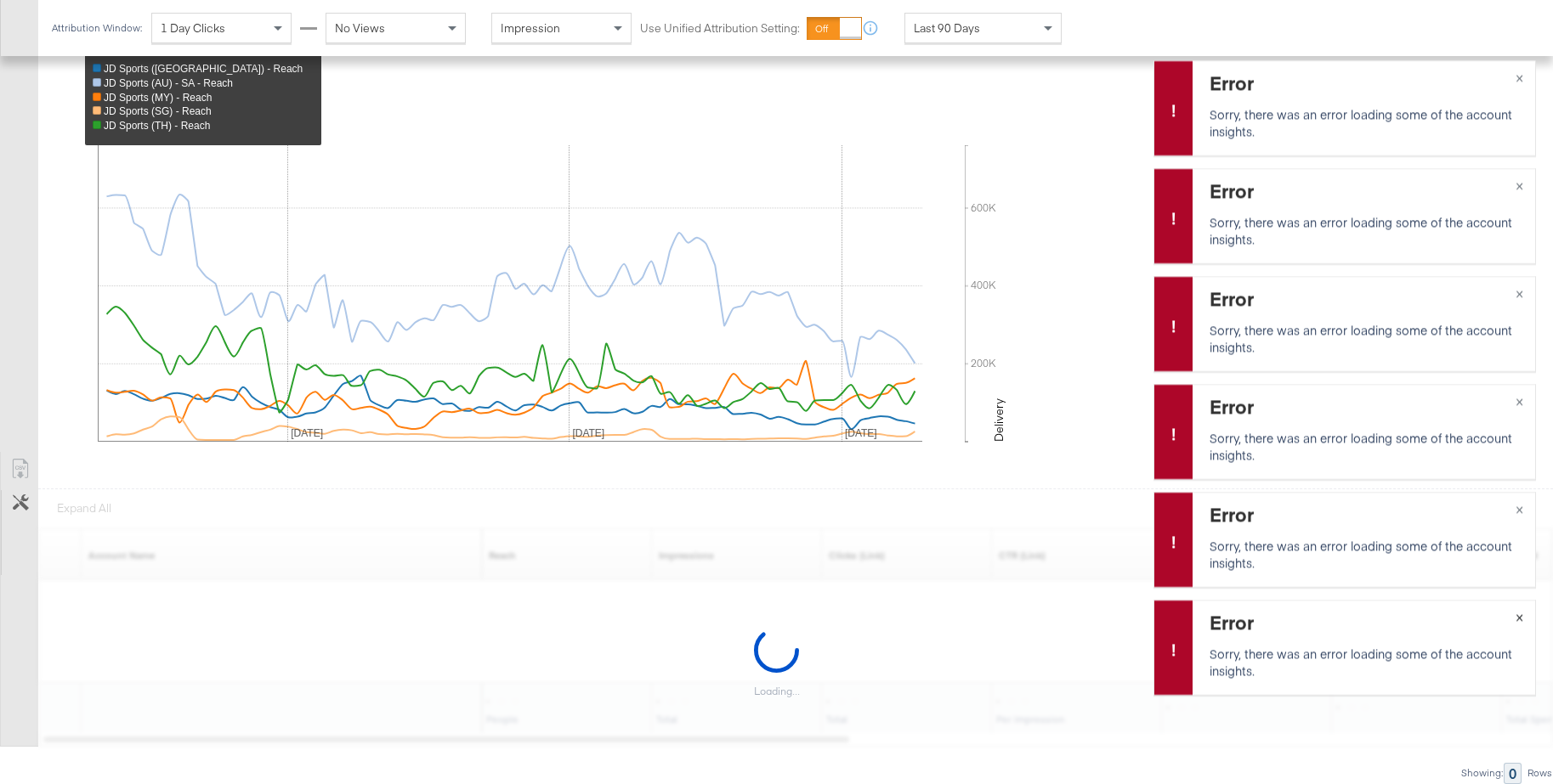
click at [1520, 619] on span "×" at bounding box center [1519, 616] width 8 height 20
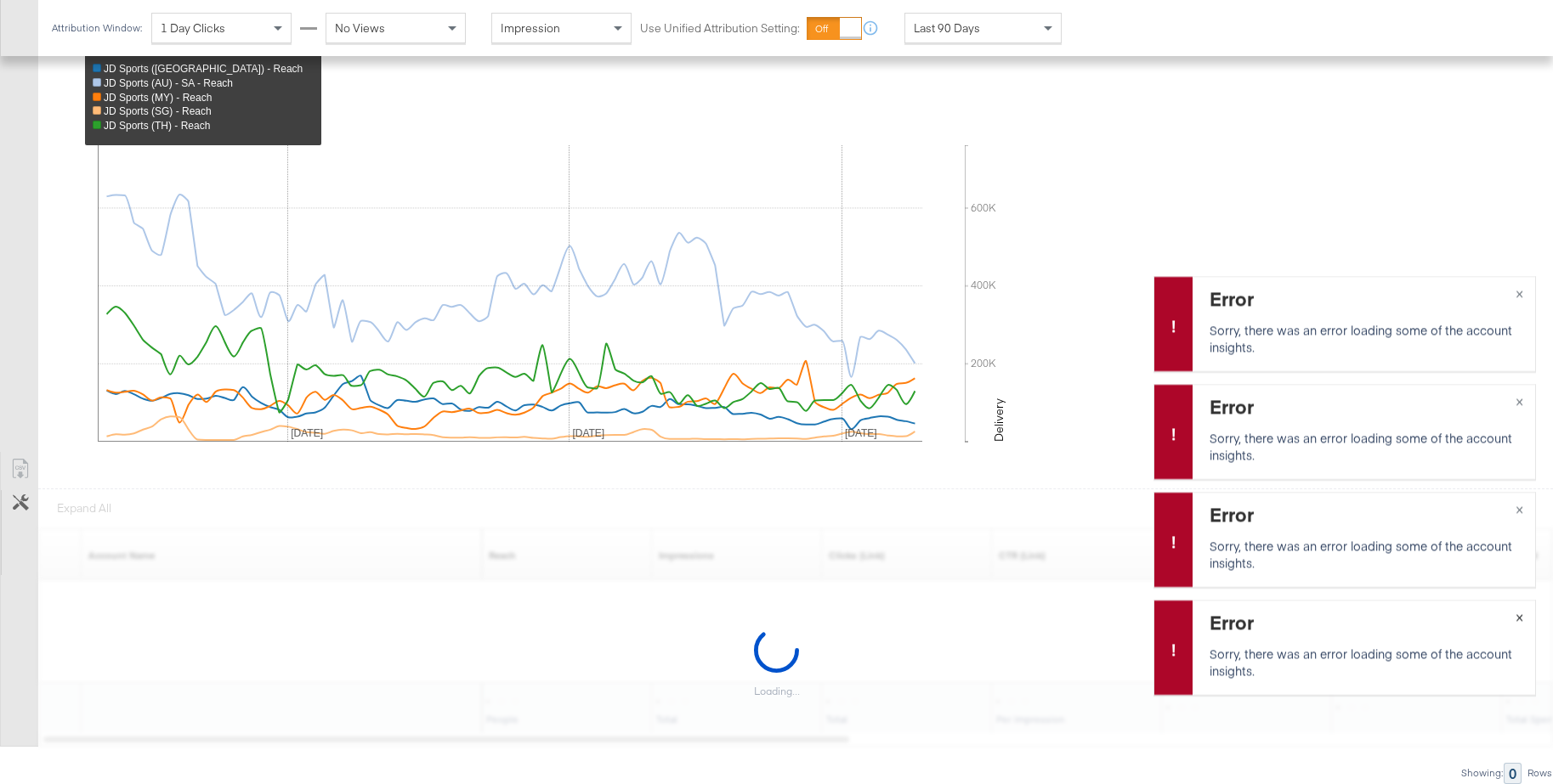
click at [1520, 619] on span "×" at bounding box center [1519, 616] width 8 height 20
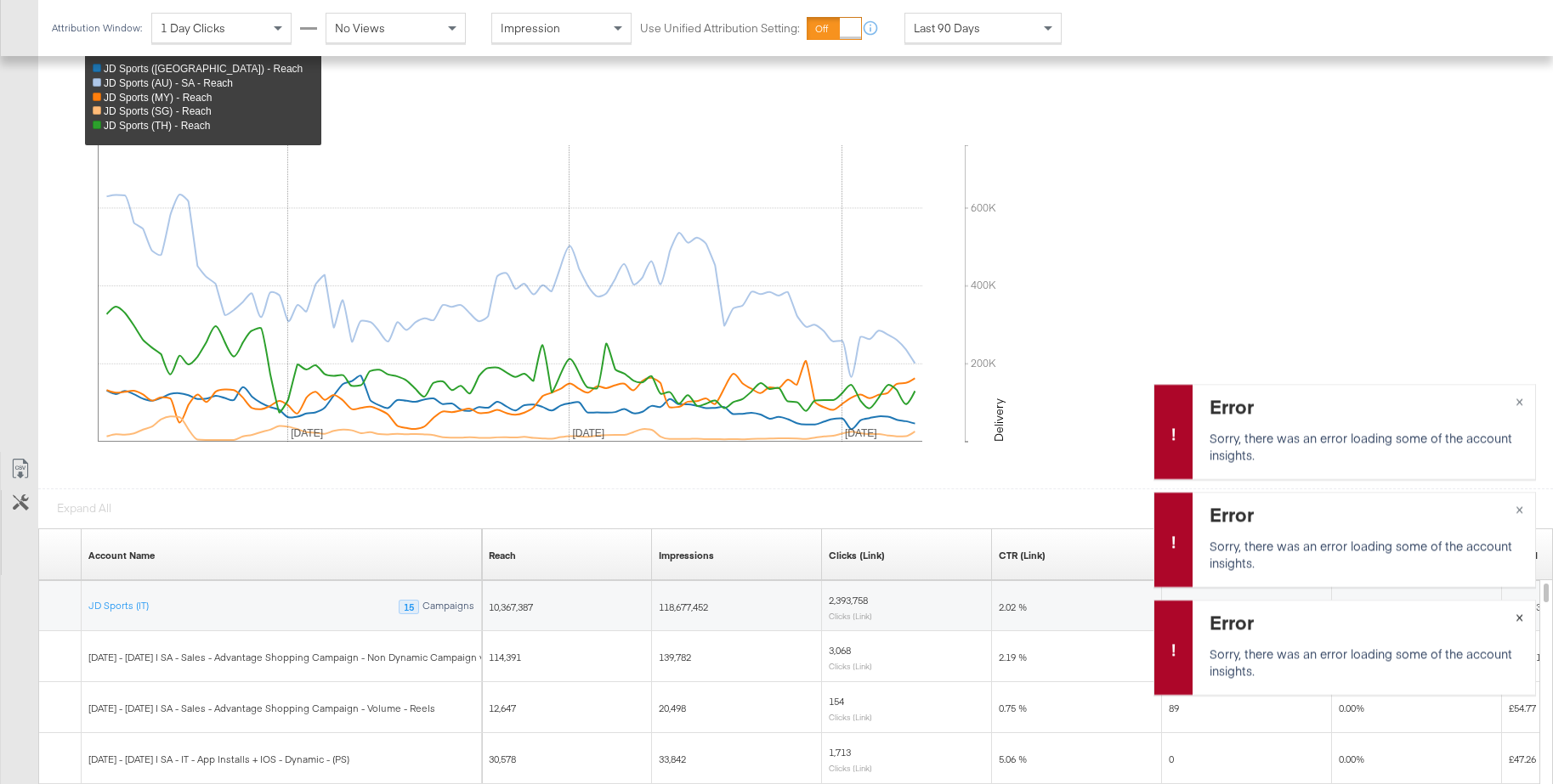
click at [1520, 619] on span "×" at bounding box center [1519, 616] width 8 height 20
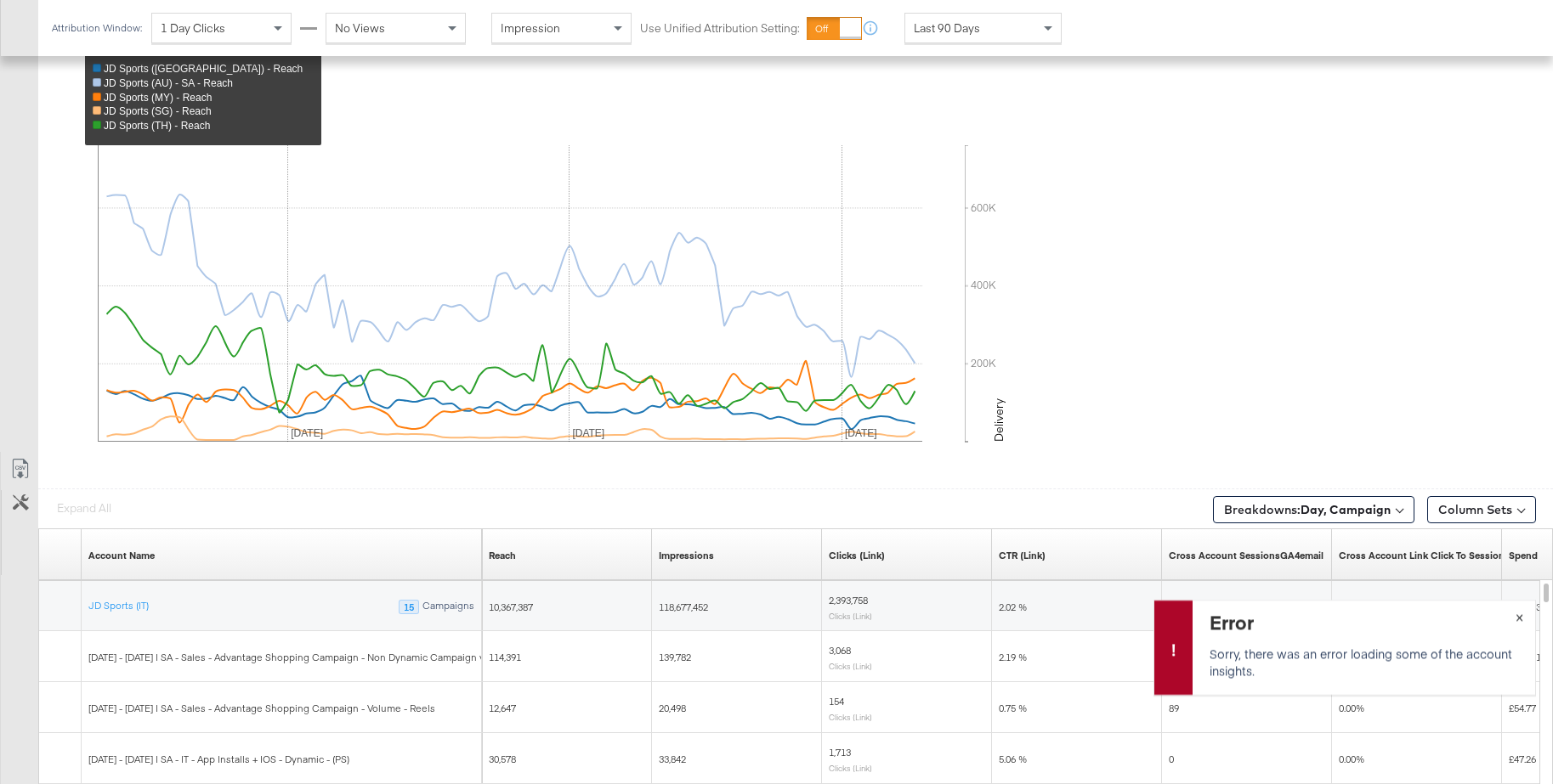
click at [1520, 619] on span "×" at bounding box center [1519, 616] width 8 height 20
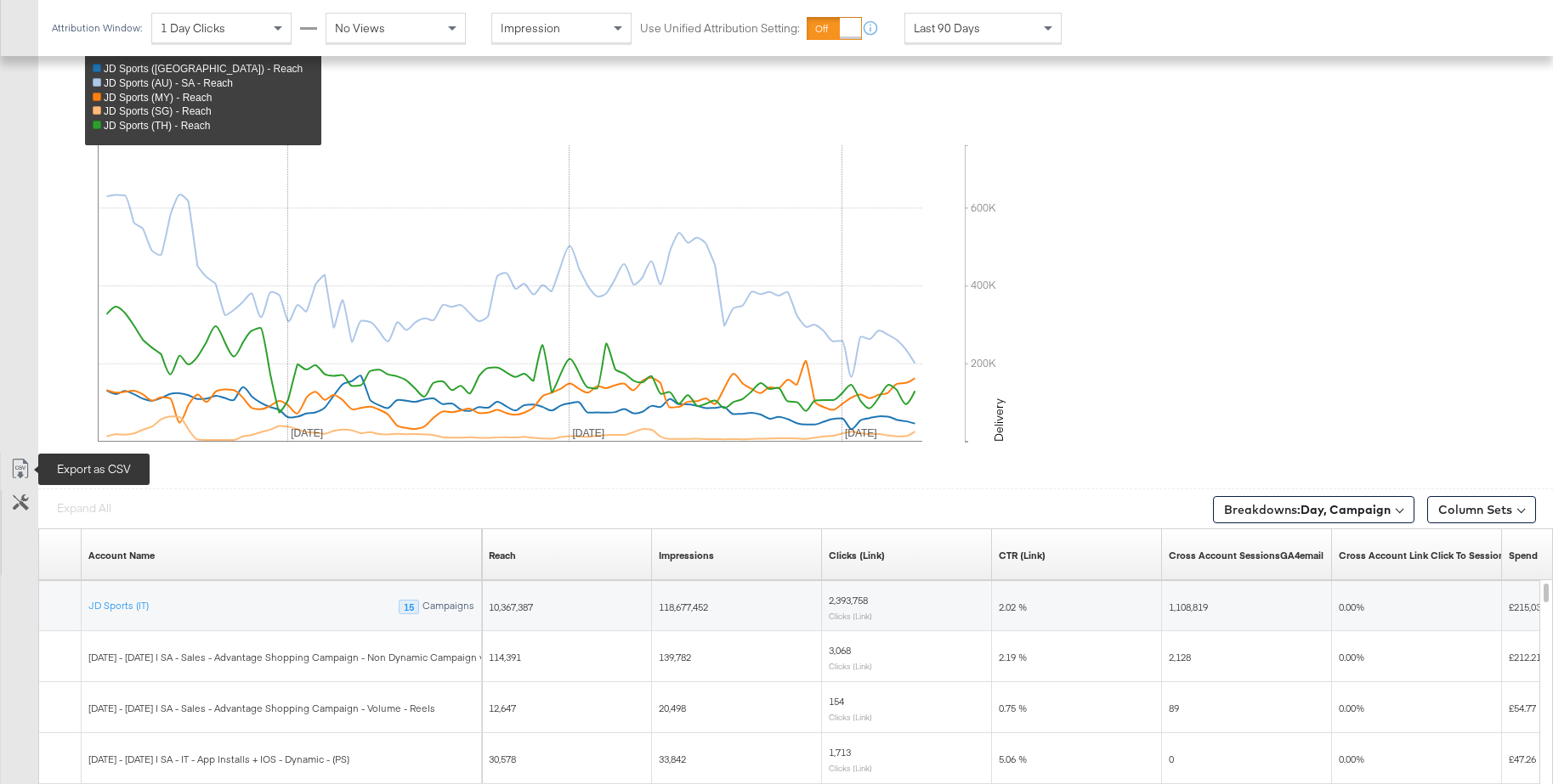
click at [24, 469] on icon at bounding box center [21, 469] width 21 height 21
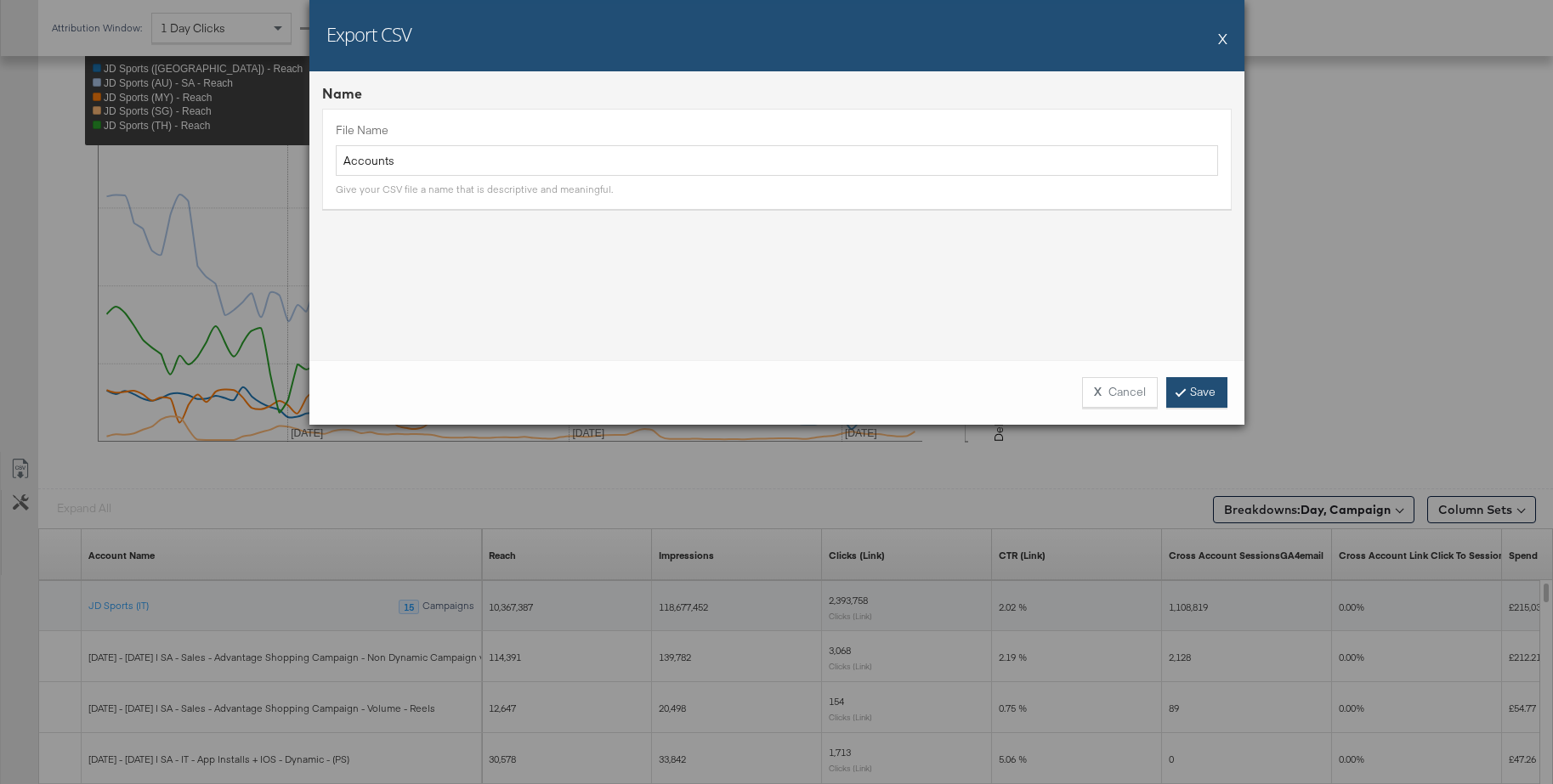
click at [1178, 398] on link "Save" at bounding box center [1197, 392] width 62 height 31
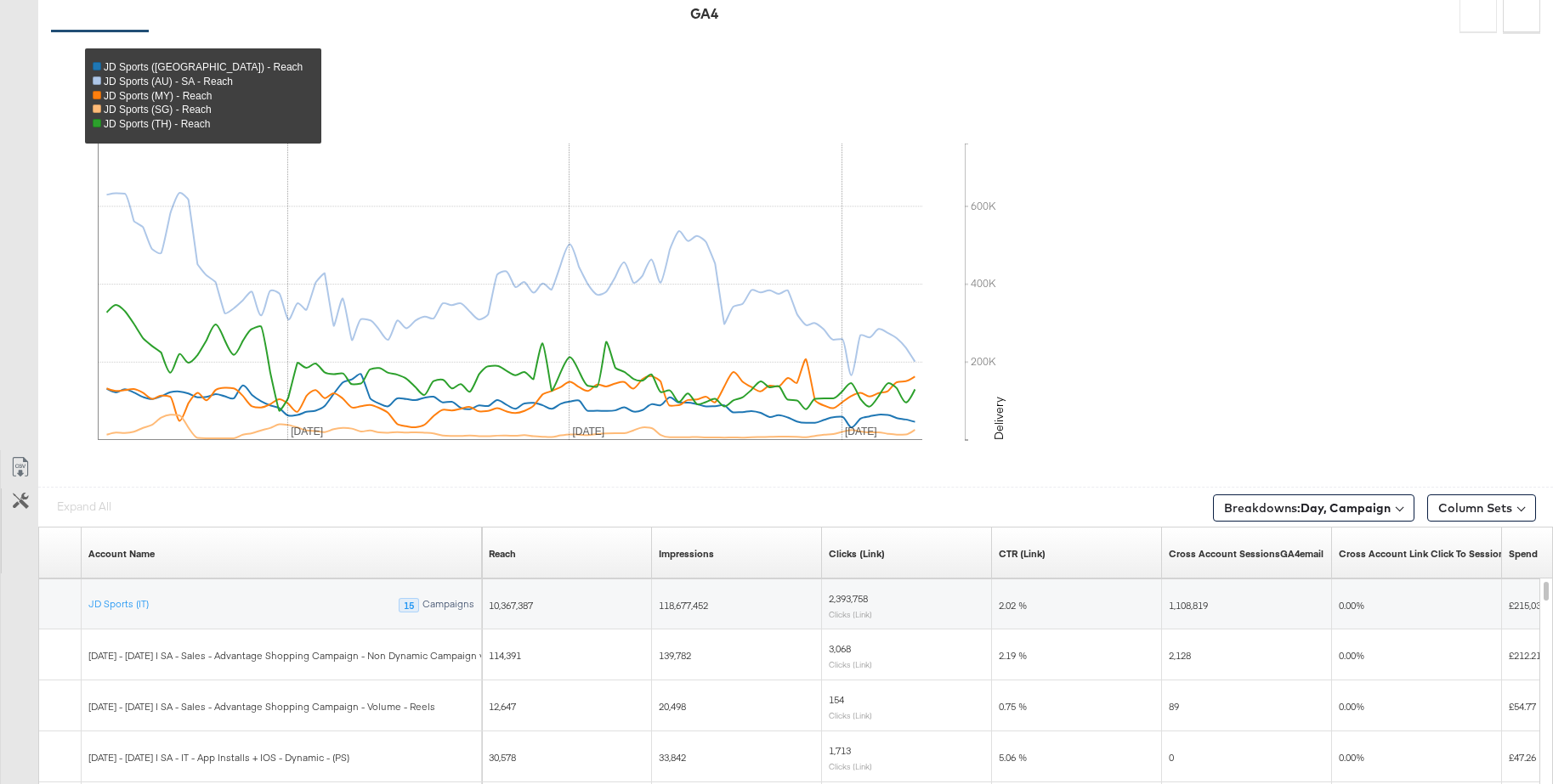
scroll to position [0, 0]
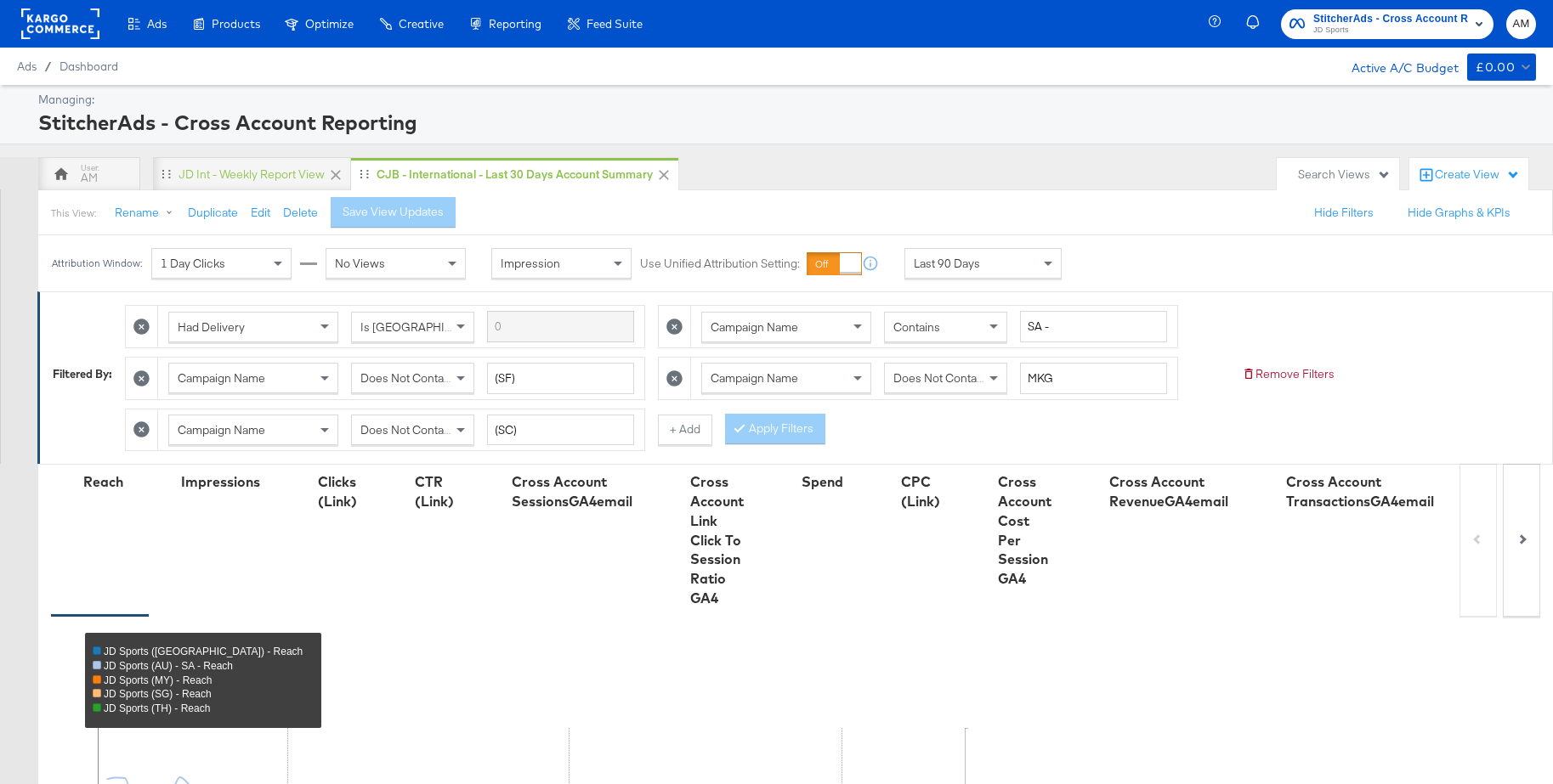
click at [1363, 27] on span "JD Sports" at bounding box center [1391, 31] width 155 height 14
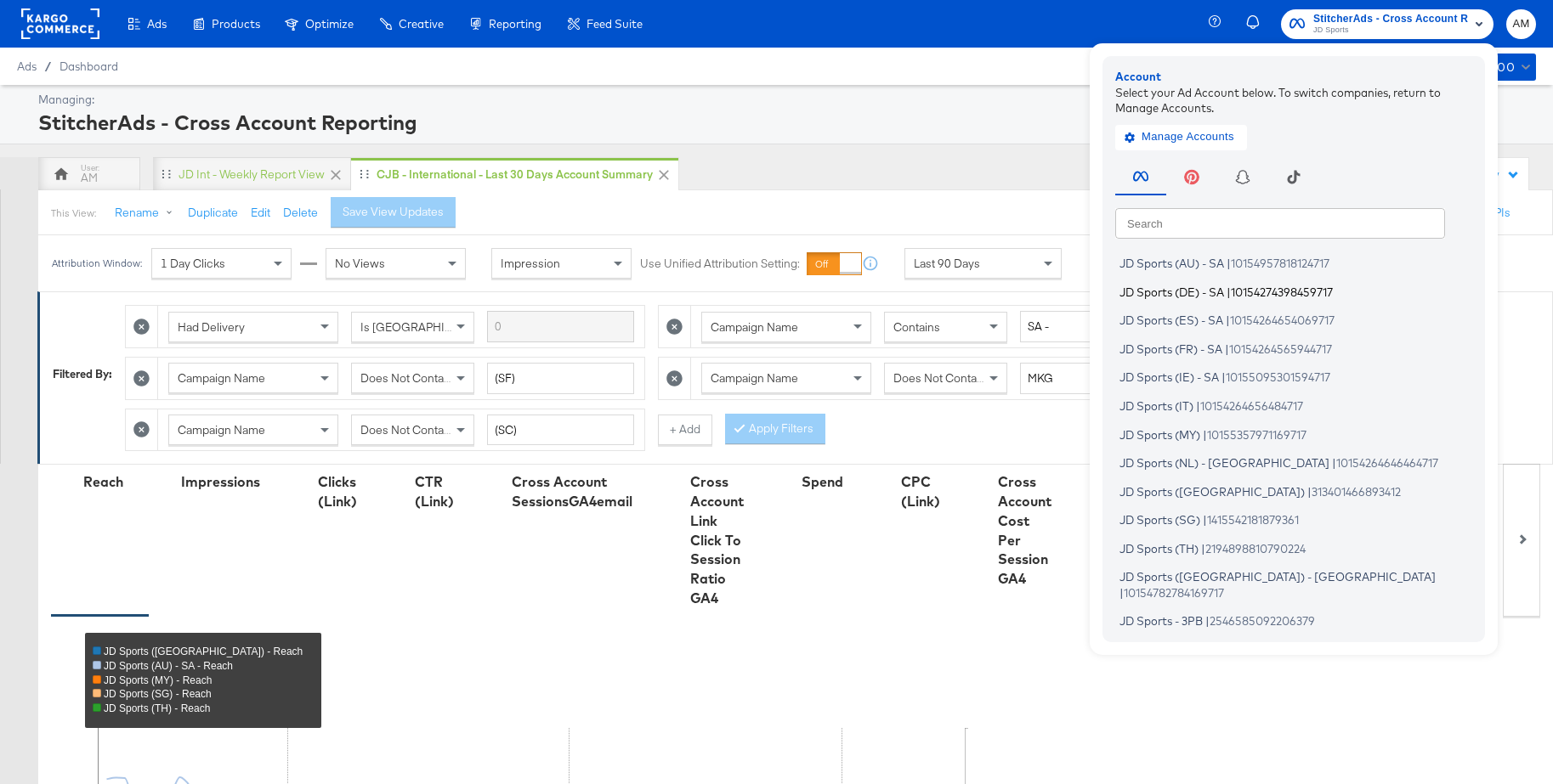
click at [1169, 292] on span "JD Sports (DE) - SA" at bounding box center [1172, 292] width 104 height 14
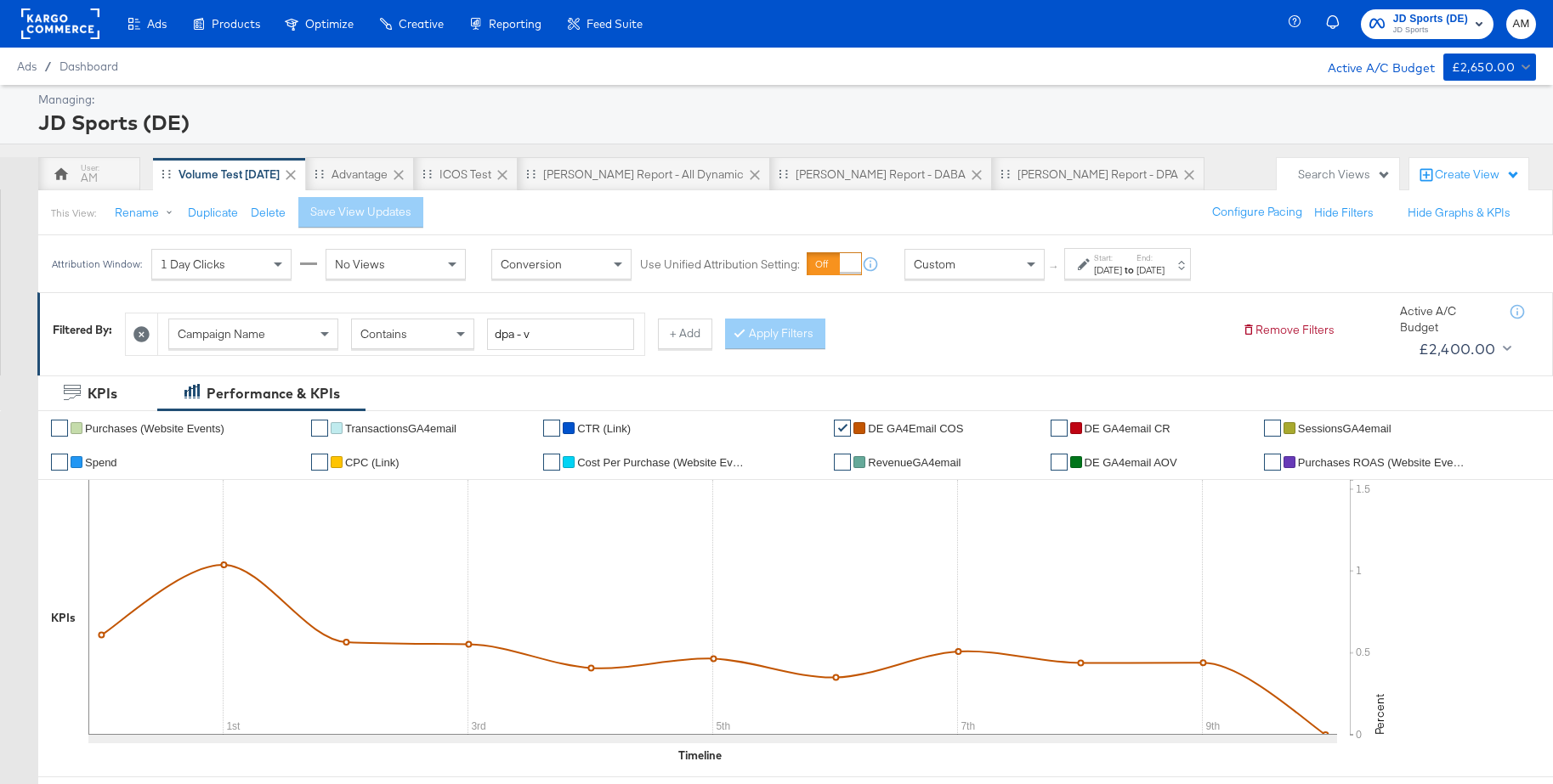
click at [1121, 271] on div "Sep 30th 2025" at bounding box center [1107, 270] width 28 height 14
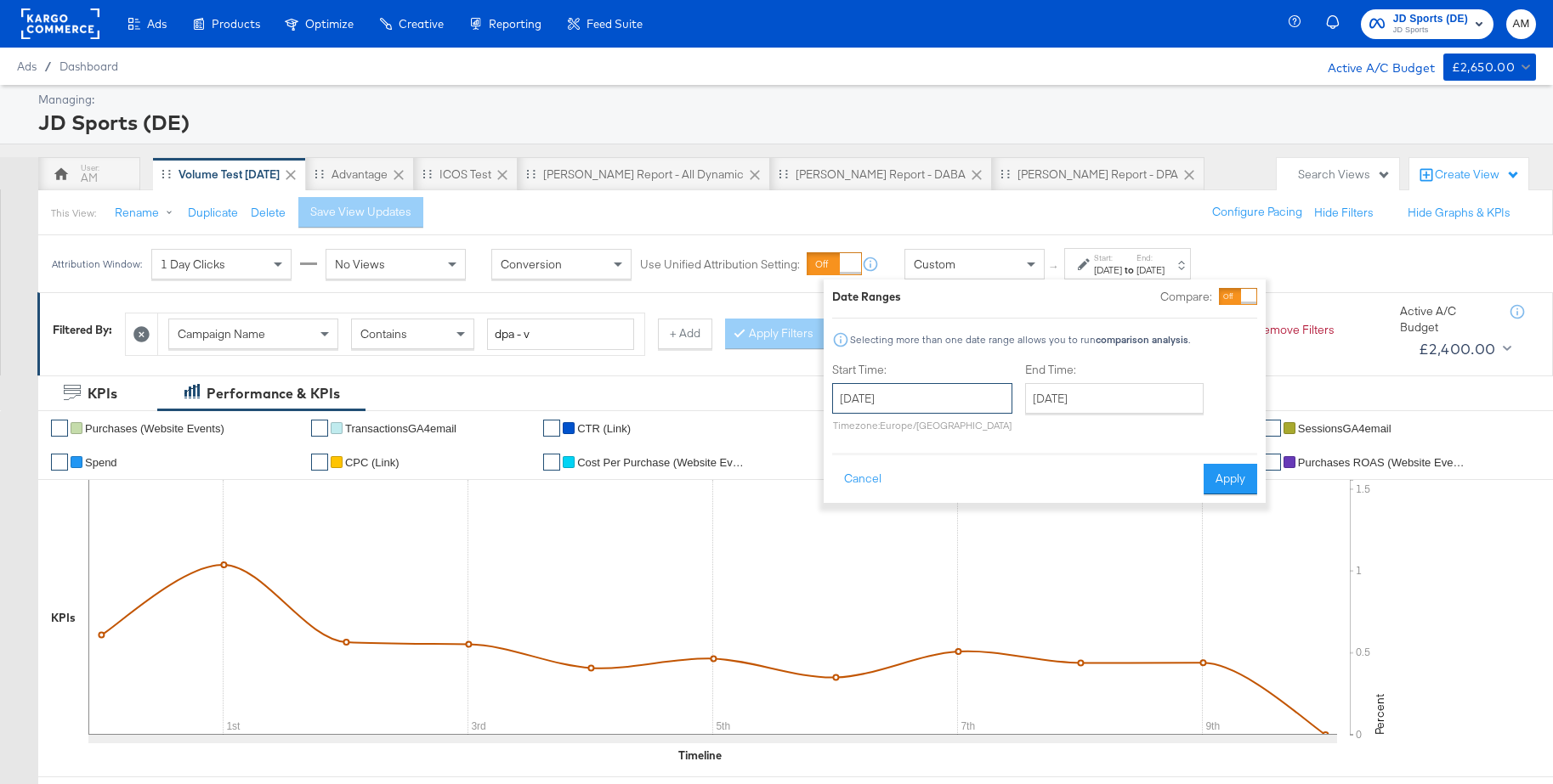
click at [952, 410] on input "September 30th 2025" at bounding box center [922, 398] width 180 height 31
click at [1019, 435] on span "›" at bounding box center [1025, 433] width 27 height 26
click at [853, 507] on td "5" at bounding box center [852, 508] width 29 height 24
type input "October 5th 2025"
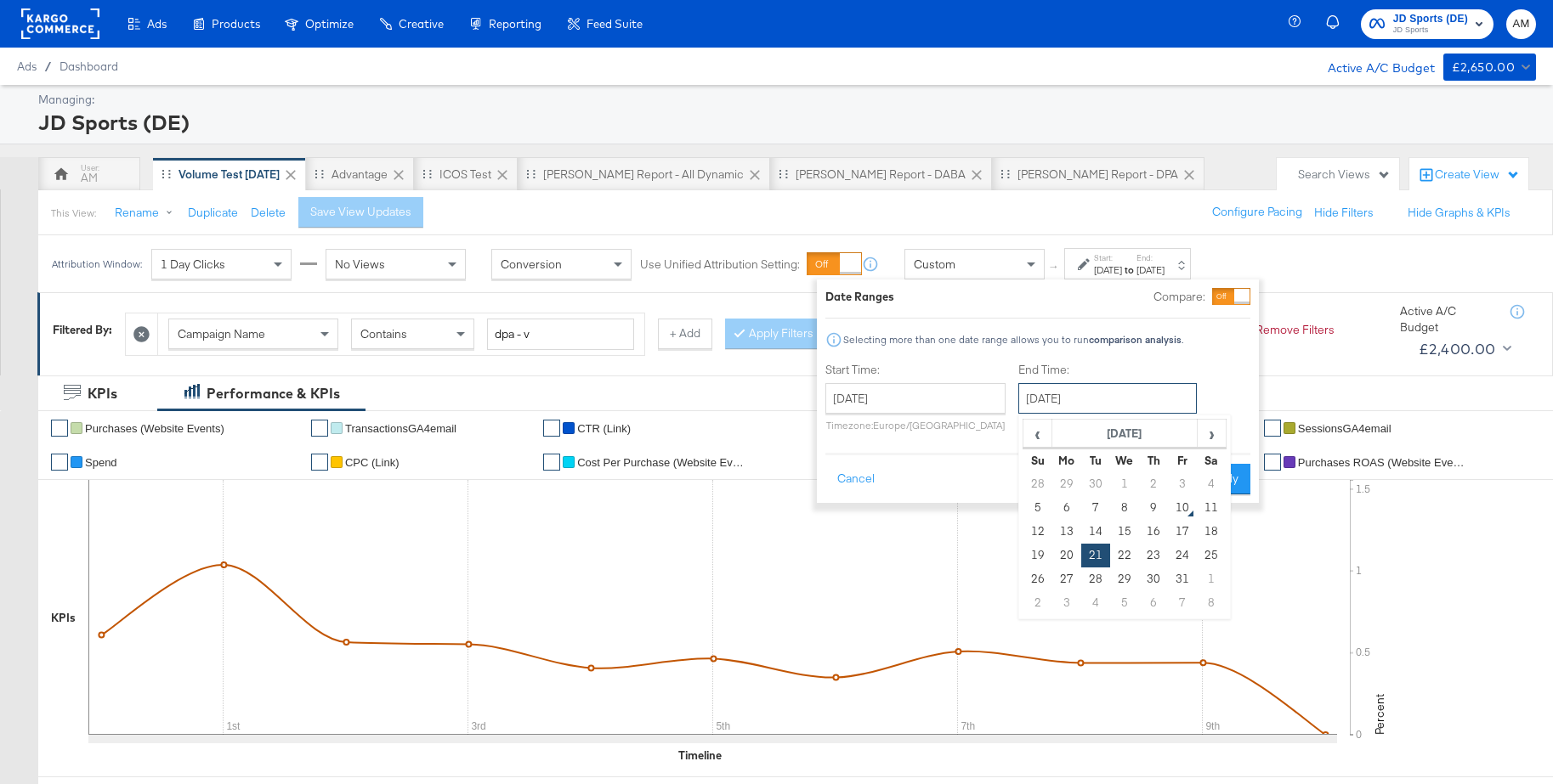
click at [1089, 401] on input "October 21st 2025" at bounding box center [1107, 398] width 179 height 31
click at [1150, 508] on td "9" at bounding box center [1154, 508] width 29 height 24
type input "October 9th 2025"
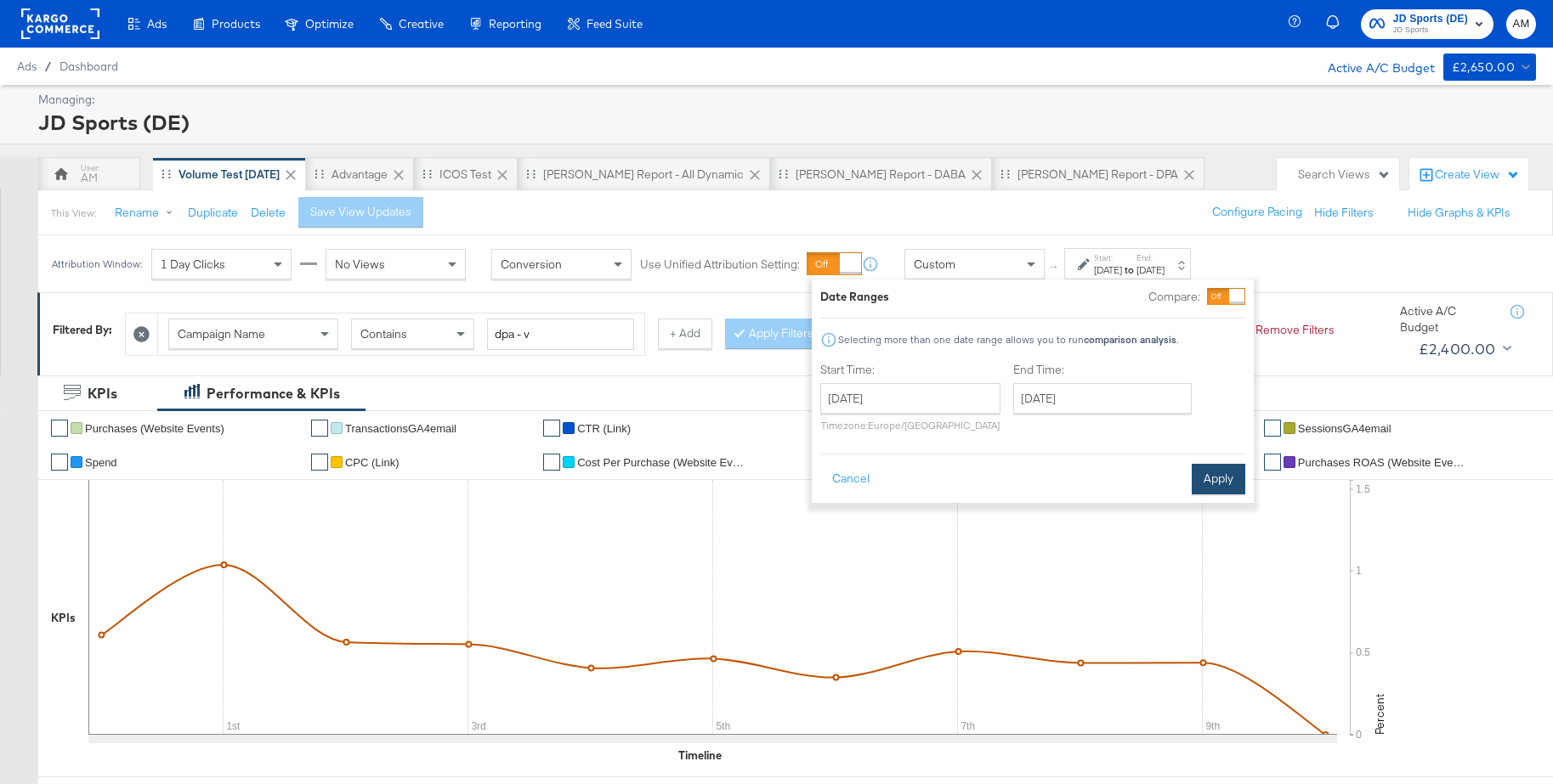
click at [1223, 480] on button "Apply" at bounding box center [1219, 480] width 54 height 31
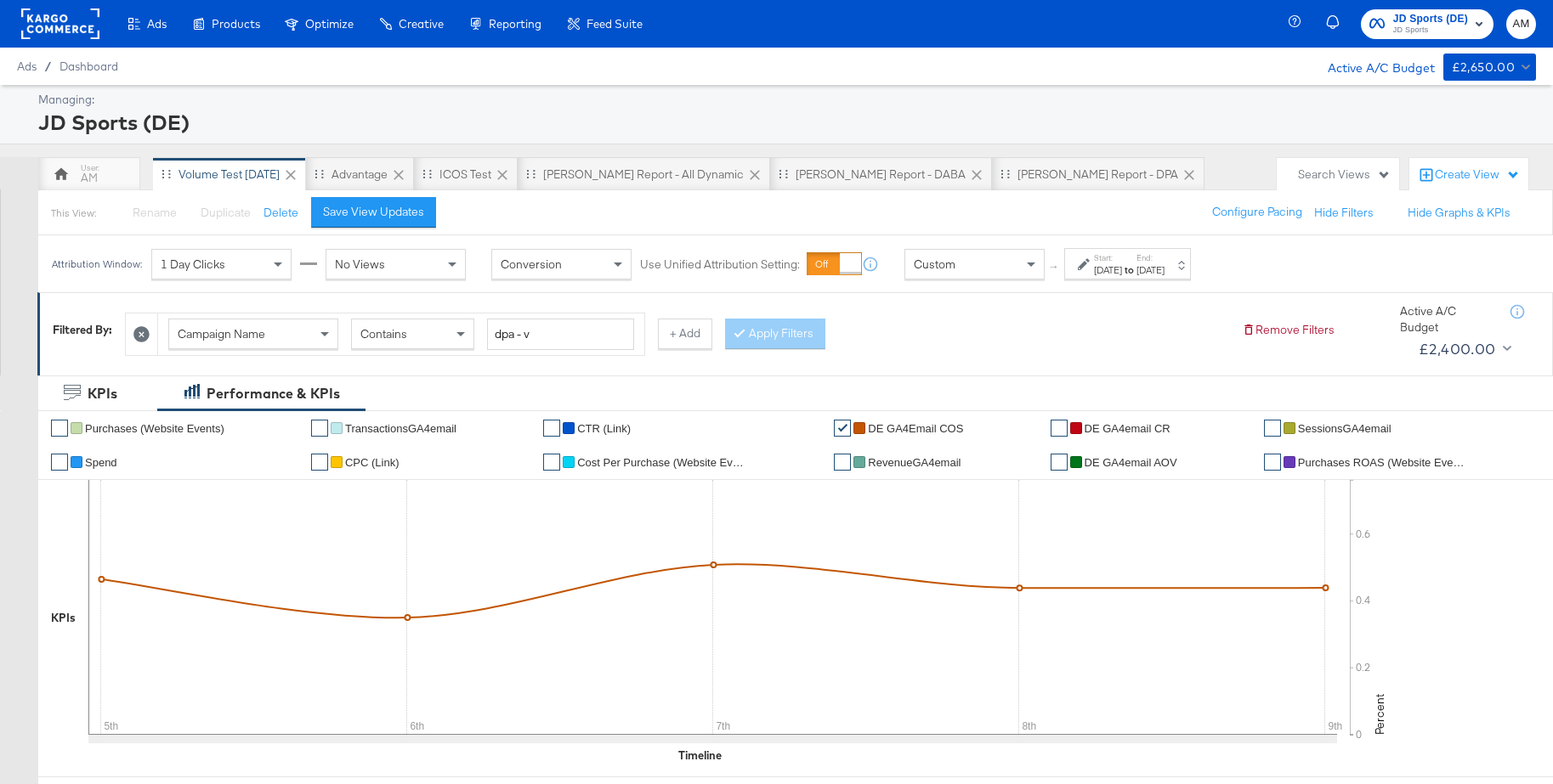
click at [1412, 28] on span "JD Sports" at bounding box center [1430, 31] width 74 height 14
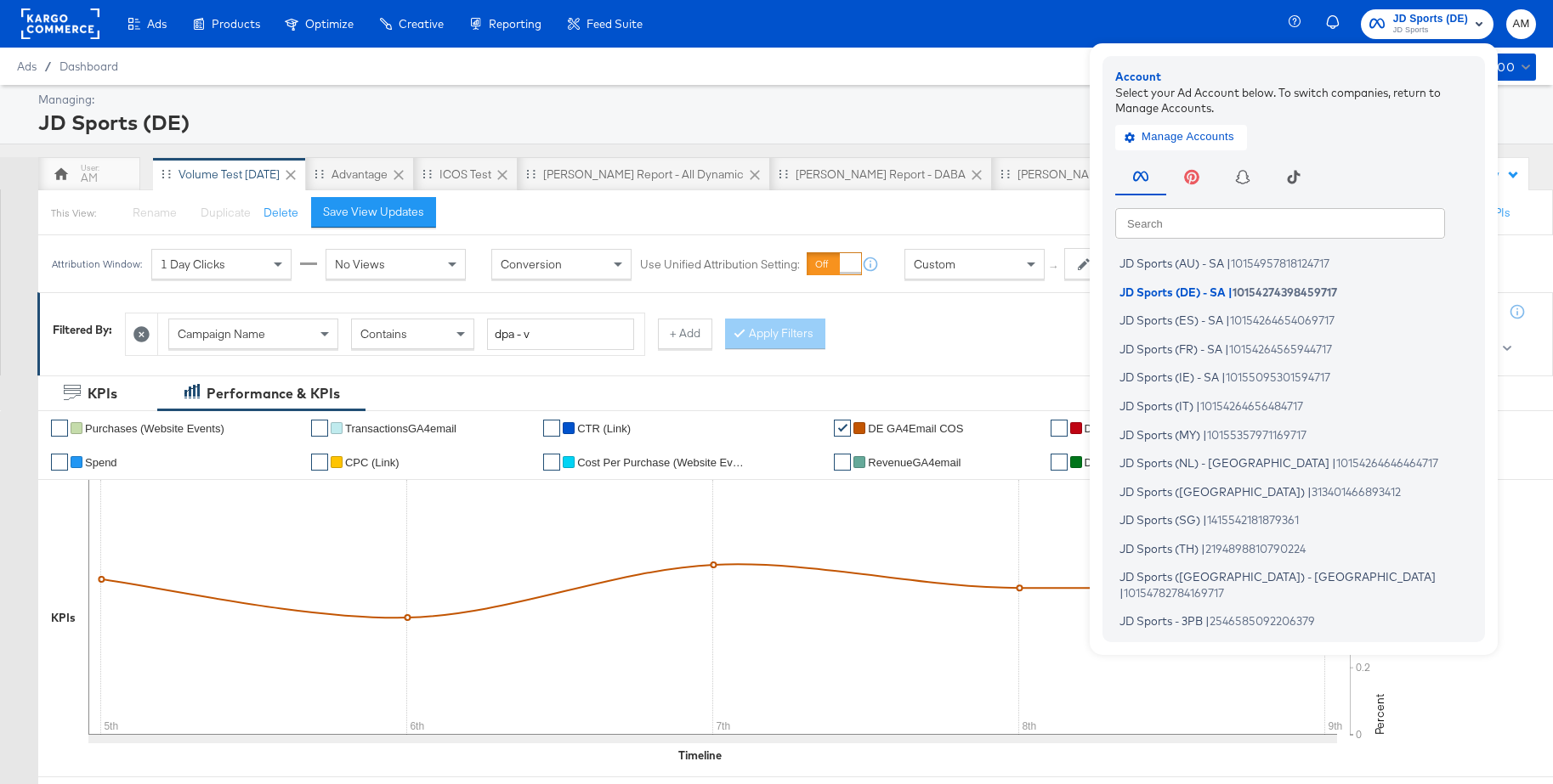
click at [1193, 229] on input "text" at bounding box center [1280, 223] width 330 height 31
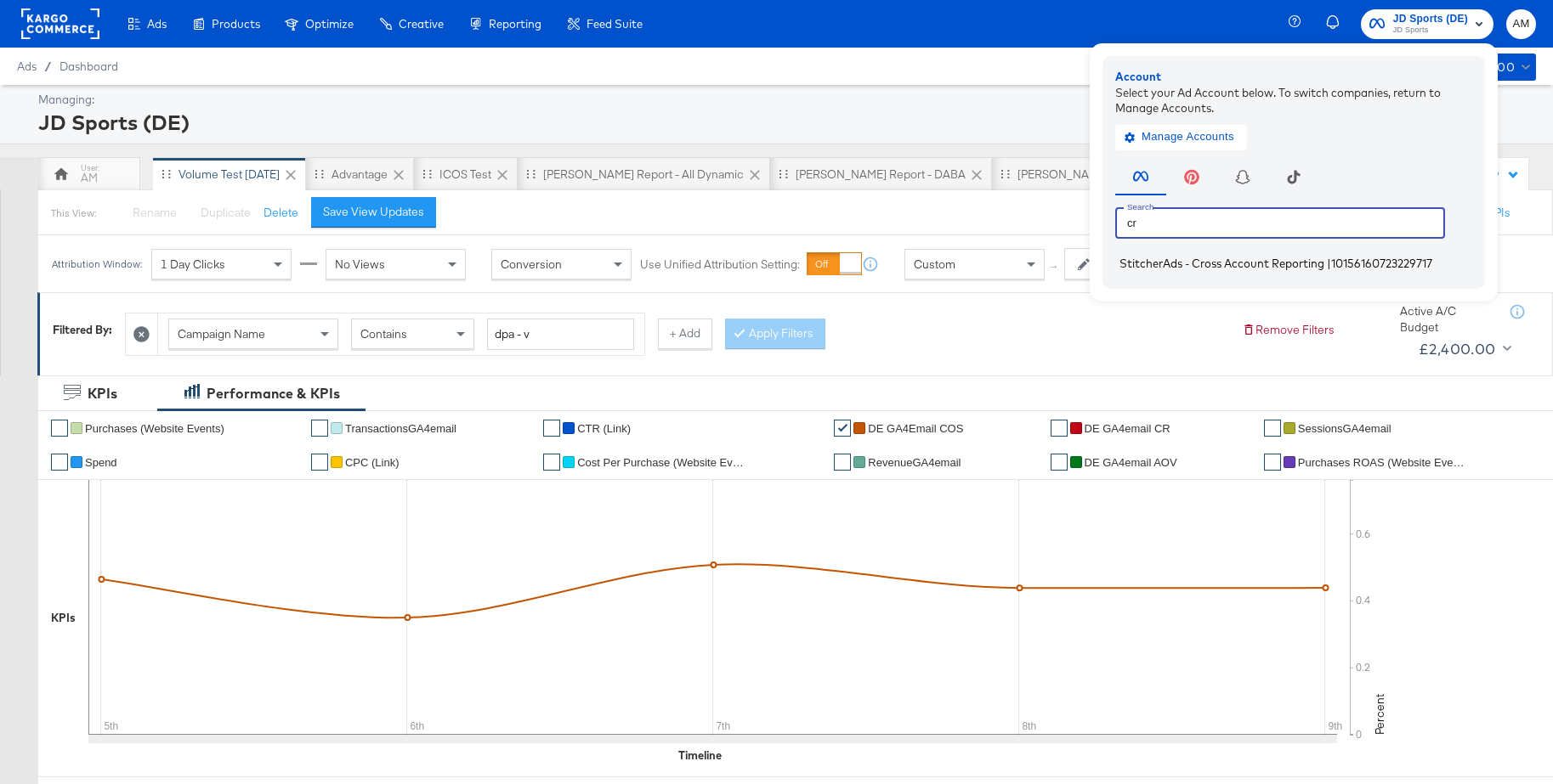
type input "cr"
click at [1183, 260] on span "StitcherAds - Cross Account Reporting" at bounding box center [1222, 263] width 205 height 14
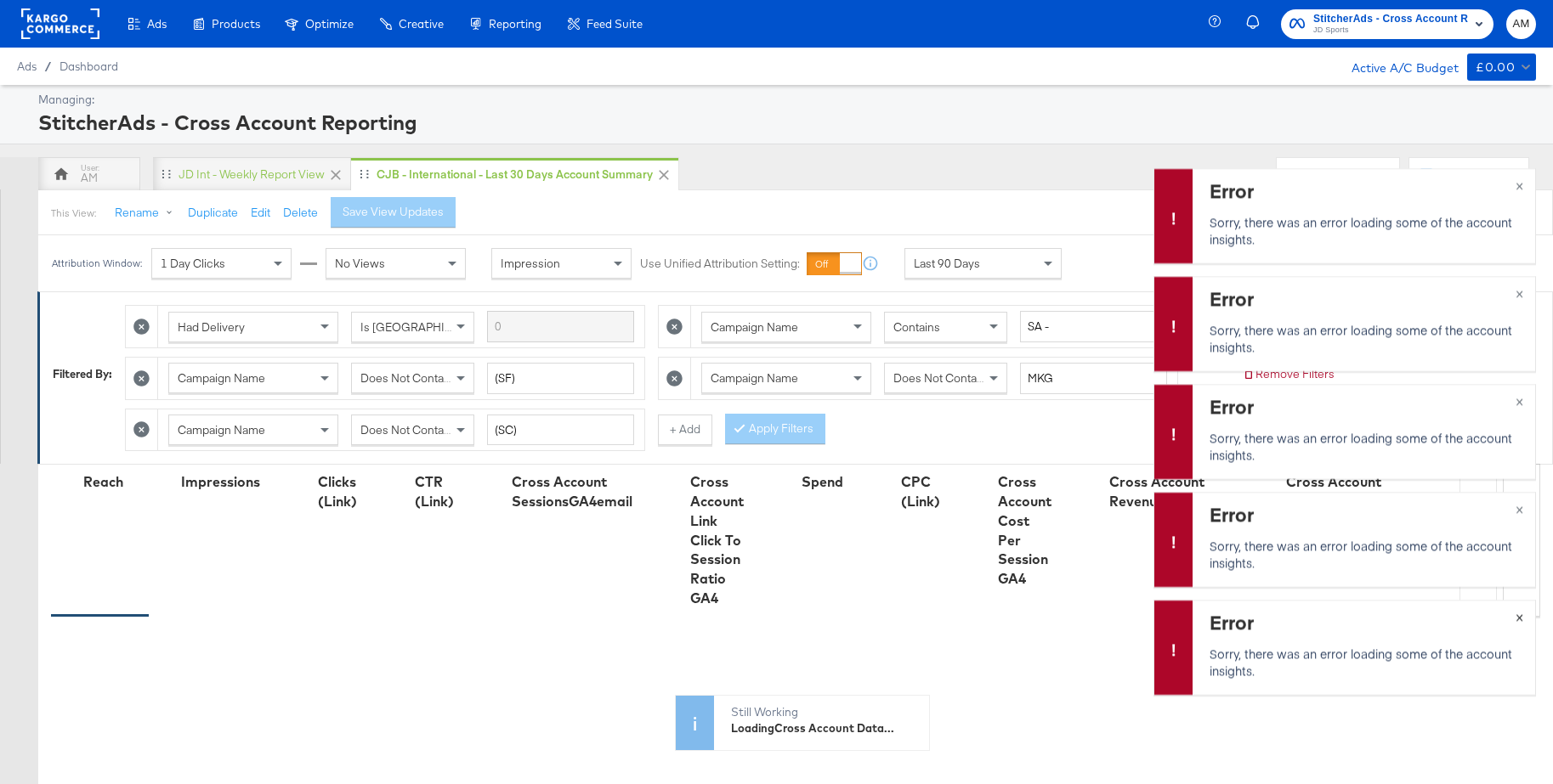
click at [1520, 615] on span "×" at bounding box center [1519, 616] width 8 height 20
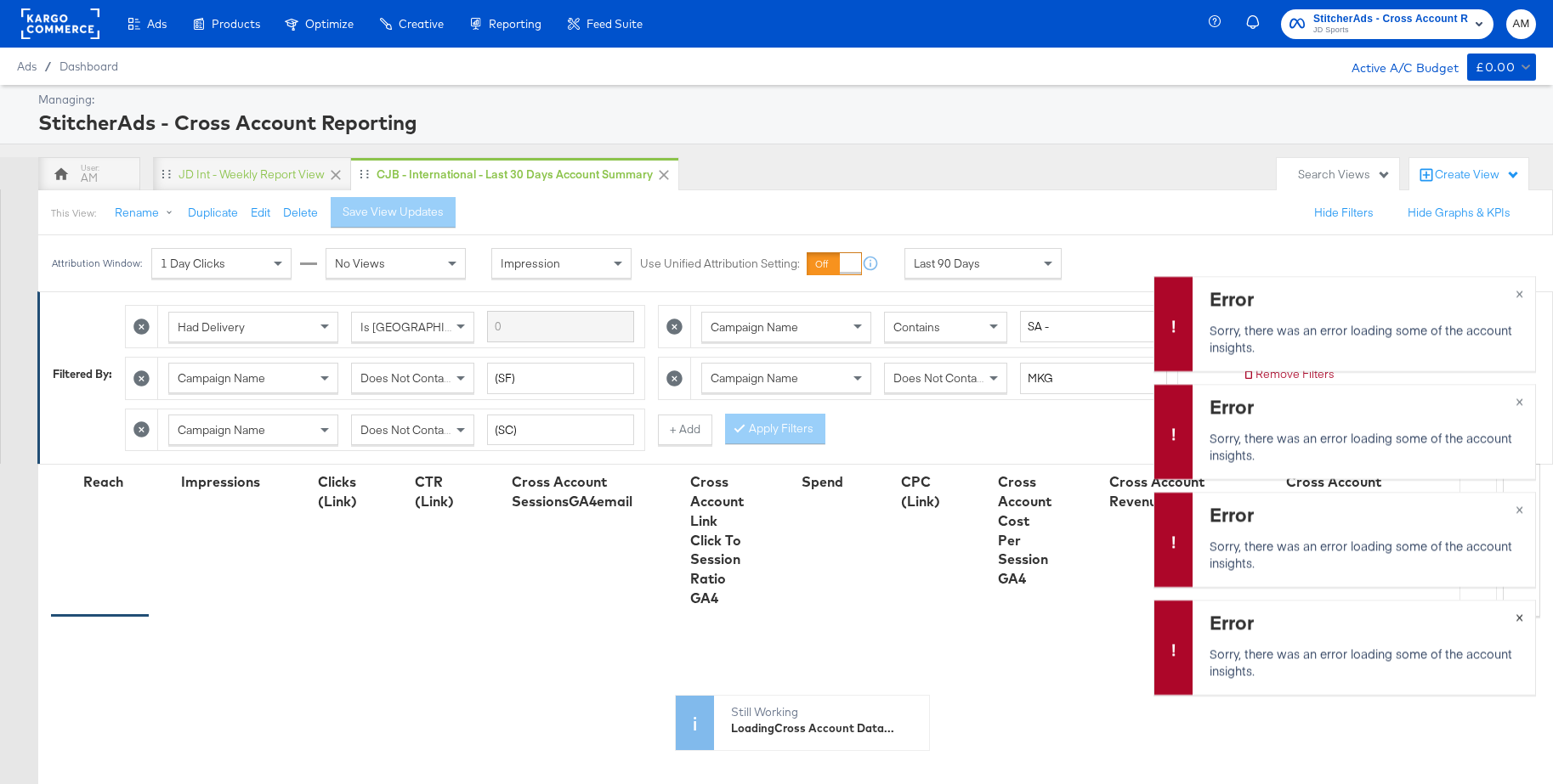
click at [1520, 615] on span "×" at bounding box center [1519, 616] width 8 height 20
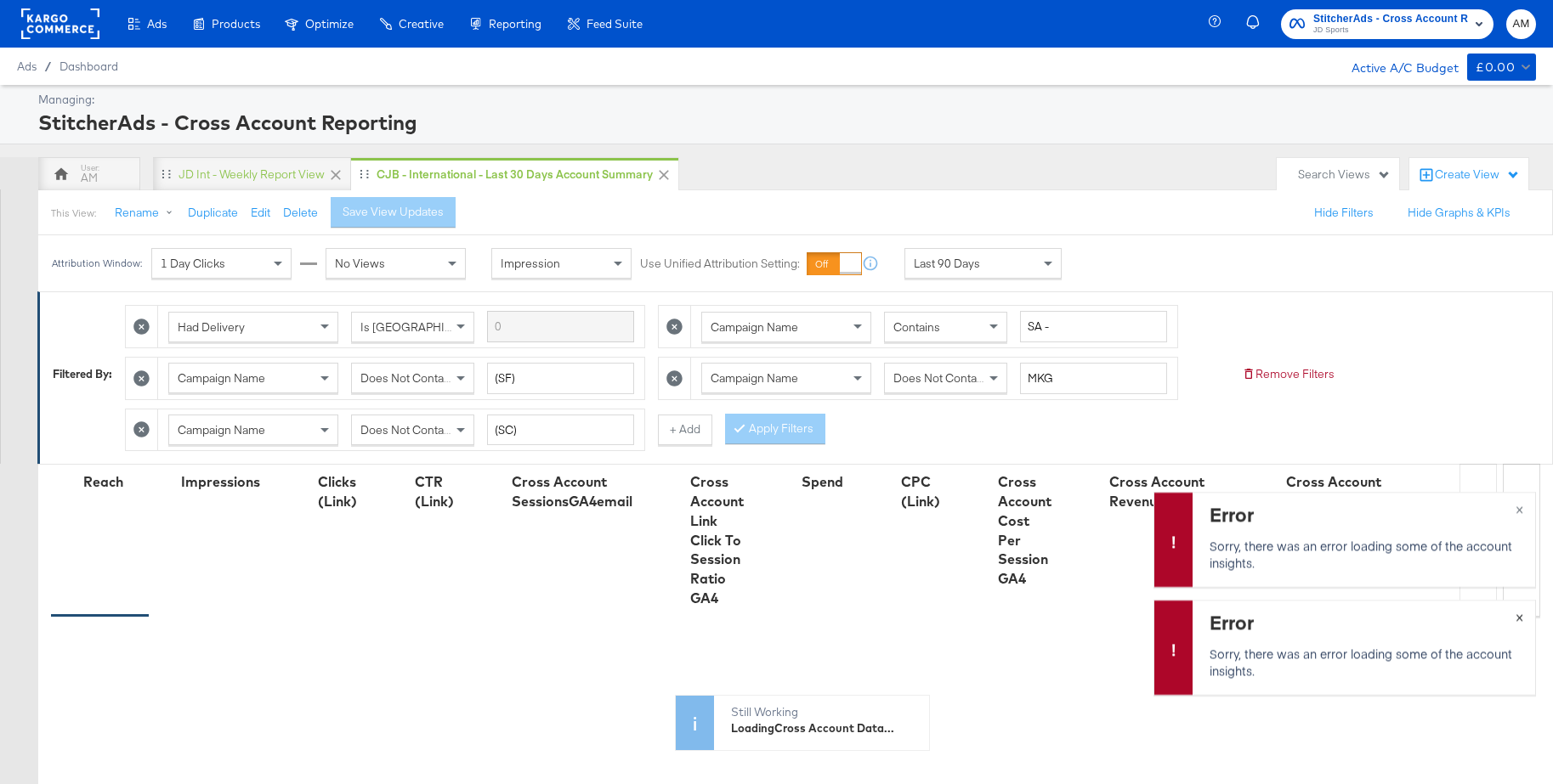
click at [1520, 615] on span "×" at bounding box center [1519, 616] width 8 height 20
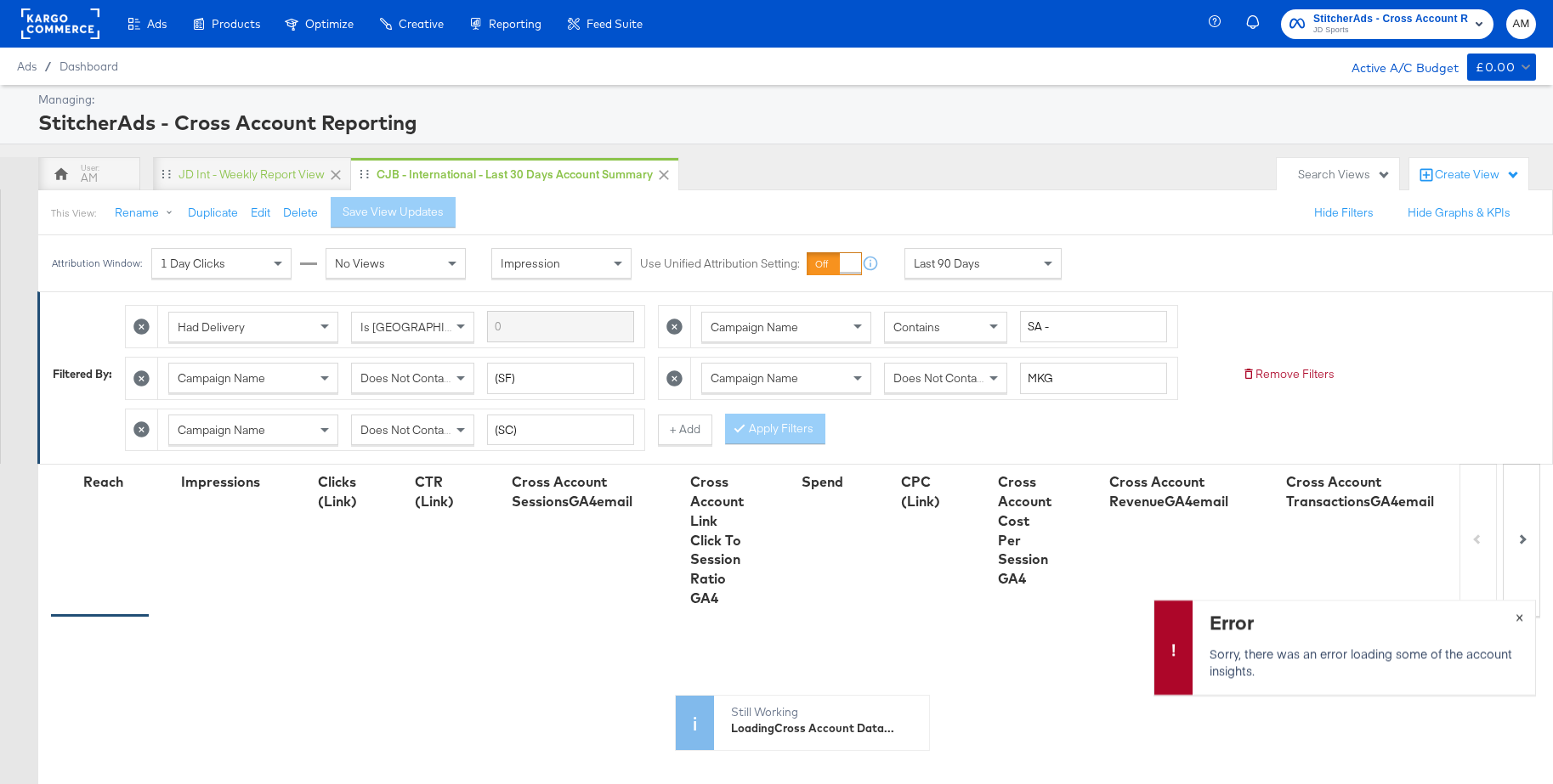
click at [1520, 615] on span "×" at bounding box center [1519, 616] width 8 height 20
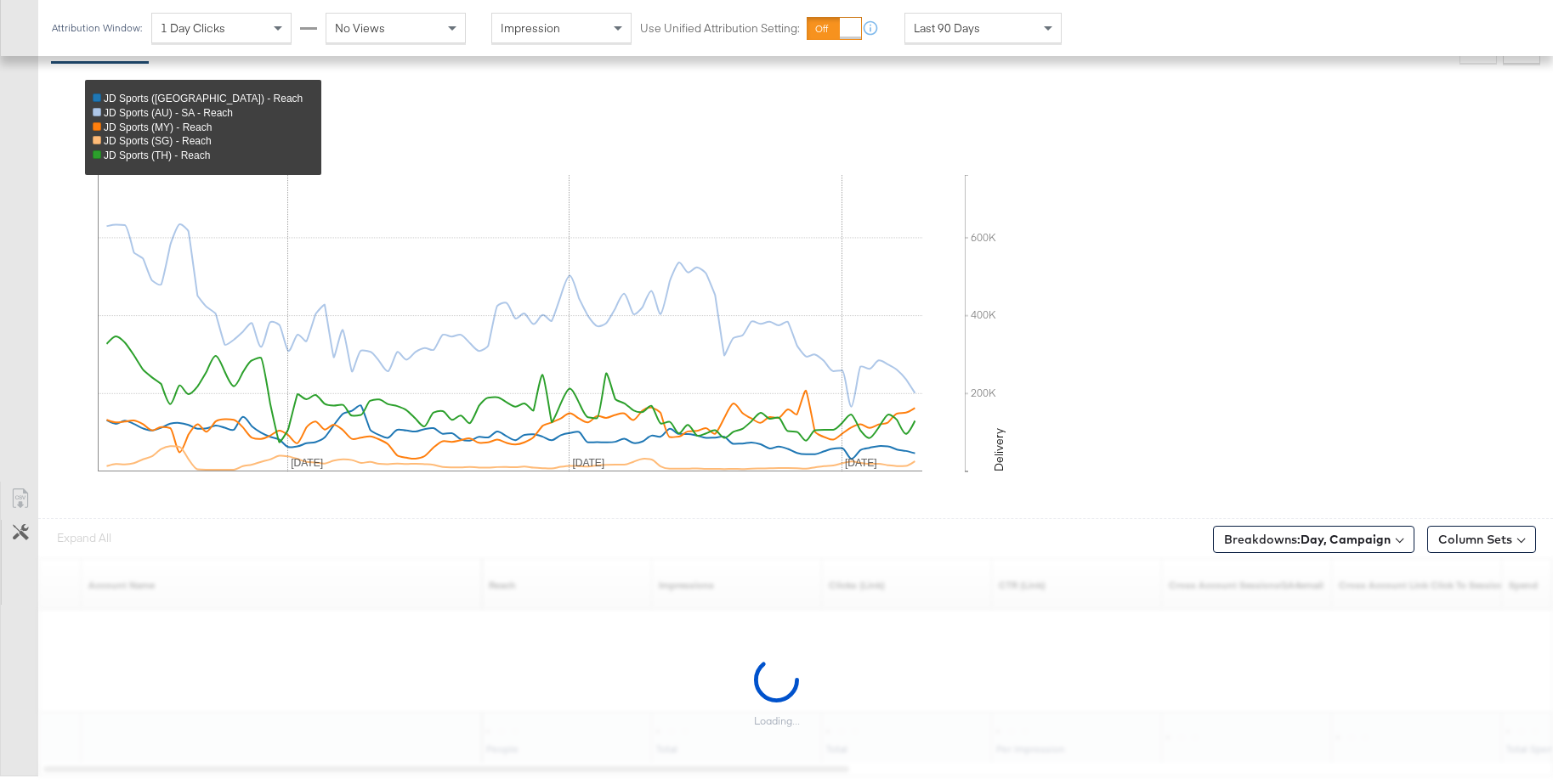
scroll to position [583, 0]
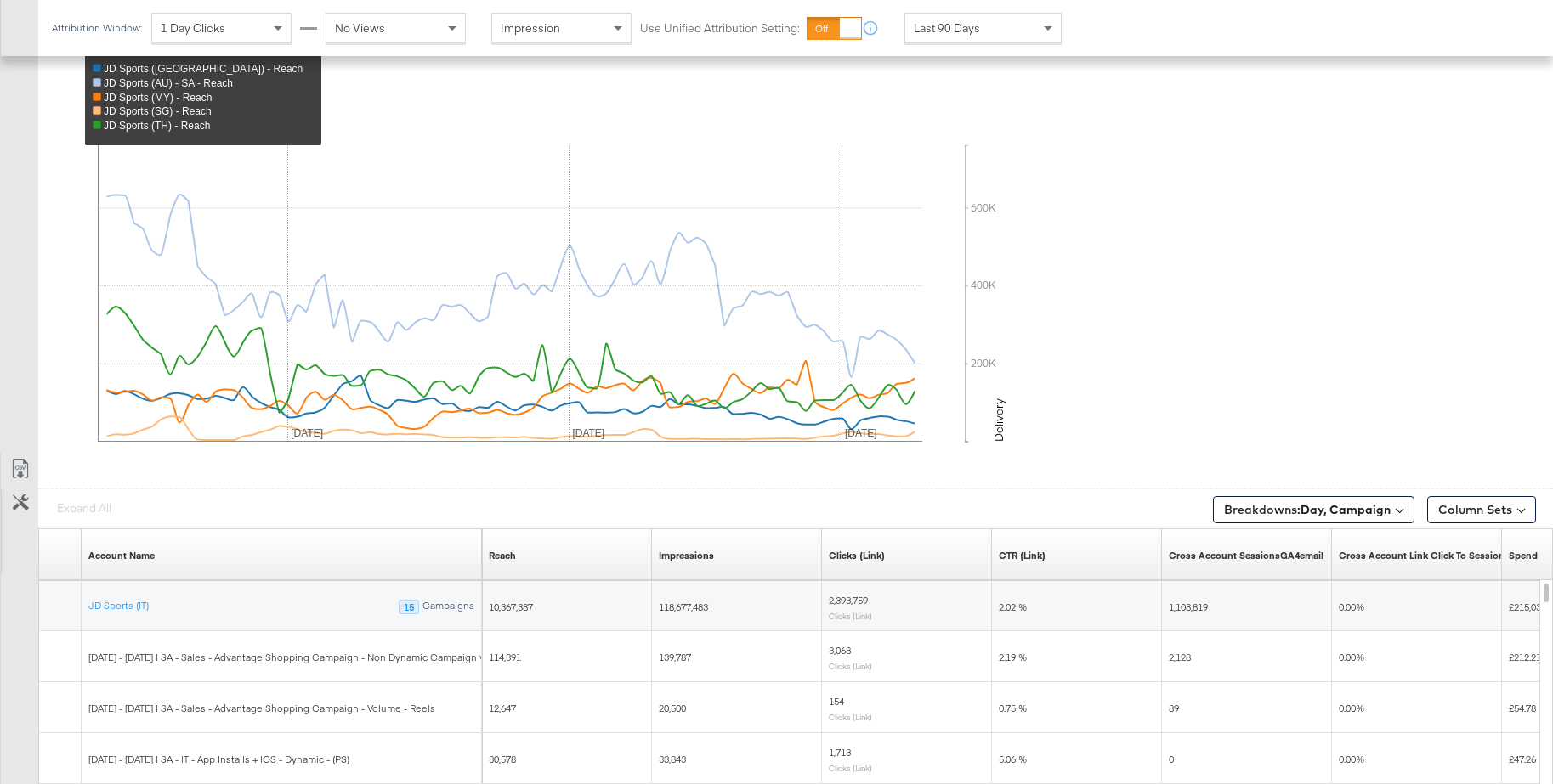
click at [51, 466] on div "JD Sports (NZ) - Reach JD Sports (AU) - SA - Reach JD Sports (MY) - Reach JD Sp…" at bounding box center [802, 254] width 1502 height 442
click at [25, 468] on icon at bounding box center [21, 469] width 21 height 21
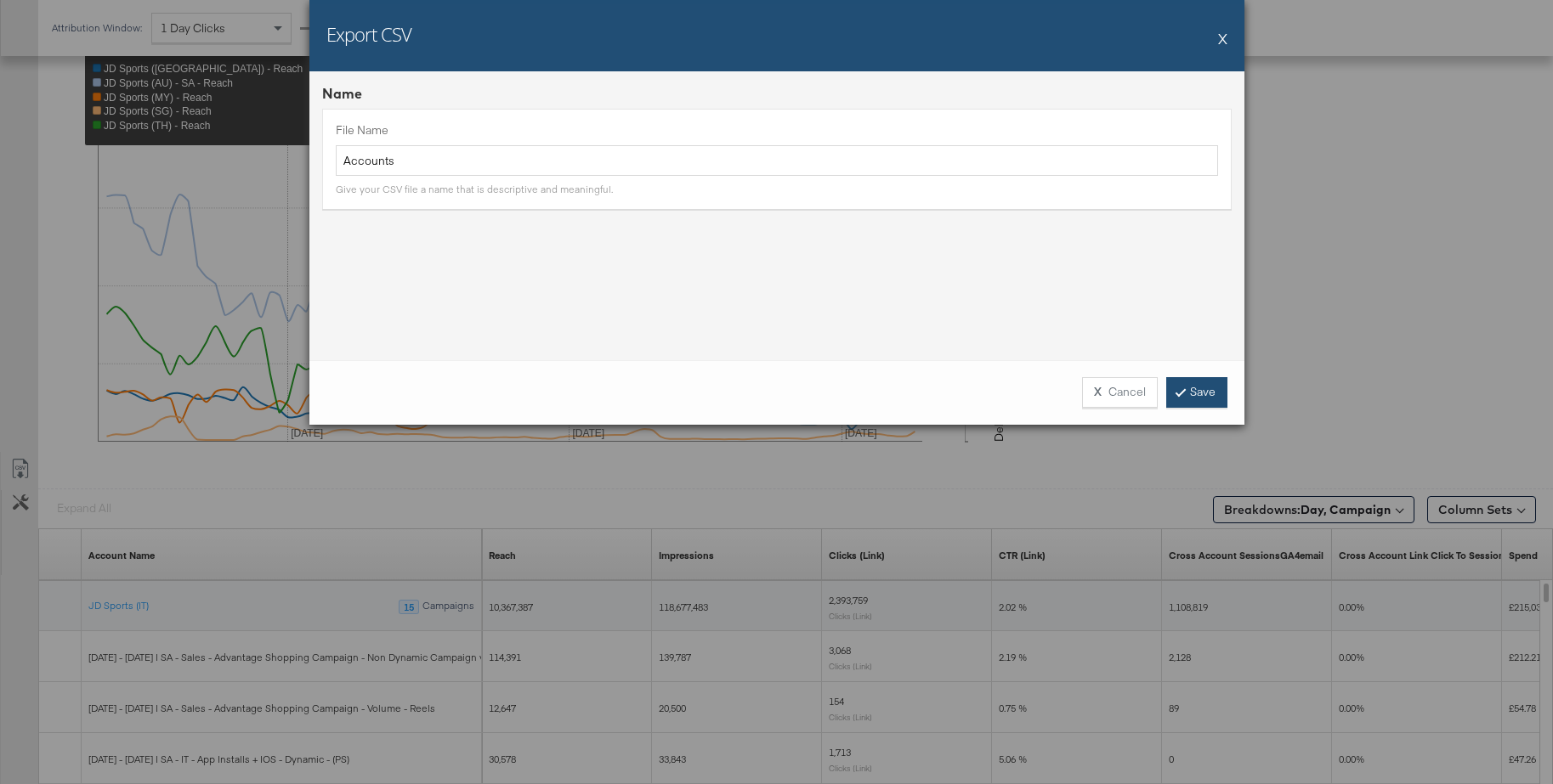
click at [1190, 384] on link "Save" at bounding box center [1197, 392] width 62 height 31
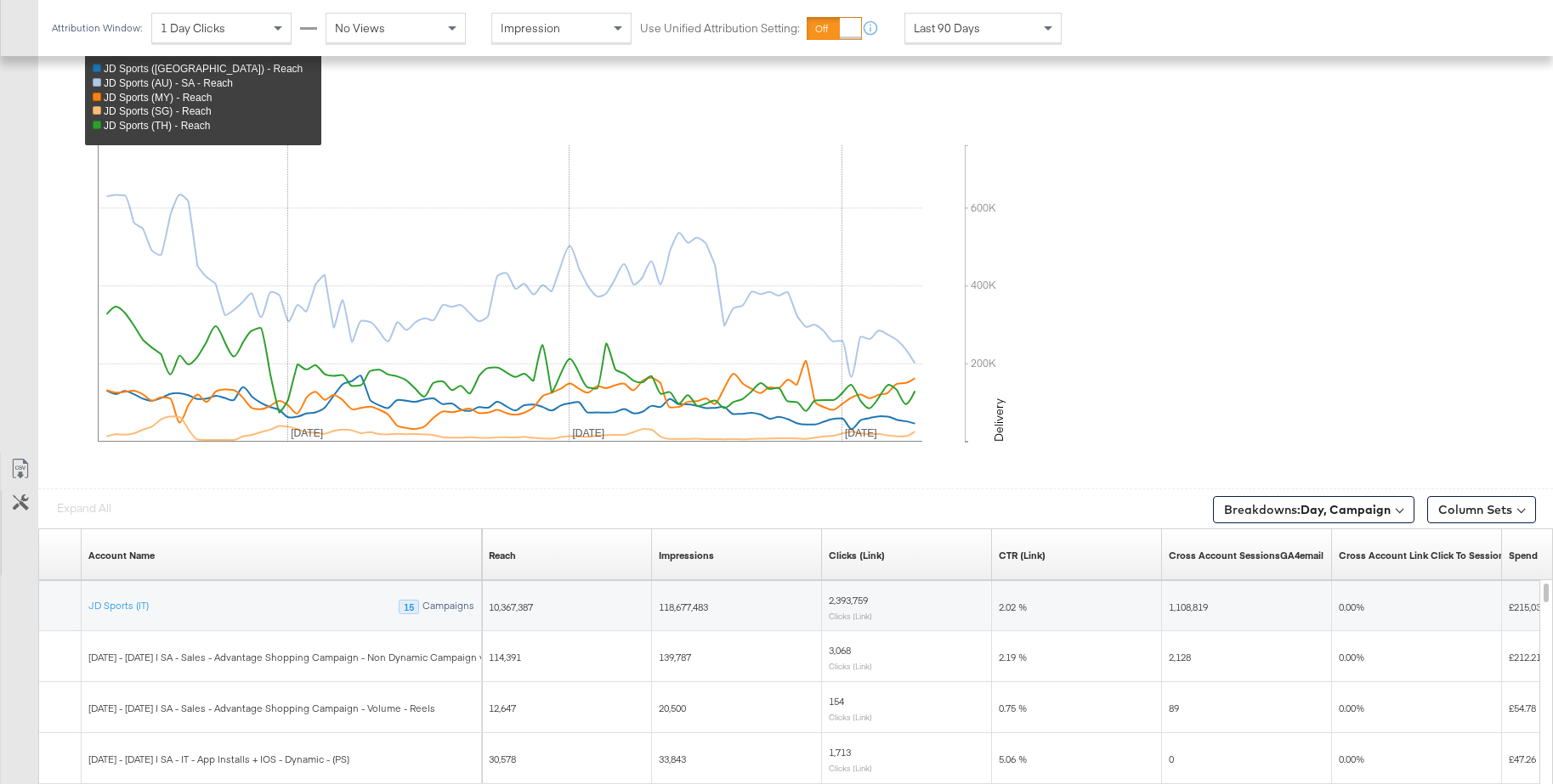
scroll to position [0, 0]
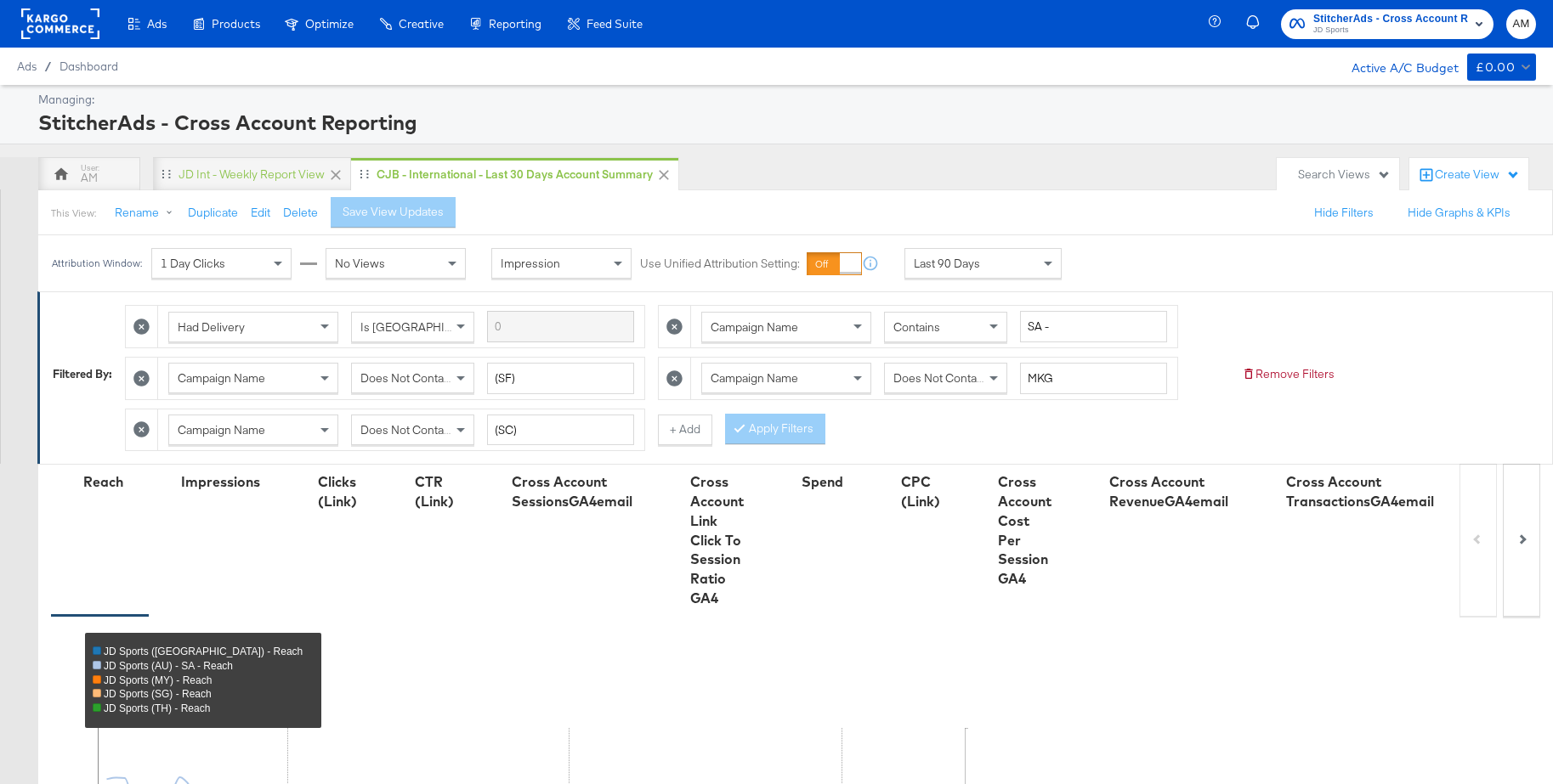
click at [1364, 20] on span "StitcherAds - Cross Account Reporting" at bounding box center [1391, 19] width 155 height 18
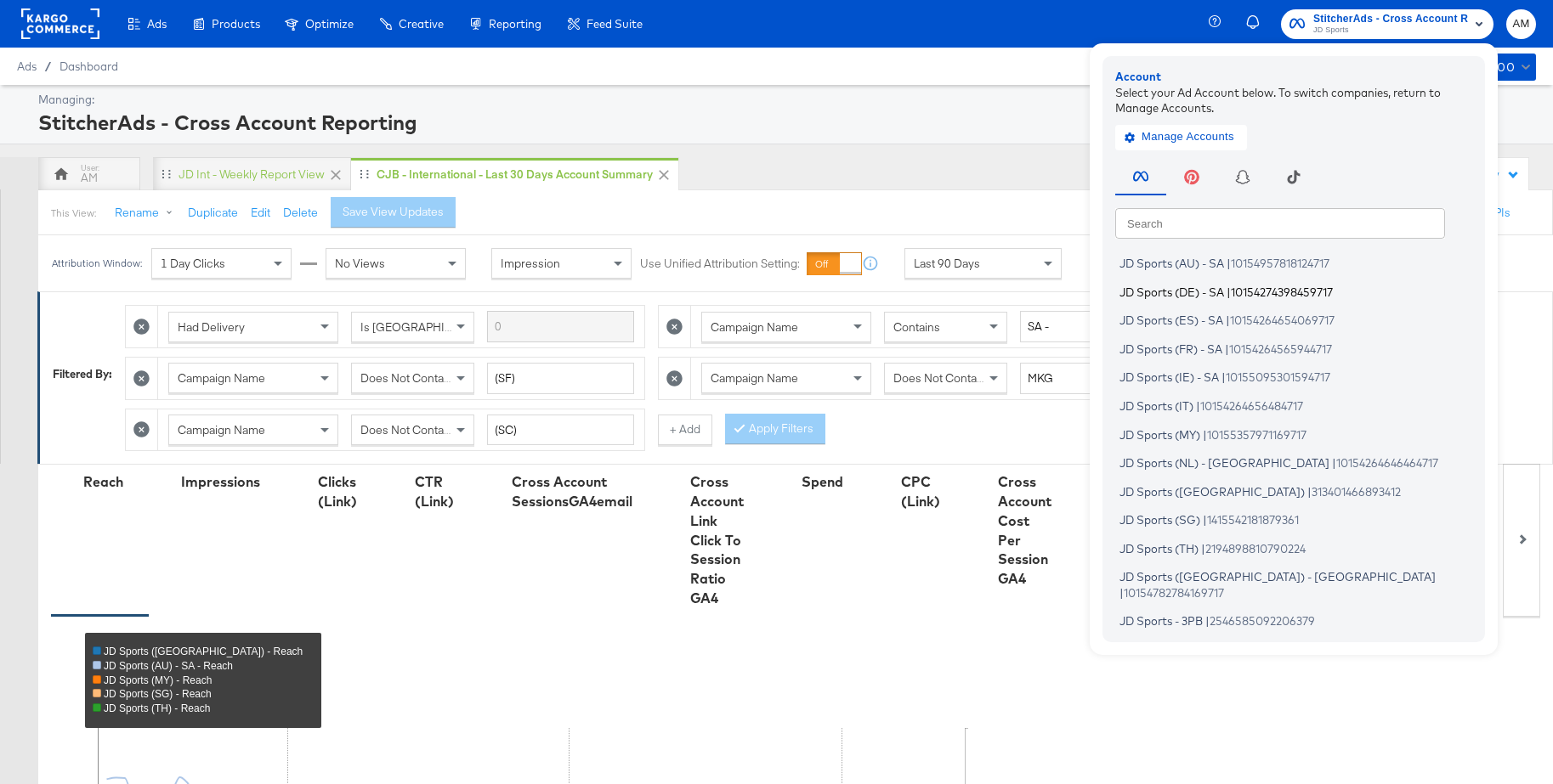
click at [1157, 295] on span "JD Sports (DE) - SA" at bounding box center [1172, 292] width 104 height 14
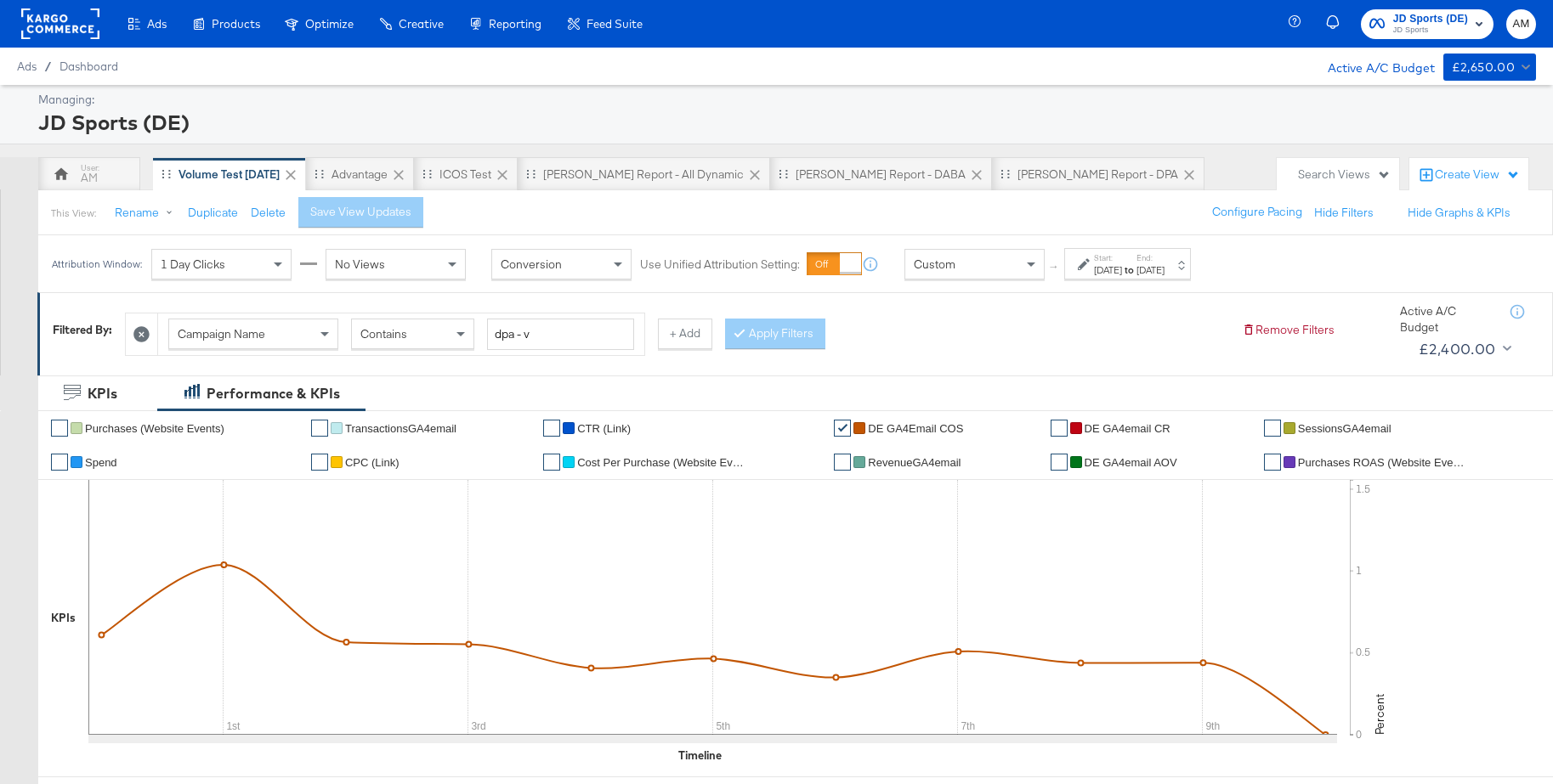
click at [1113, 271] on div "[DATE]" at bounding box center [1107, 270] width 28 height 14
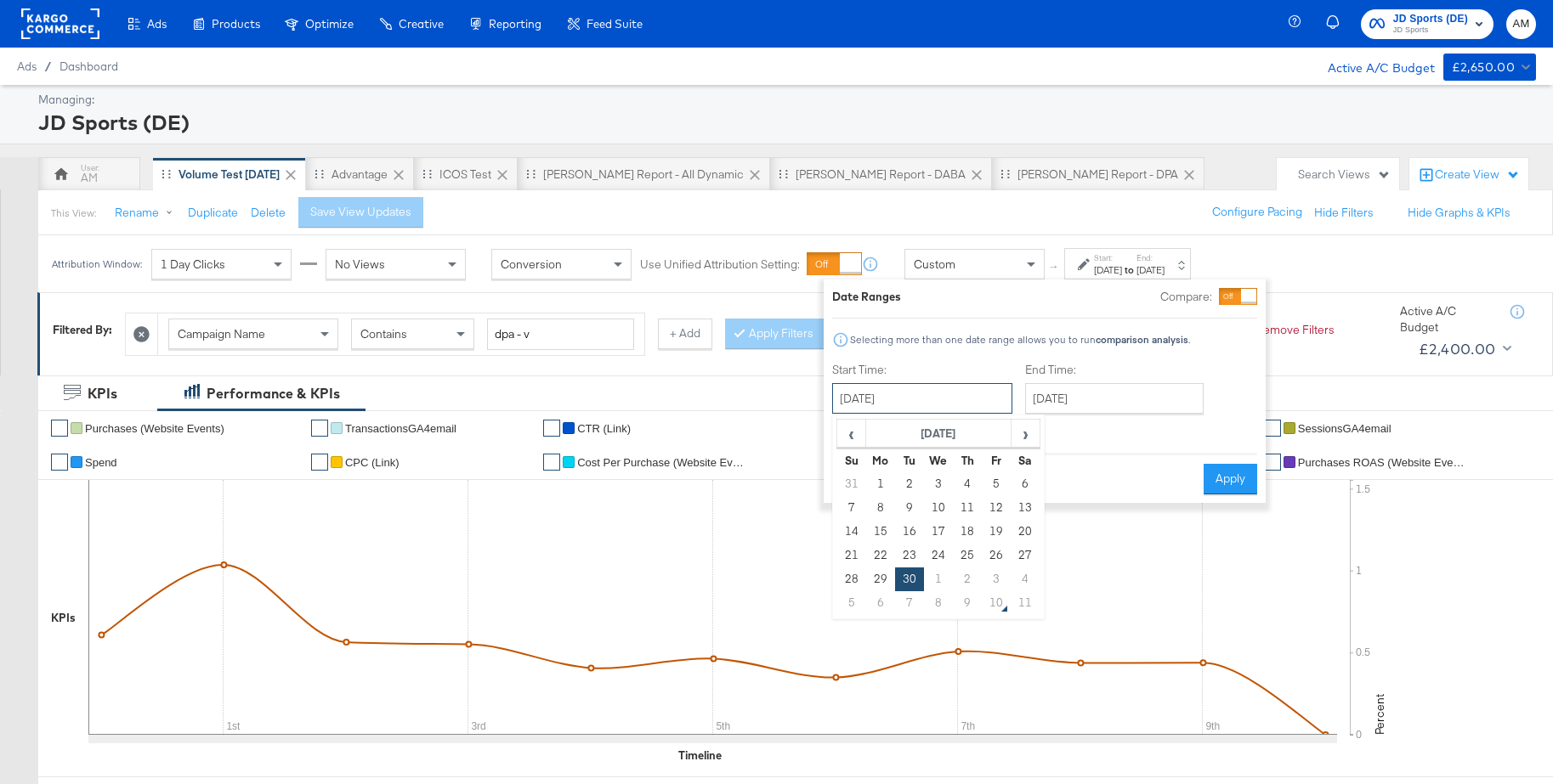
click at [924, 405] on input "[DATE]" at bounding box center [922, 398] width 180 height 31
click at [1025, 431] on span "›" at bounding box center [1025, 433] width 27 height 26
click at [853, 507] on td "5" at bounding box center [852, 508] width 29 height 24
type input "[DATE]"
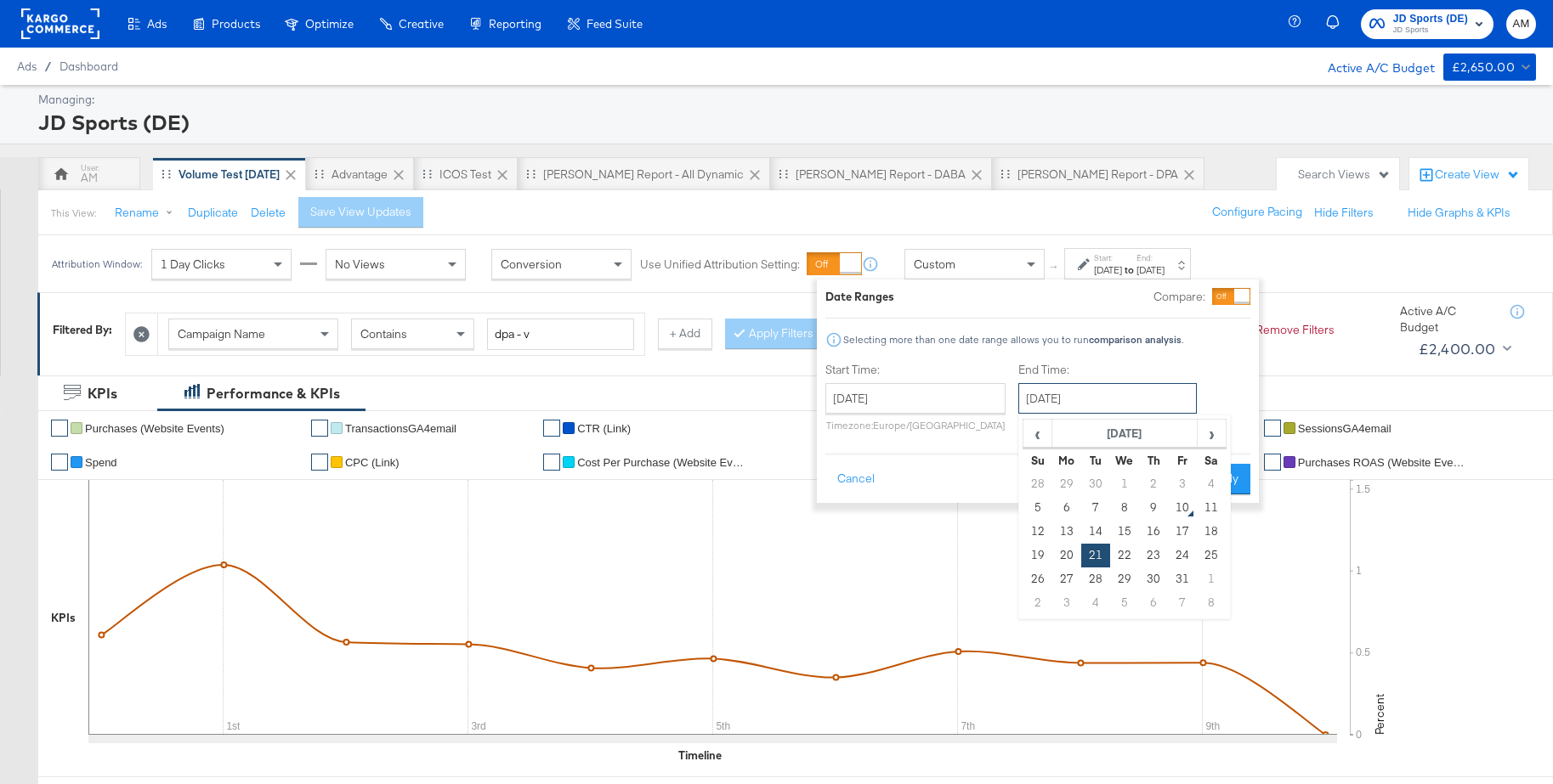
click at [1101, 386] on input "[DATE]" at bounding box center [1107, 398] width 179 height 31
drag, startPoint x: 1151, startPoint y: 504, endPoint x: 1208, endPoint y: 491, distance: 58.5
click at [1152, 504] on td "9" at bounding box center [1154, 508] width 29 height 24
type input "[DATE]"
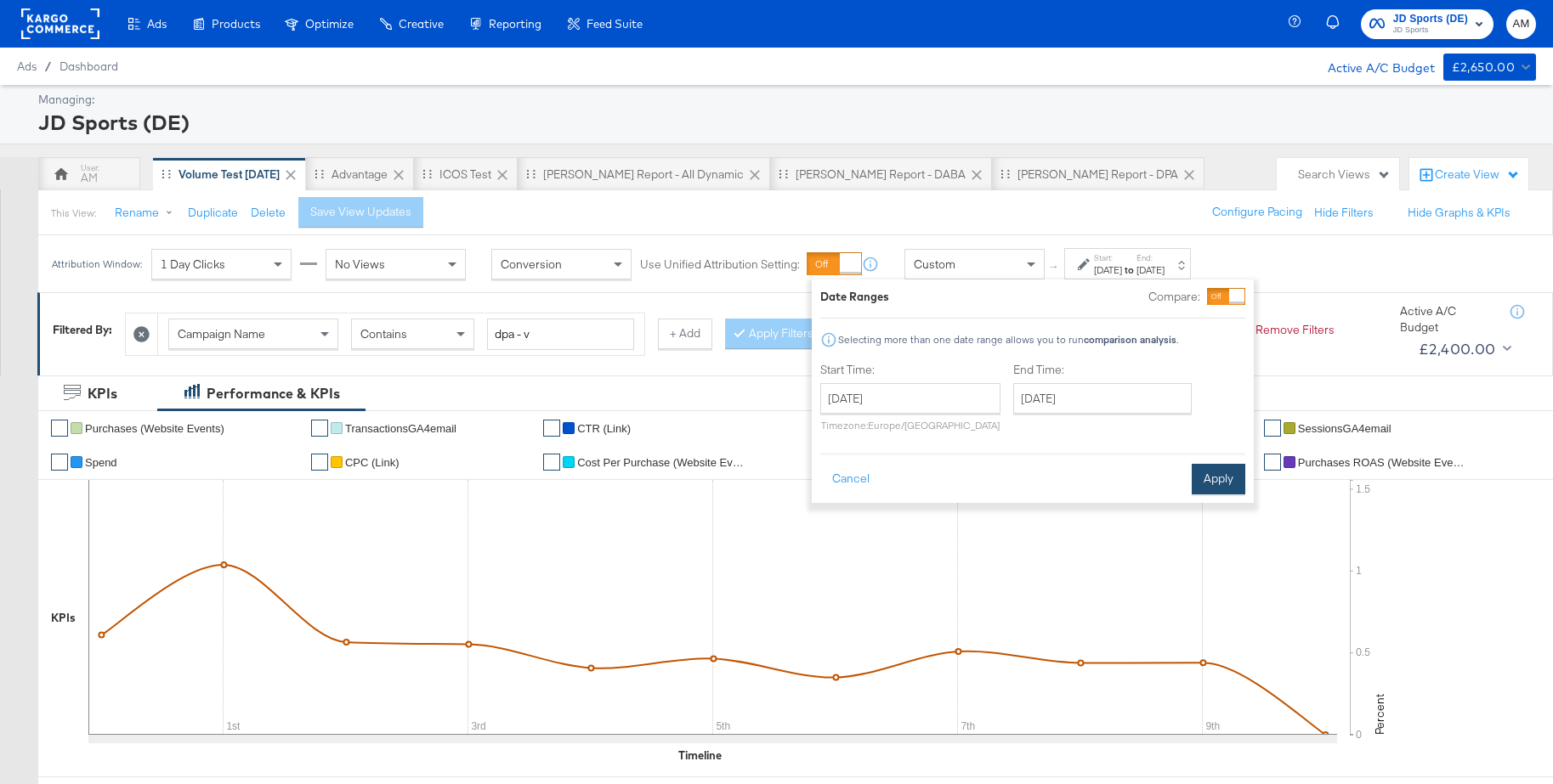
click at [1222, 487] on button "Apply" at bounding box center [1219, 480] width 54 height 31
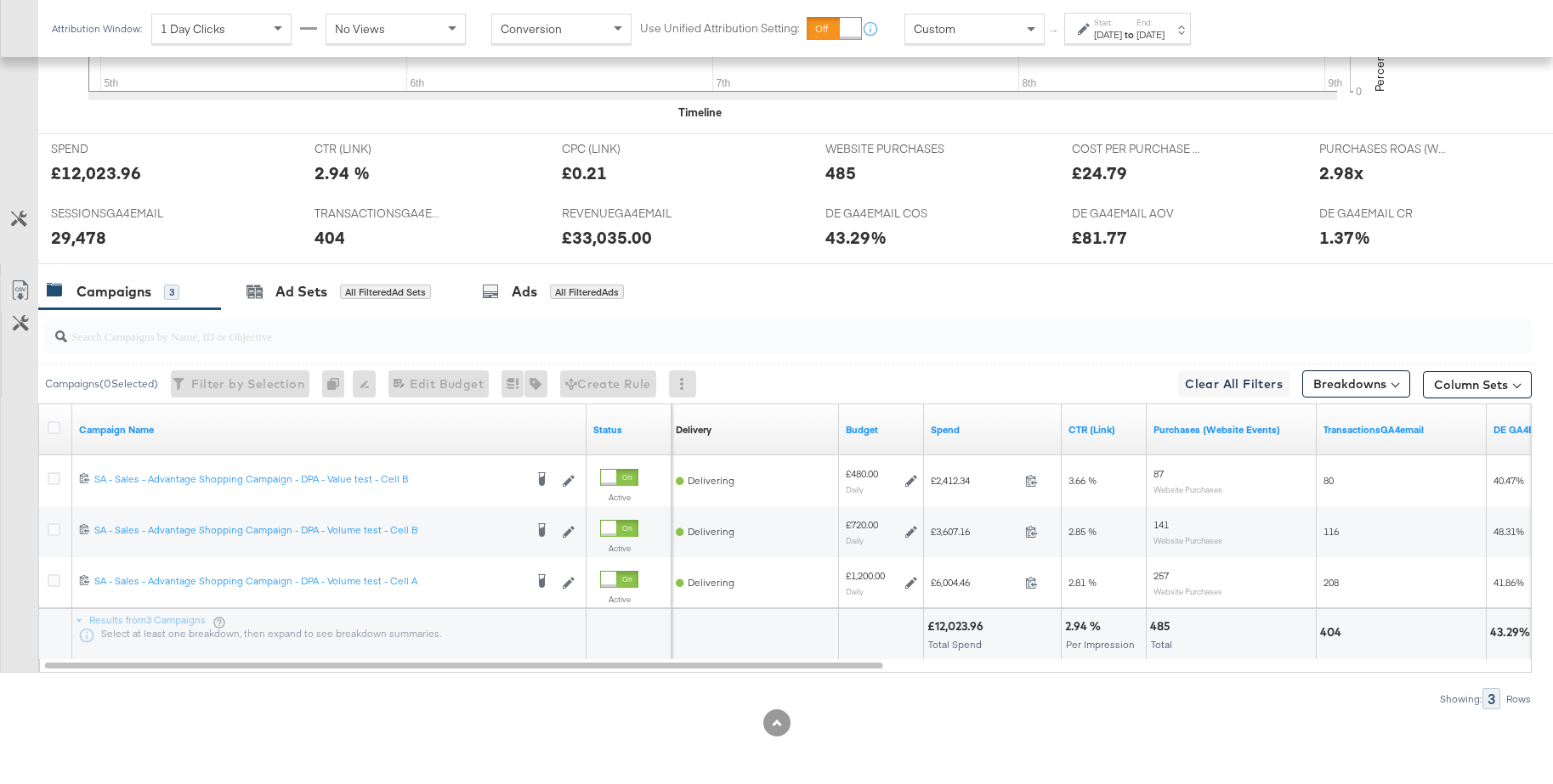
scroll to position [640, 0]
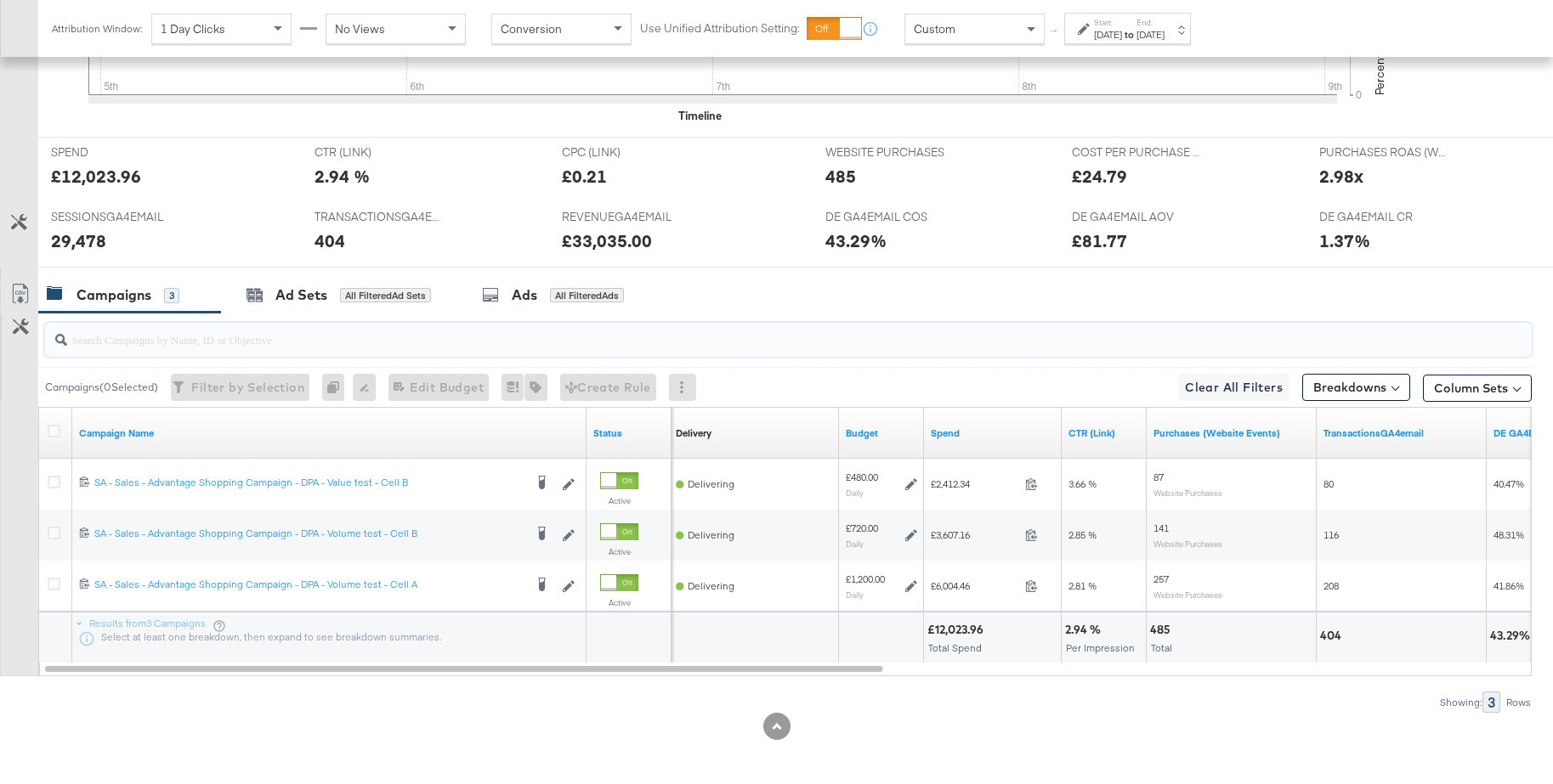
click at [208, 335] on input "search" at bounding box center [732, 333] width 1329 height 33
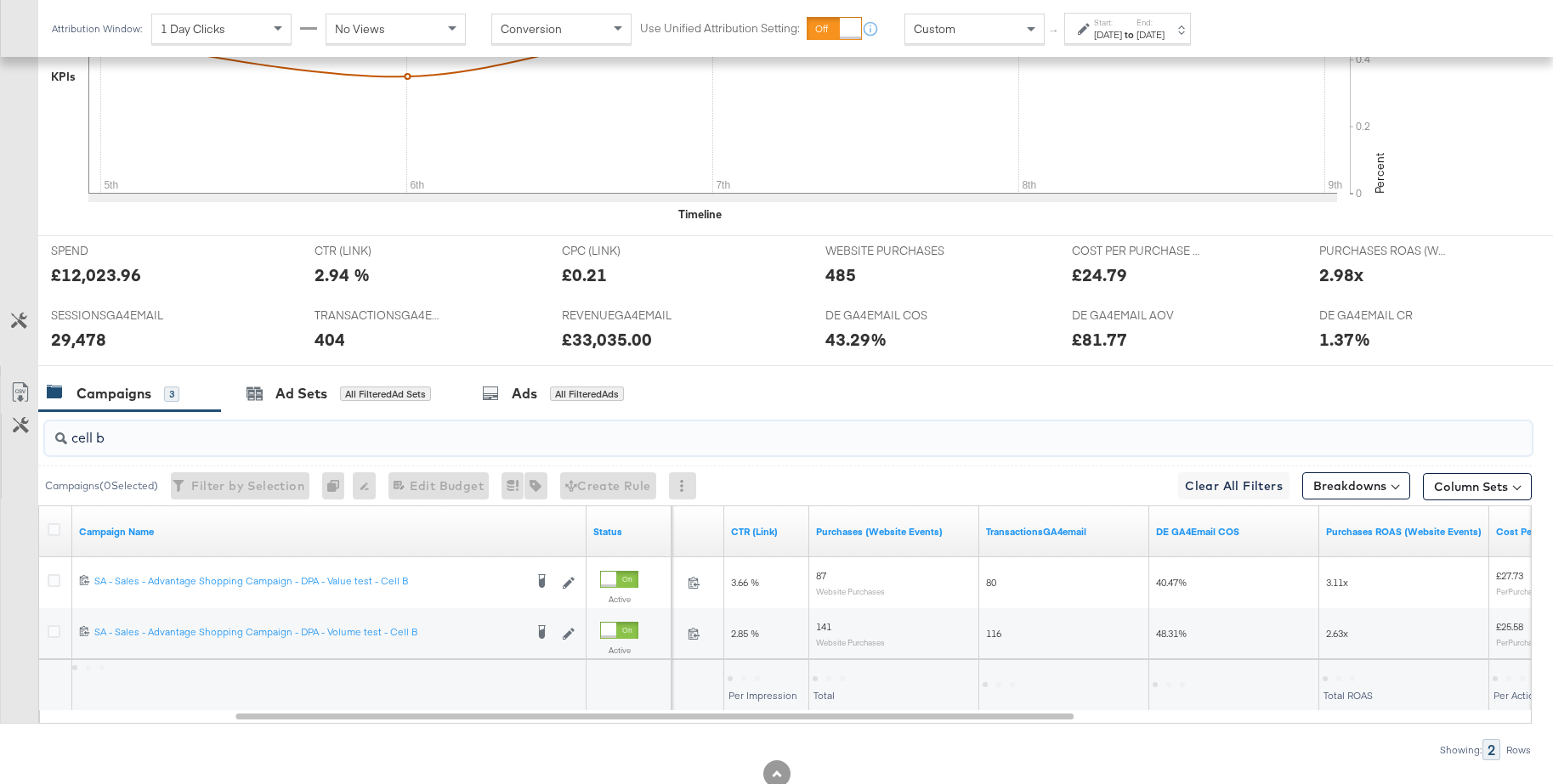
scroll to position [592, 0]
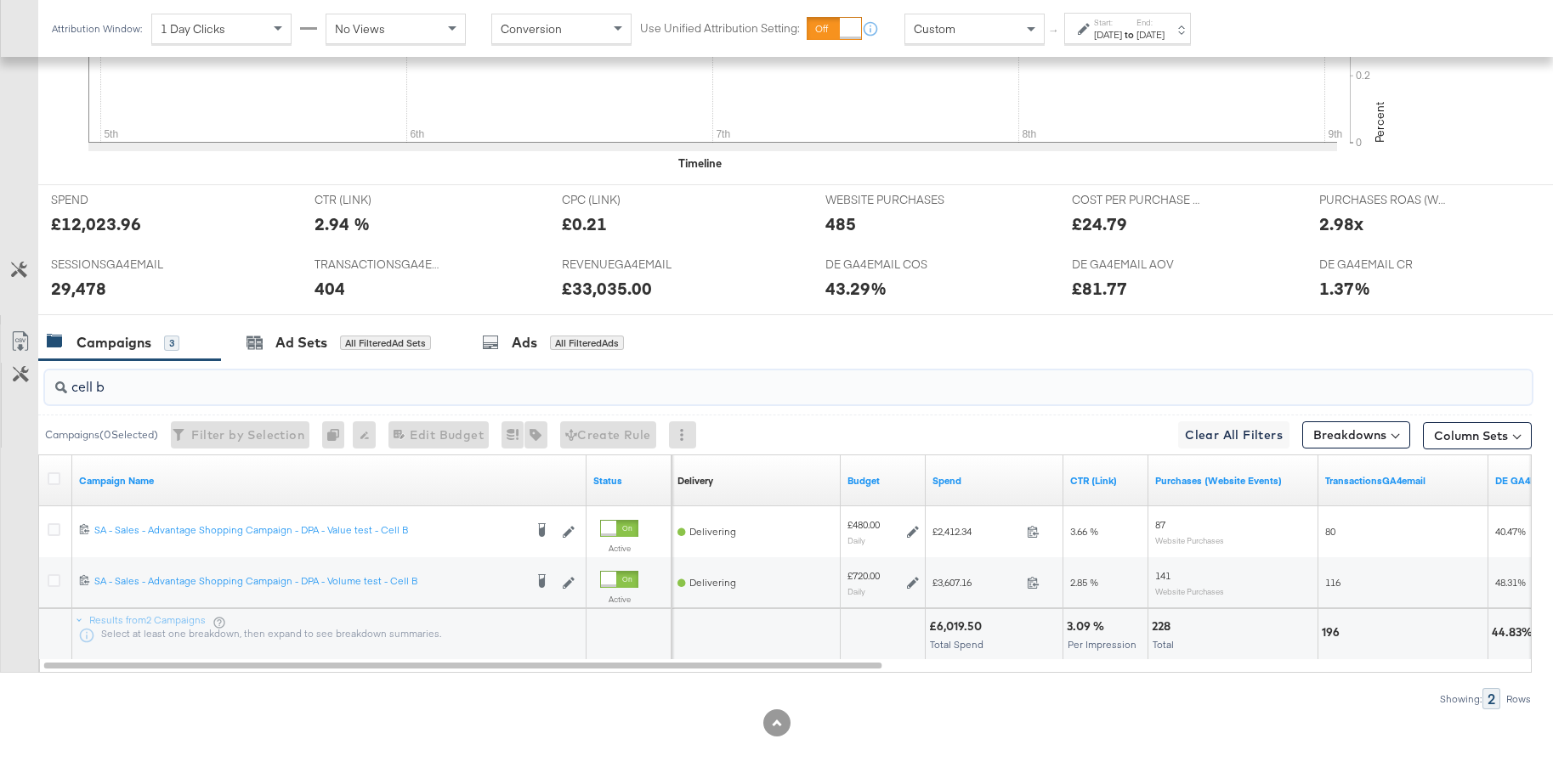
type input "cell b"
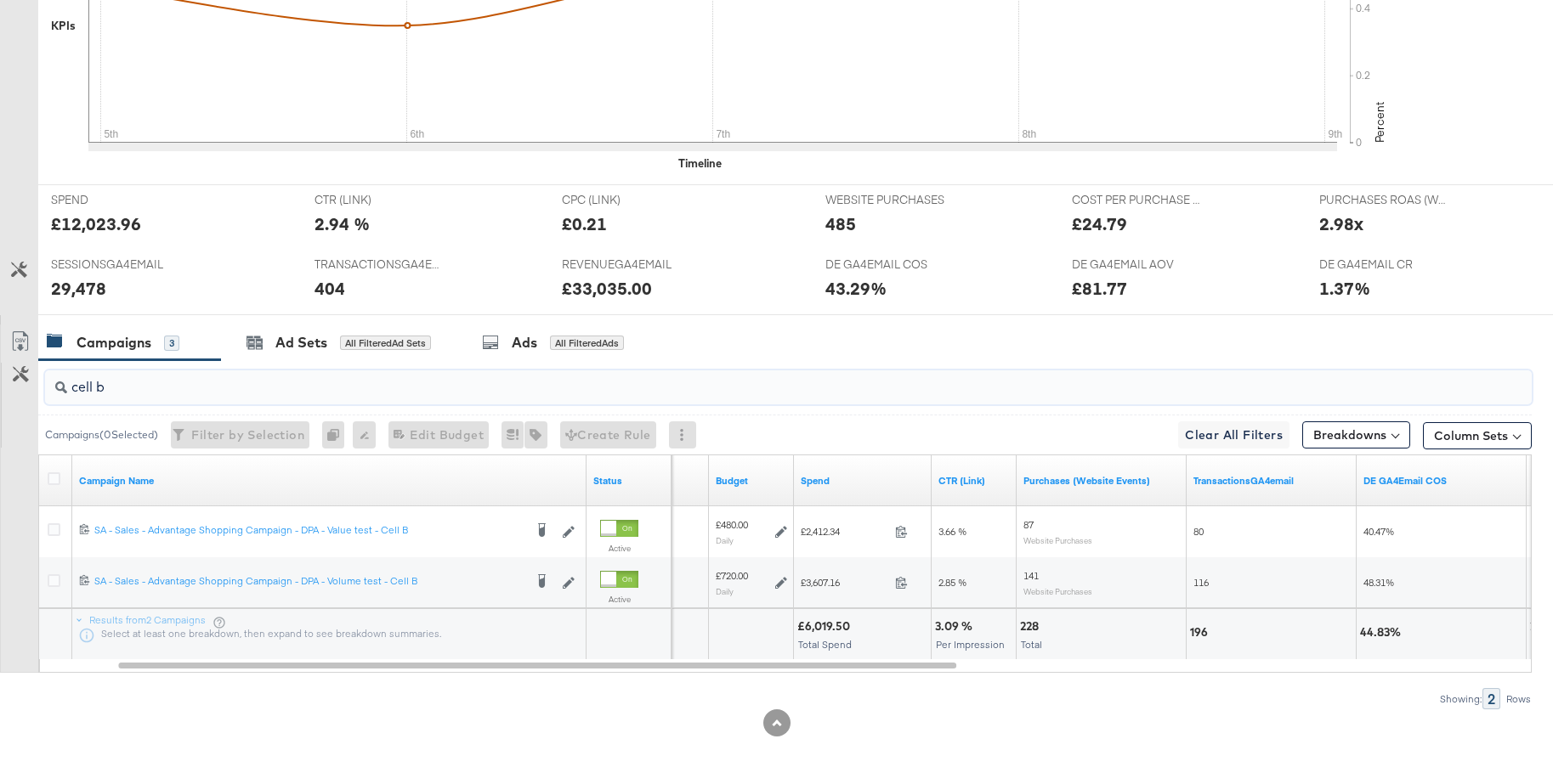
scroll to position [0, 0]
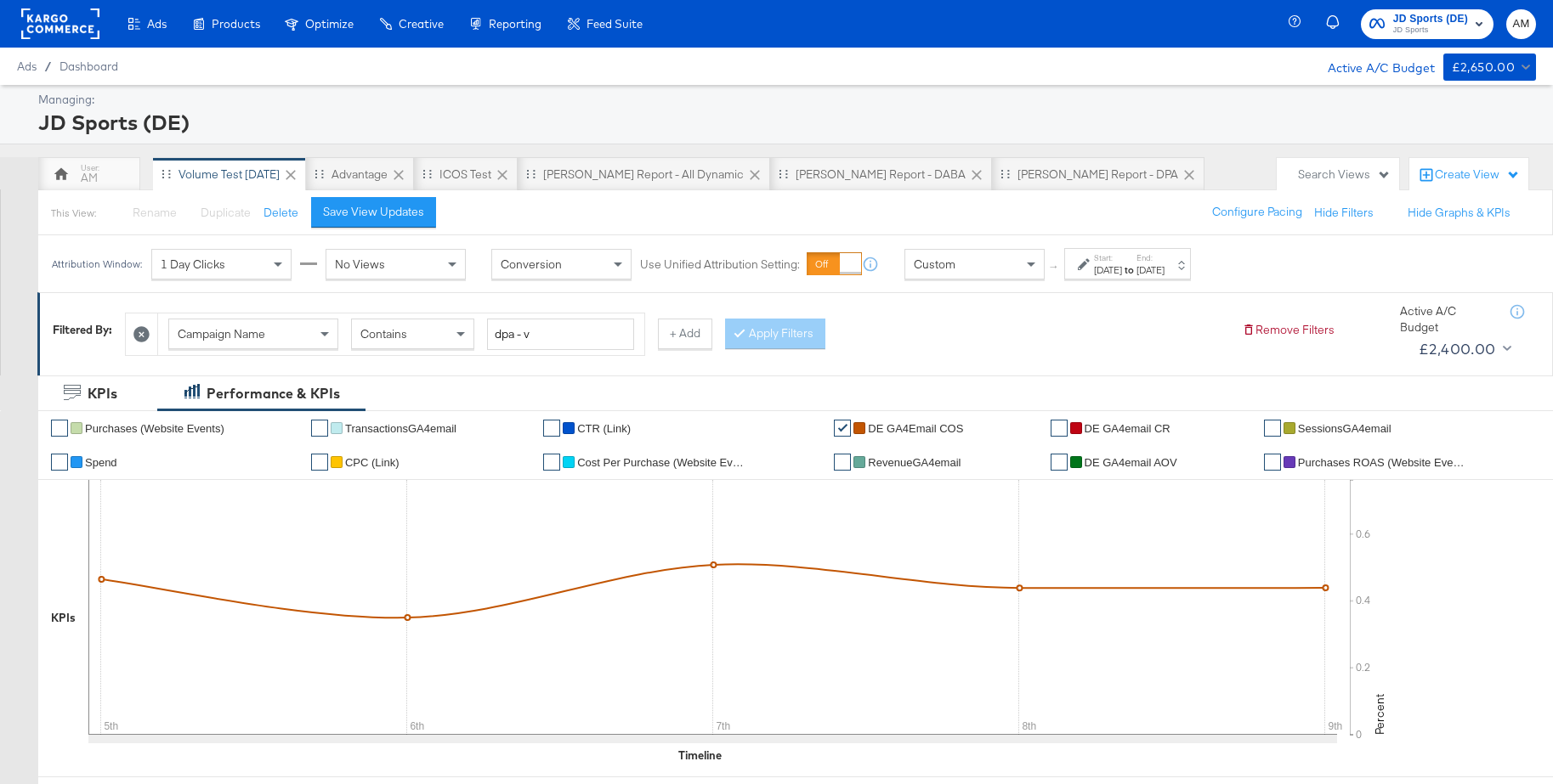
click at [0, 0] on div "Manage all your created Overlay Designs." at bounding box center [0, 0] width 0 height 0
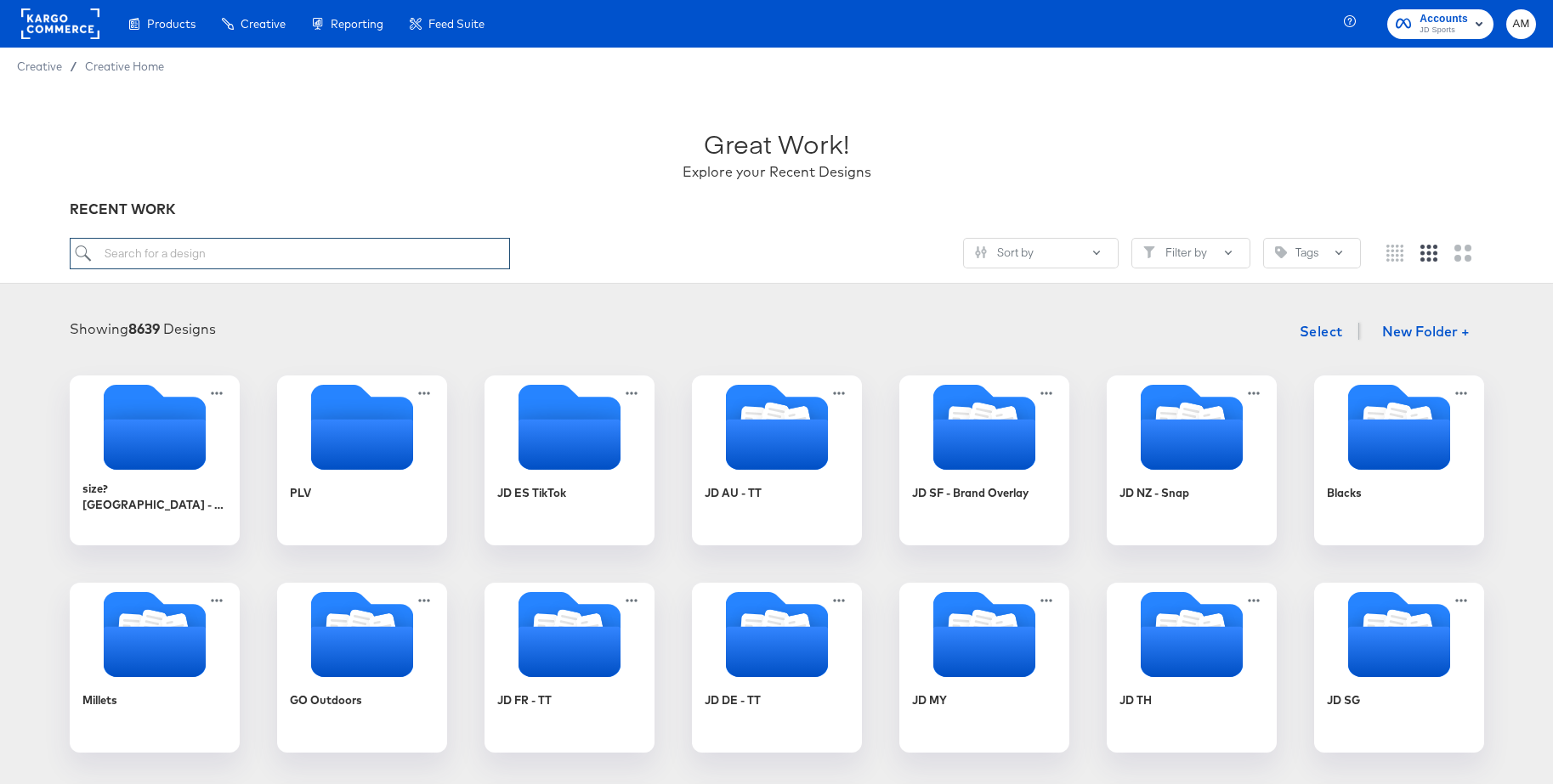
click at [239, 251] on input "search" at bounding box center [290, 253] width 440 height 32
click at [190, 250] on input "search" at bounding box center [290, 253] width 440 height 32
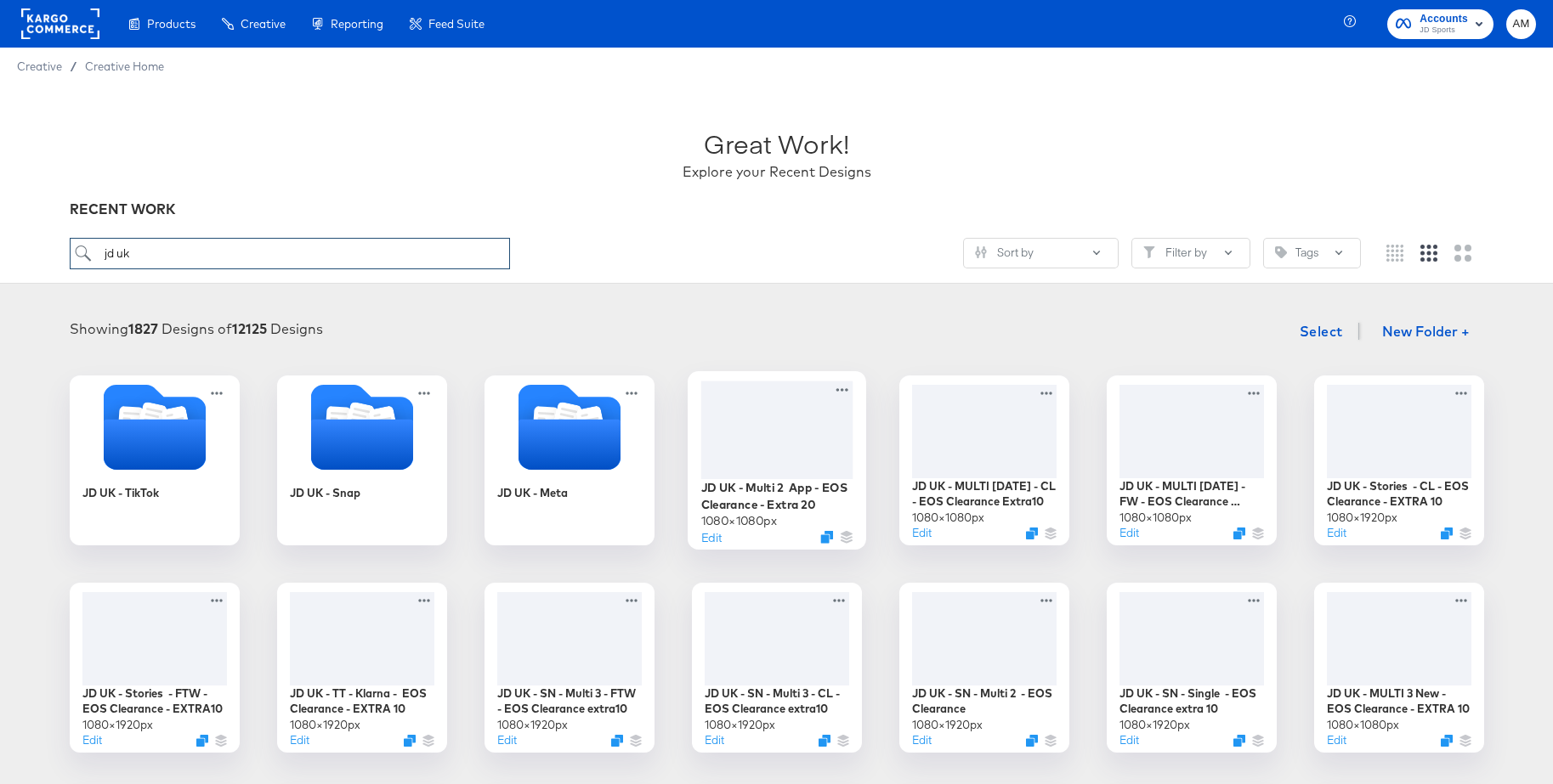
type input "jd uk"
click at [778, 432] on div at bounding box center [776, 429] width 152 height 97
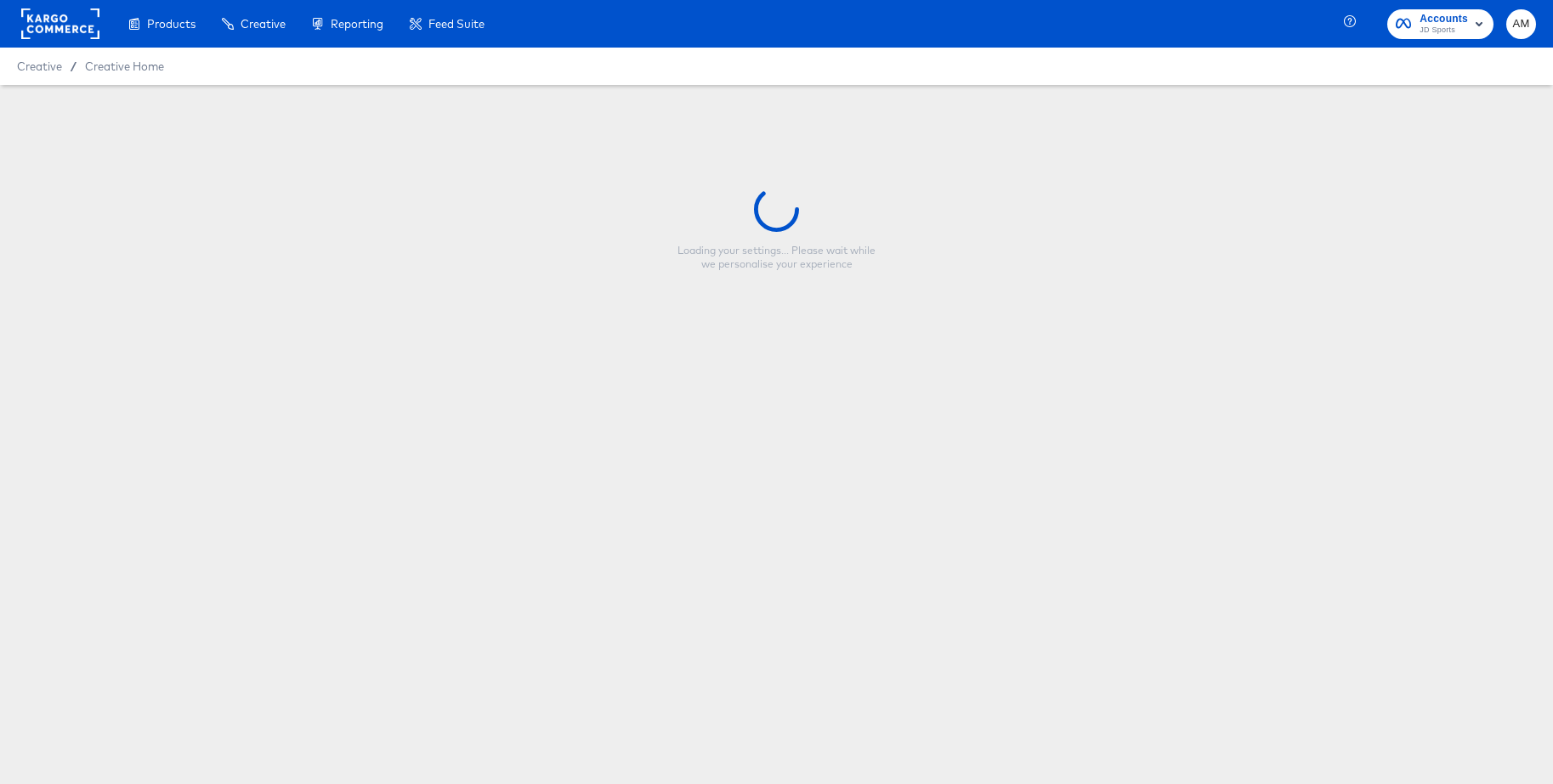
type input "JD UK - Multi 2 App - EOS Clearance - Extra 20"
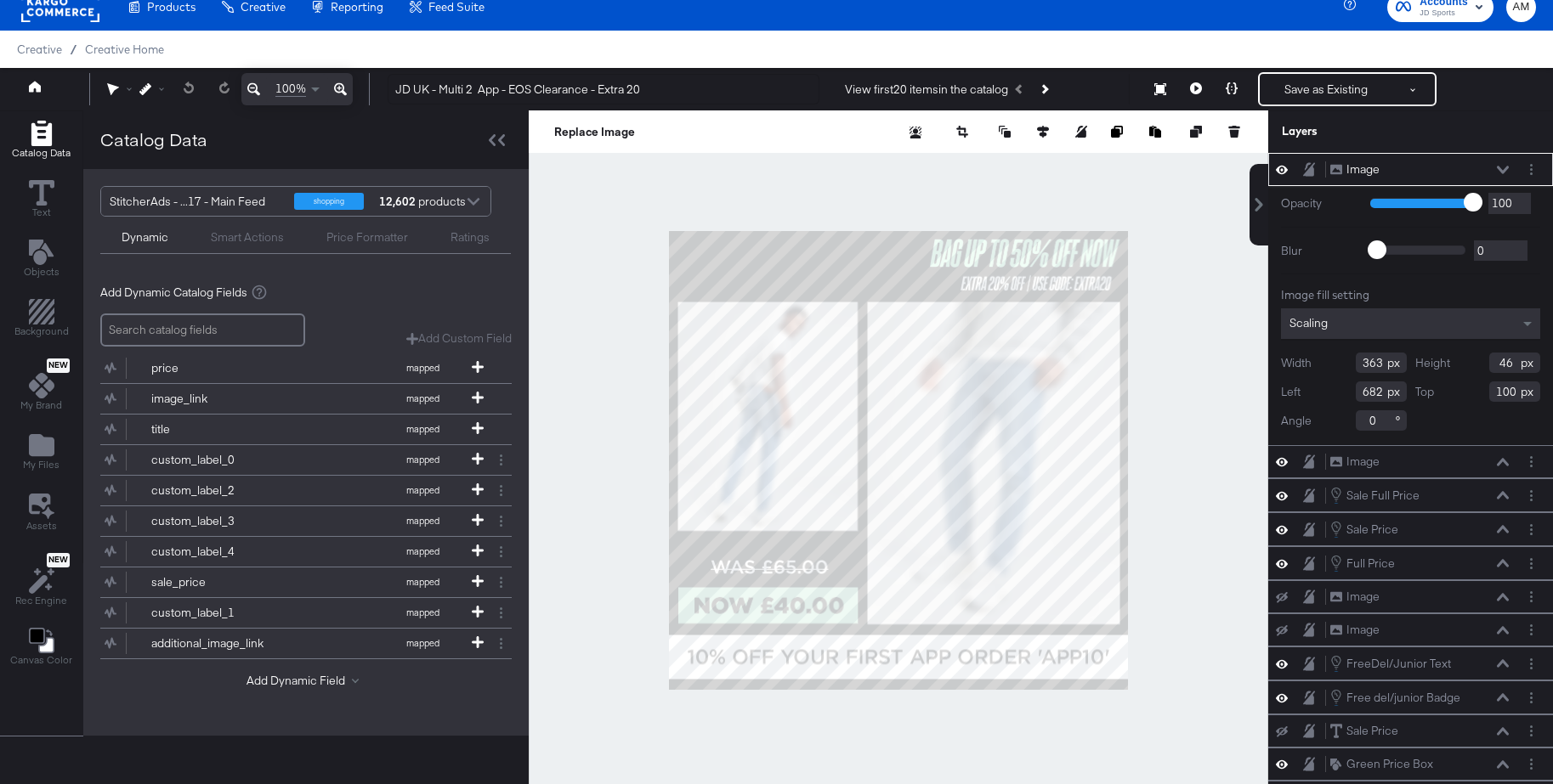
scroll to position [63, 0]
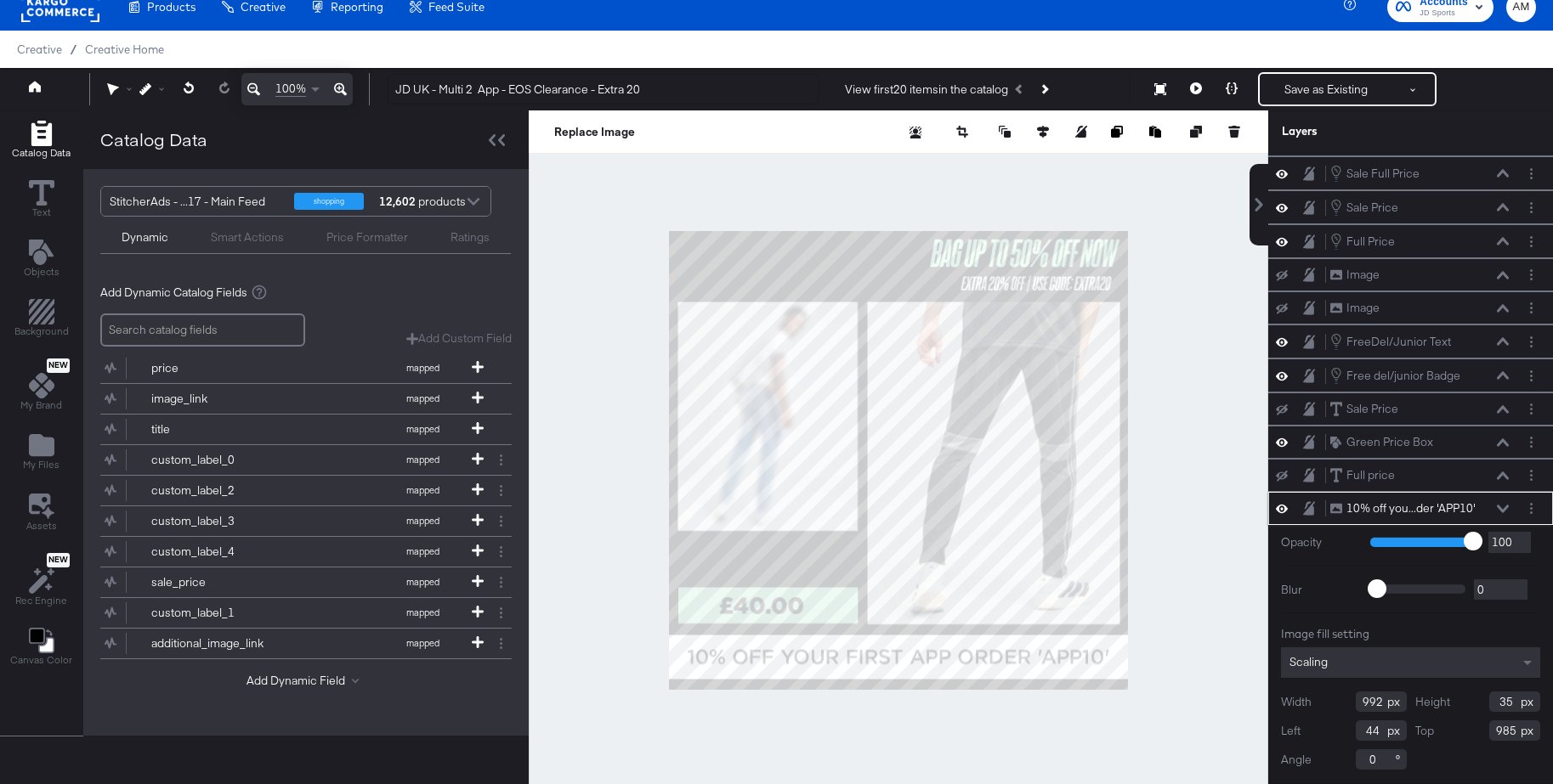
click at [1278, 509] on icon at bounding box center [1282, 509] width 12 height 9
click at [1283, 441] on icon at bounding box center [1282, 442] width 12 height 15
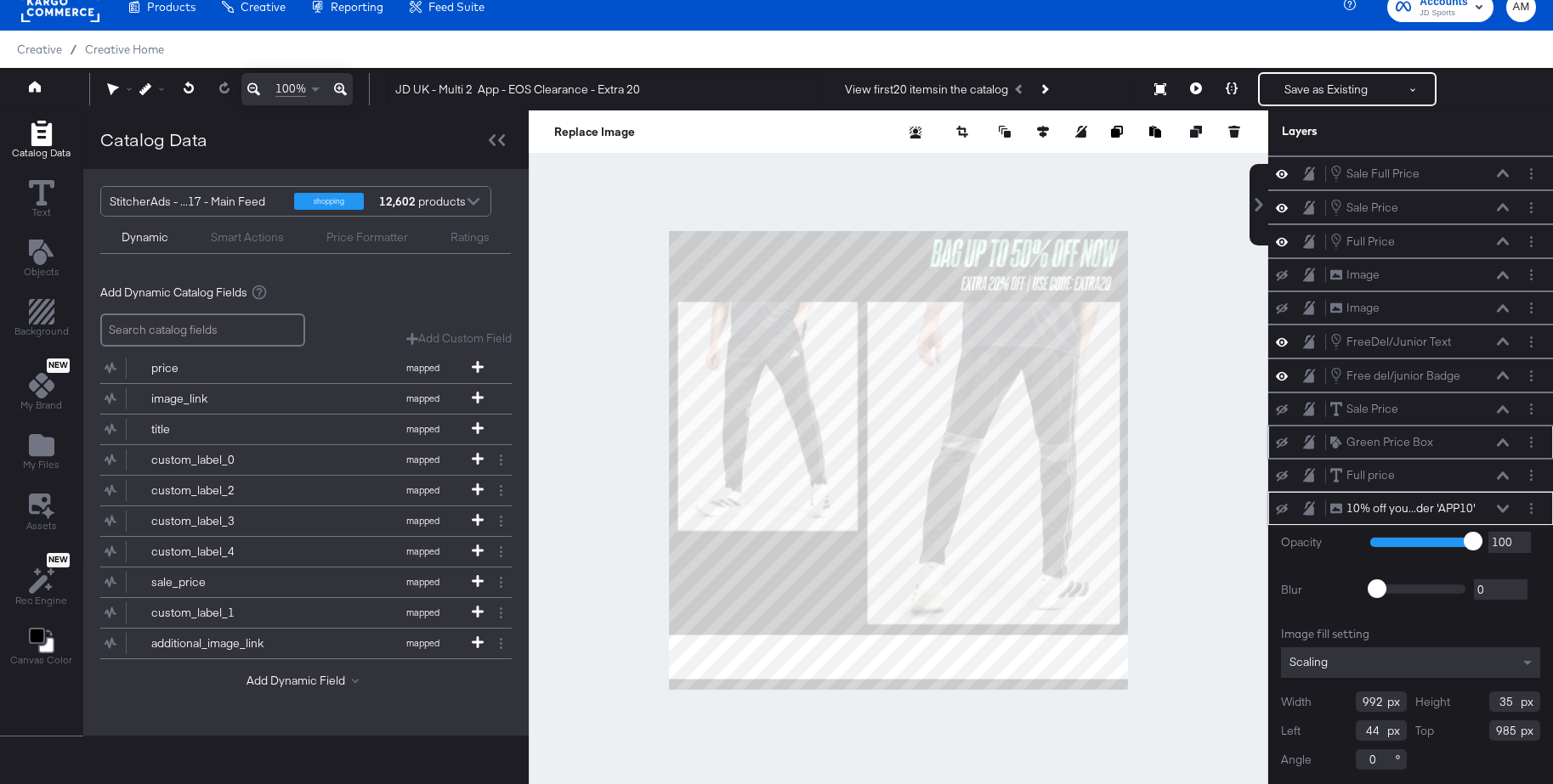
click at [1283, 441] on icon at bounding box center [1282, 443] width 12 height 11
click at [1281, 507] on icon at bounding box center [1282, 508] width 12 height 15
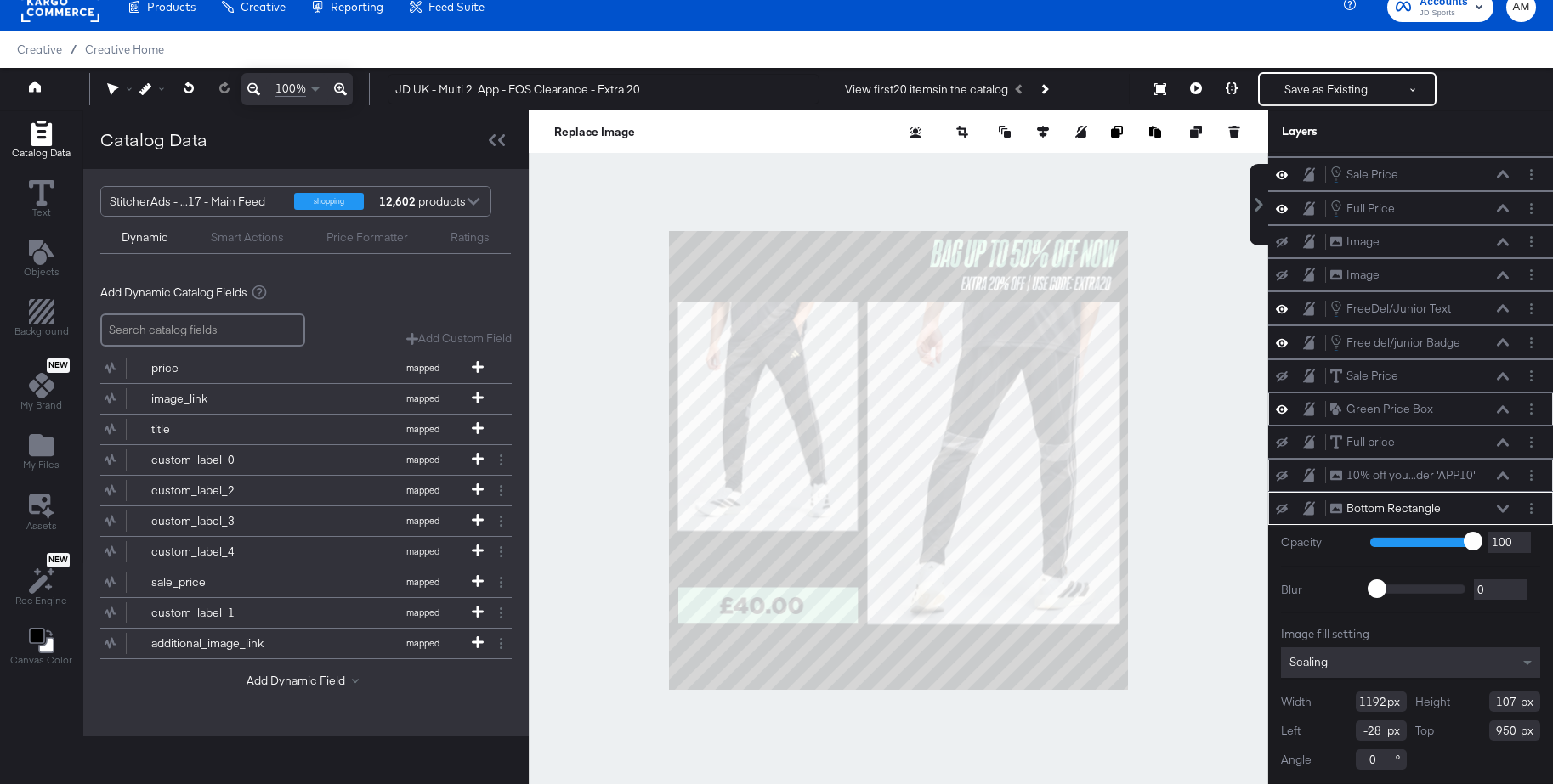
click at [1178, 487] on div at bounding box center [898, 460] width 740 height 700
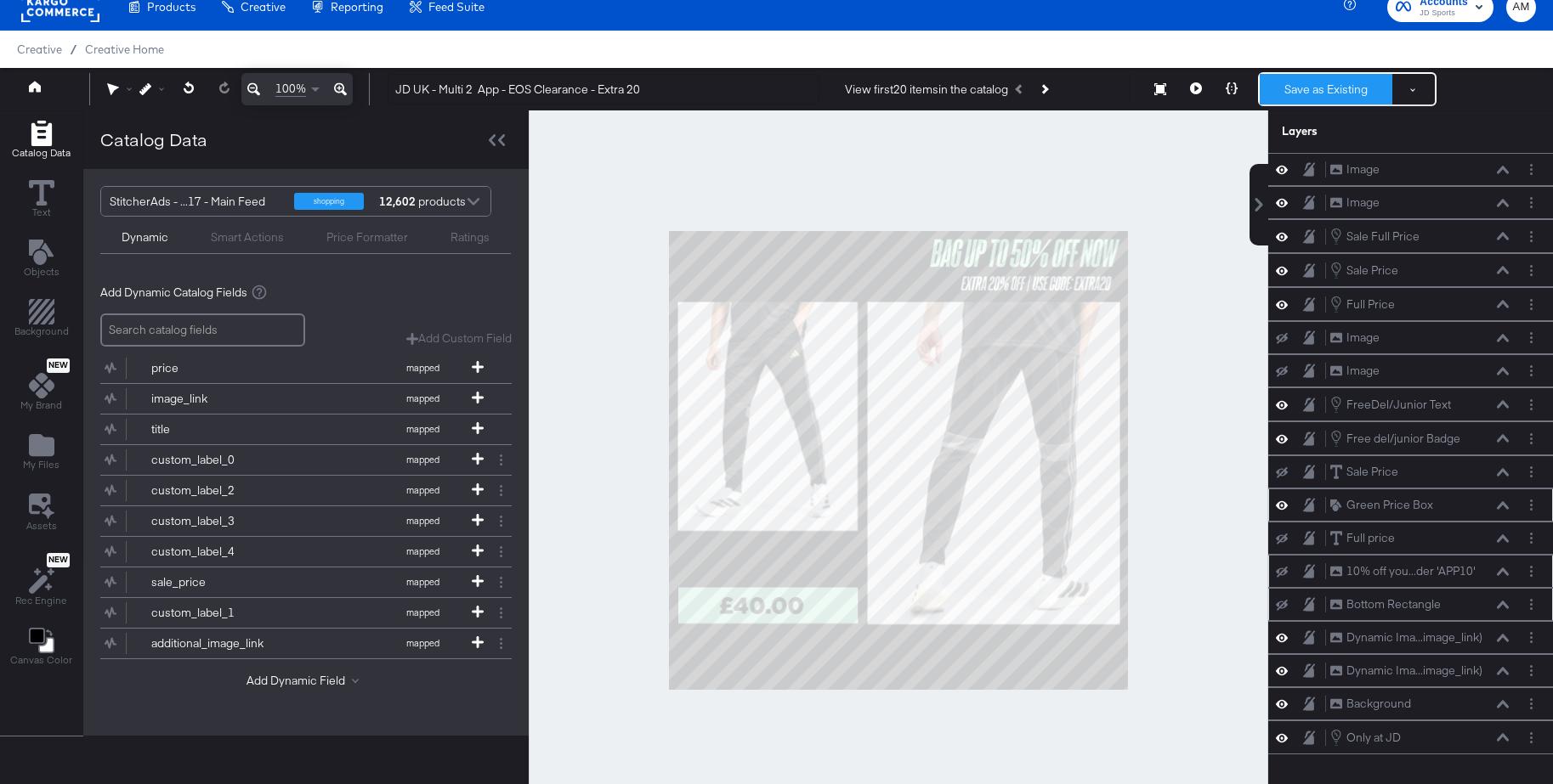
click at [1310, 94] on button "Save as Existing" at bounding box center [1326, 89] width 133 height 31
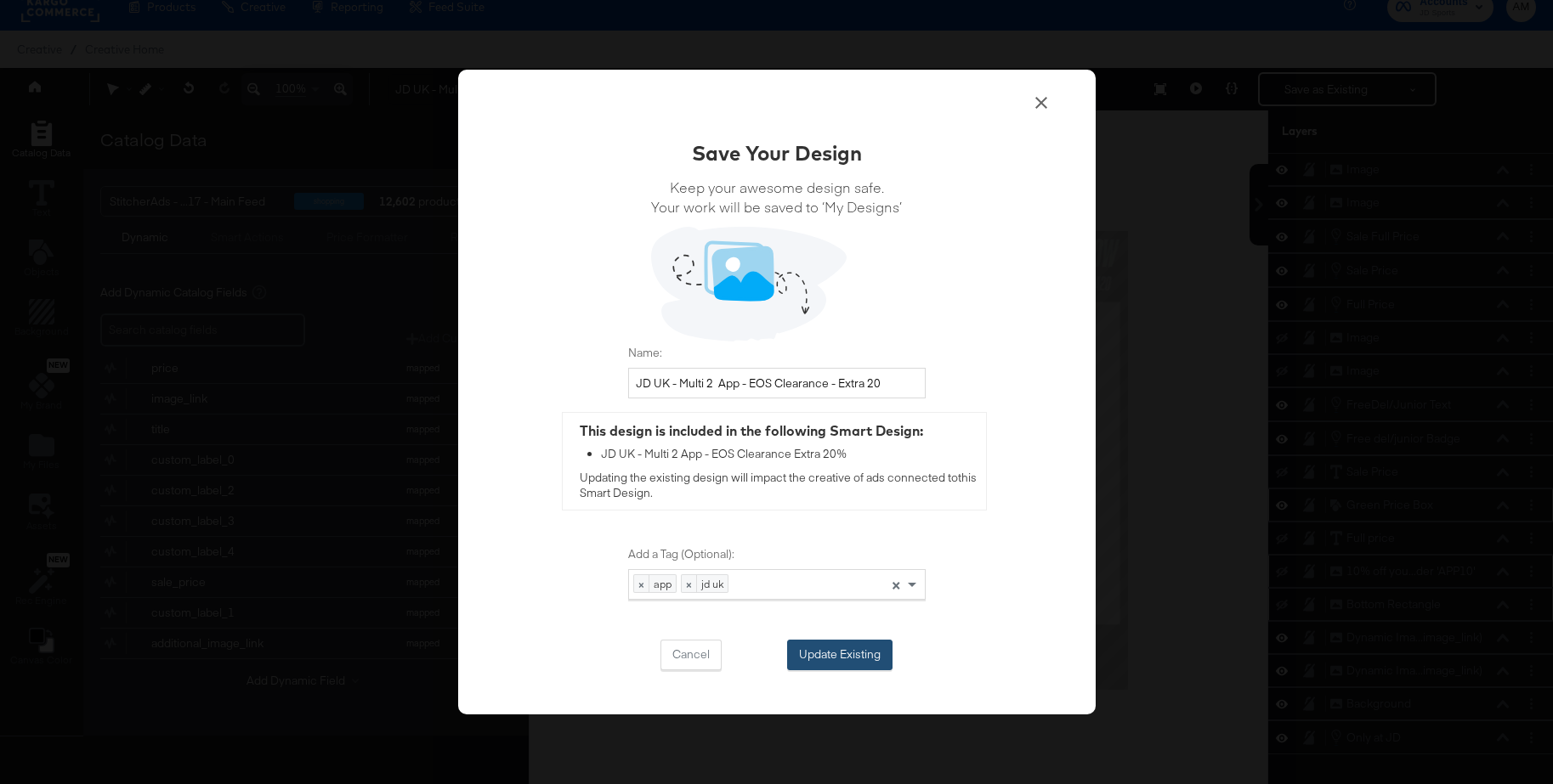
click at [842, 656] on button "Update Existing" at bounding box center [839, 655] width 105 height 31
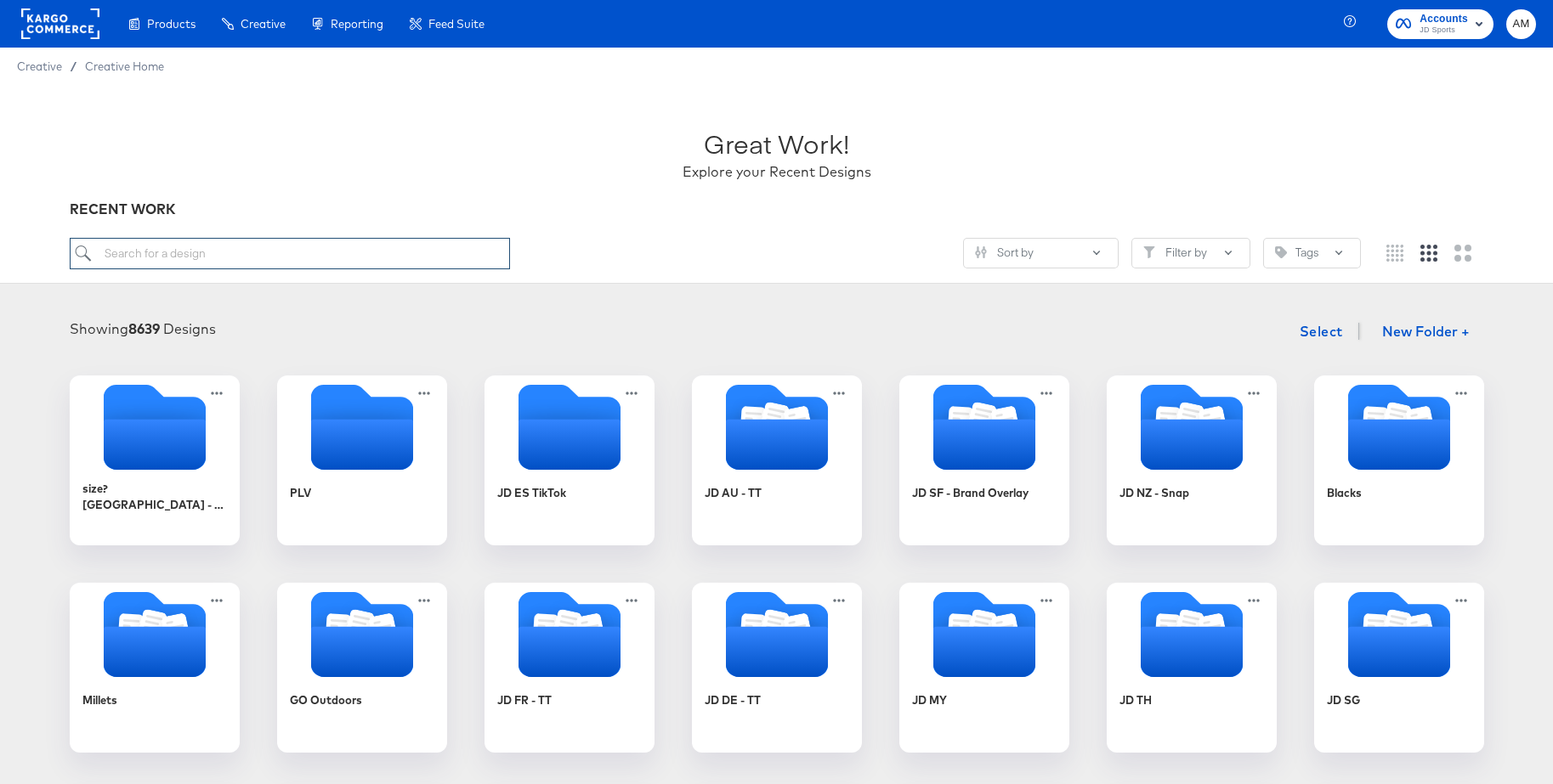
click at [170, 262] on input "search" at bounding box center [290, 253] width 440 height 32
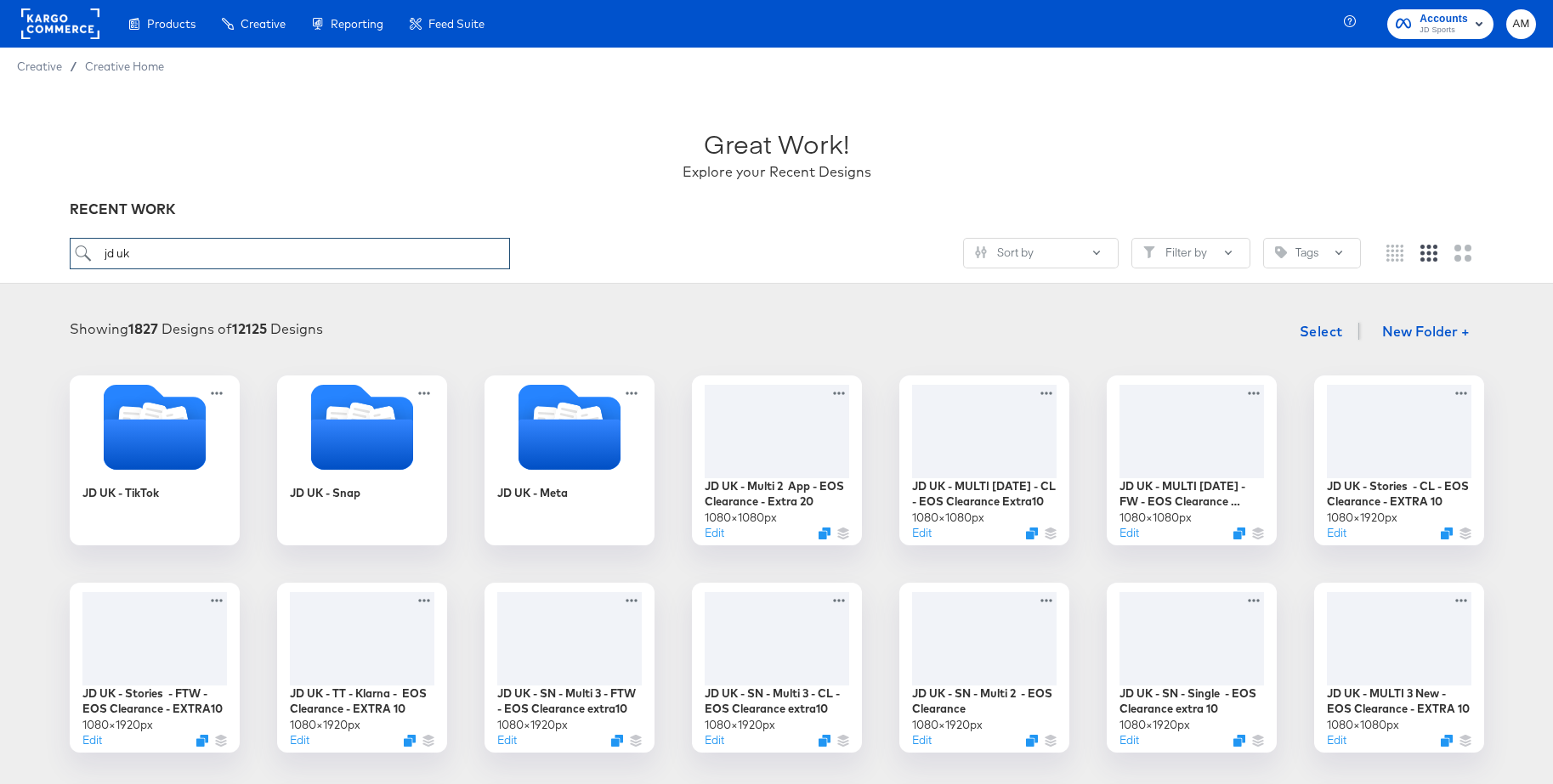
type input "jd uk"
click at [795, 456] on div at bounding box center [776, 429] width 152 height 97
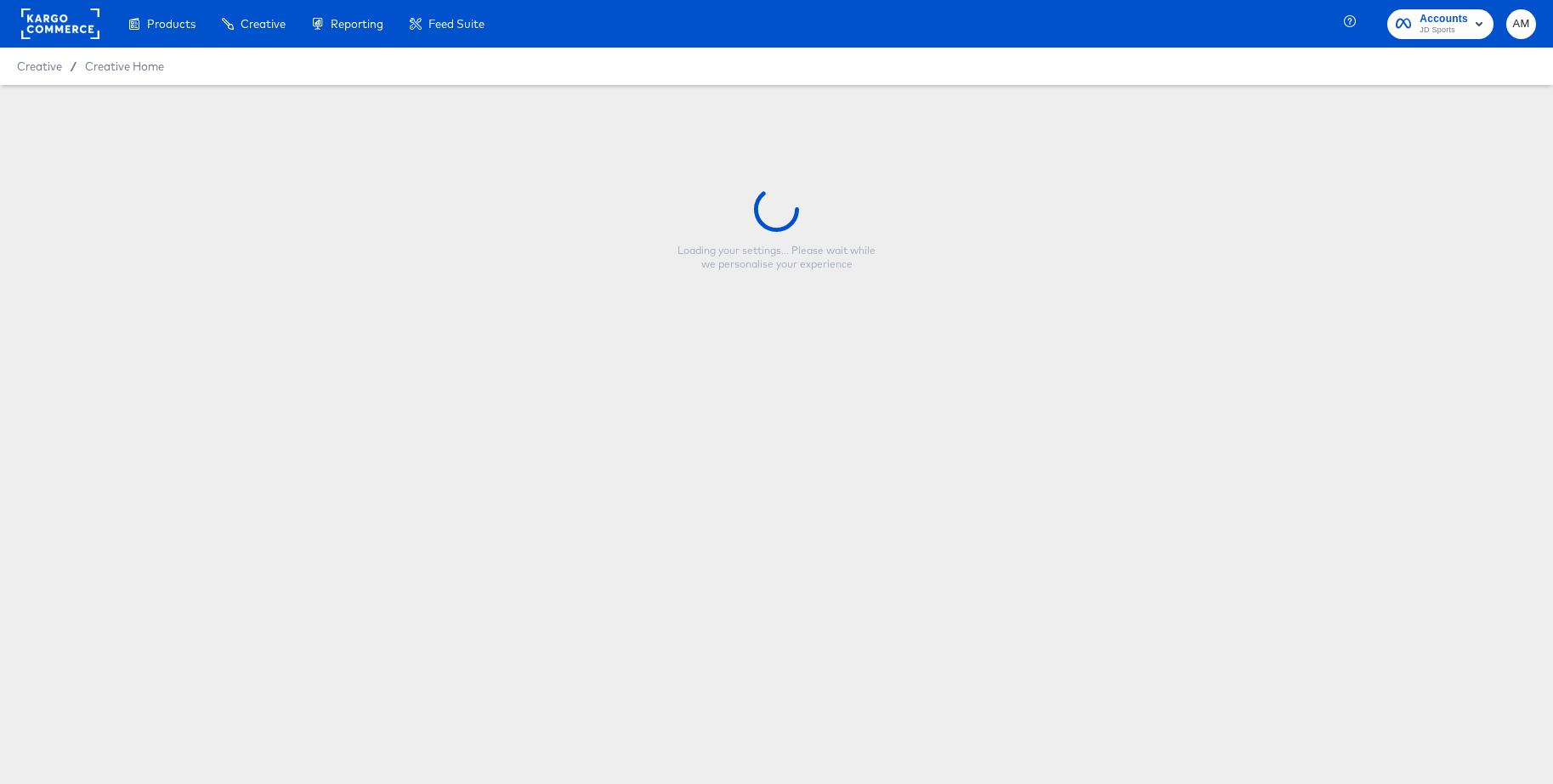
type input "JD UK - Multi 2 App - EOS Clearance - Extra 20"
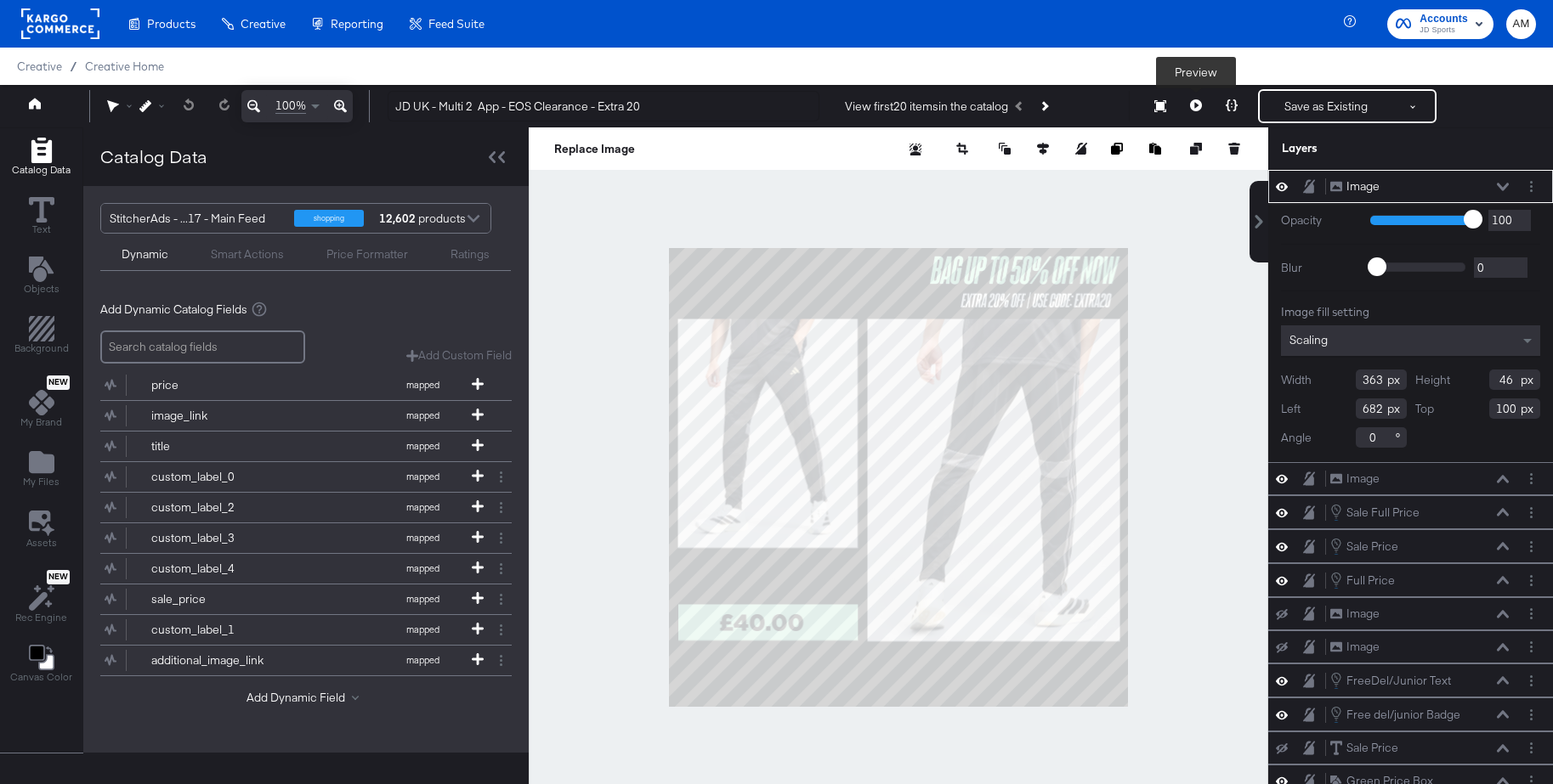
click at [1193, 105] on icon at bounding box center [1196, 105] width 12 height 12
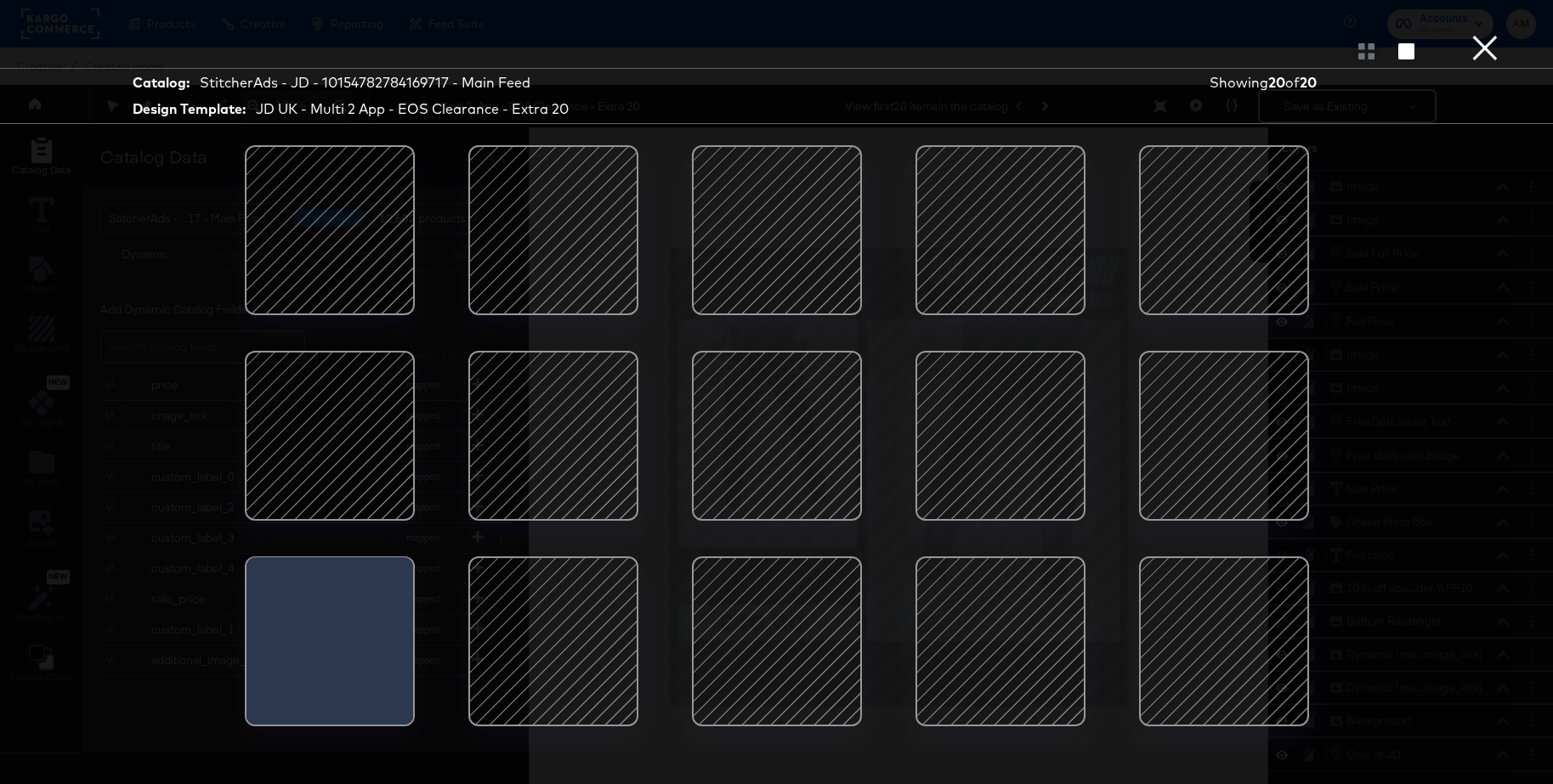
click at [560, 242] on div at bounding box center [553, 230] width 145 height 144
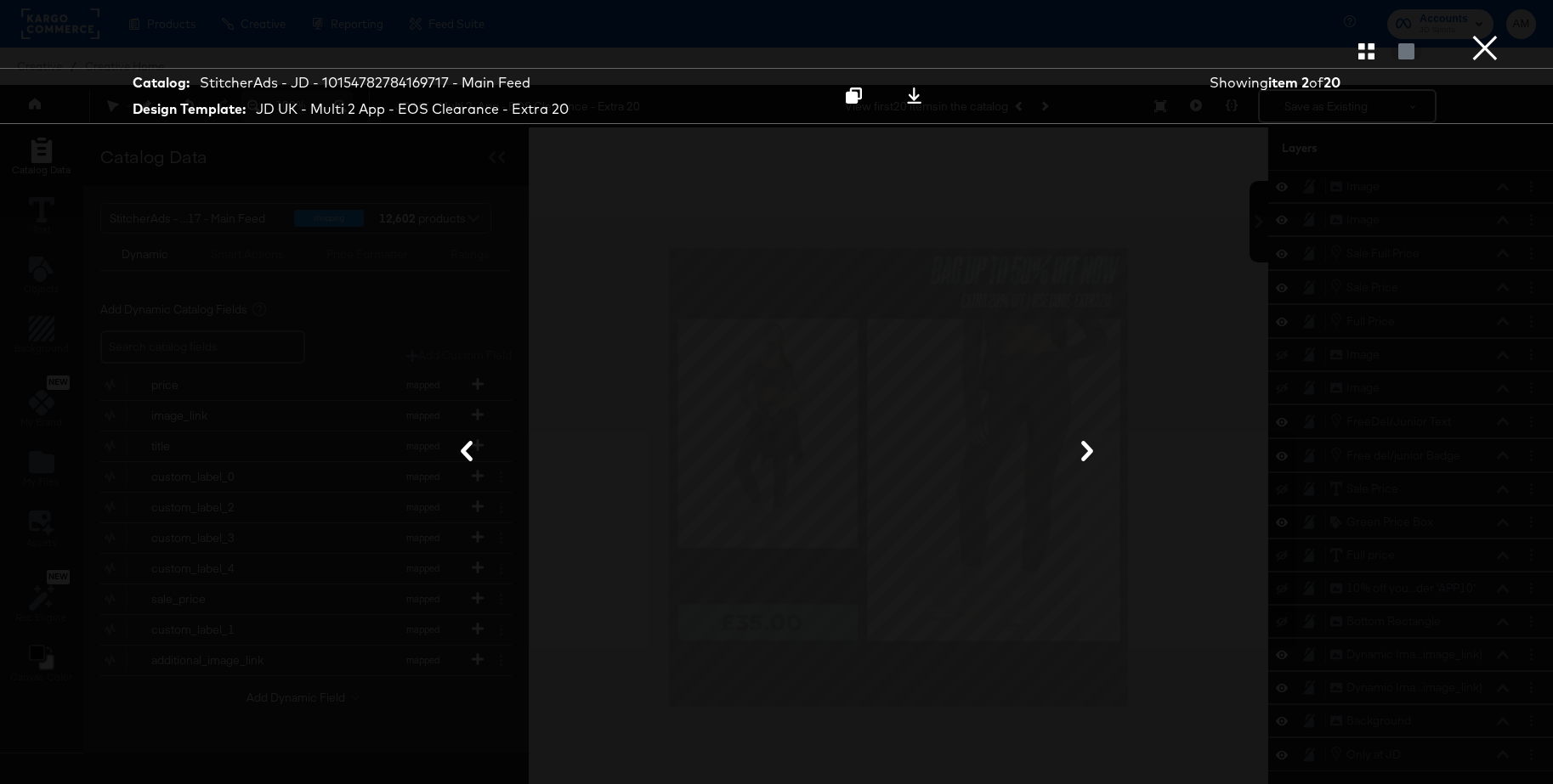
click at [1084, 451] on icon at bounding box center [1087, 451] width 21 height 21
click at [1477, 34] on button "×" at bounding box center [1485, 17] width 34 height 34
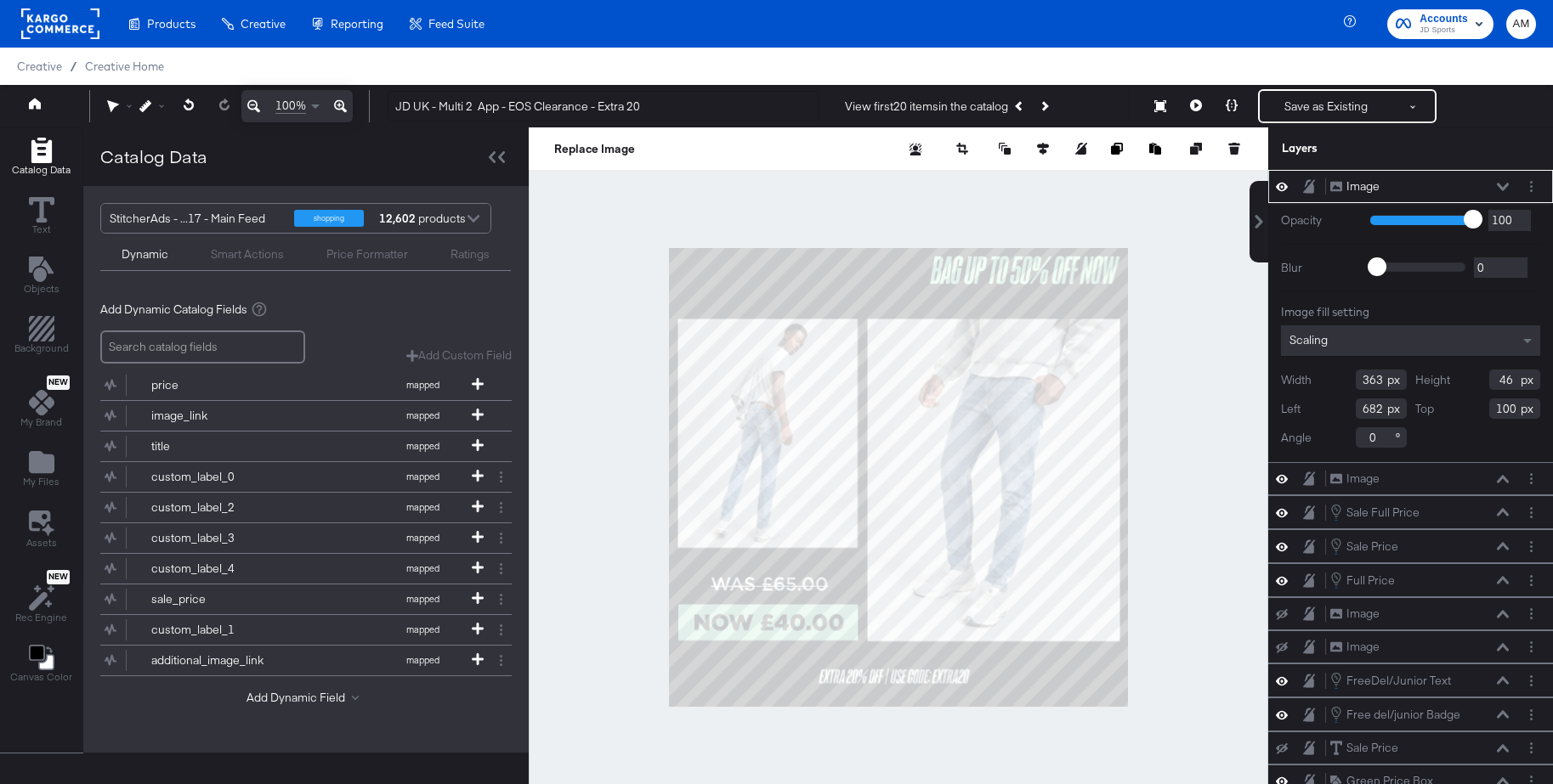
type input "348"
type input "985"
type input "451"
type input "49"
type input "260"
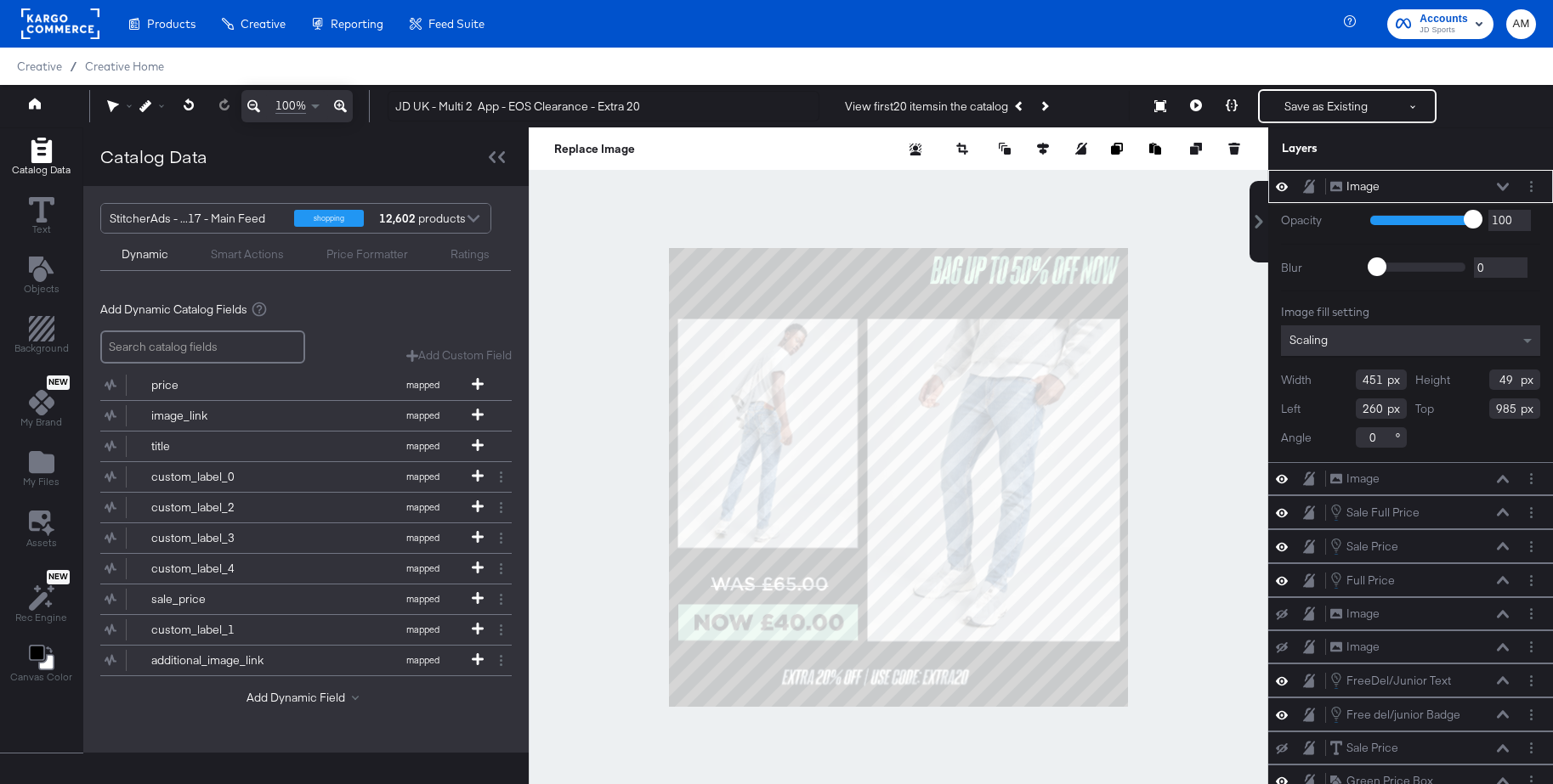
type input "582"
type input "63"
type input "971"
click at [1194, 105] on icon at bounding box center [1196, 105] width 12 height 12
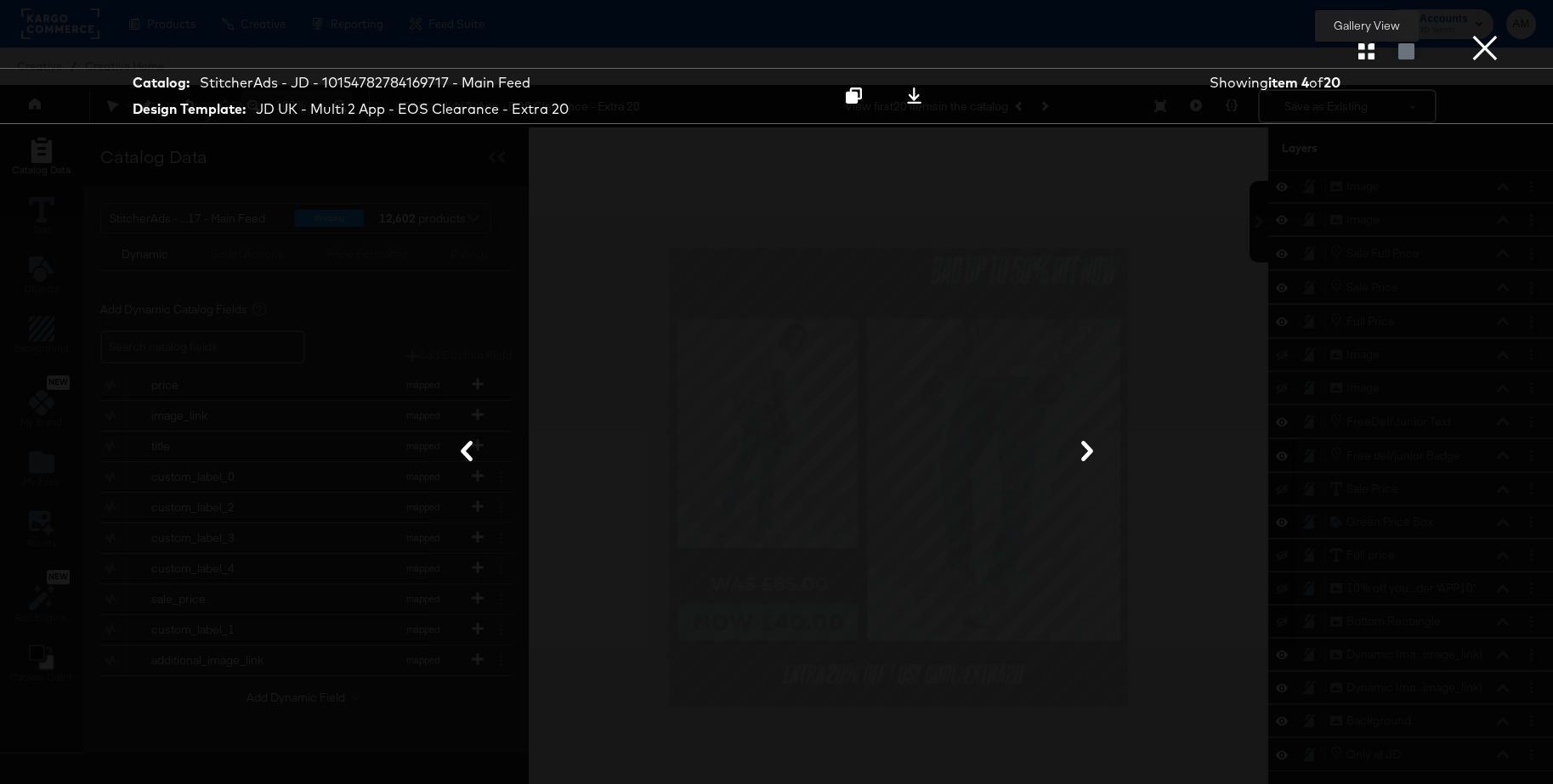
click at [1364, 56] on icon "button" at bounding box center [1366, 51] width 16 height 16
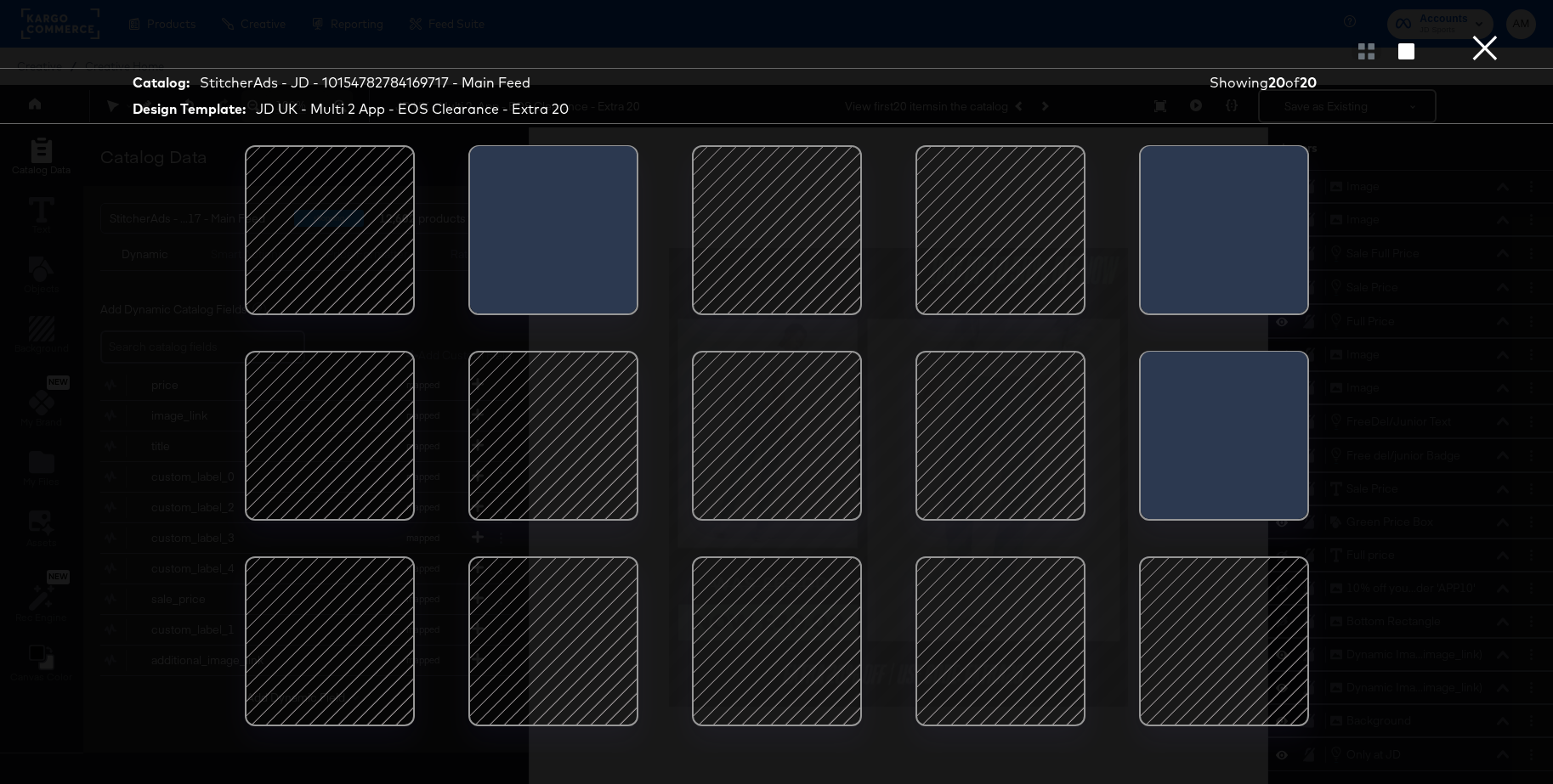
click at [523, 418] on div at bounding box center [553, 435] width 145 height 144
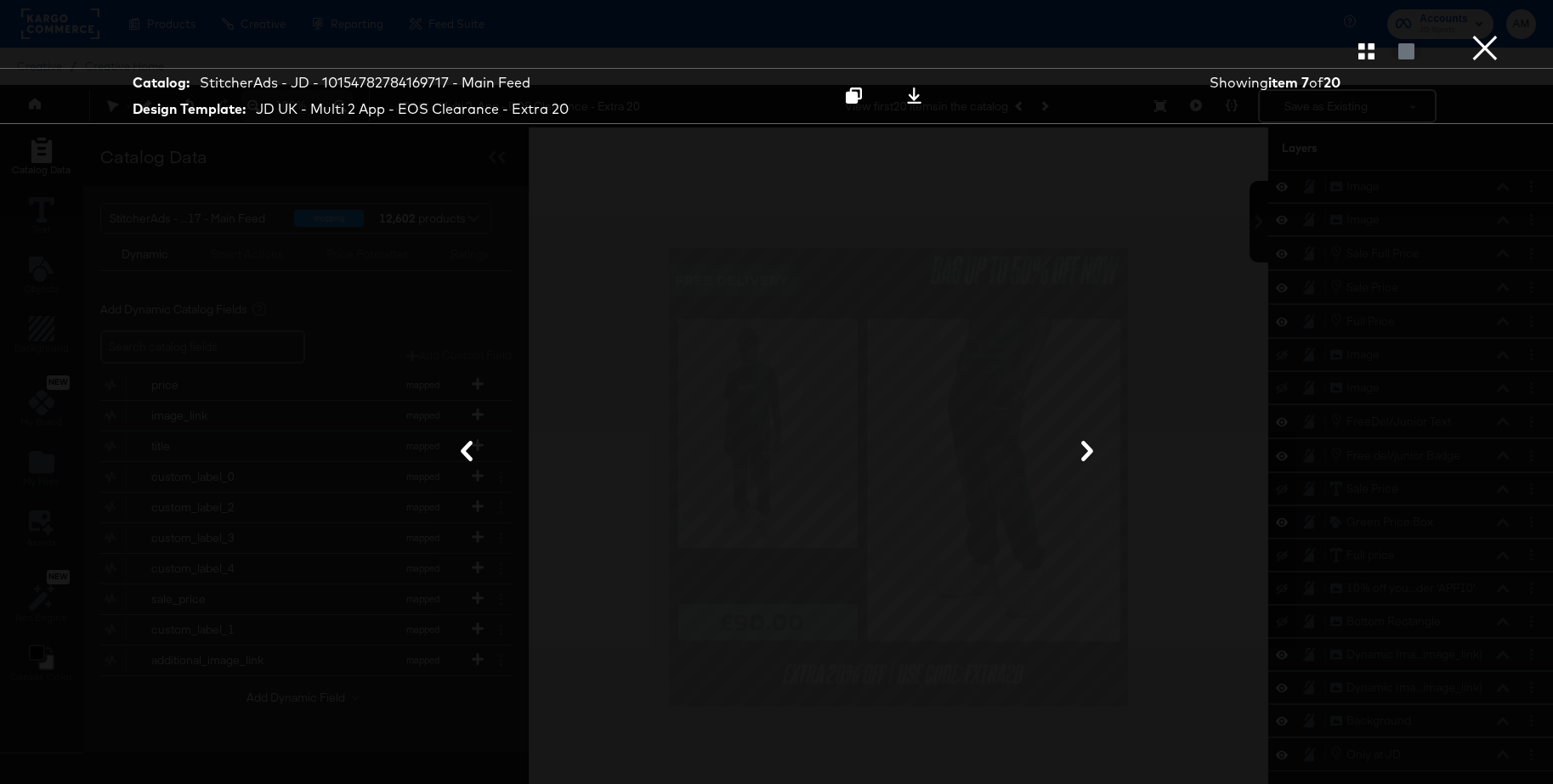
click at [1481, 34] on button "×" at bounding box center [1485, 17] width 34 height 34
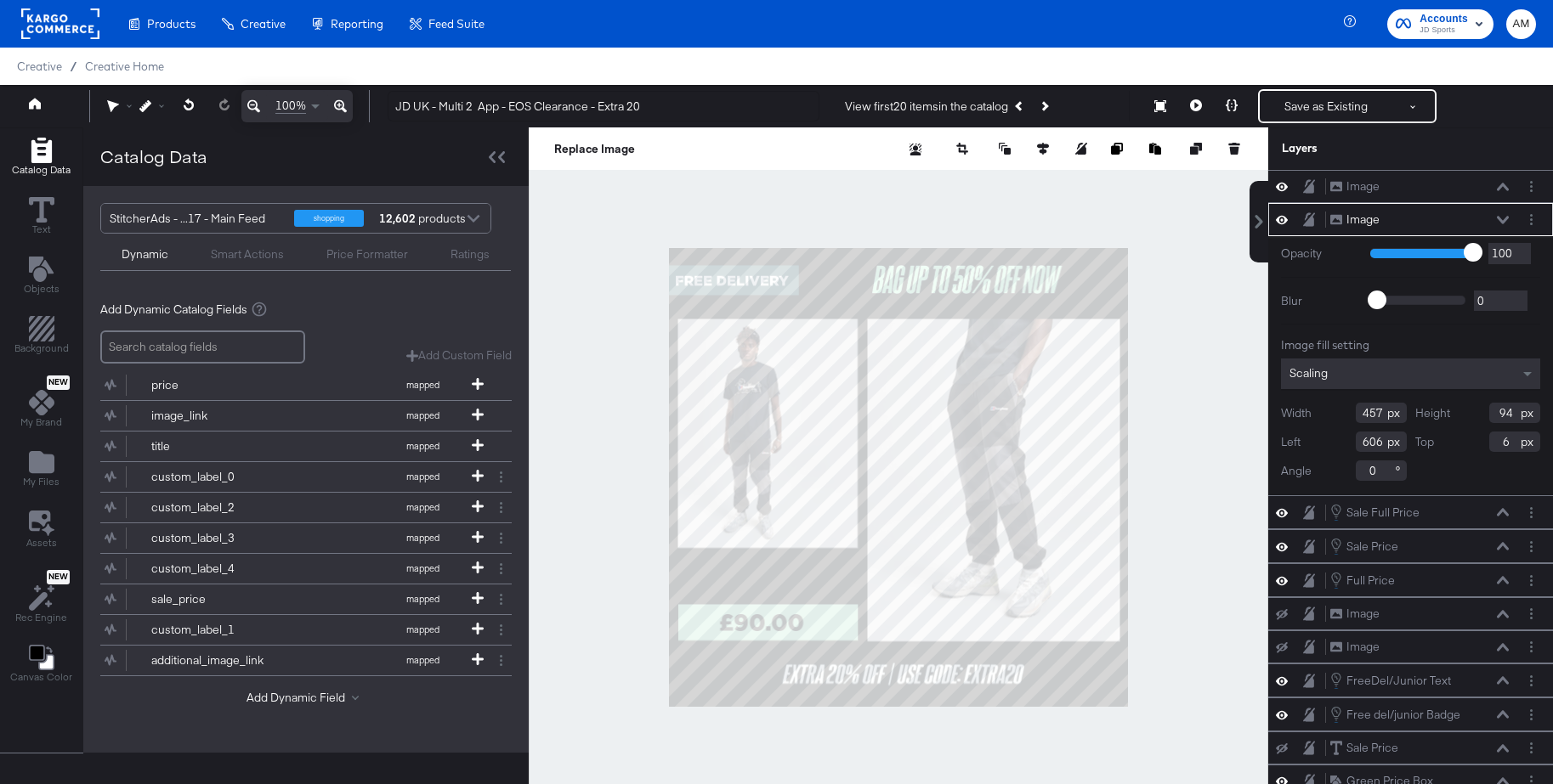
type input "470"
type input "28"
type input "468"
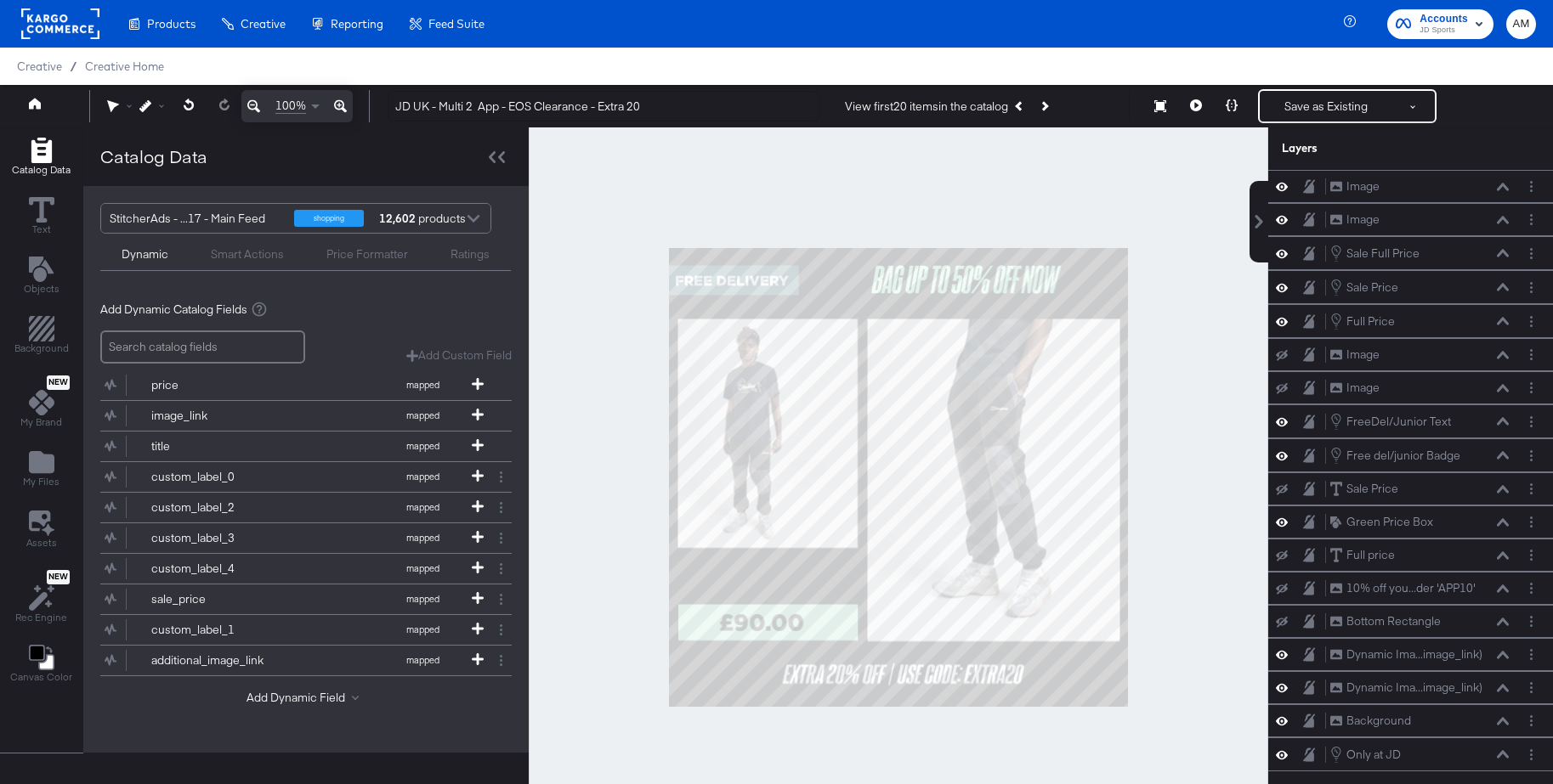
click at [1184, 275] on div at bounding box center [898, 477] width 740 height 700
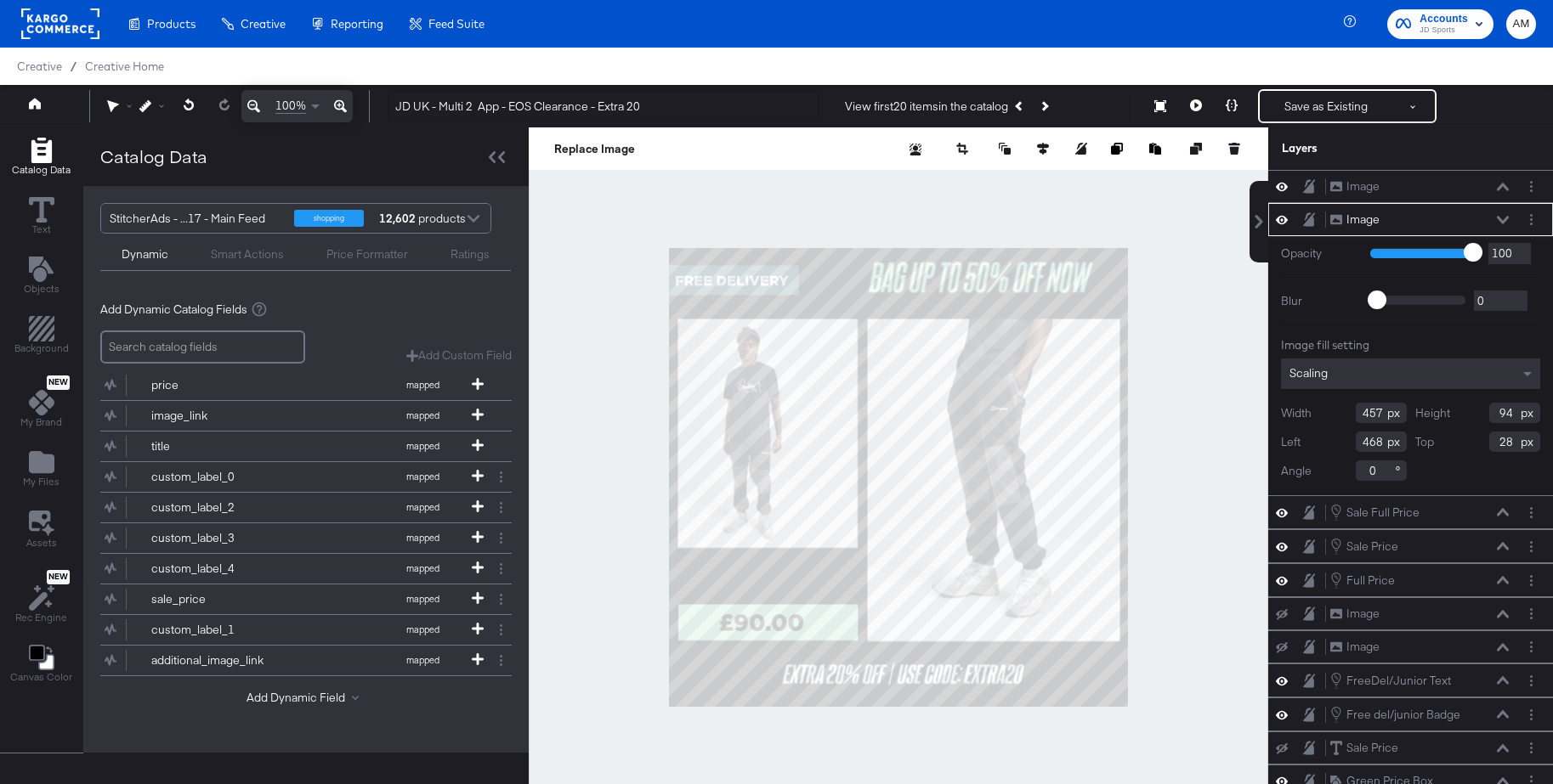
type input "541"
type input "104"
type input "460"
type input "18"
click at [1202, 281] on div at bounding box center [898, 477] width 740 height 700
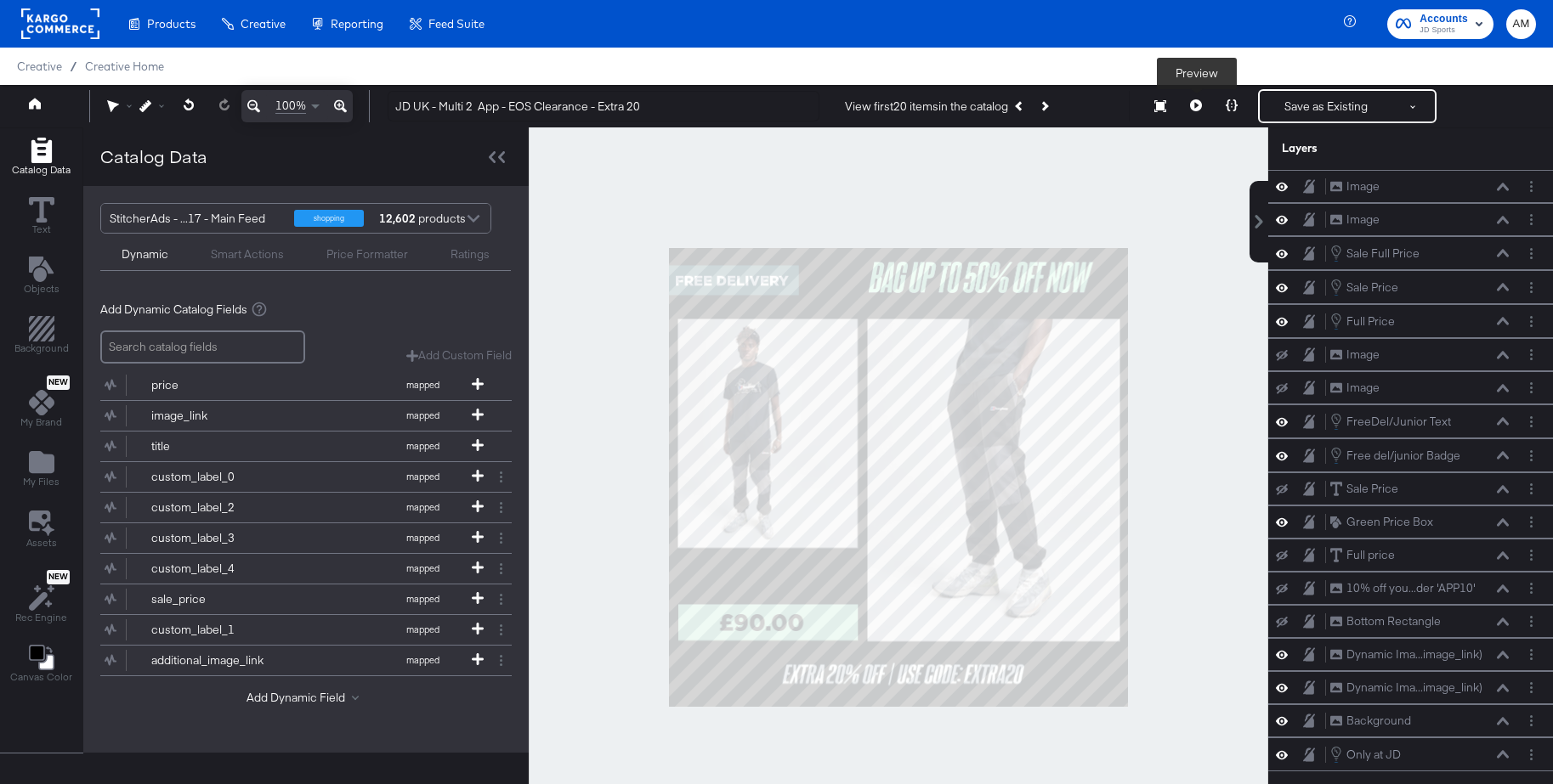
click at [1199, 105] on icon at bounding box center [1196, 105] width 12 height 12
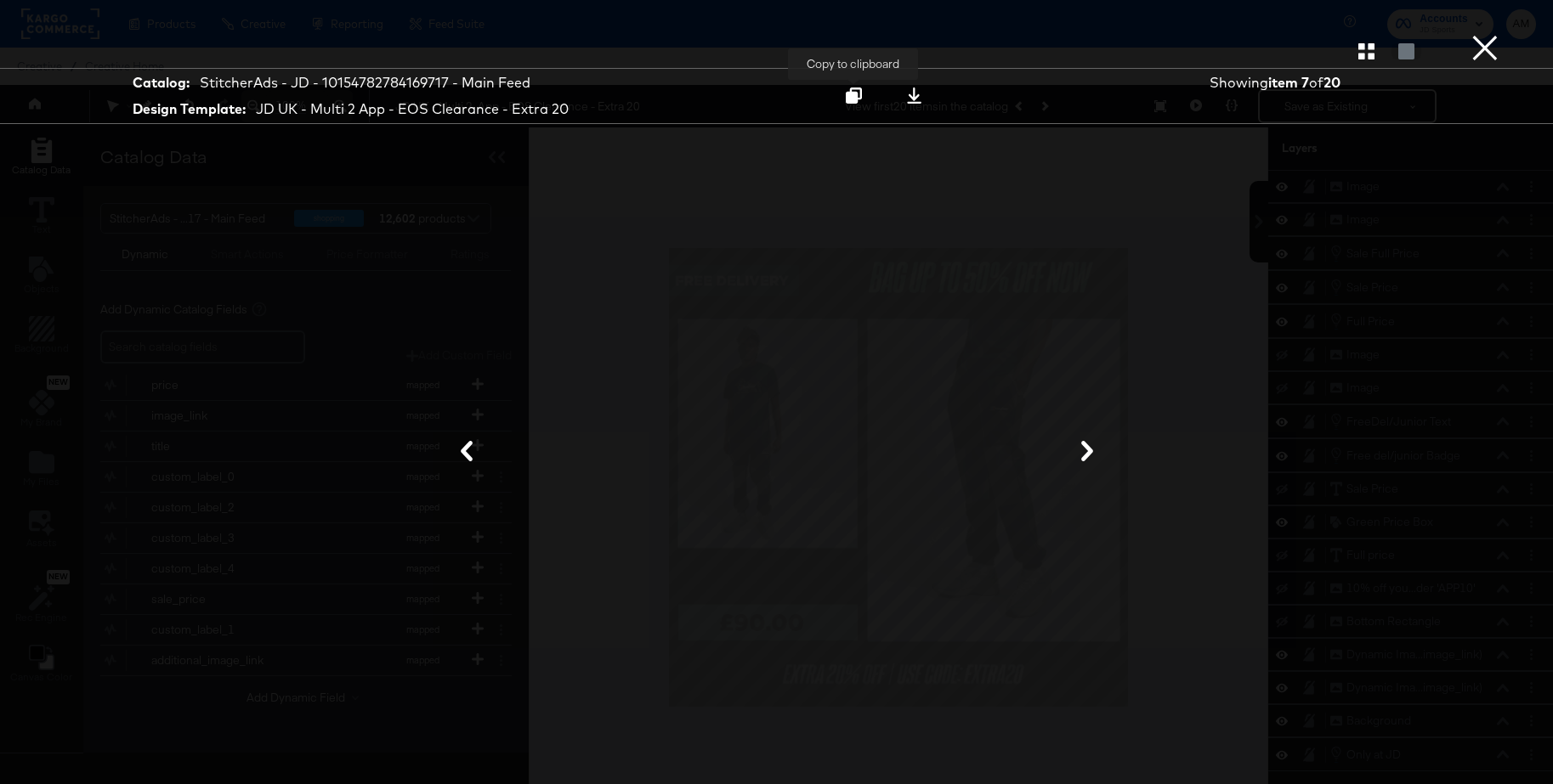
click at [853, 94] on icon at bounding box center [853, 95] width 16 height 16
click at [1486, 34] on button "×" at bounding box center [1485, 17] width 34 height 34
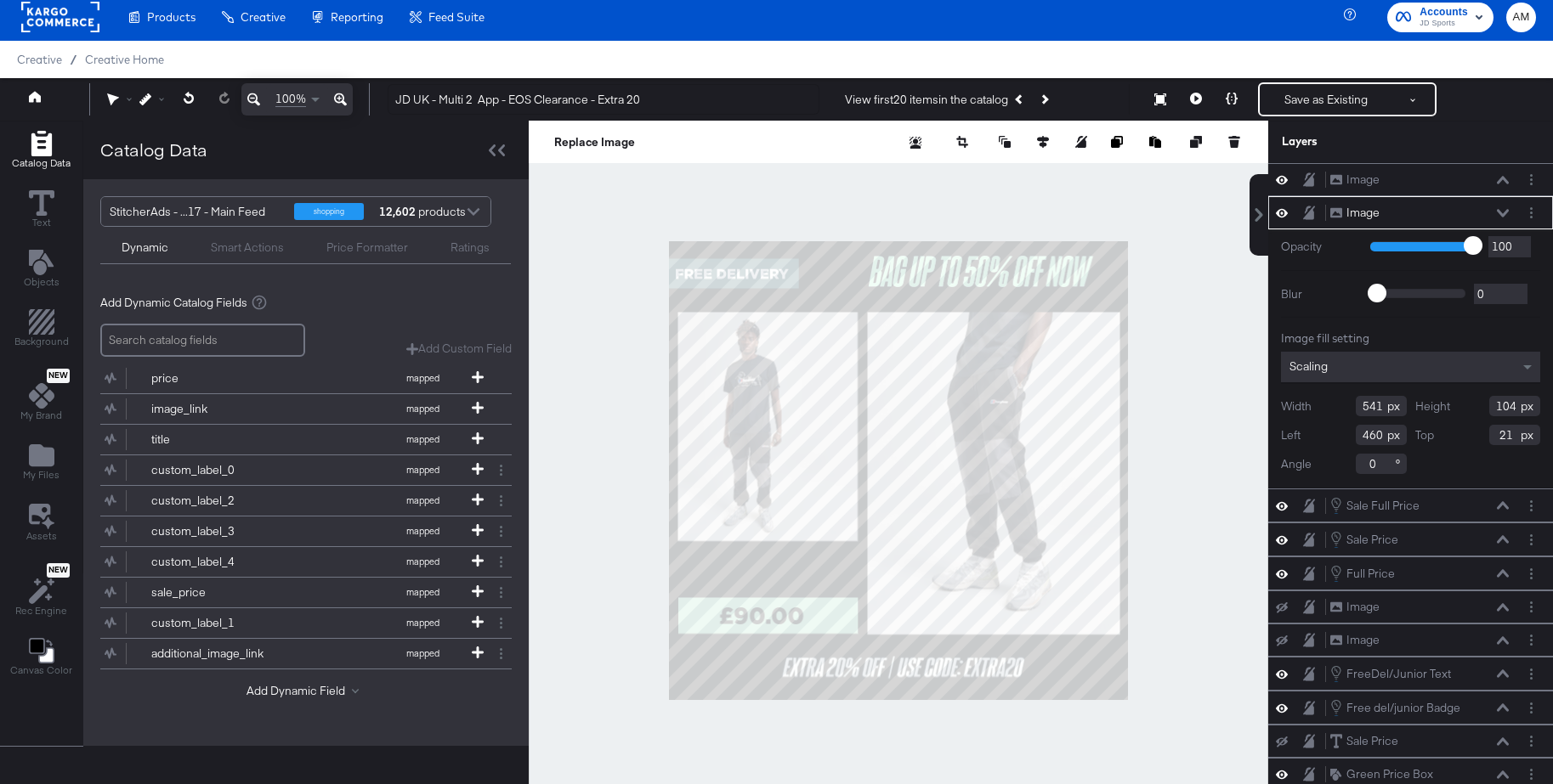
type input "22"
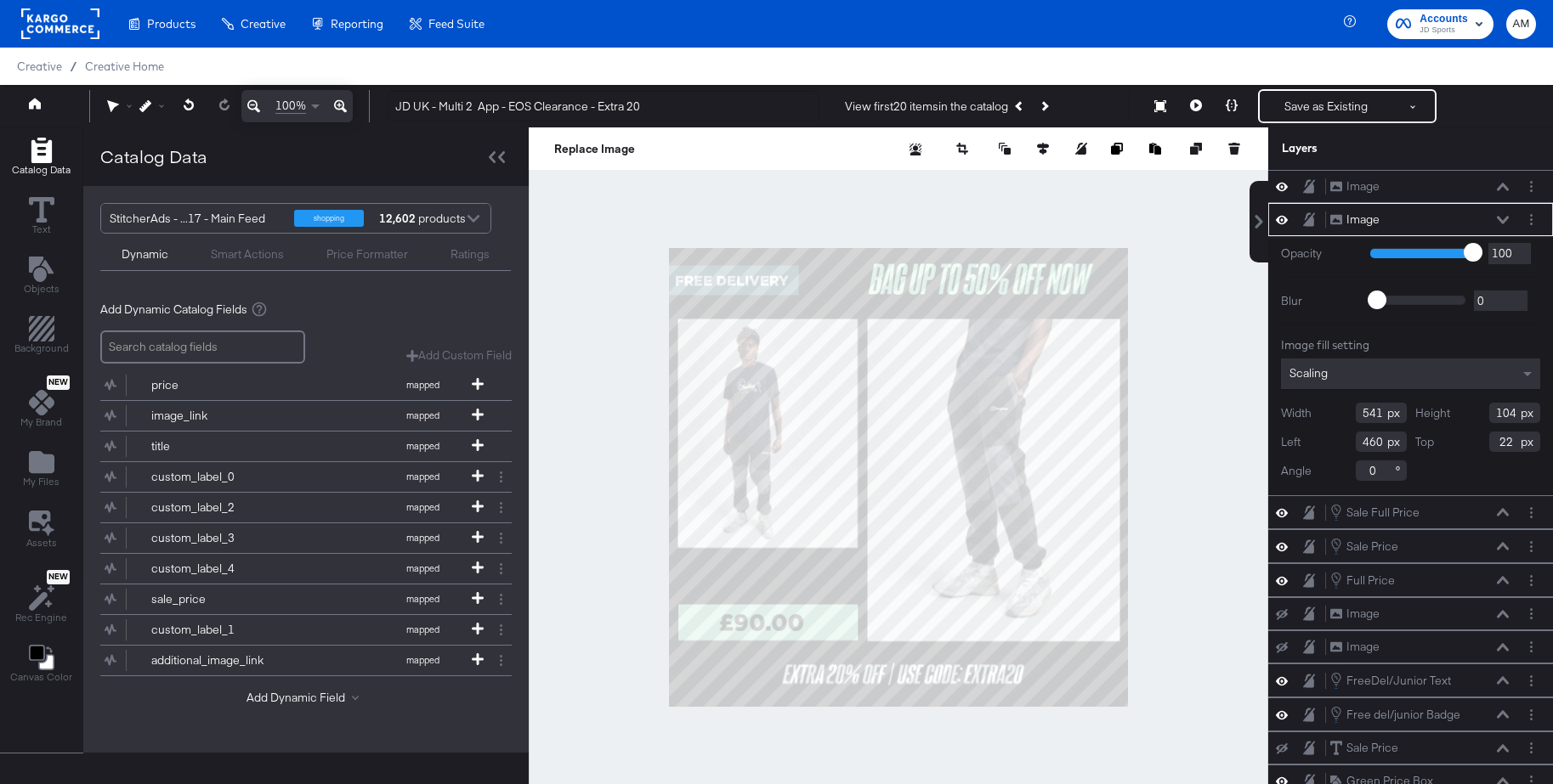
scroll to position [7, 0]
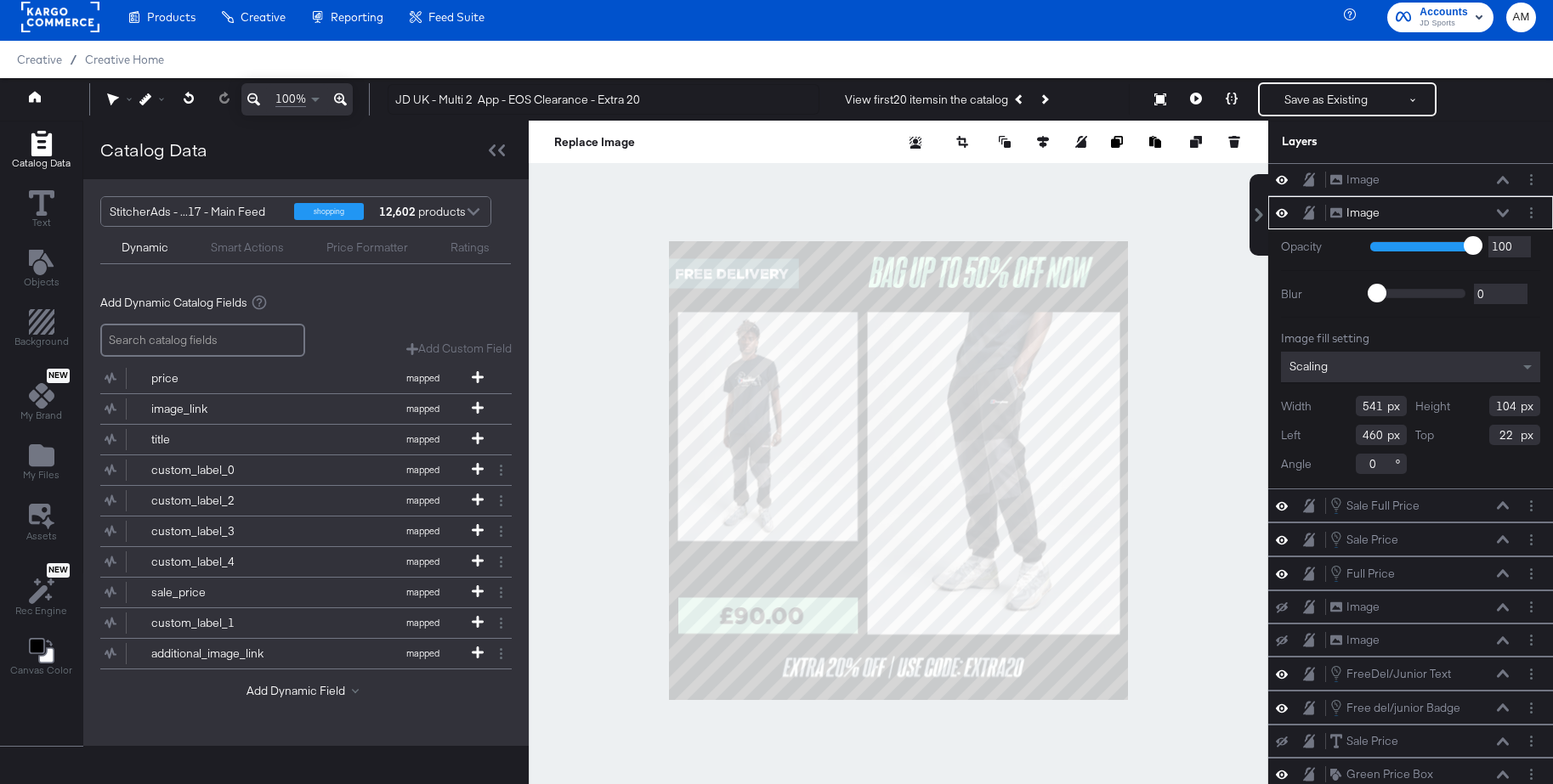
click at [1214, 197] on div at bounding box center [898, 470] width 740 height 700
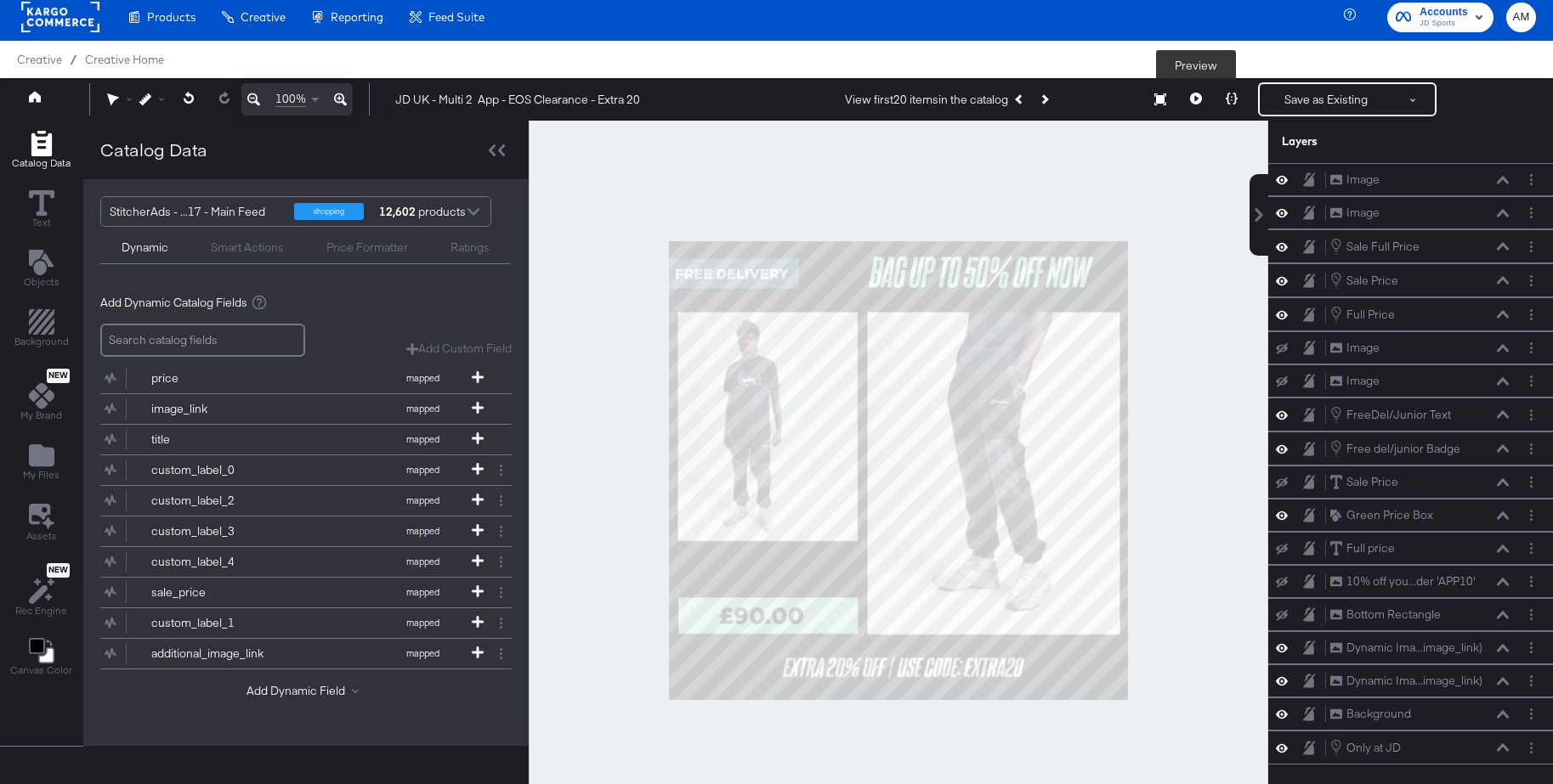
click at [1196, 101] on icon at bounding box center [1196, 98] width 12 height 12
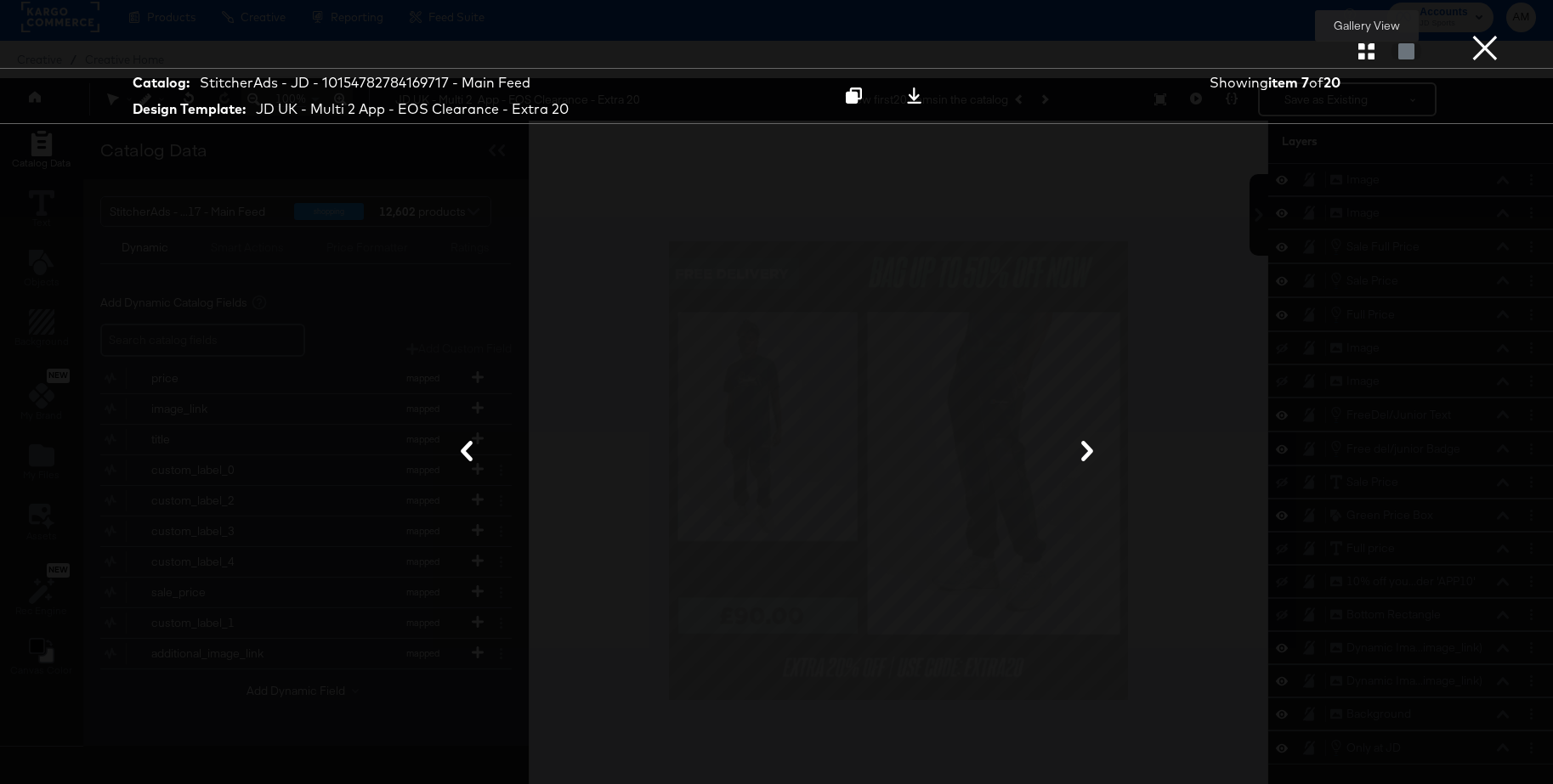
click at [1364, 53] on icon "button" at bounding box center [1366, 51] width 16 height 16
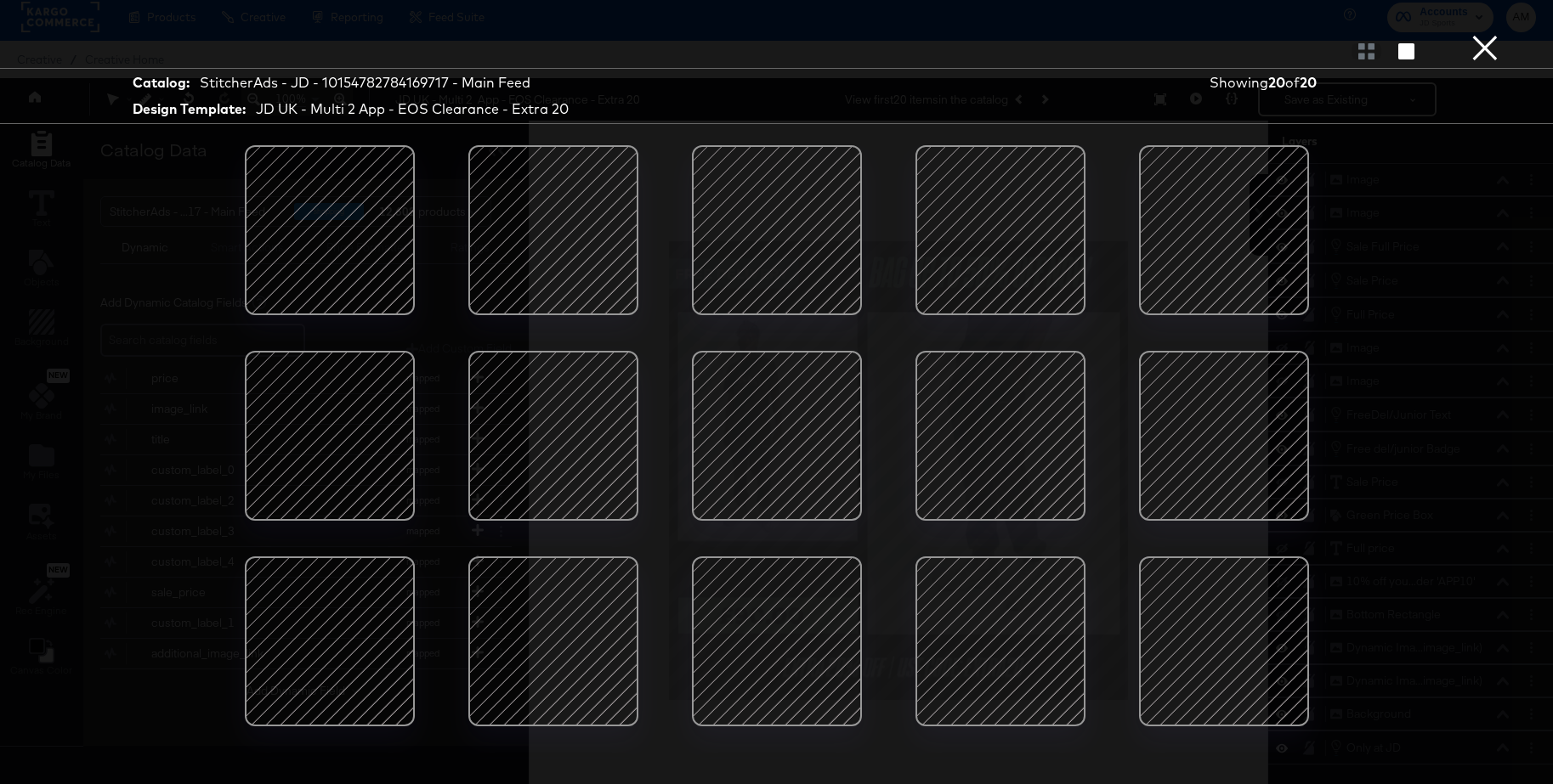
click at [788, 214] on div at bounding box center [776, 230] width 145 height 144
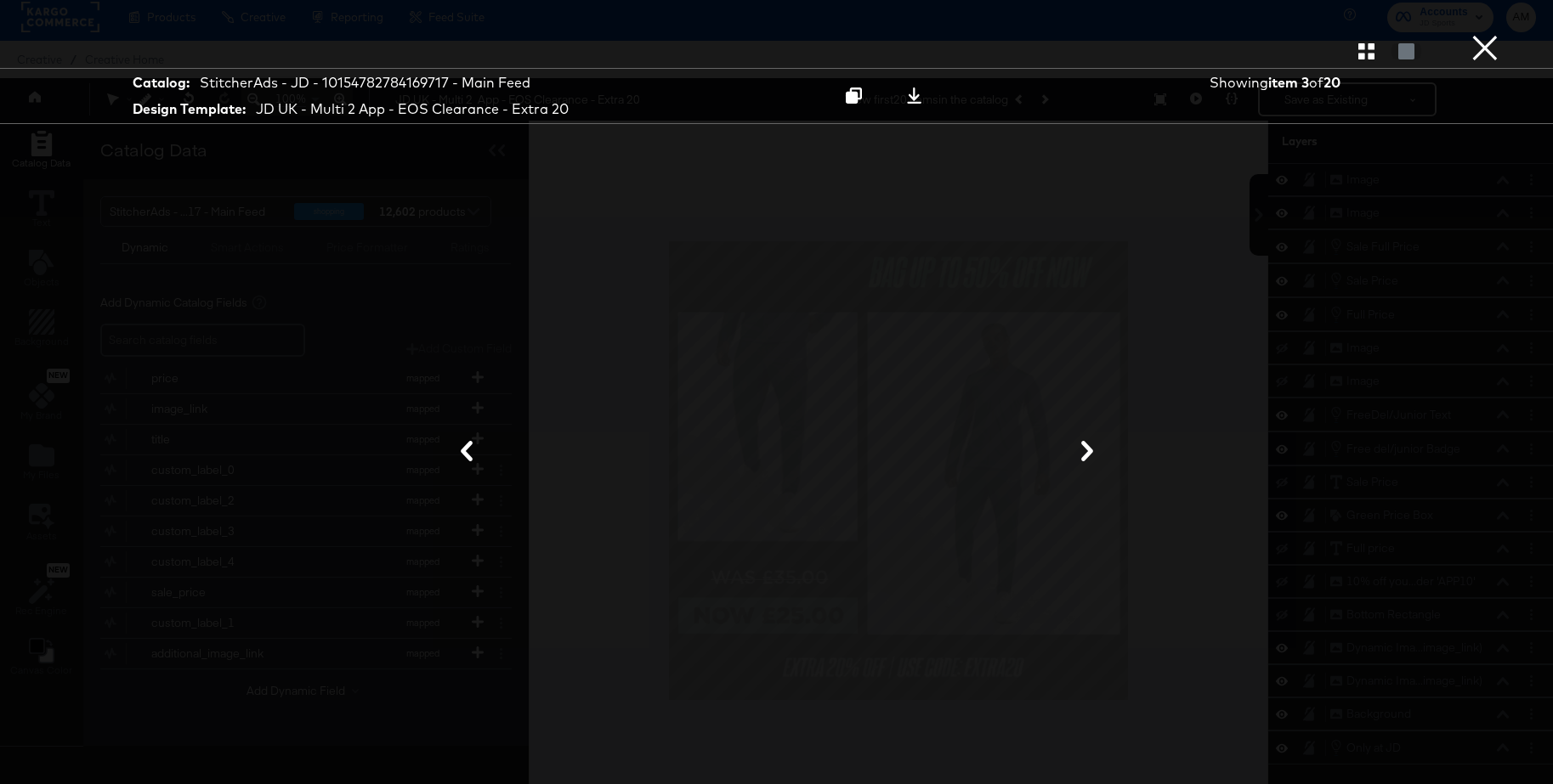
click at [1496, 34] on button "×" at bounding box center [1485, 17] width 34 height 34
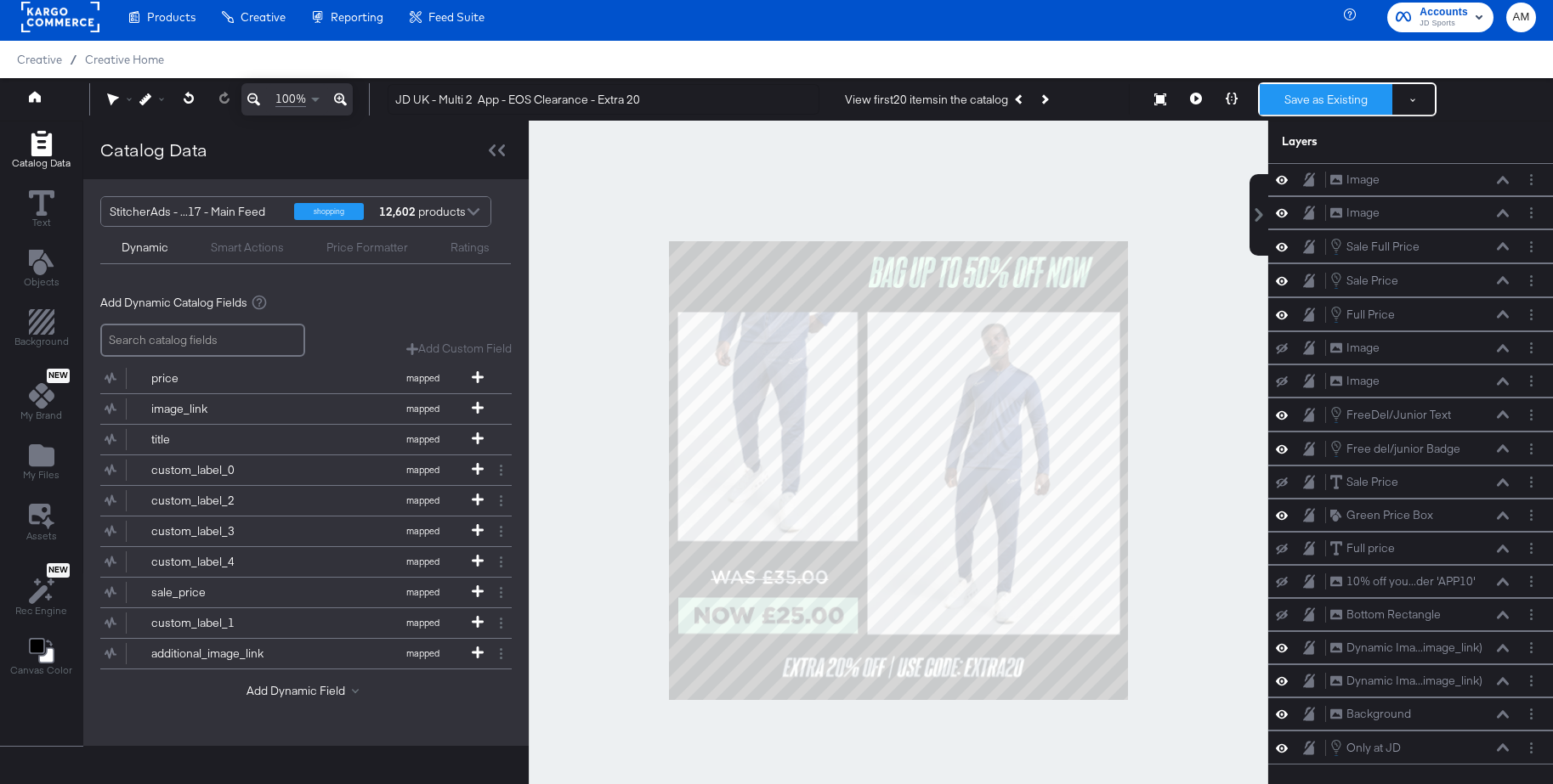
click at [1324, 95] on button "Save as Existing" at bounding box center [1326, 99] width 133 height 31
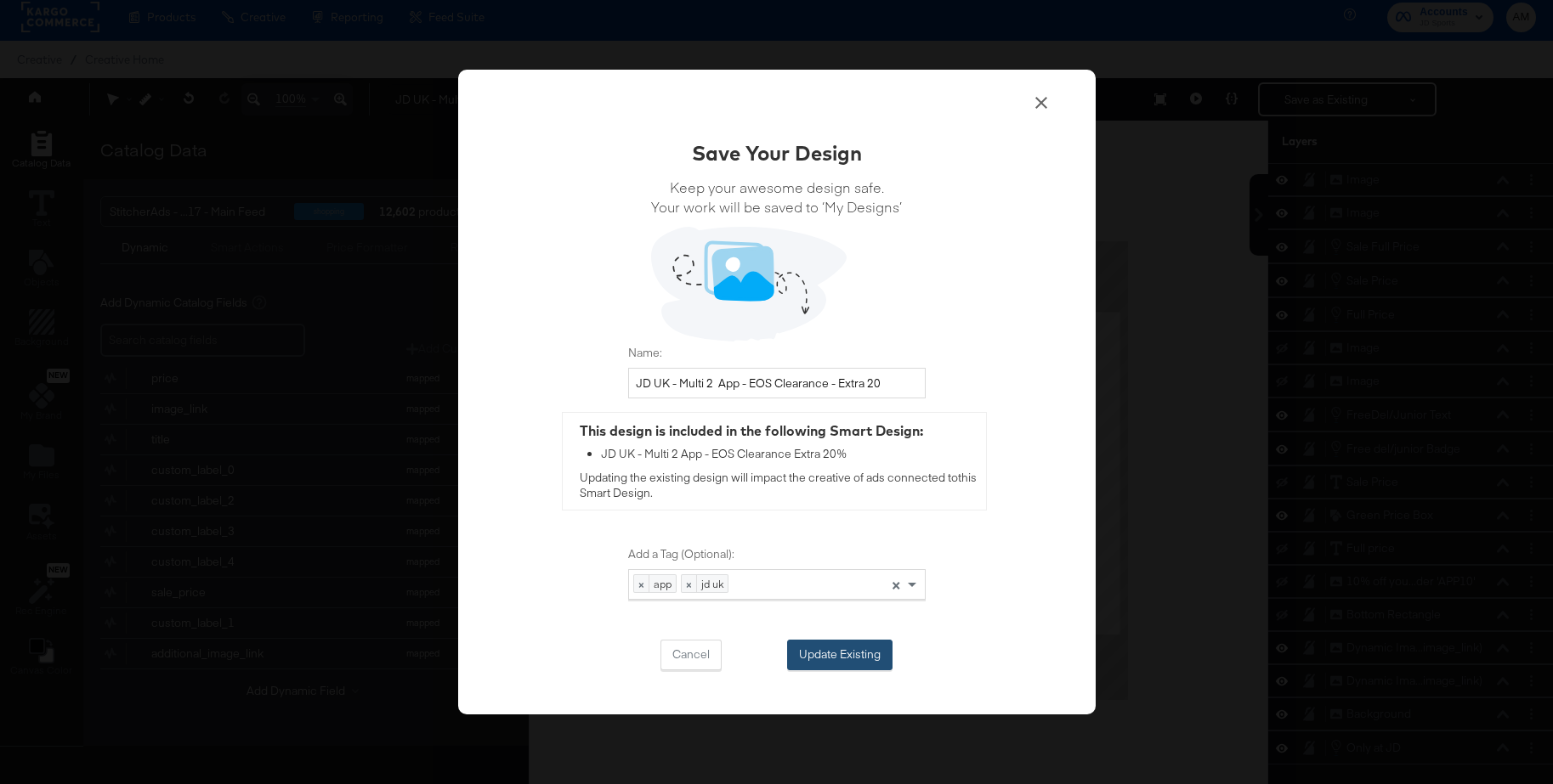
click at [820, 647] on button "Update Existing" at bounding box center [839, 655] width 105 height 31
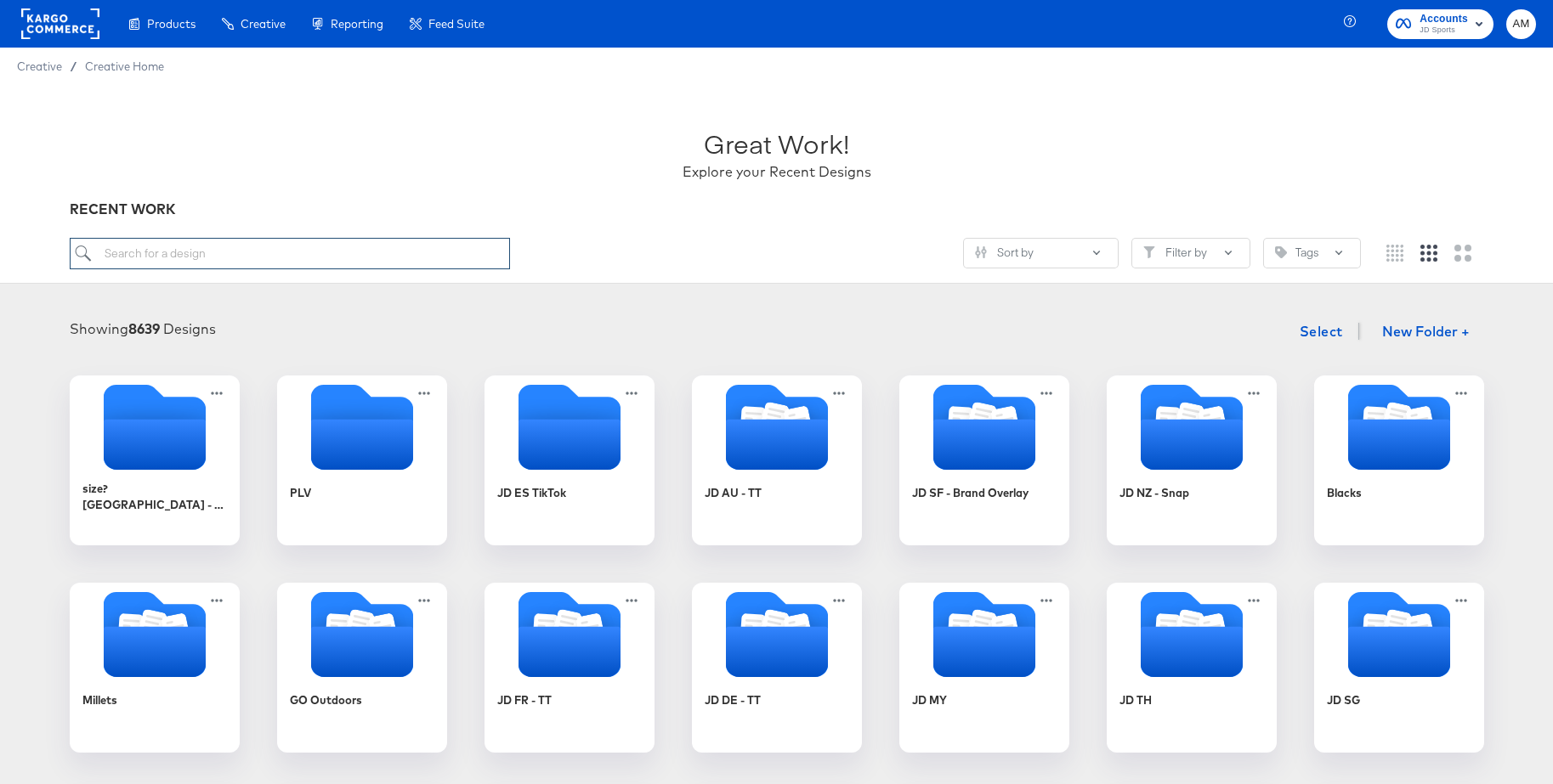
click at [232, 252] on input "search" at bounding box center [290, 253] width 440 height 32
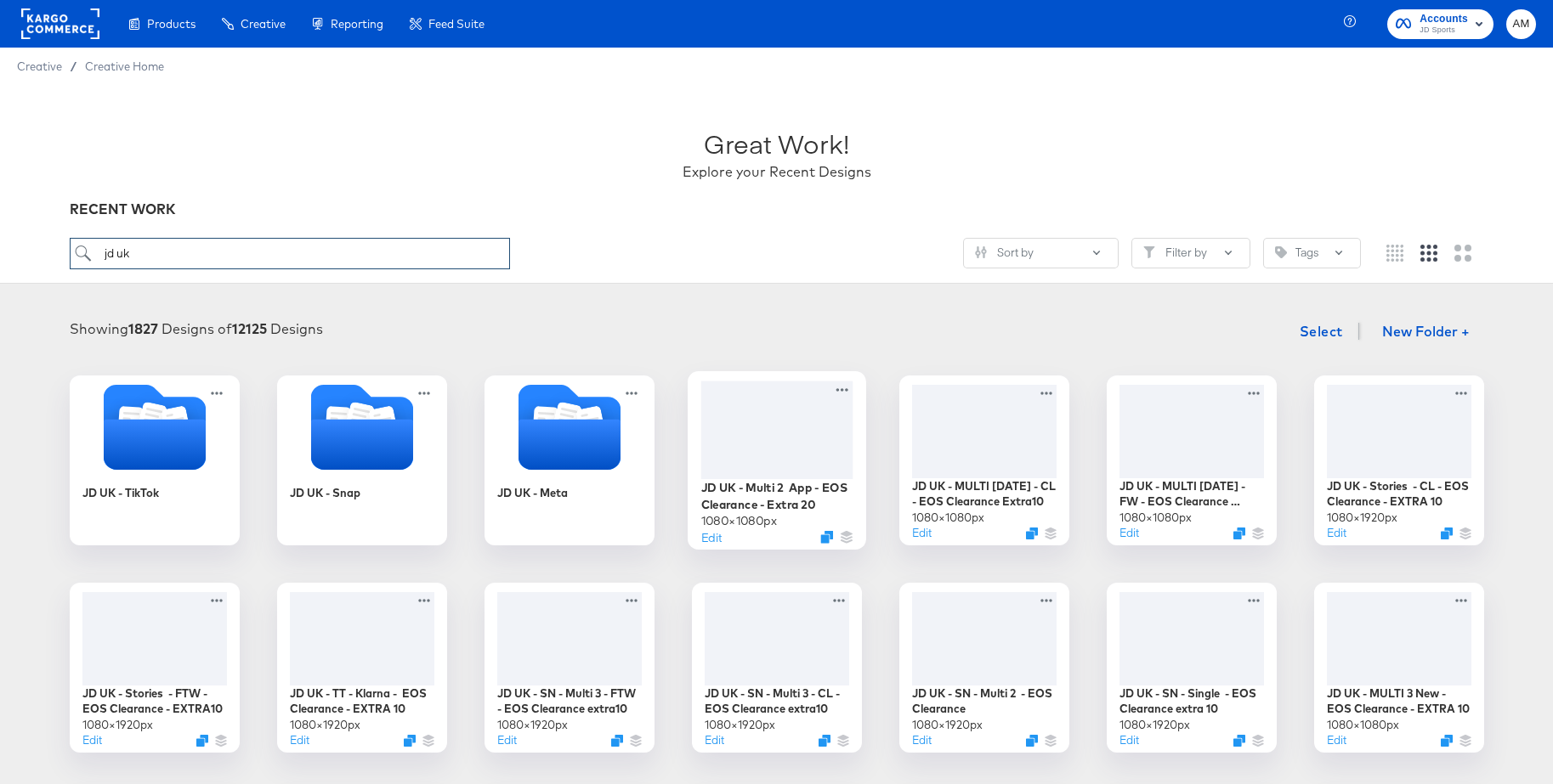
type input "jd uk"
click at [774, 421] on div at bounding box center [776, 429] width 152 height 97
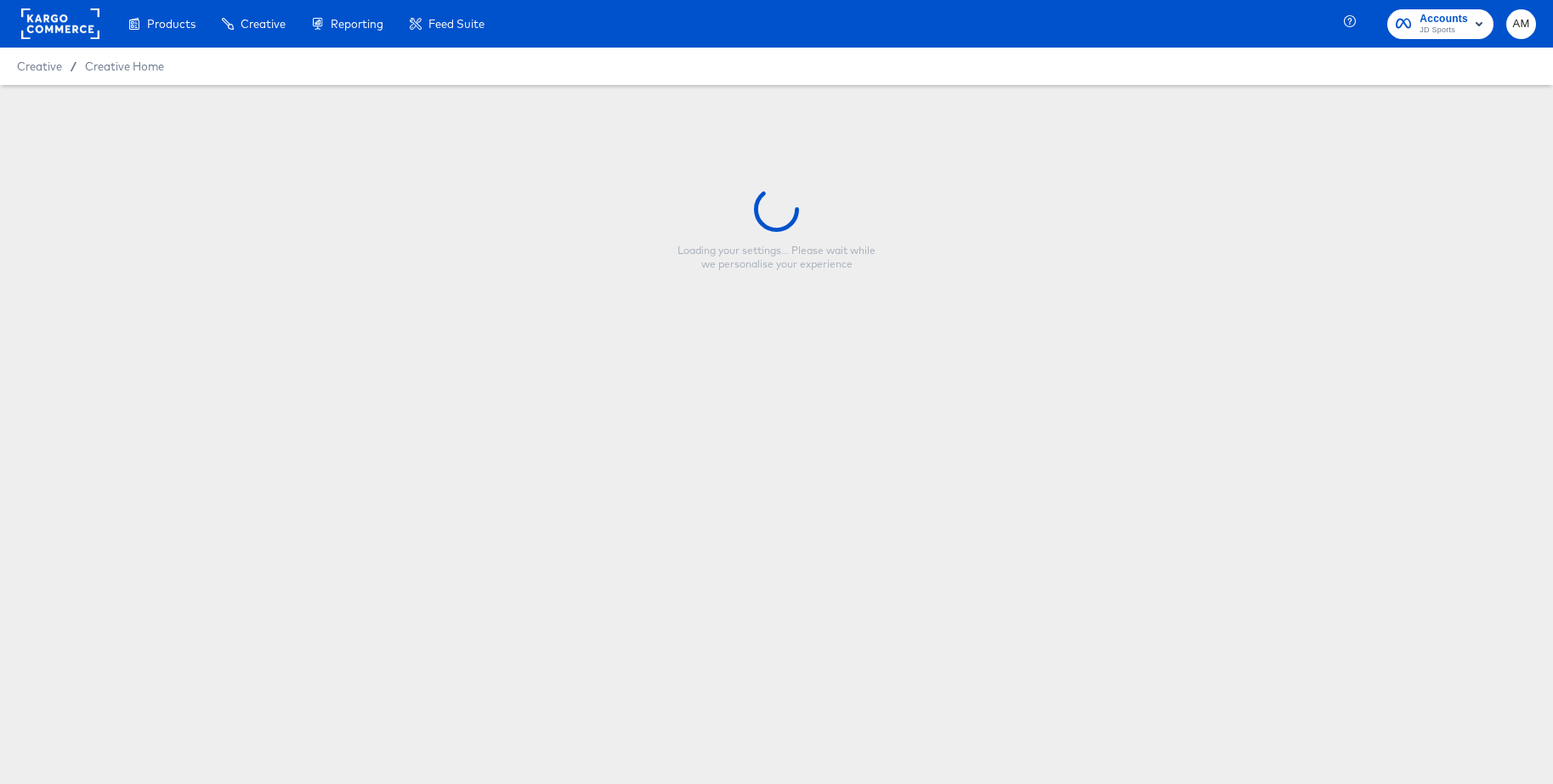
type input "JD UK - Multi 2 App - EOS Clearance - Extra 20"
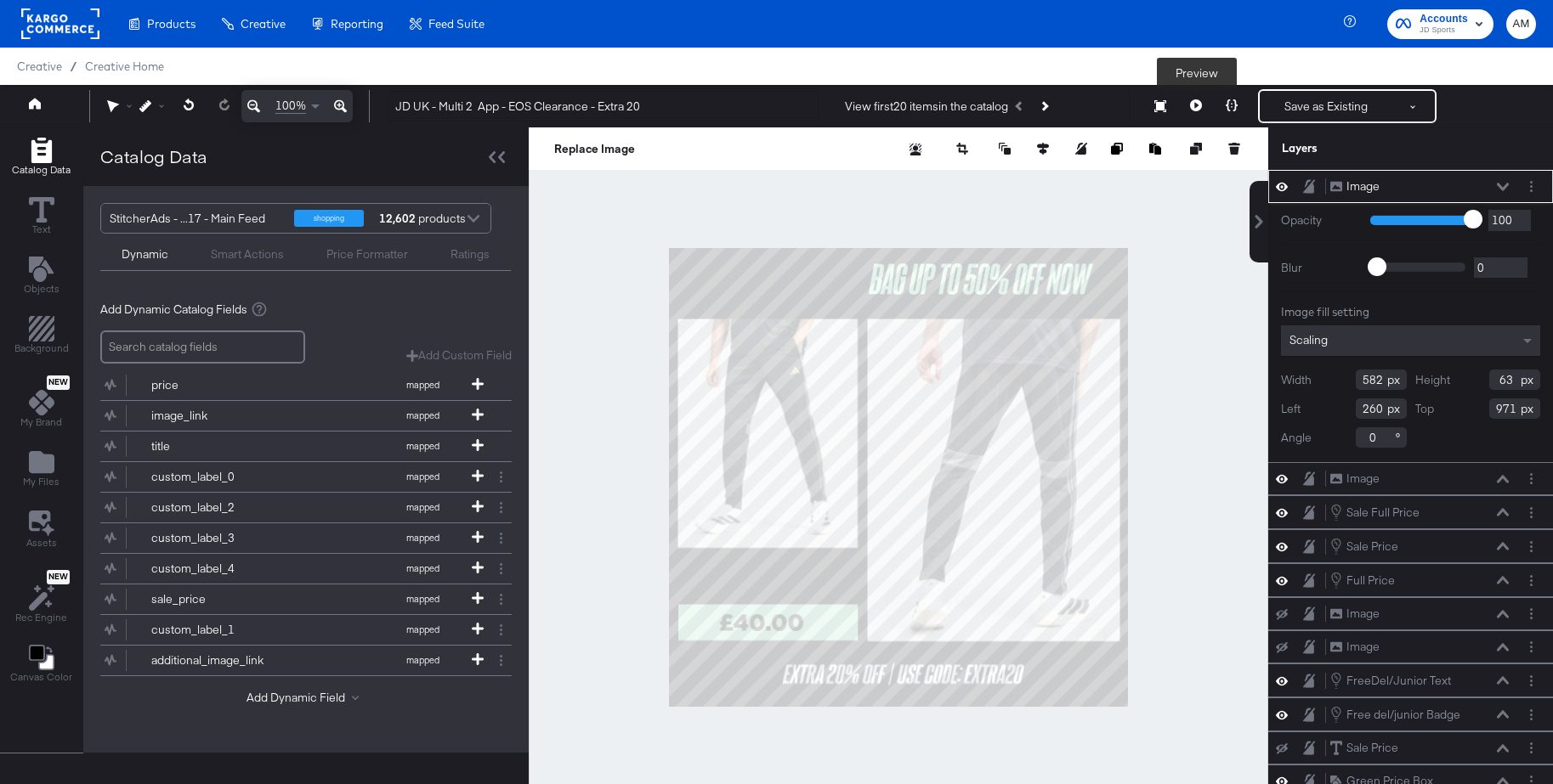
click at [1194, 107] on icon at bounding box center [1196, 105] width 12 height 12
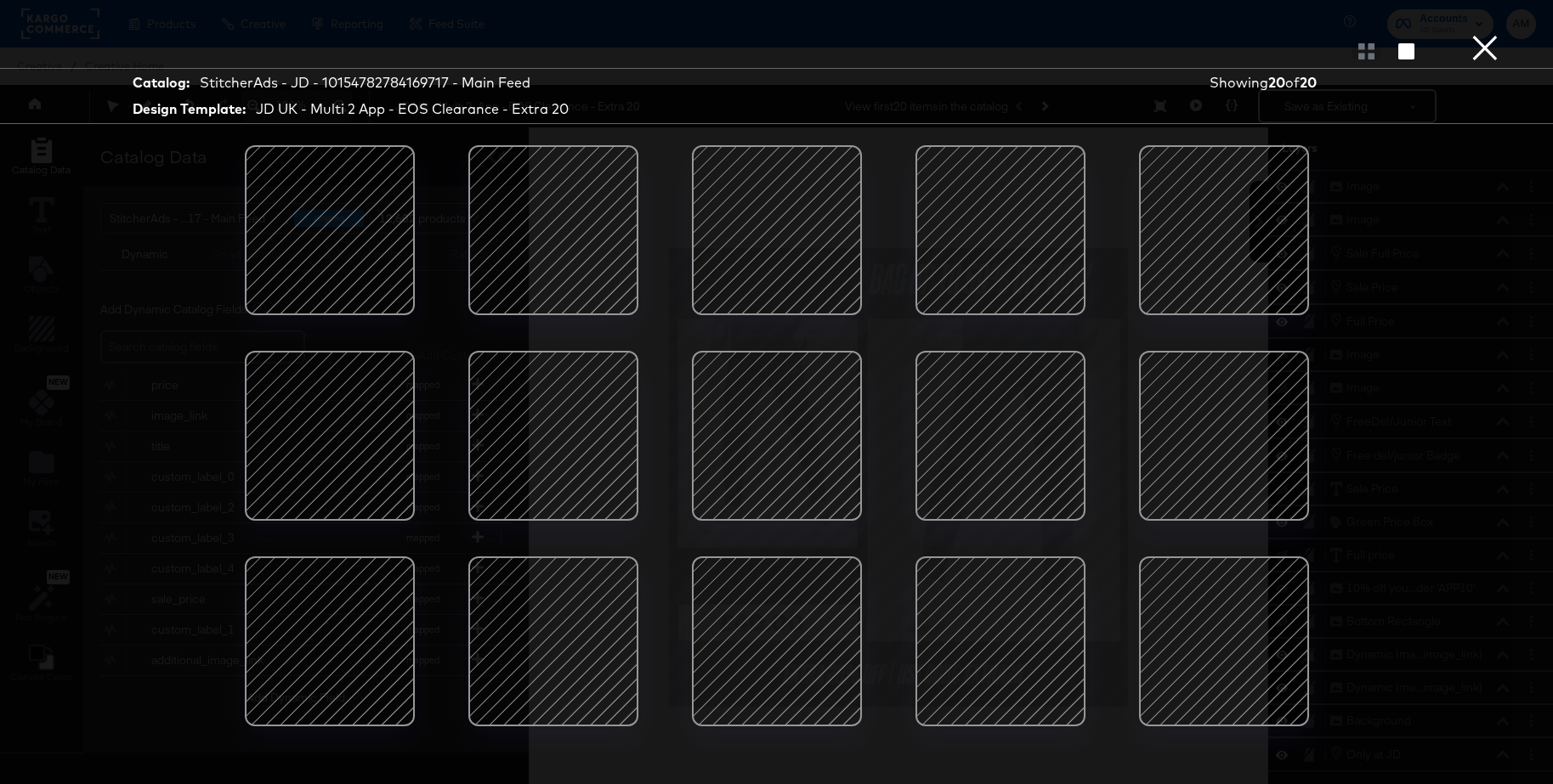
click at [325, 628] on div at bounding box center [329, 641] width 145 height 144
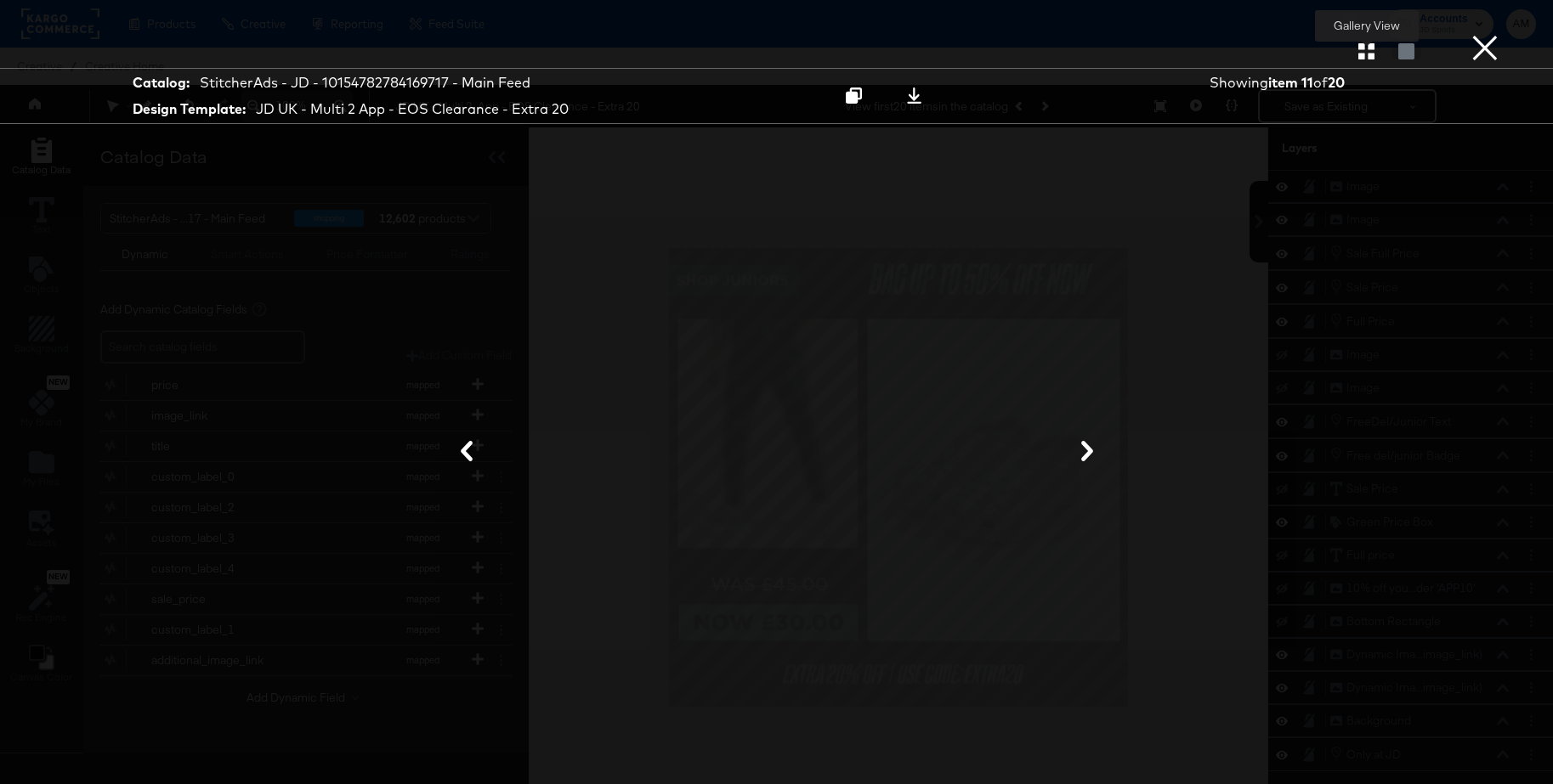
click at [1368, 54] on icon "button" at bounding box center [1366, 51] width 16 height 16
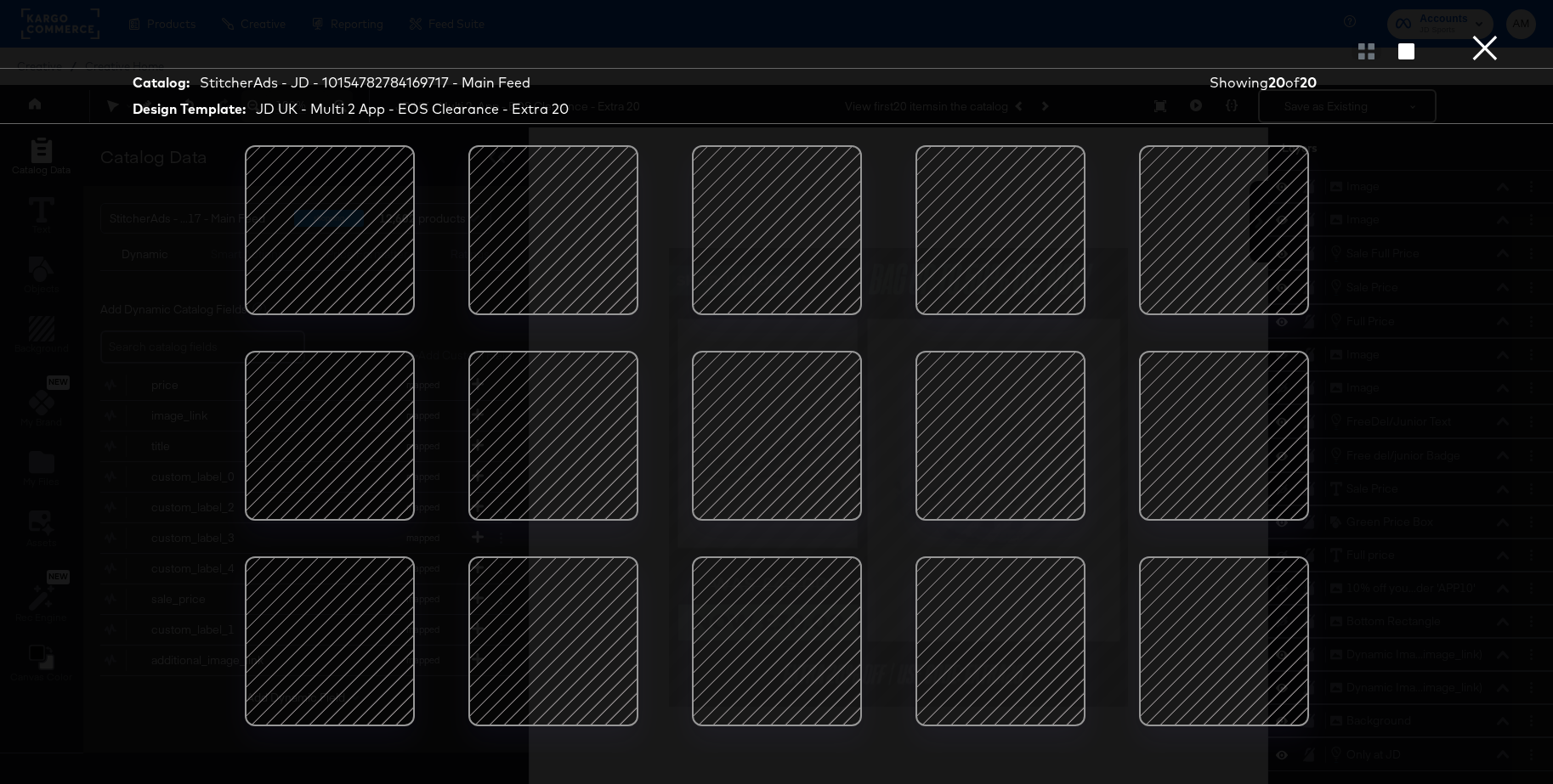
click at [334, 450] on div at bounding box center [329, 435] width 145 height 144
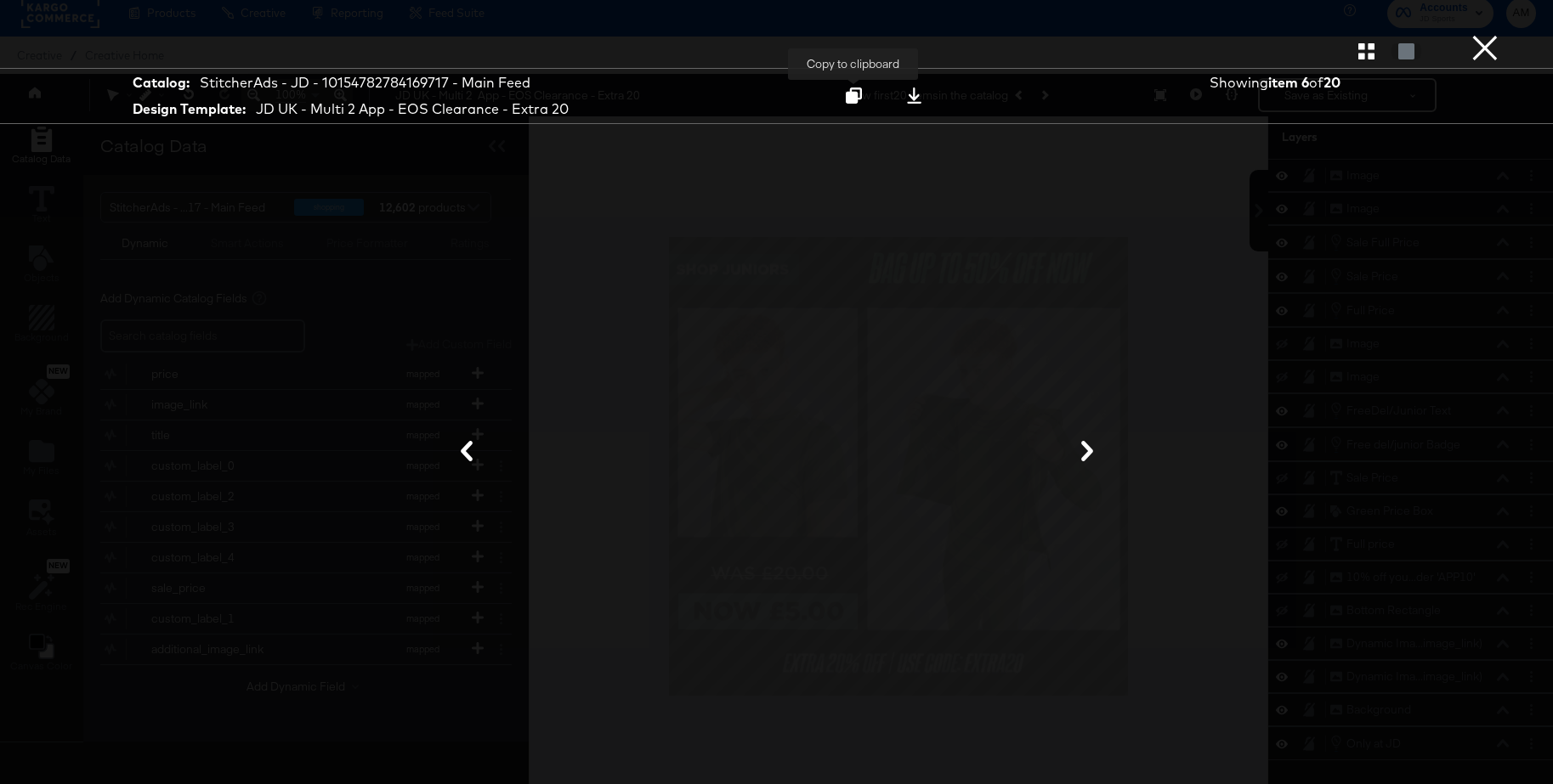
scroll to position [8, 0]
drag, startPoint x: 856, startPoint y: 96, endPoint x: 883, endPoint y: 103, distance: 27.9
click at [856, 96] on icon at bounding box center [853, 95] width 16 height 16
click at [1483, 34] on button "×" at bounding box center [1485, 17] width 34 height 34
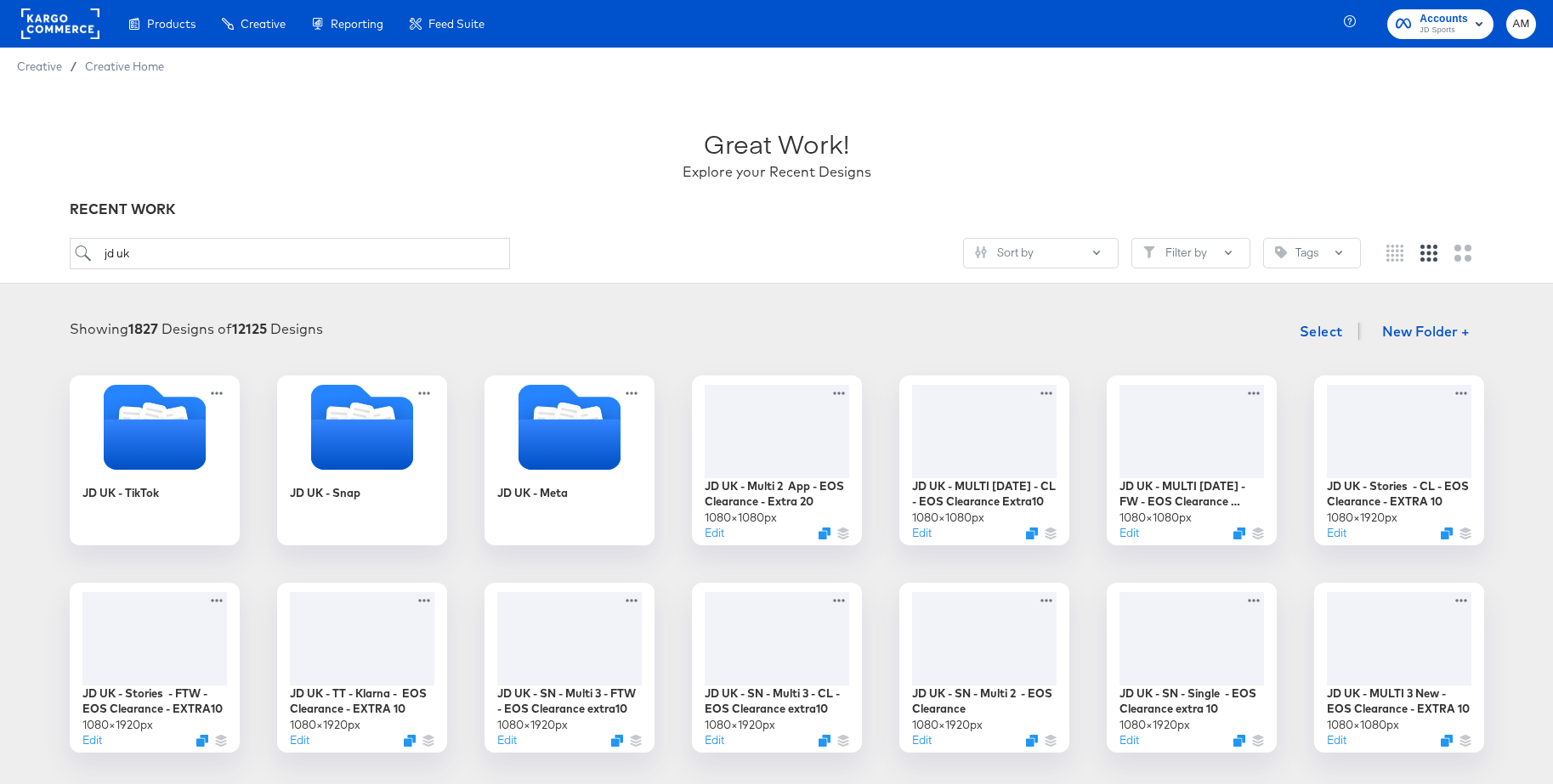
click at [66, 34] on rect at bounding box center [60, 24] width 78 height 31
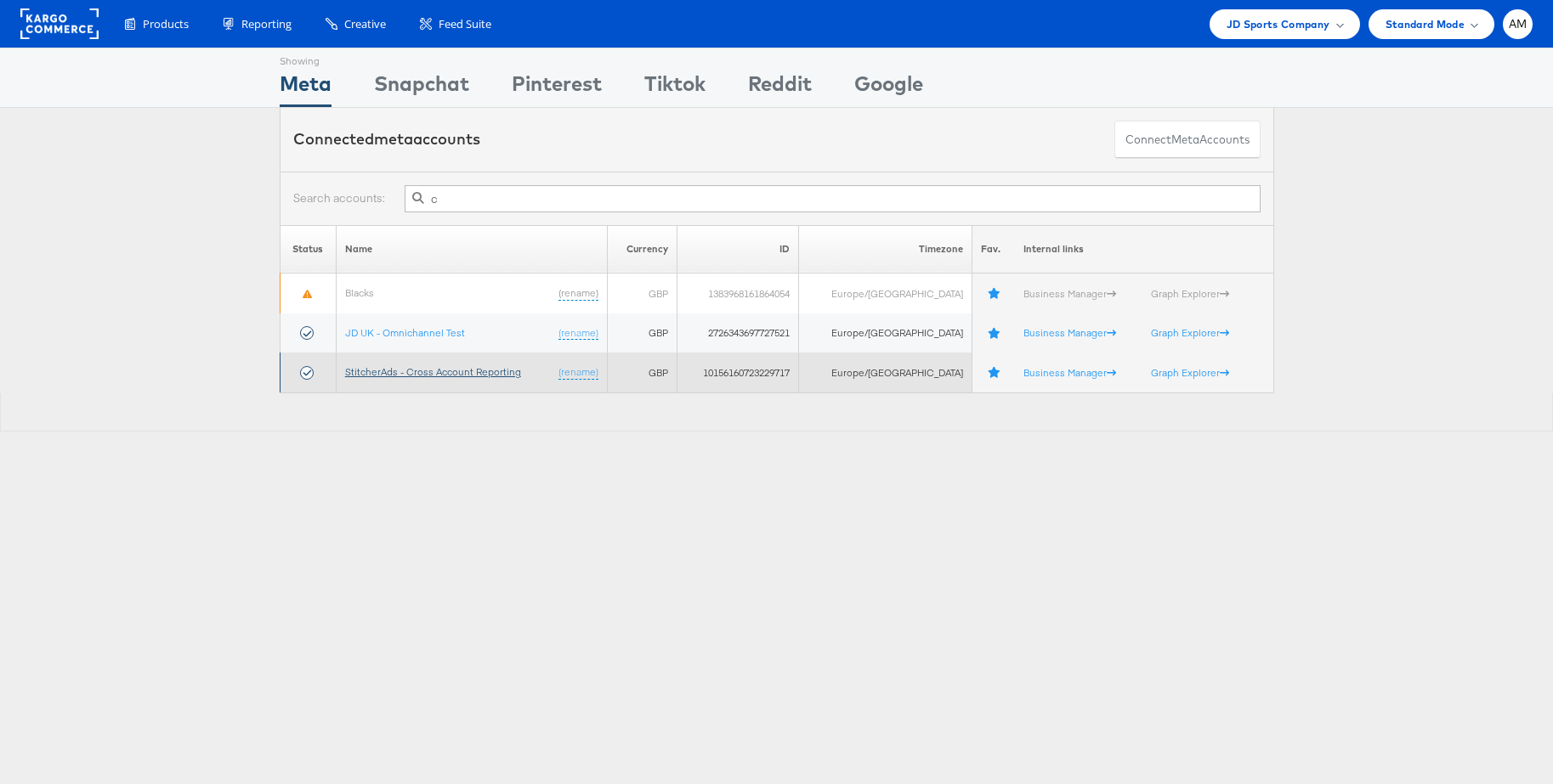
type input "c"
click at [439, 372] on link "StitcherAds - Cross Account Reporting" at bounding box center [434, 371] width 176 height 13
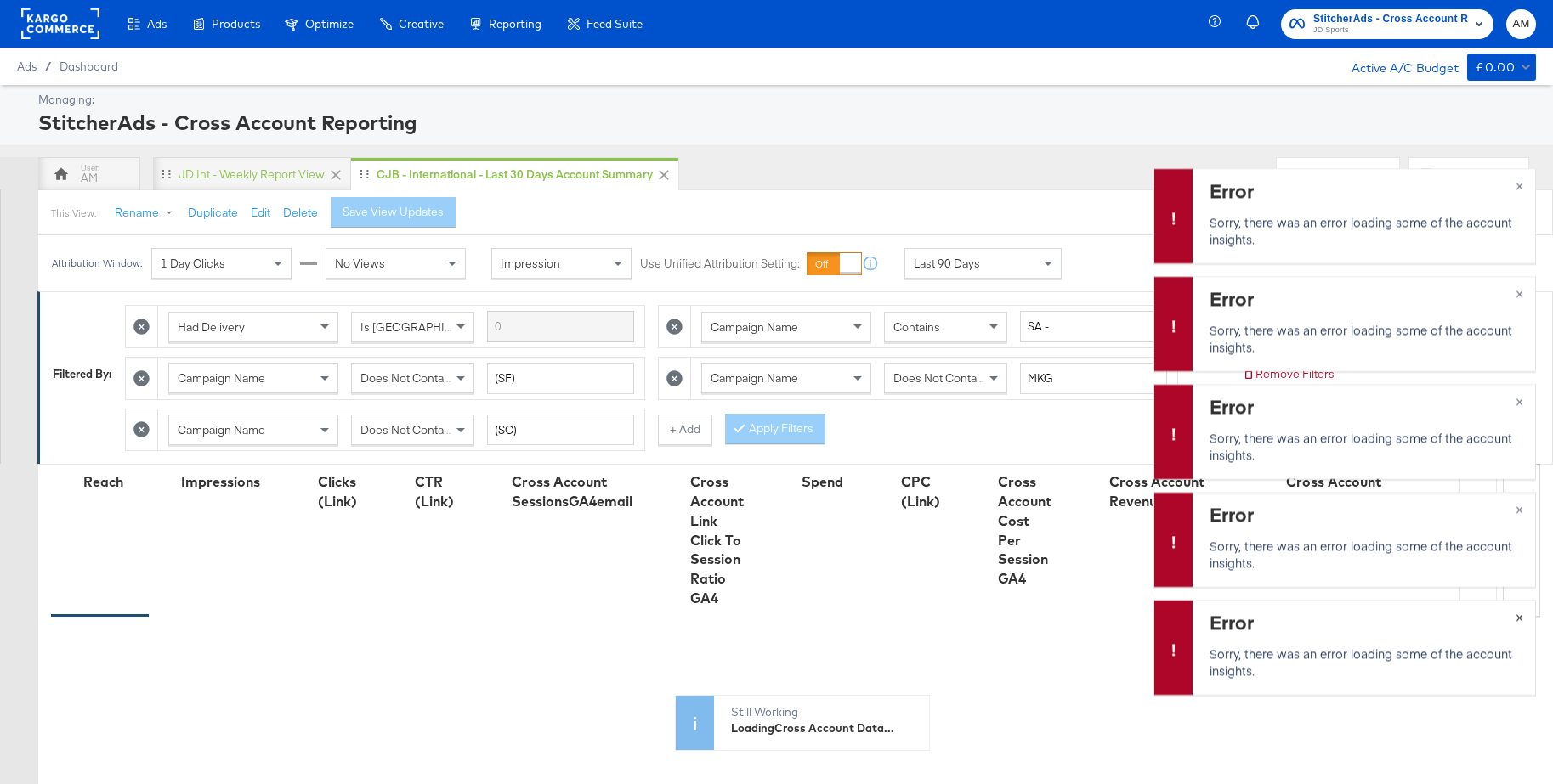
click at [1516, 617] on span "×" at bounding box center [1519, 616] width 8 height 20
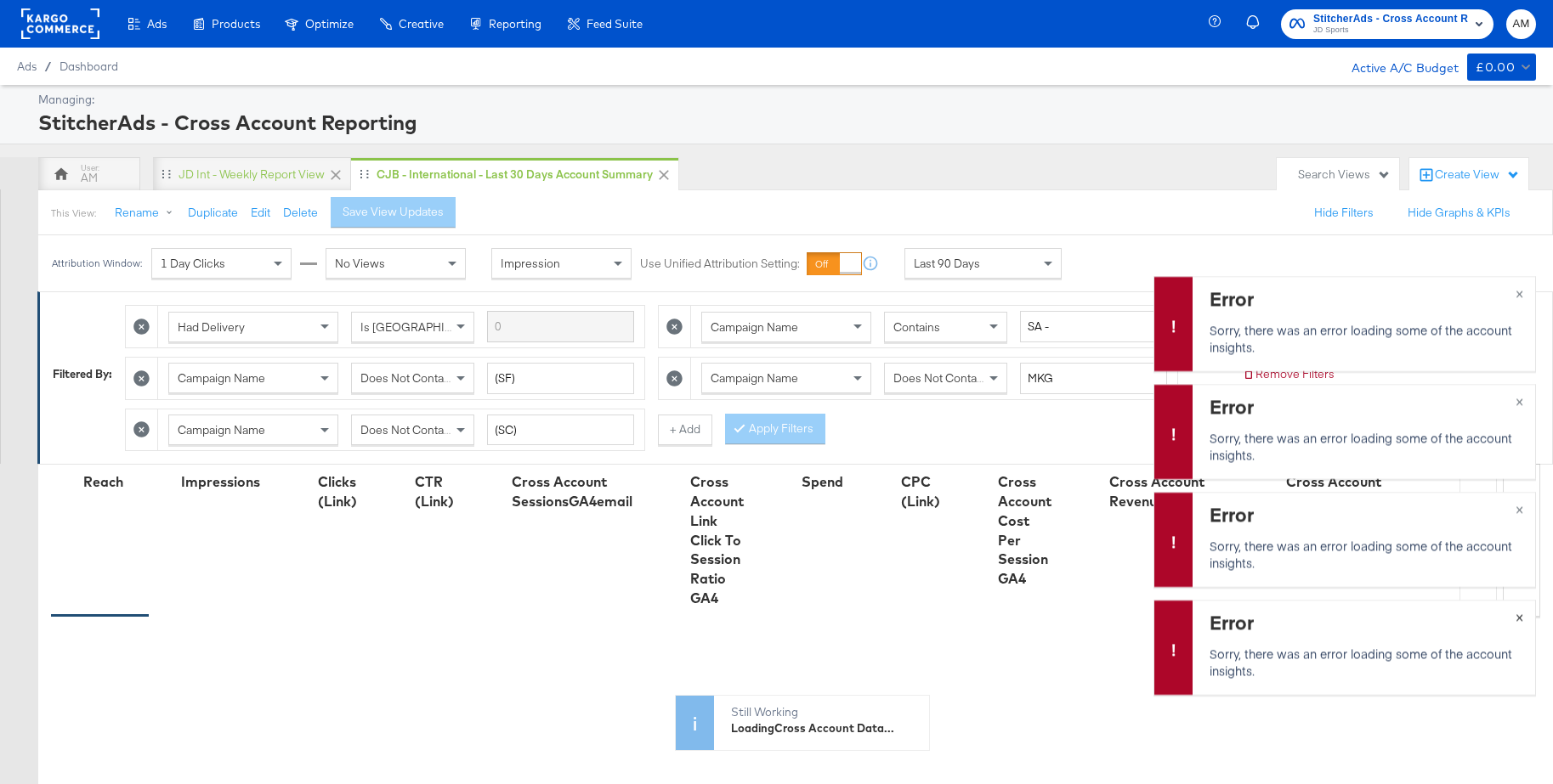
click at [1516, 617] on span "×" at bounding box center [1519, 616] width 8 height 20
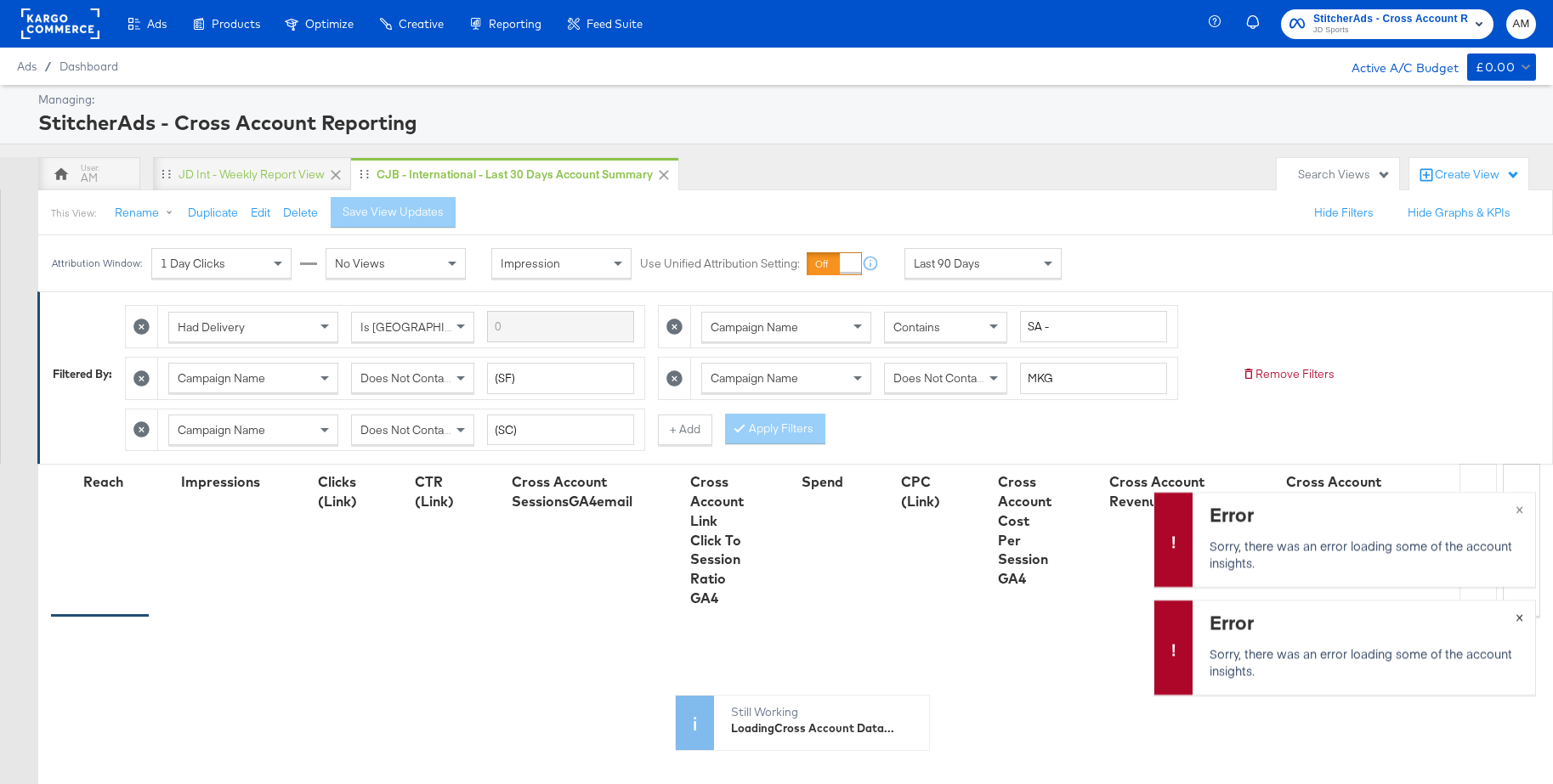
click at [1516, 617] on span "×" at bounding box center [1519, 616] width 8 height 20
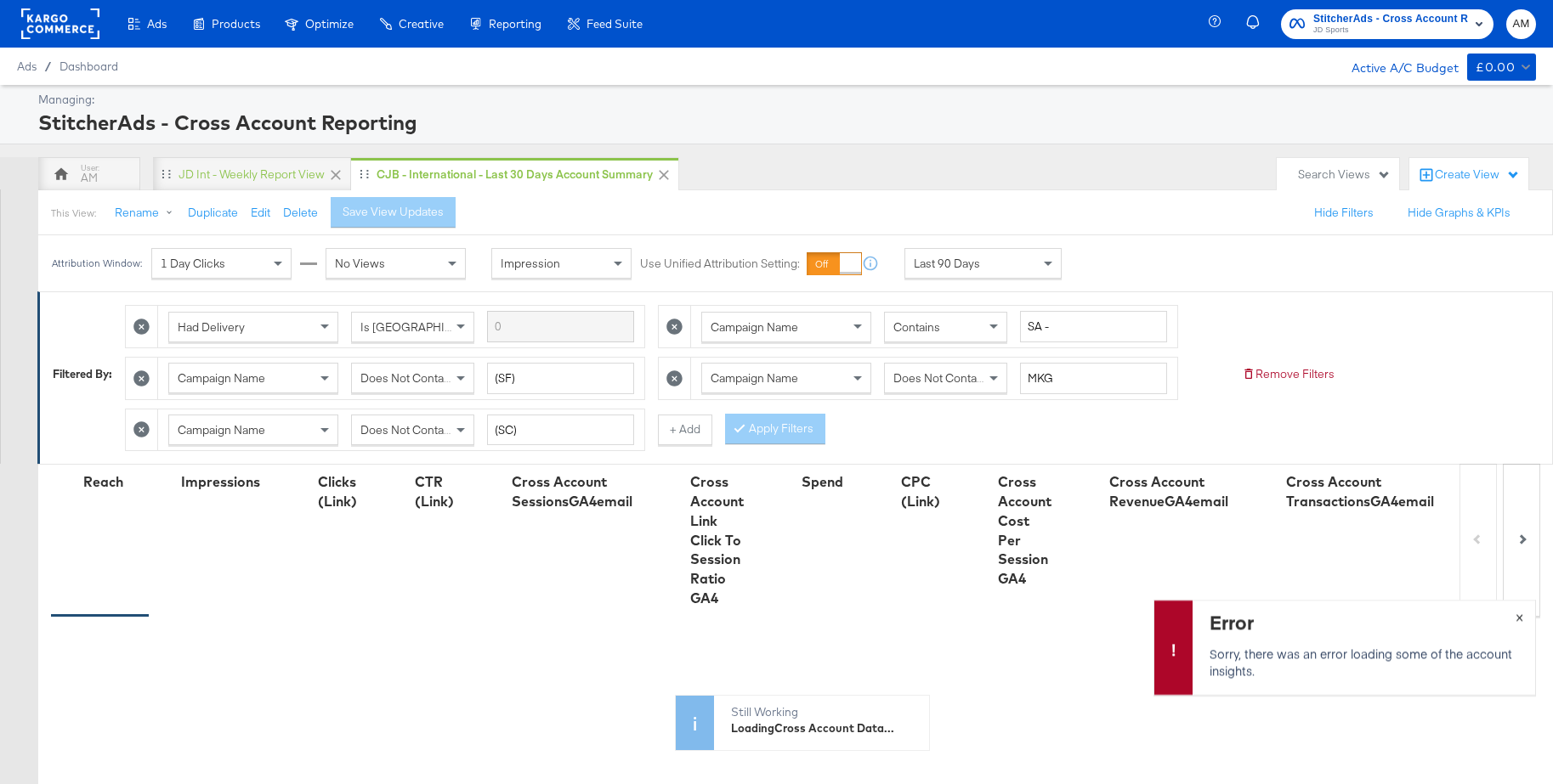
click at [1516, 617] on span "×" at bounding box center [1519, 616] width 8 height 20
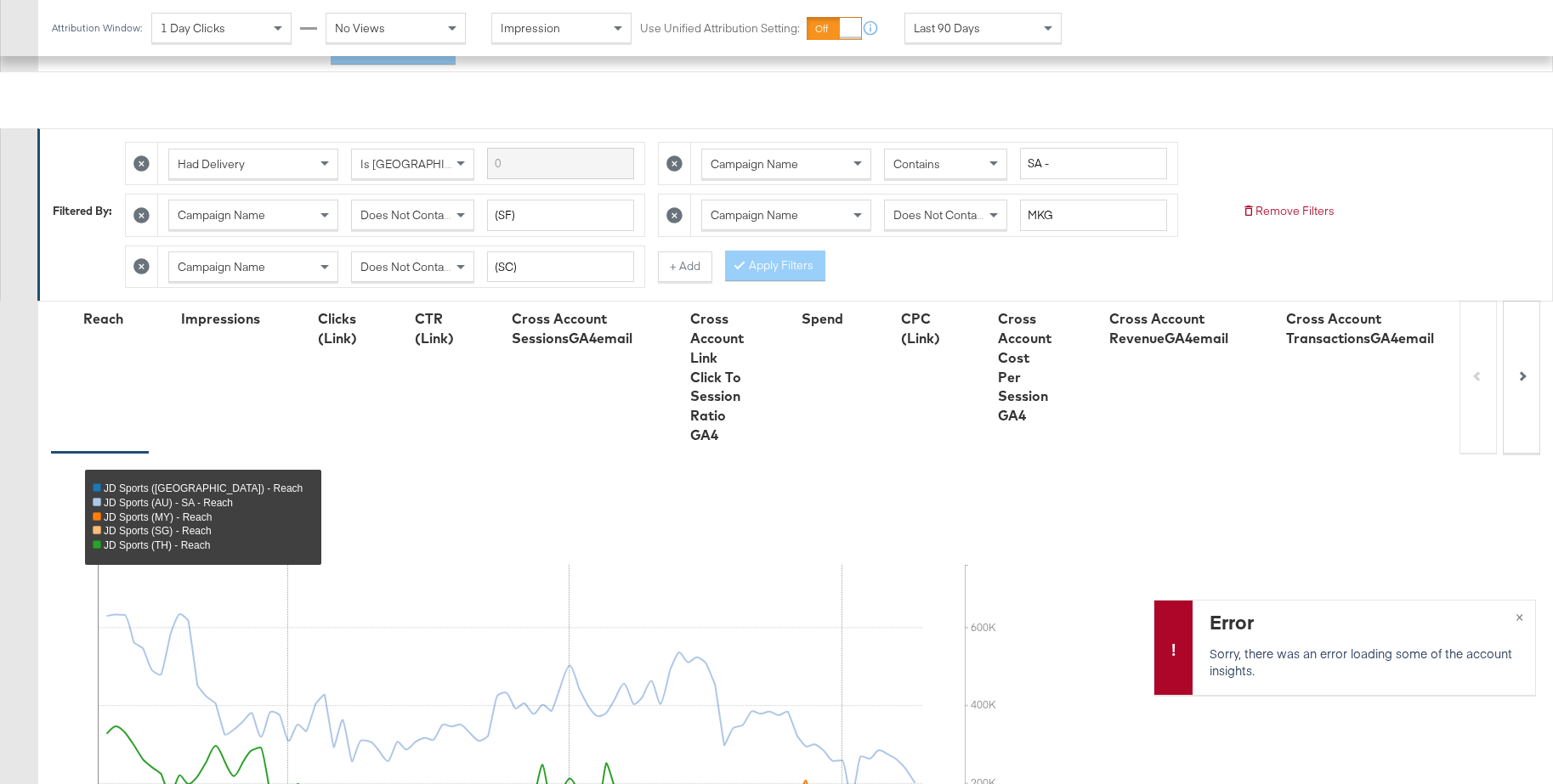
scroll to position [70, 0]
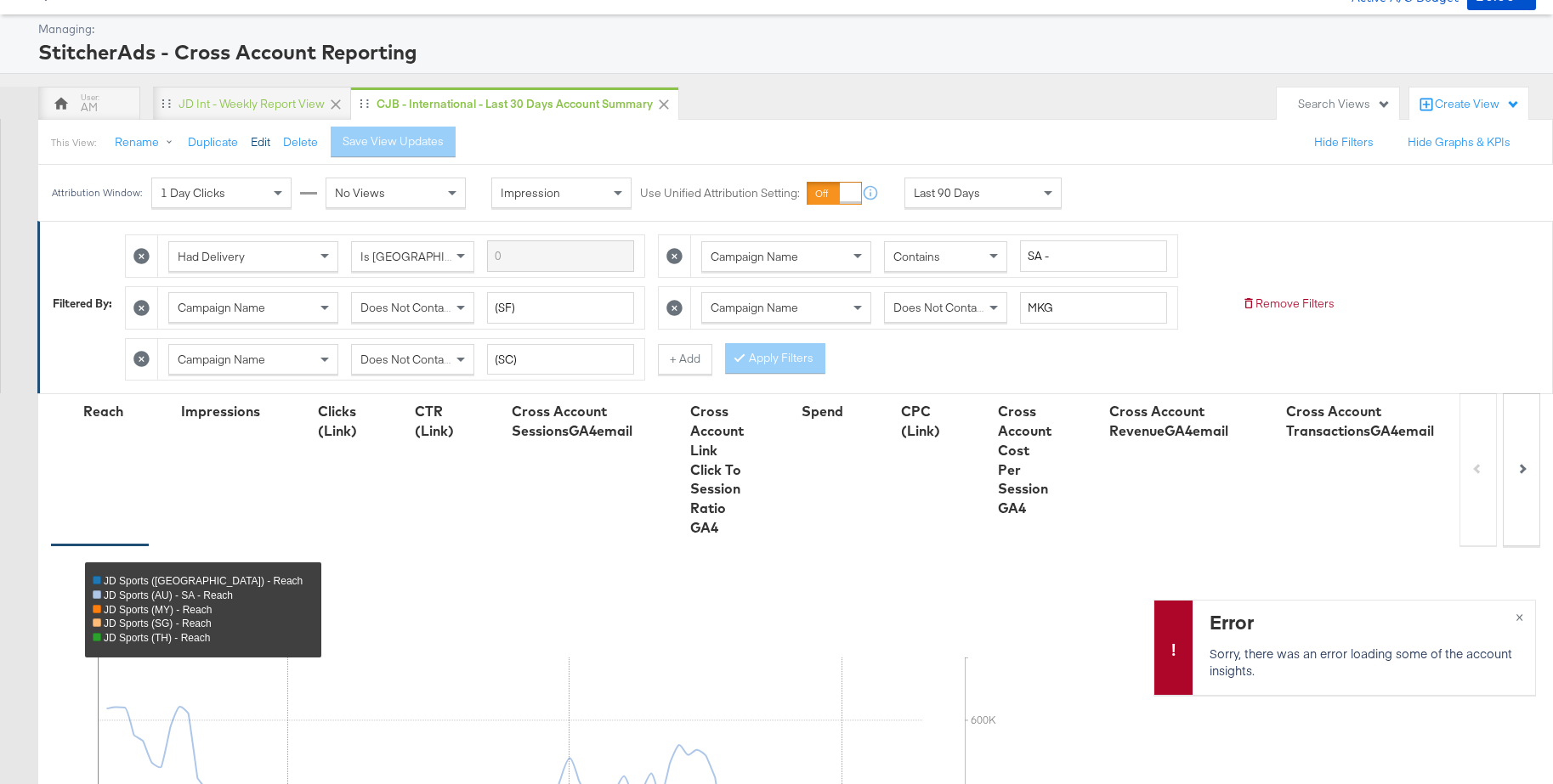
click at [259, 142] on button "Edit" at bounding box center [260, 142] width 20 height 16
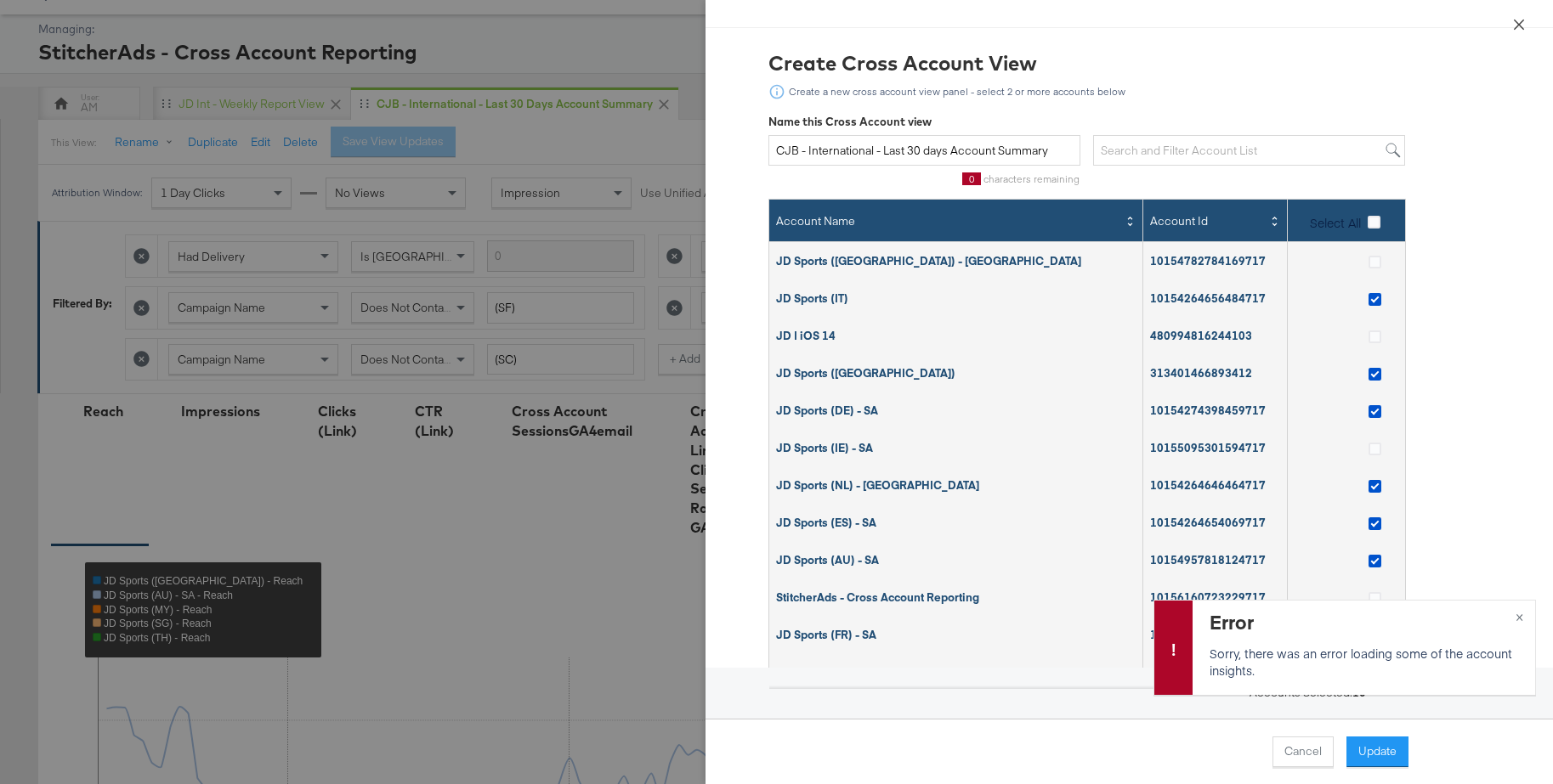
click at [1516, 27] on icon "close" at bounding box center [1519, 24] width 10 height 10
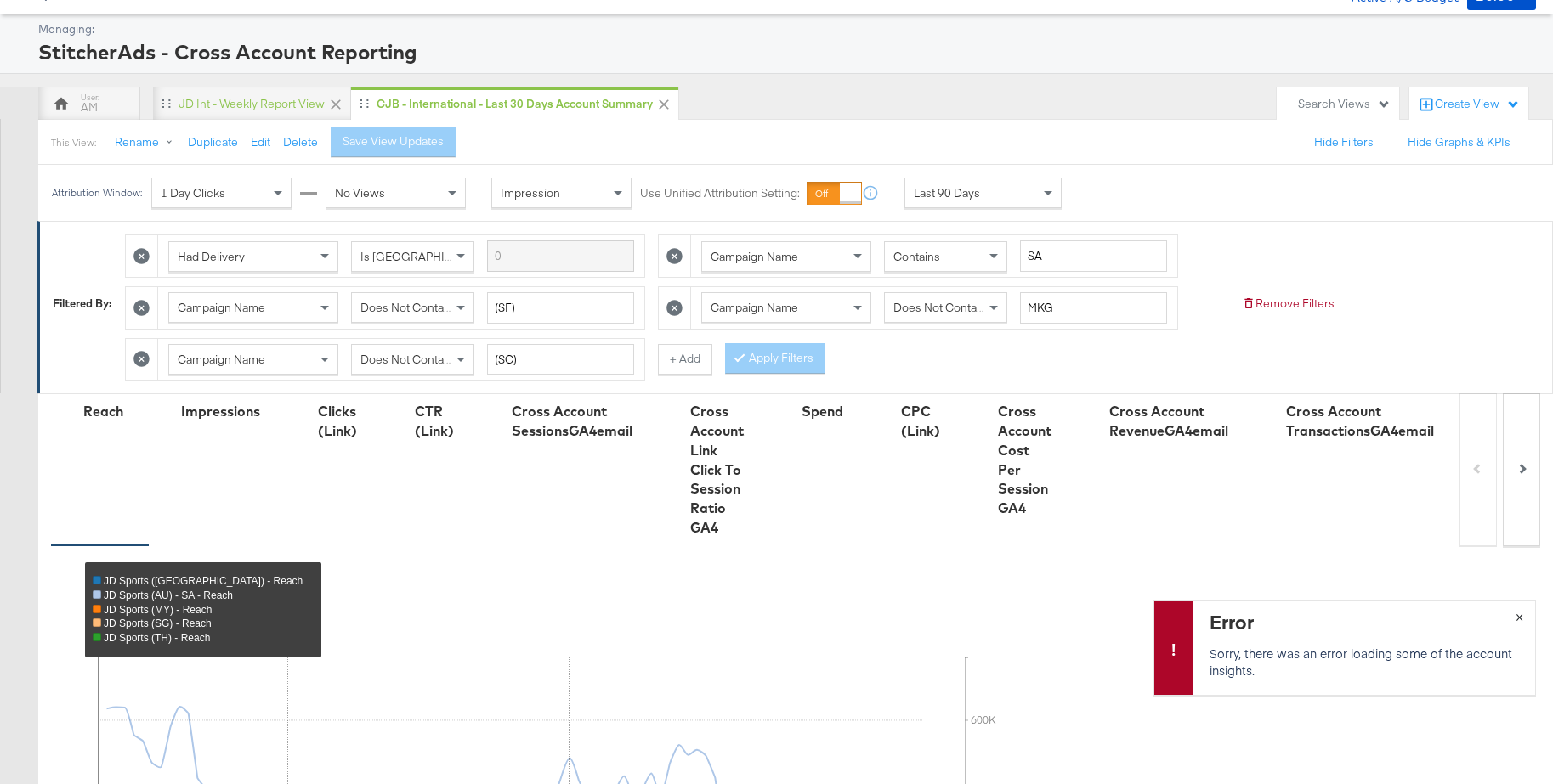
click at [1517, 619] on span "×" at bounding box center [1519, 616] width 8 height 20
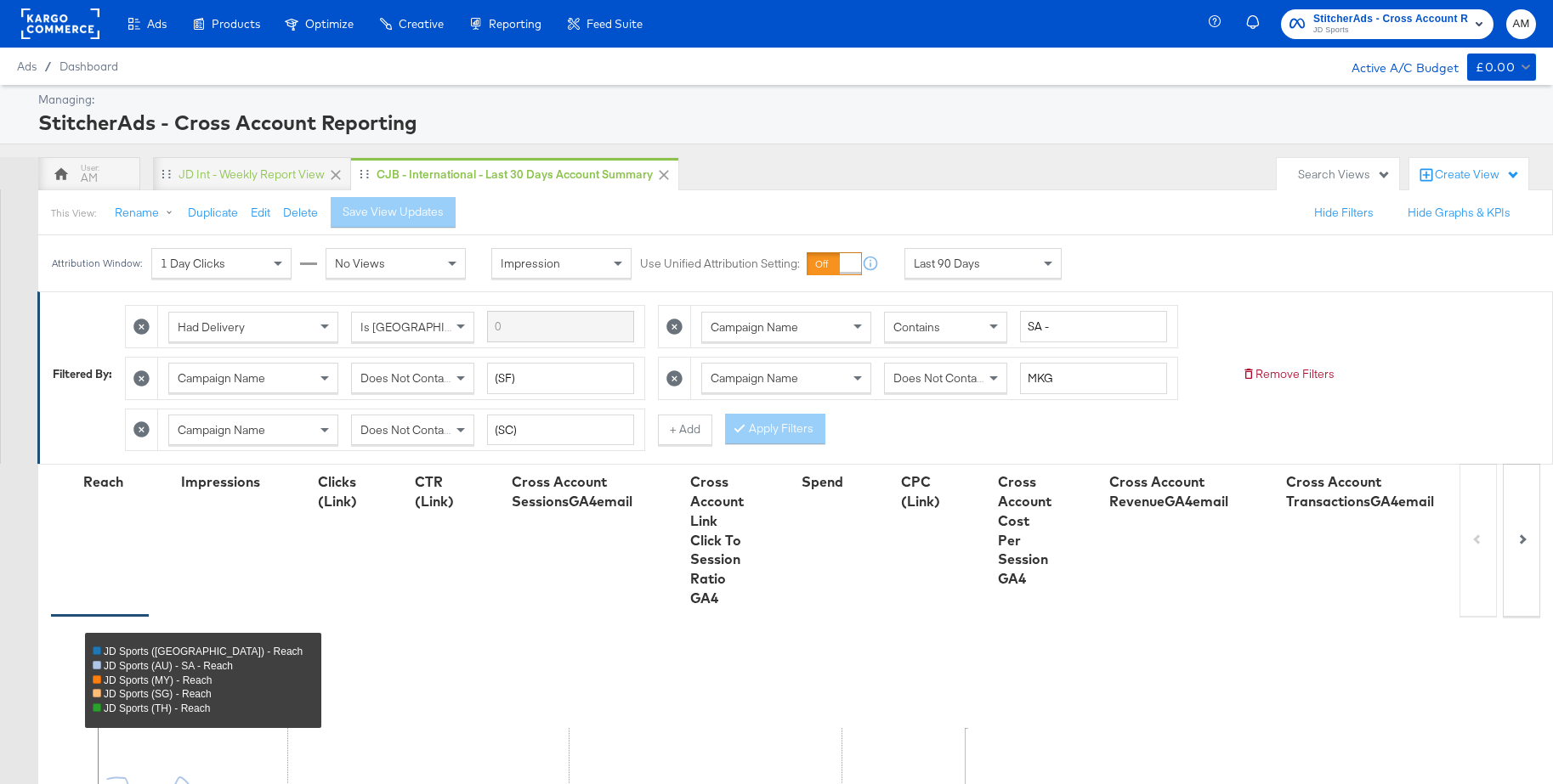
click at [1399, 31] on span "JD Sports" at bounding box center [1391, 31] width 155 height 14
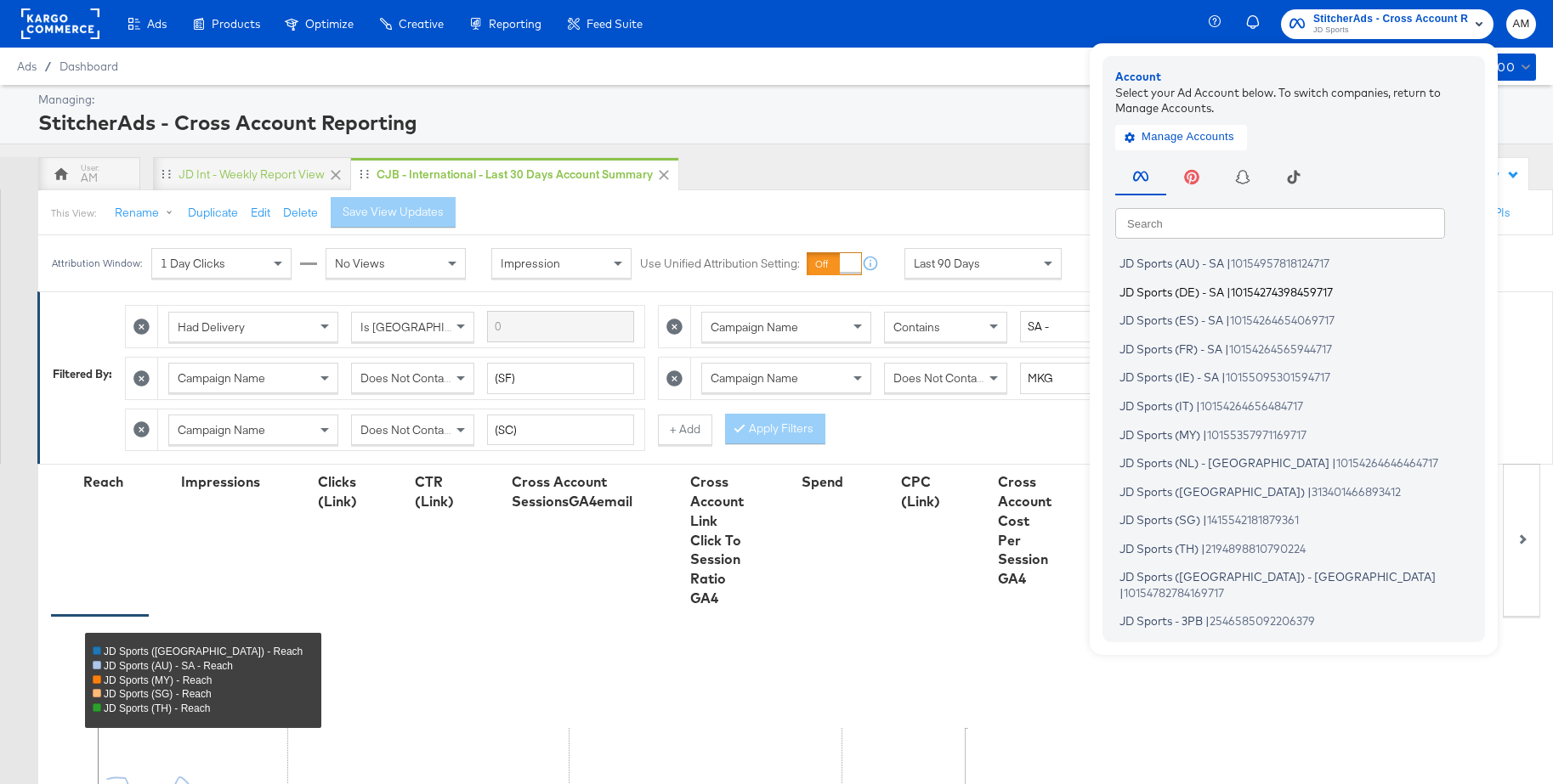
click at [1163, 291] on span "JD Sports (DE) - SA" at bounding box center [1172, 292] width 104 height 14
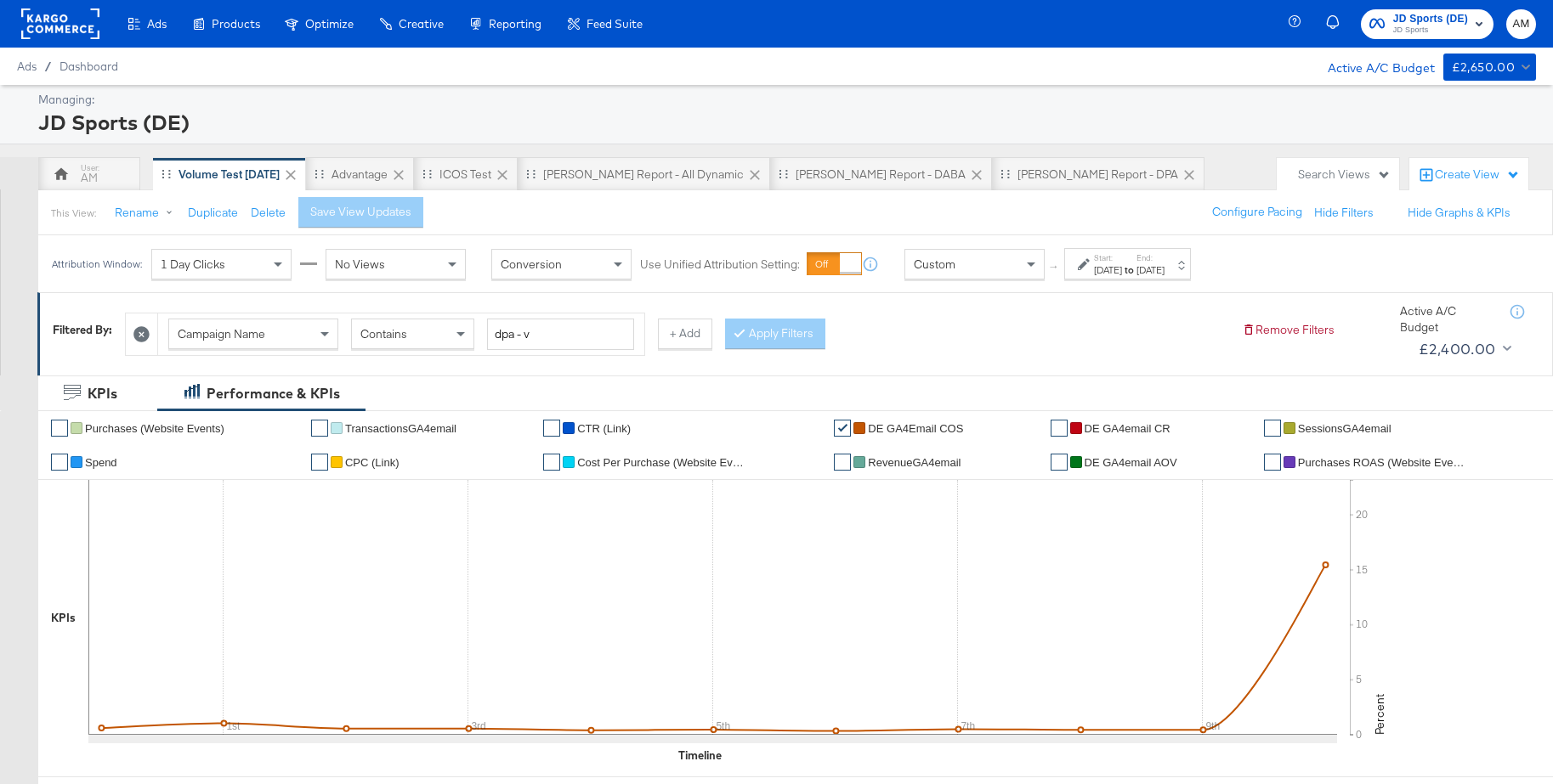
click at [948, 260] on span "Custom" at bounding box center [934, 264] width 42 height 15
click at [1122, 271] on div "[DATE]" at bounding box center [1107, 270] width 28 height 14
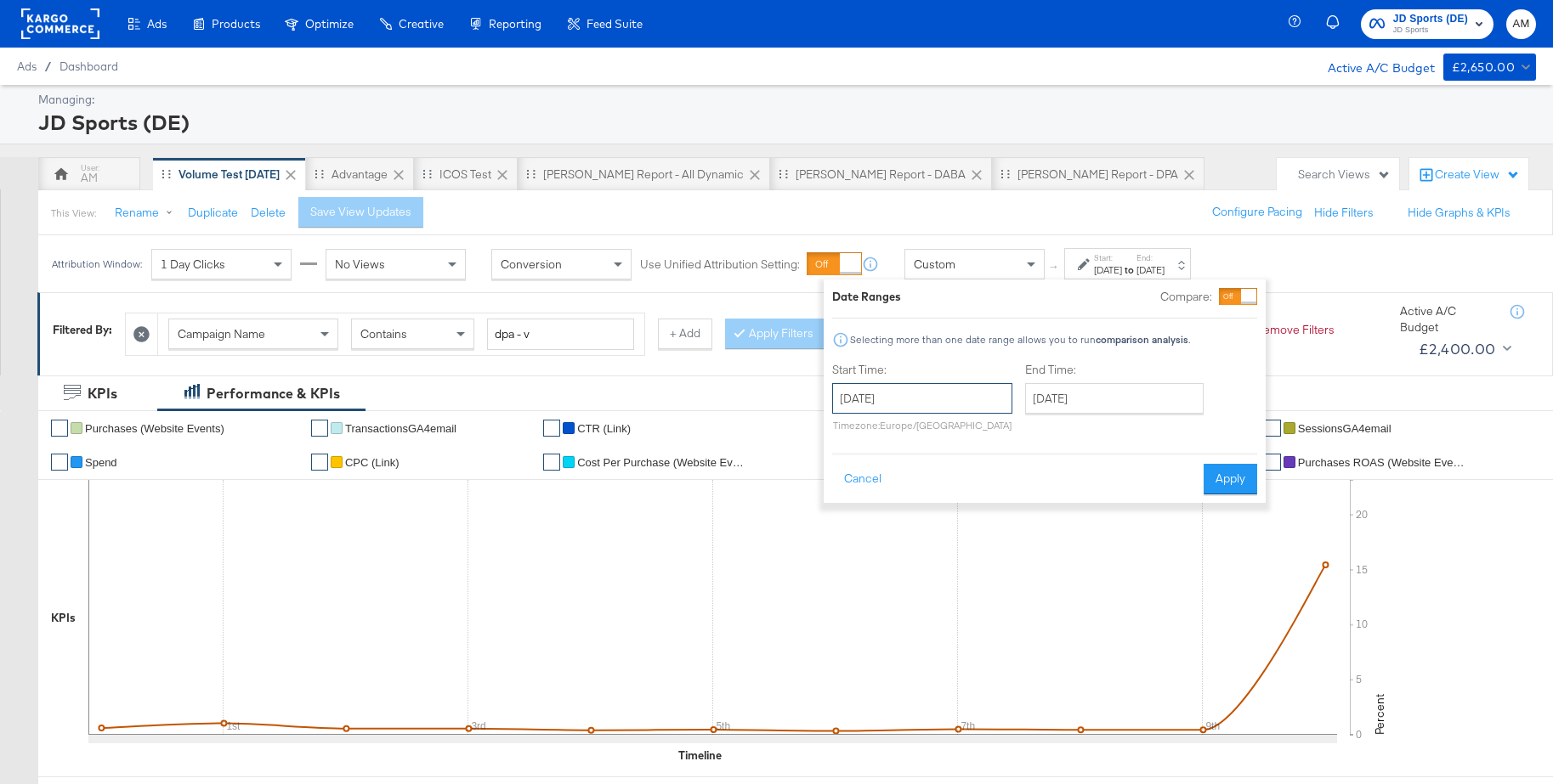
click at [891, 401] on input "[DATE]" at bounding box center [922, 398] width 180 height 31
click at [1027, 432] on span "›" at bounding box center [1025, 433] width 27 height 26
drag, startPoint x: 848, startPoint y: 508, endPoint x: 887, endPoint y: 498, distance: 40.3
click at [848, 508] on td "5" at bounding box center [852, 508] width 29 height 24
type input "[DATE]"
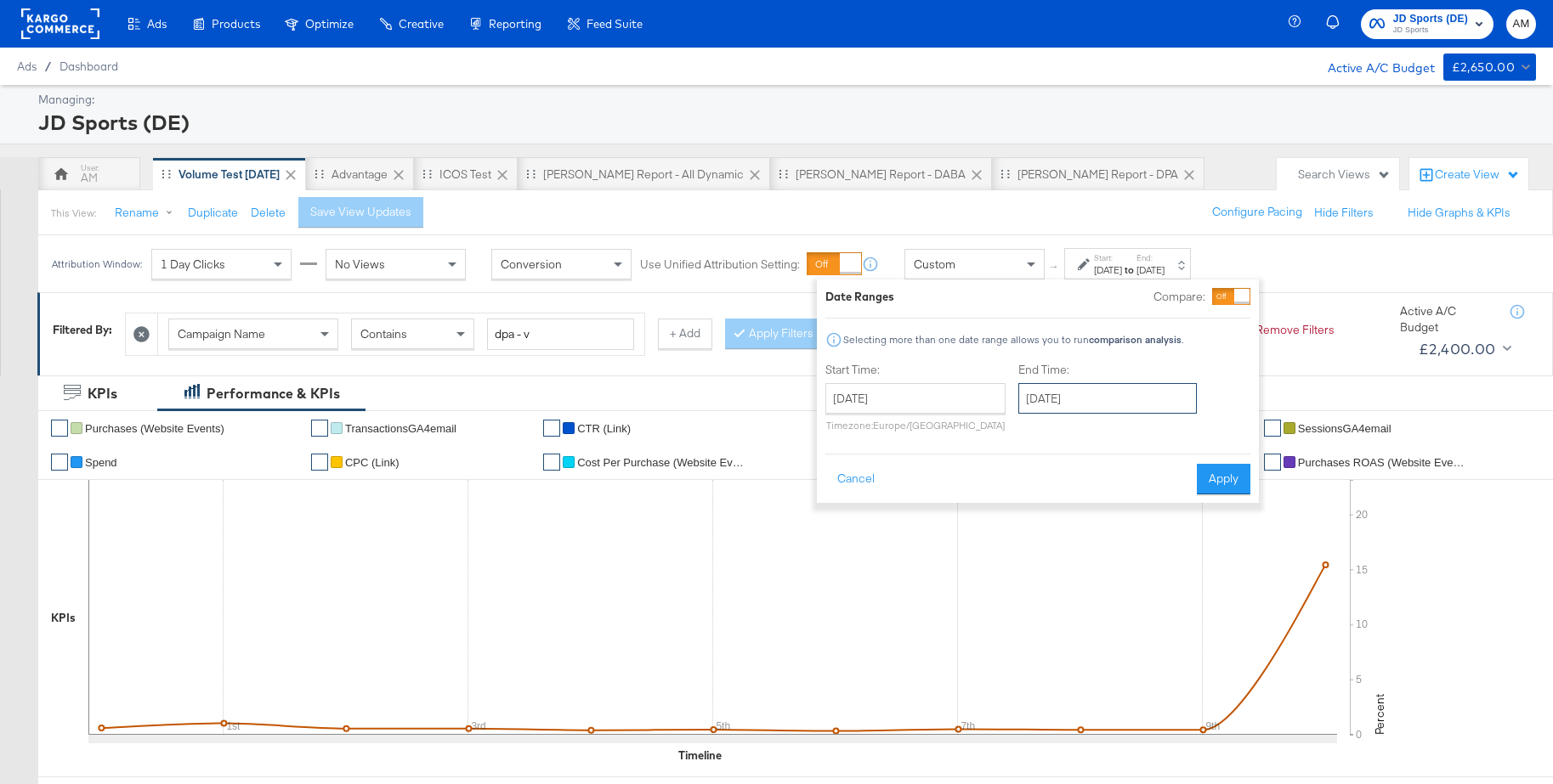
click at [1093, 399] on input "[DATE]" at bounding box center [1107, 398] width 179 height 31
click at [1156, 503] on td "9" at bounding box center [1154, 508] width 29 height 24
type input "[DATE]"
click at [1227, 482] on button "Apply" at bounding box center [1219, 480] width 54 height 31
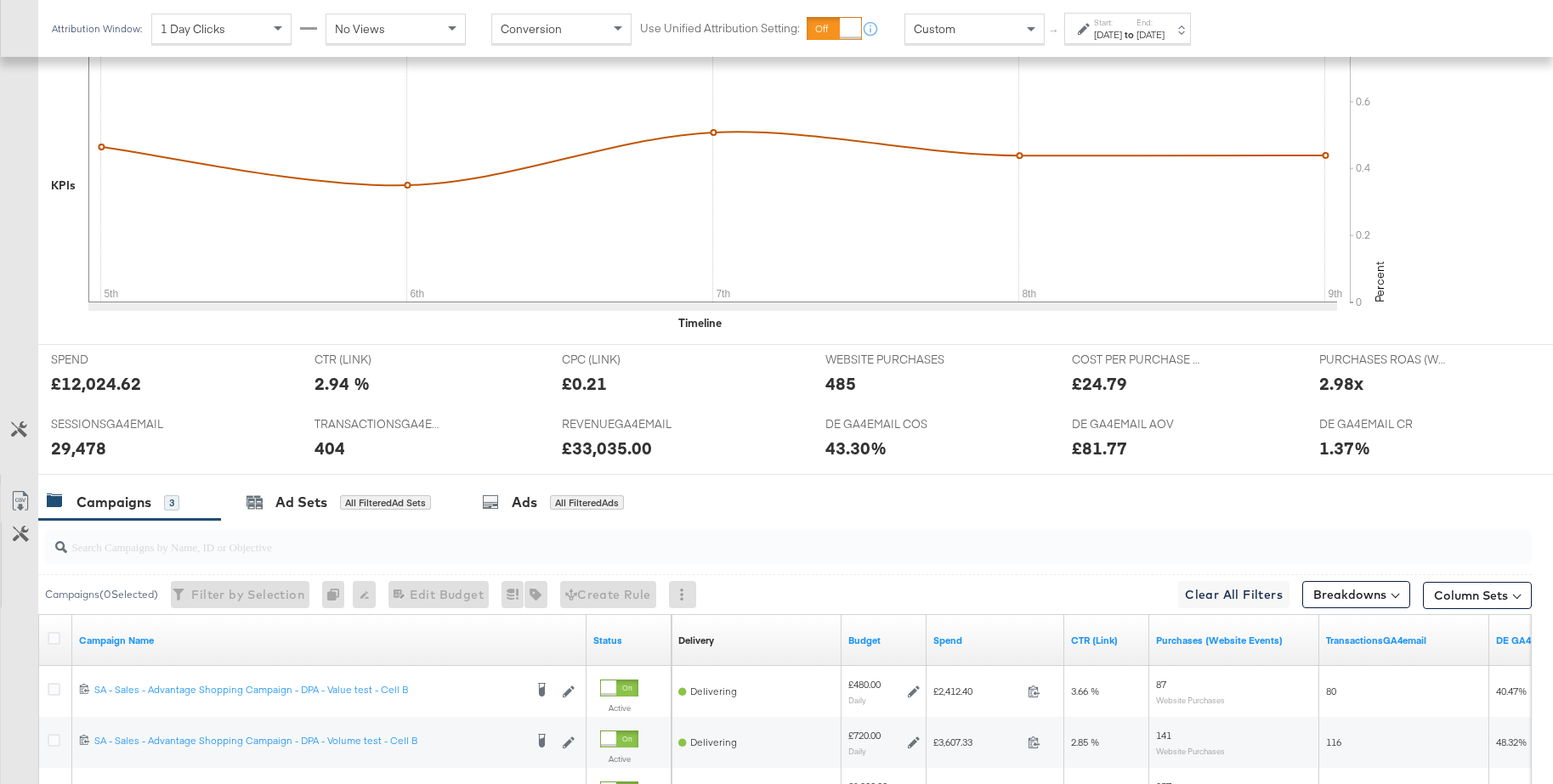
scroll to position [643, 0]
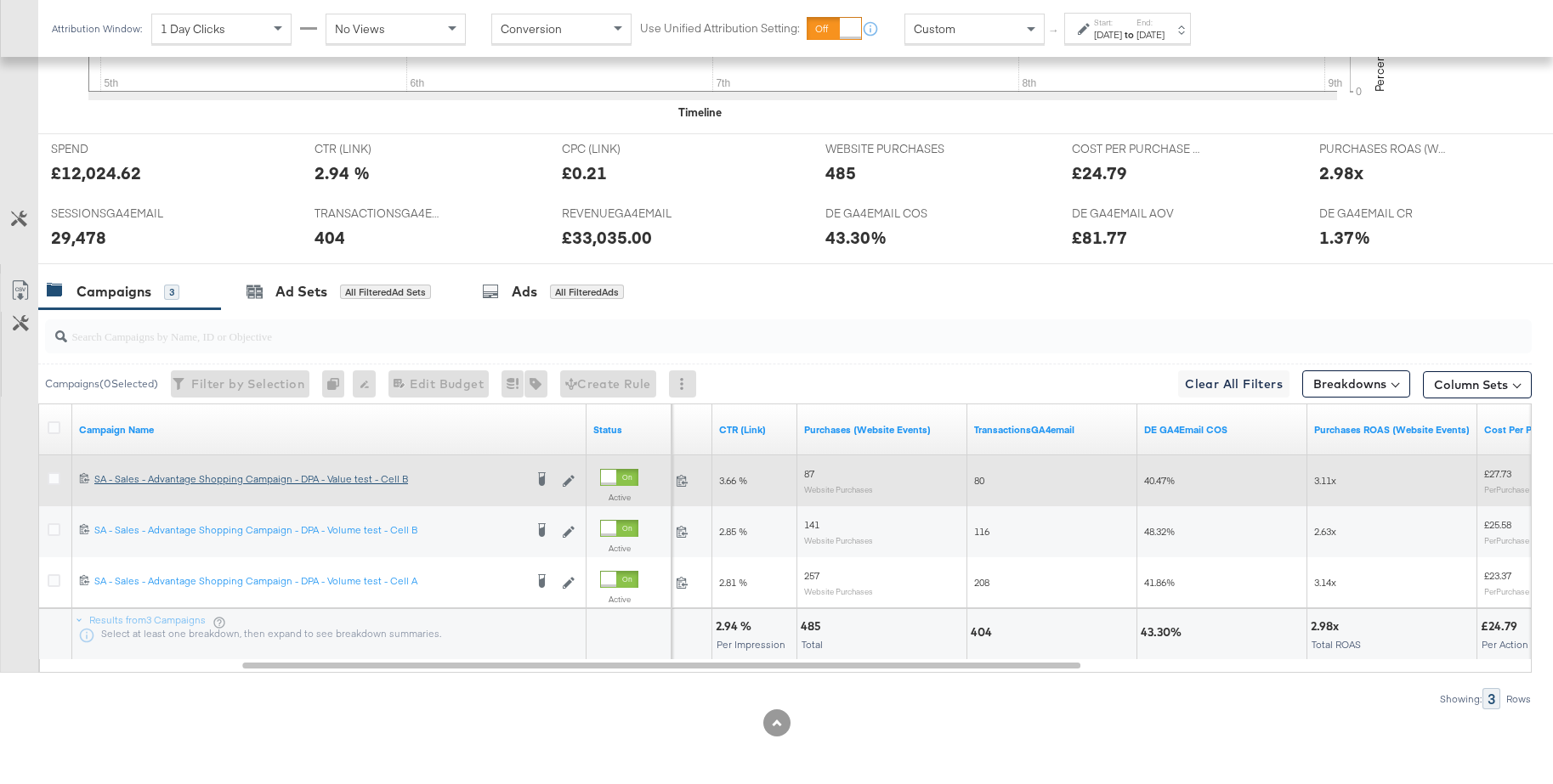
drag, startPoint x: 56, startPoint y: 530, endPoint x: 151, endPoint y: 486, distance: 104.7
click at [56, 530] on icon at bounding box center [54, 529] width 13 height 13
click at [0, 0] on input "checkbox" at bounding box center [0, 0] width 0 height 0
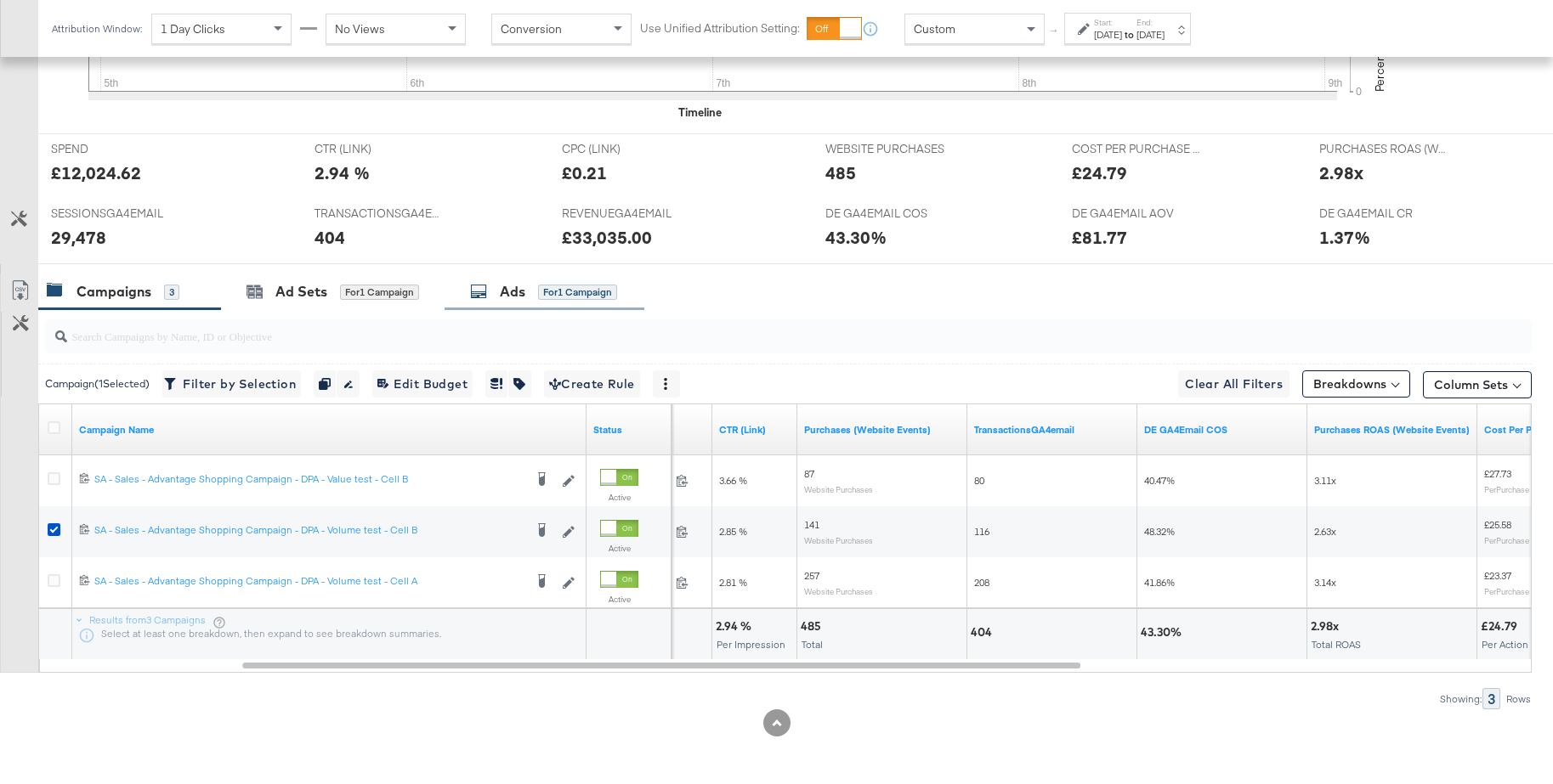
click at [516, 298] on div "Ads" at bounding box center [512, 292] width 26 height 20
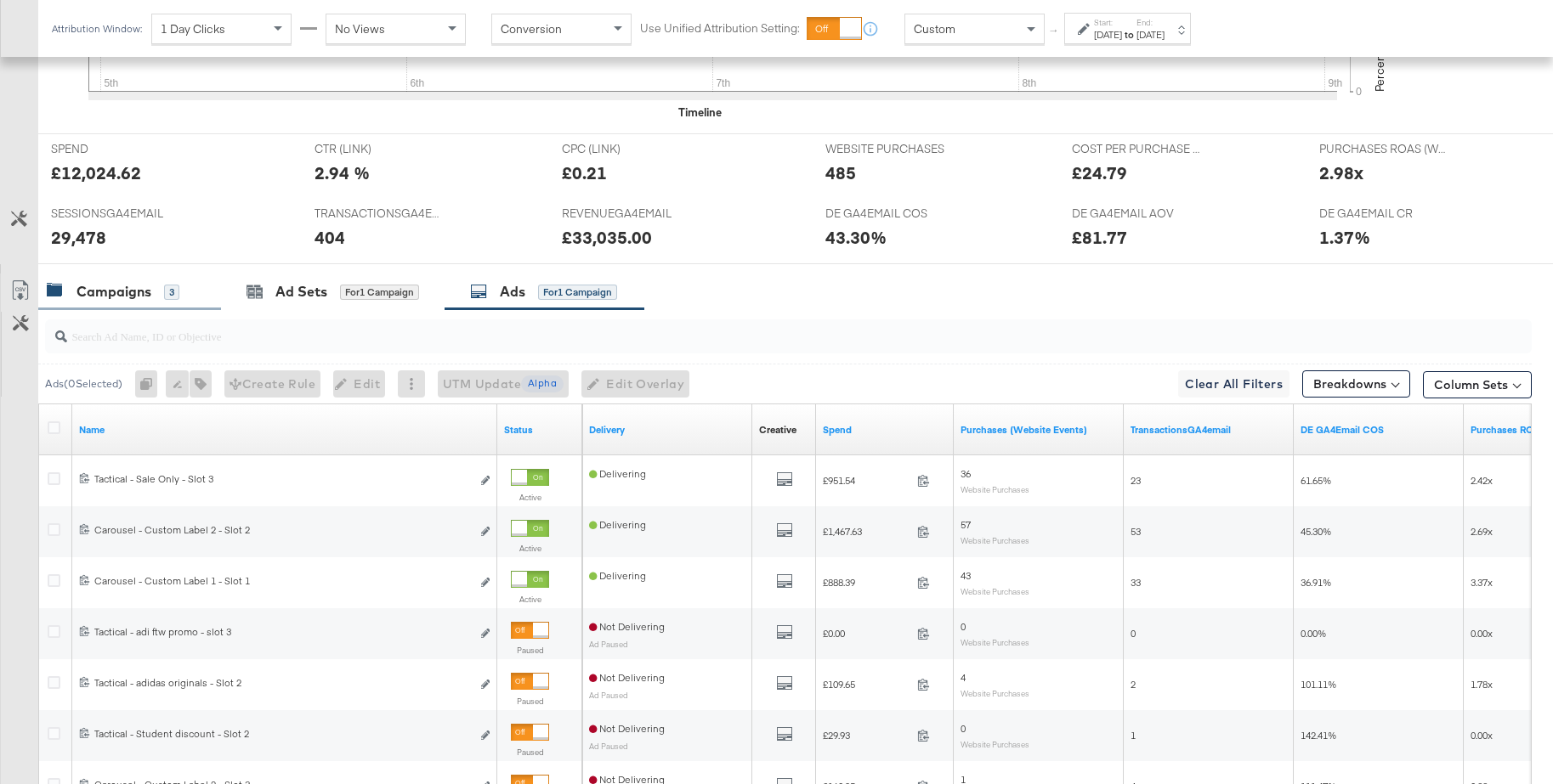
click at [105, 286] on div "Campaigns" at bounding box center [113, 292] width 74 height 20
